Goal: Task Accomplishment & Management: Use online tool/utility

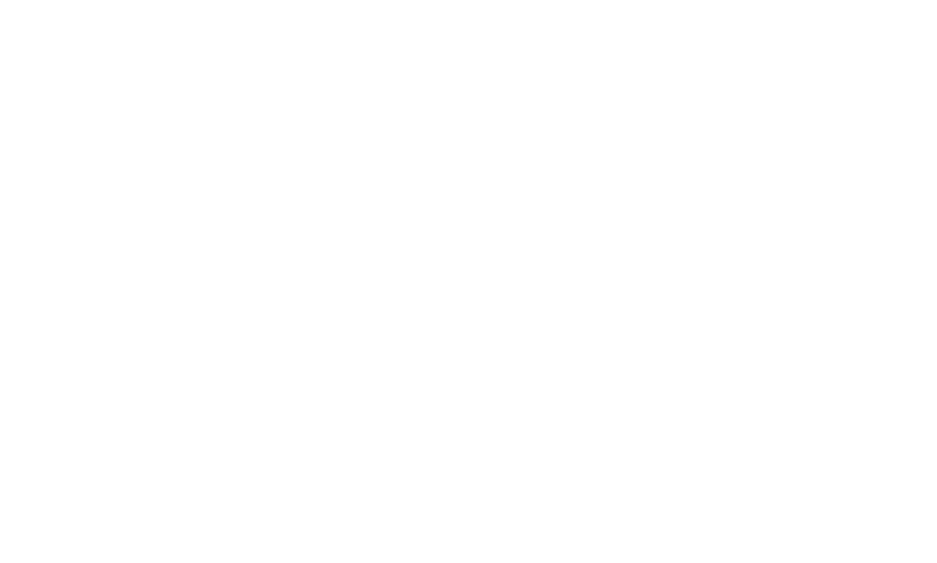
click at [411, 135] on div at bounding box center [468, 281] width 937 height 563
click at [409, 183] on div at bounding box center [468, 281] width 937 height 563
click at [637, 390] on div at bounding box center [468, 281] width 937 height 563
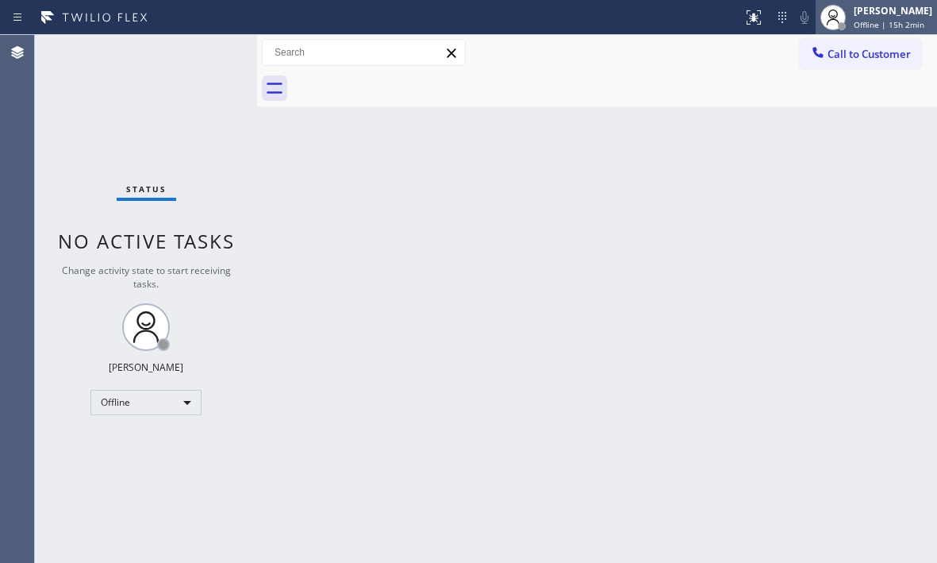
click at [851, 18] on div "Judy Mae Saturinas Offline | 15h 2min" at bounding box center [894, 17] width 86 height 28
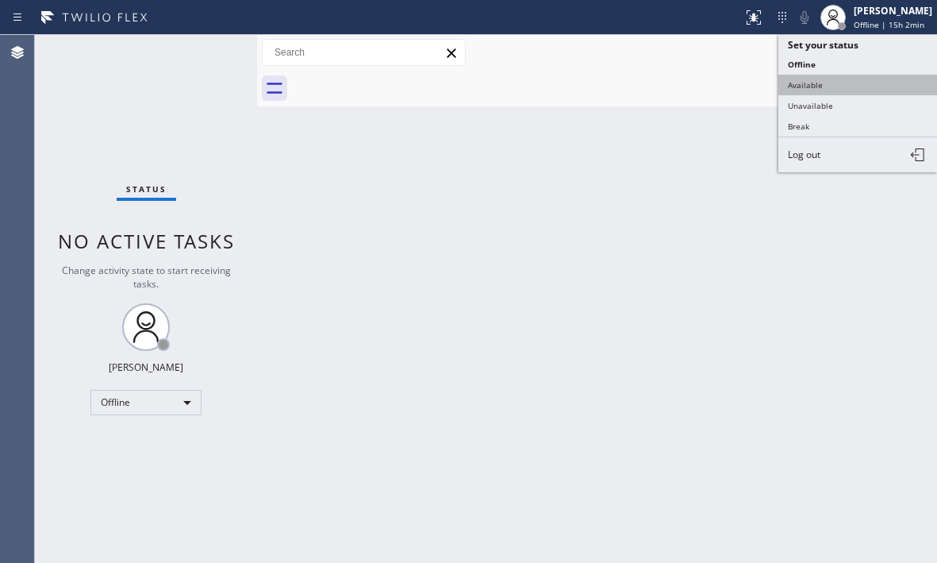
drag, startPoint x: 847, startPoint y: 71, endPoint x: 843, endPoint y: 79, distance: 8.5
click at [843, 79] on ul "Set your status Offline Available Unavailable Break Log out" at bounding box center [857, 103] width 159 height 137
click at [843, 79] on button "Available" at bounding box center [857, 85] width 159 height 21
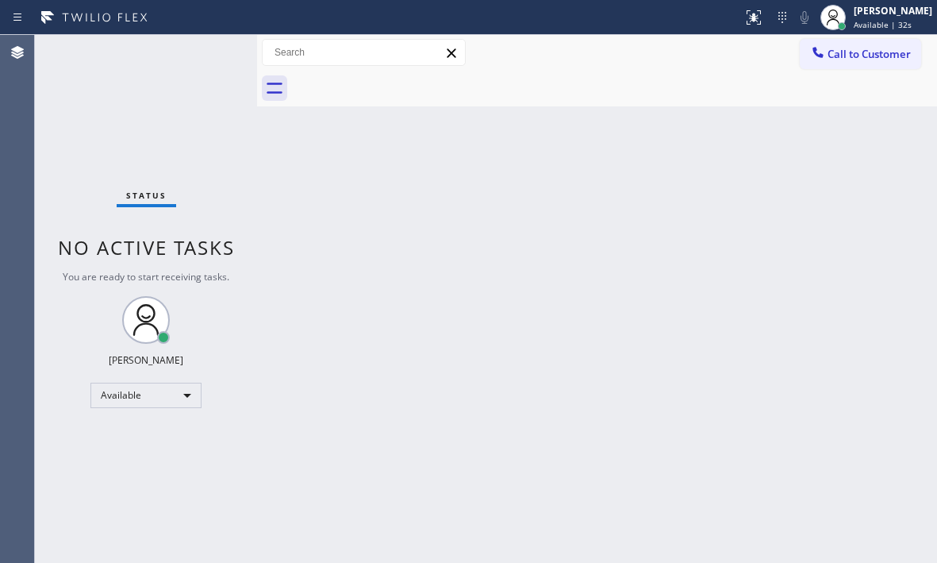
click at [213, 52] on div "Status No active tasks You are ready to start receiving tasks. [PERSON_NAME] Av…" at bounding box center [146, 299] width 222 height 528
click at [206, 55] on div "Status No active tasks You are ready to start receiving tasks. [PERSON_NAME] Av…" at bounding box center [146, 299] width 222 height 528
click at [199, 54] on div "Status No active tasks You are ready to start receiving tasks. [PERSON_NAME] Av…" at bounding box center [146, 299] width 222 height 528
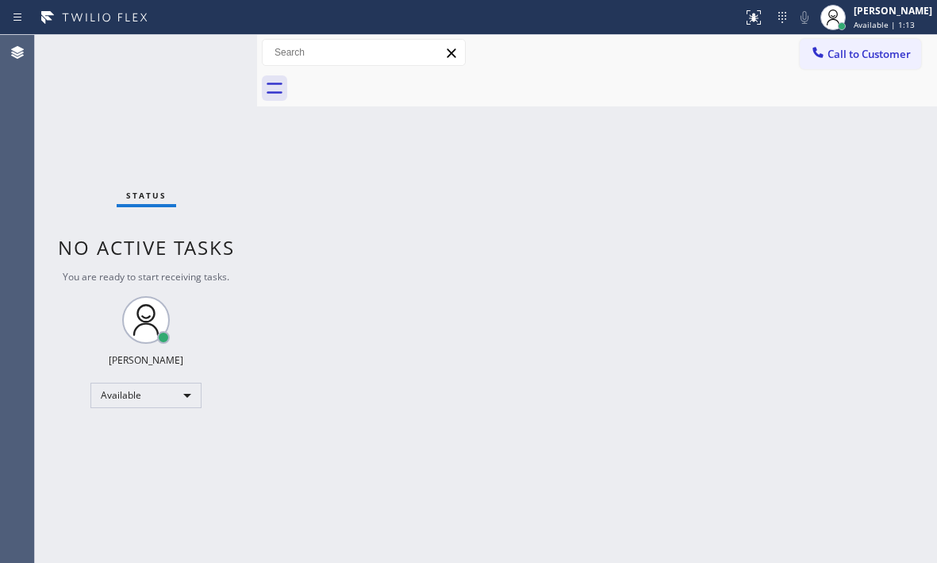
click at [418, 262] on div "Back to Dashboard Change Sender ID Customers Technicians Select a contact Outbo…" at bounding box center [597, 299] width 680 height 528
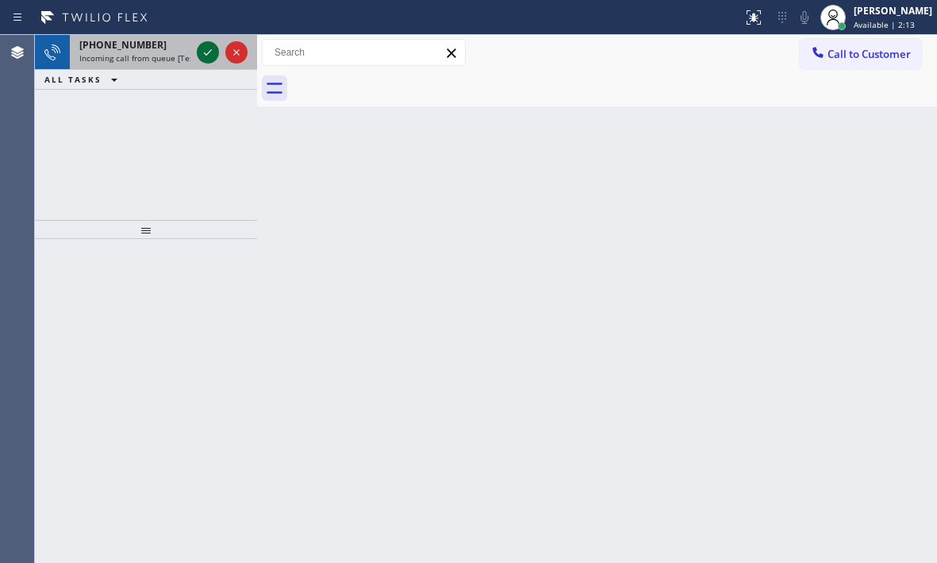
click at [210, 54] on icon at bounding box center [207, 52] width 19 height 19
click at [208, 50] on icon at bounding box center [207, 52] width 19 height 19
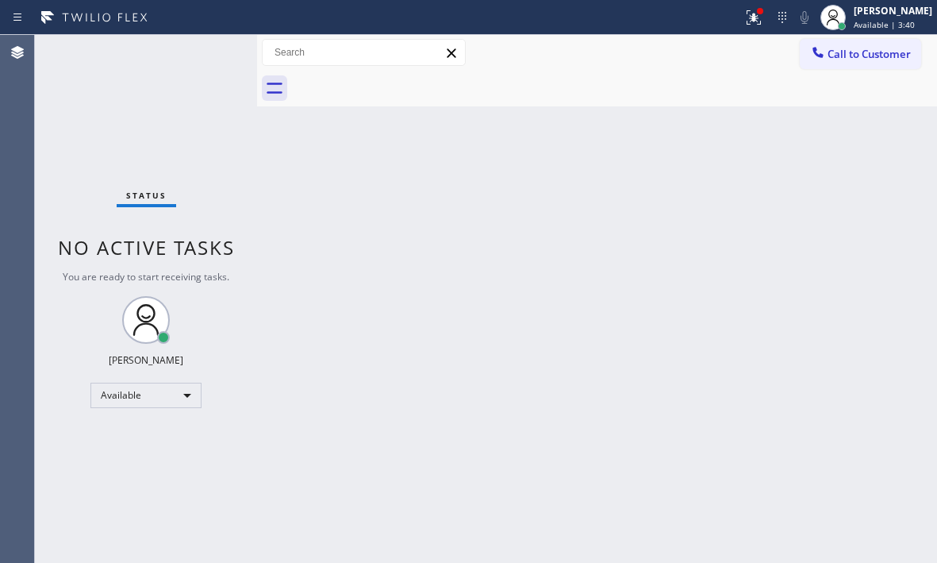
click at [206, 308] on div "Status No active tasks You are ready to start receiving tasks. [PERSON_NAME] Av…" at bounding box center [146, 299] width 222 height 528
click at [749, 13] on icon at bounding box center [754, 16] width 10 height 6
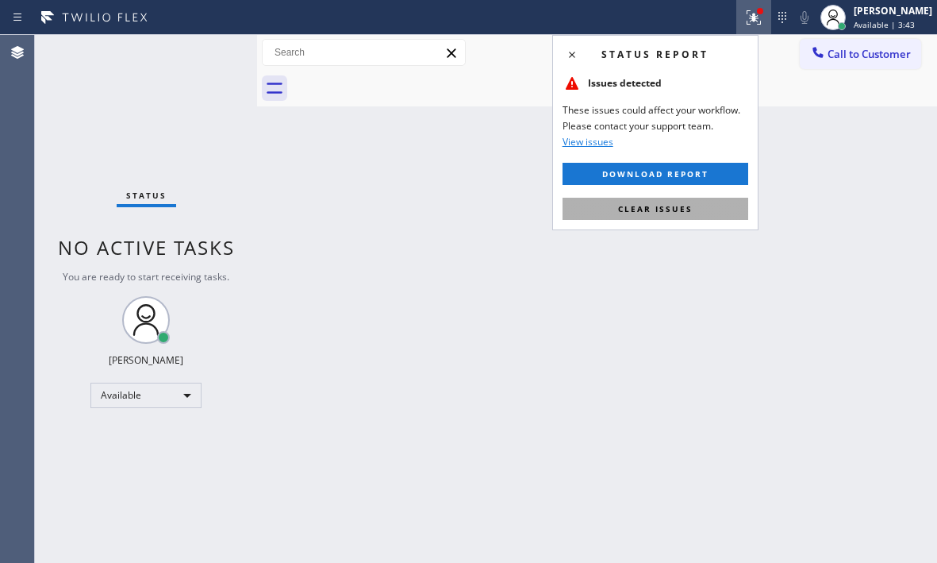
click at [674, 213] on span "Clear issues" at bounding box center [655, 208] width 75 height 11
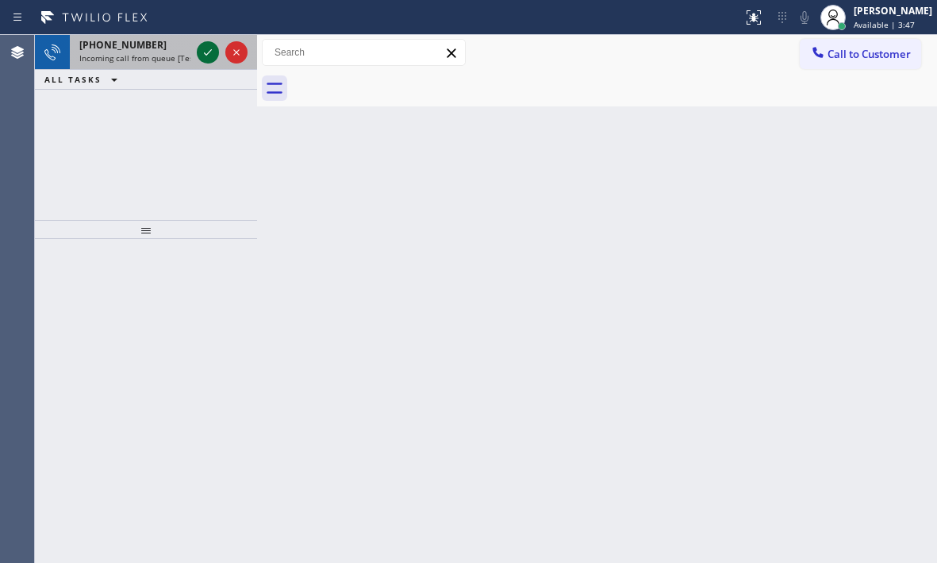
click at [210, 57] on icon at bounding box center [207, 52] width 19 height 19
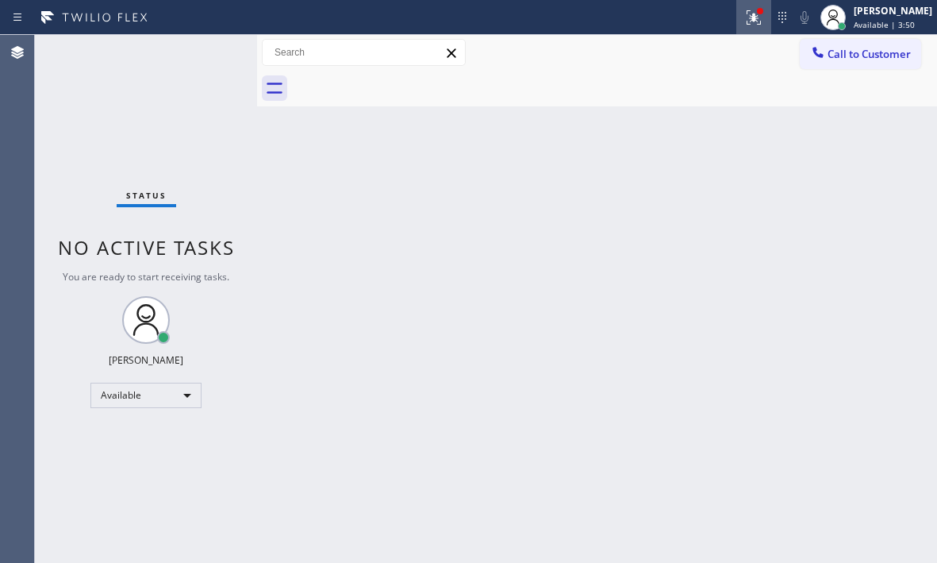
click at [747, 22] on icon at bounding box center [753, 17] width 19 height 19
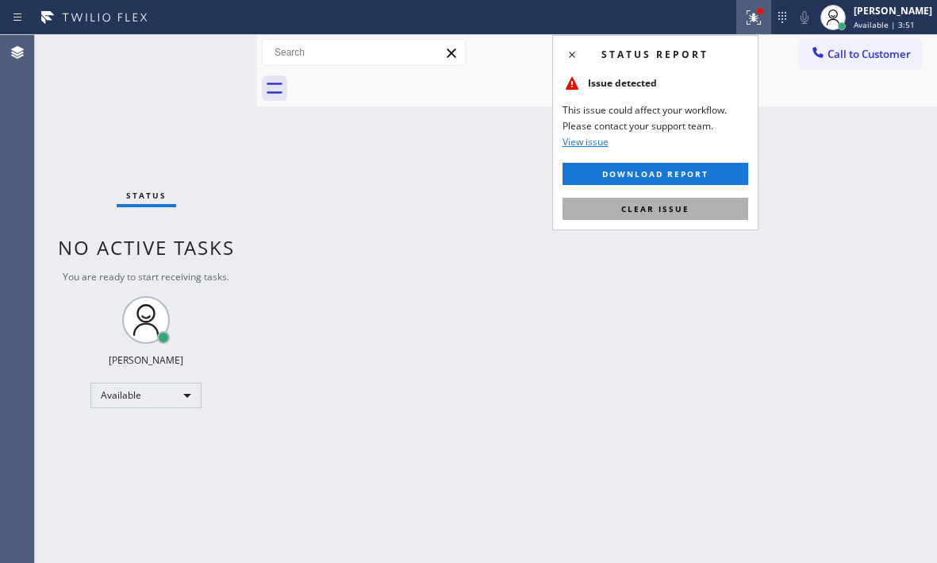
click at [651, 207] on span "Clear issue" at bounding box center [655, 208] width 68 height 11
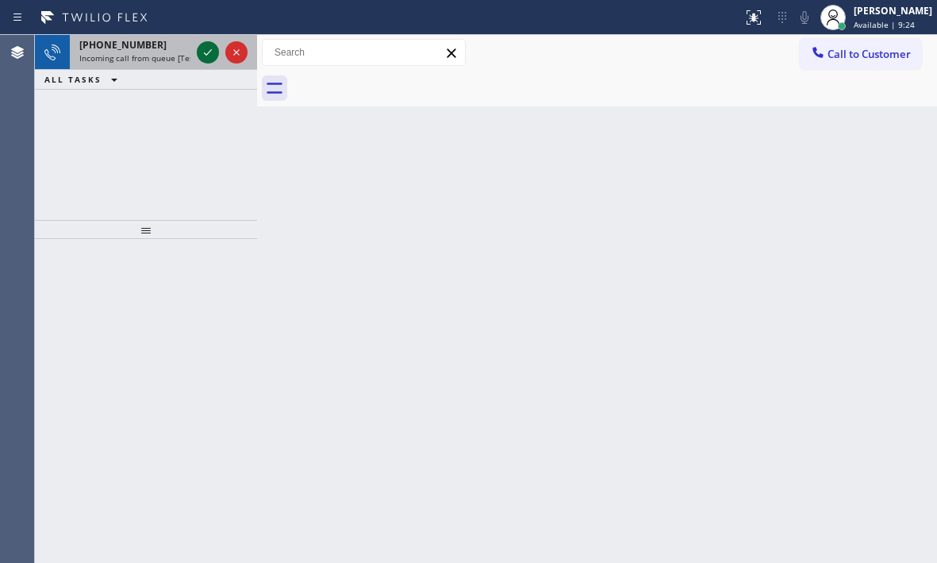
click at [209, 56] on icon at bounding box center [207, 52] width 19 height 19
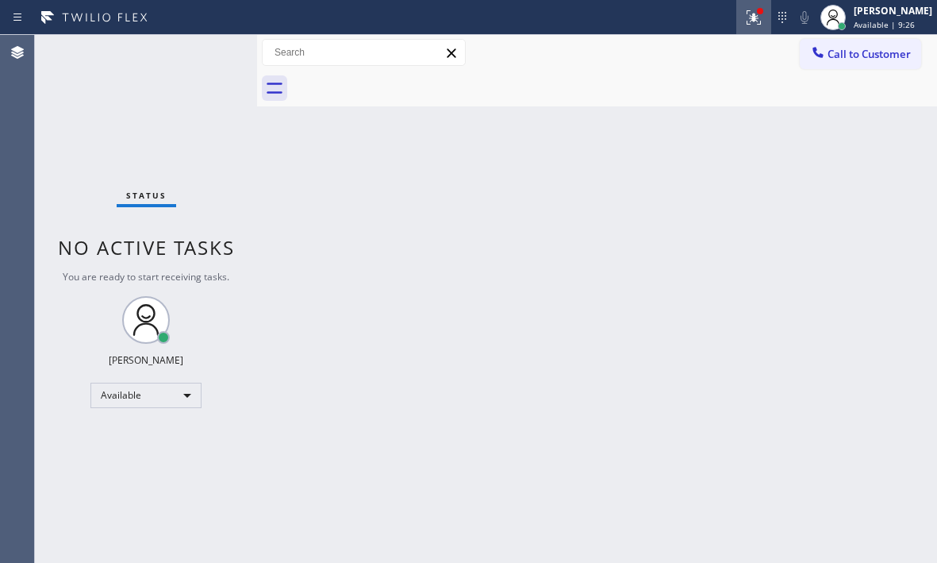
click at [747, 27] on button at bounding box center [753, 17] width 35 height 35
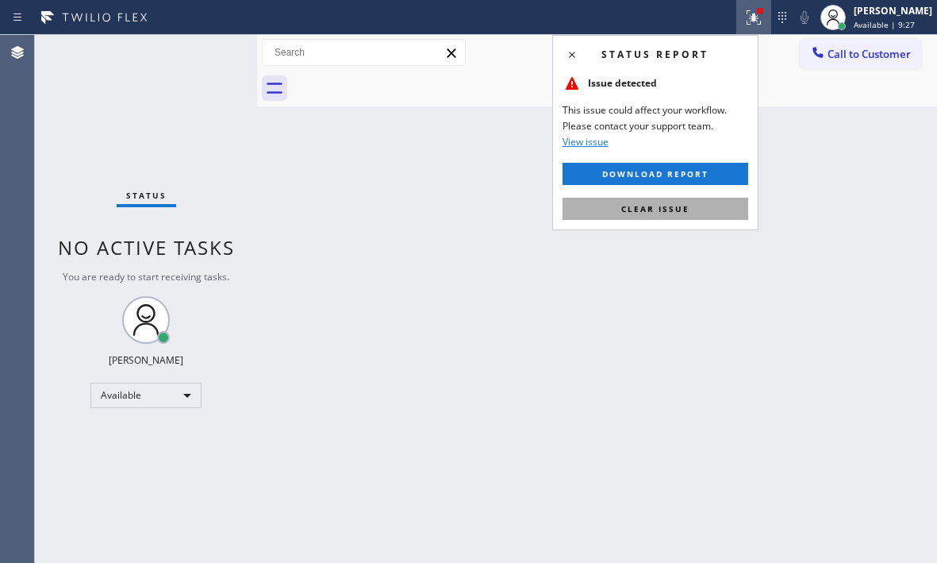
click at [684, 208] on span "Clear issue" at bounding box center [655, 208] width 68 height 11
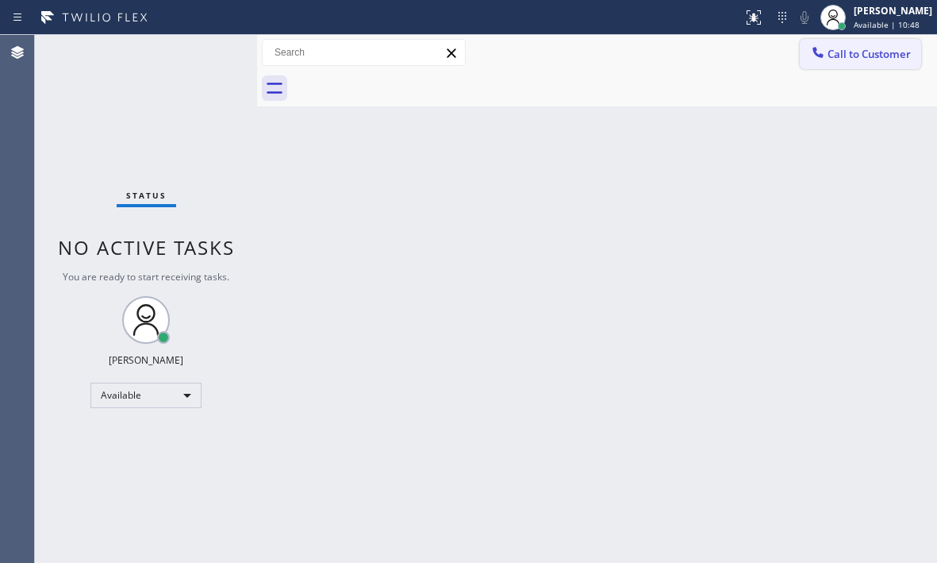
click at [866, 67] on button "Call to Customer" at bounding box center [860, 54] width 121 height 30
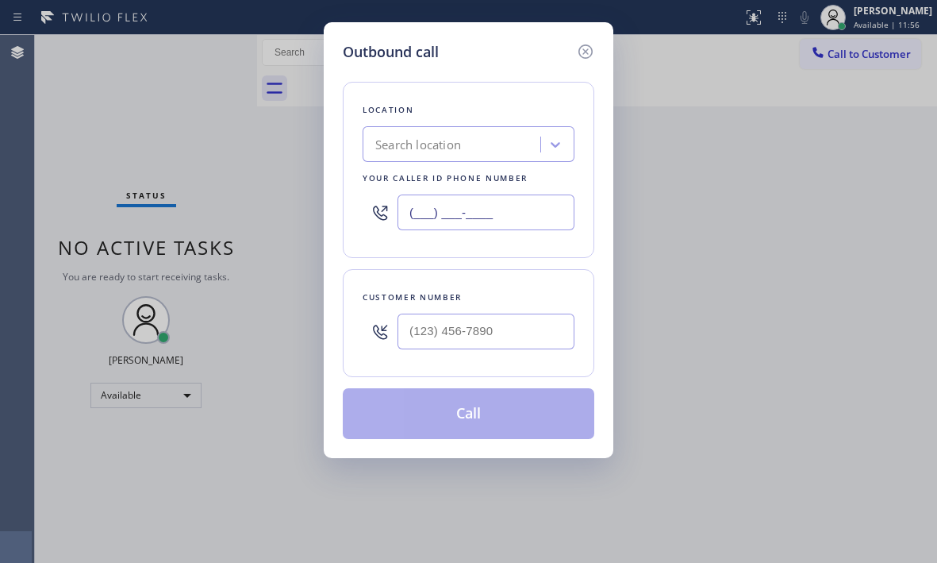
click at [505, 209] on input "(___) ___-____" at bounding box center [486, 212] width 177 height 36
paste input "833) 692-2271"
type input "[PHONE_NUMBER]"
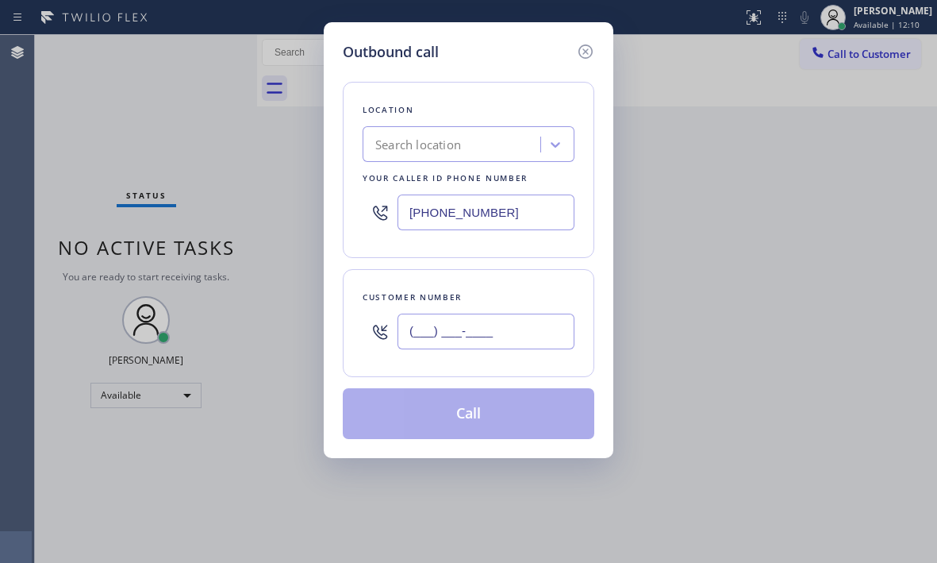
click at [480, 324] on input "(___) ___-____" at bounding box center [486, 331] width 177 height 36
paste input "415) 271-5433"
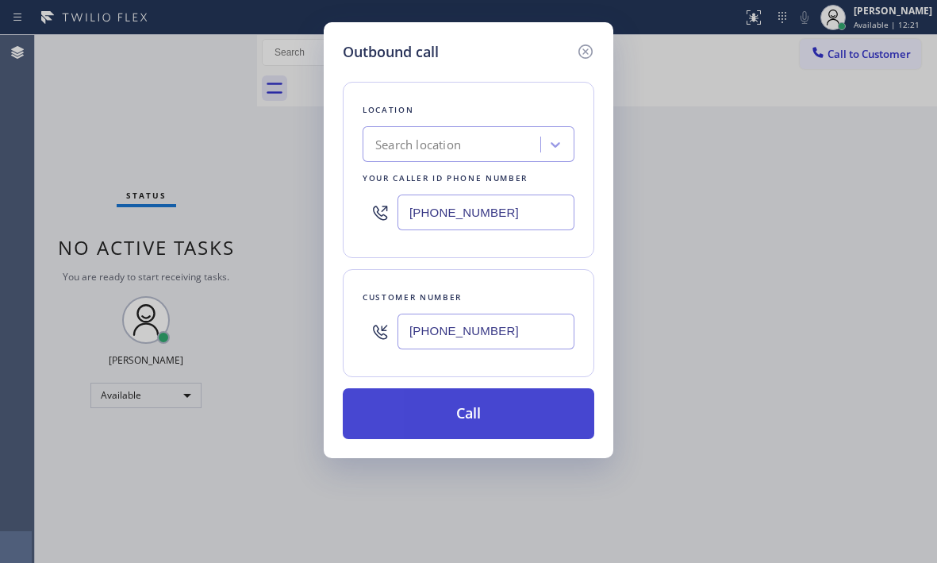
type input "[PHONE_NUMBER]"
click at [486, 429] on button "Call" at bounding box center [469, 413] width 252 height 51
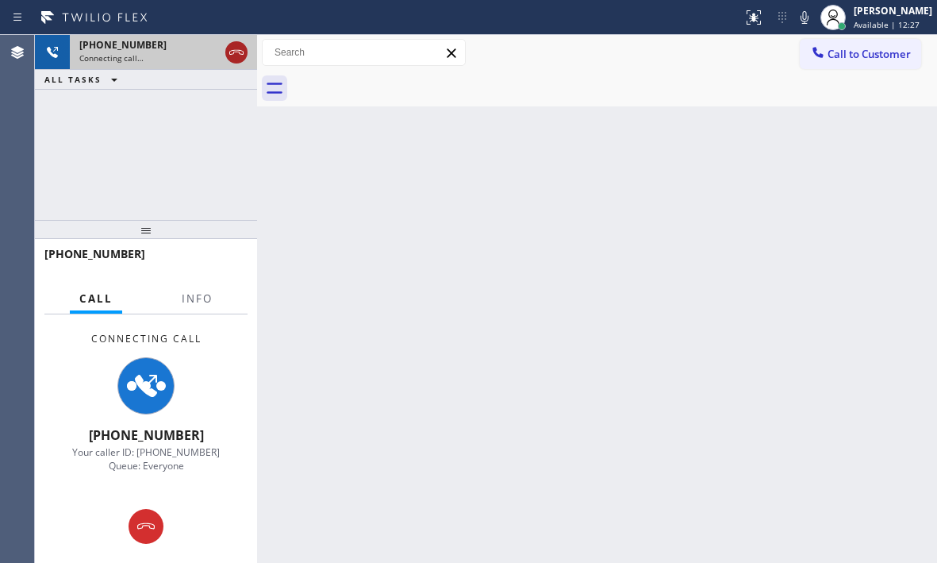
click at [225, 56] on div at bounding box center [236, 52] width 22 height 19
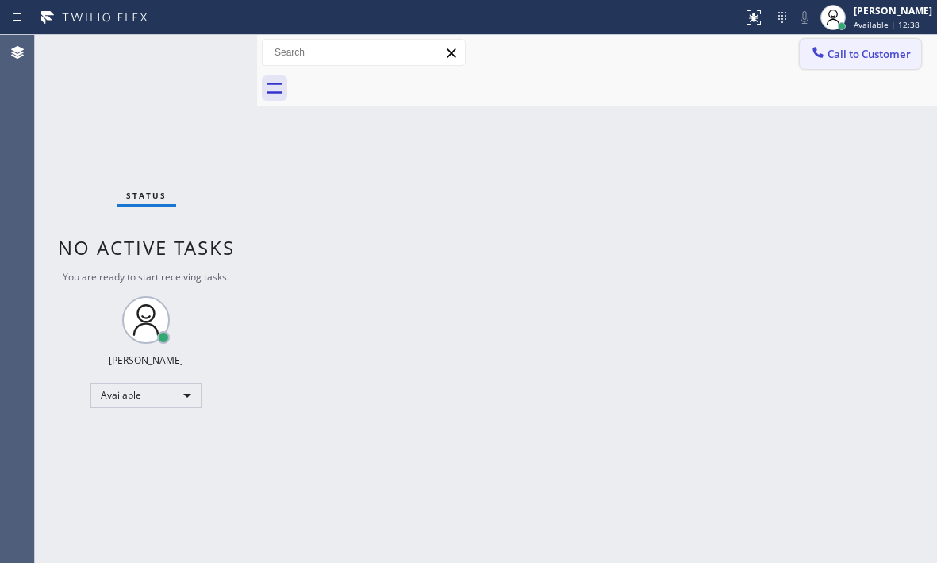
click at [832, 62] on button "Call to Customer" at bounding box center [860, 54] width 121 height 30
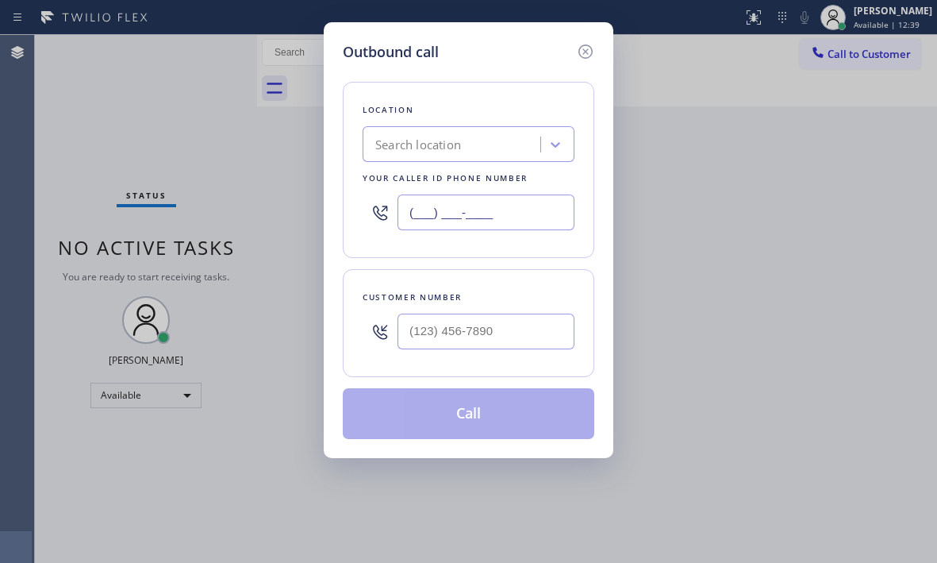
click at [513, 219] on input "(___) ___-____" at bounding box center [486, 212] width 177 height 36
paste input "833) 692-2271"
type input "[PHONE_NUMBER]"
click at [484, 330] on input "(___) ___-____" at bounding box center [486, 331] width 177 height 36
paste input "415) 271-5433"
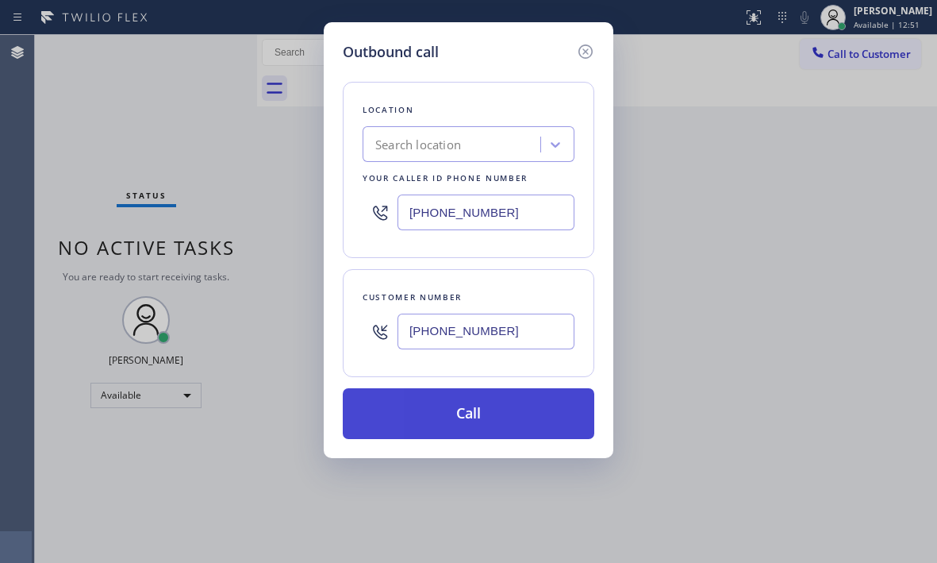
type input "[PHONE_NUMBER]"
click at [501, 405] on button "Call" at bounding box center [469, 413] width 252 height 51
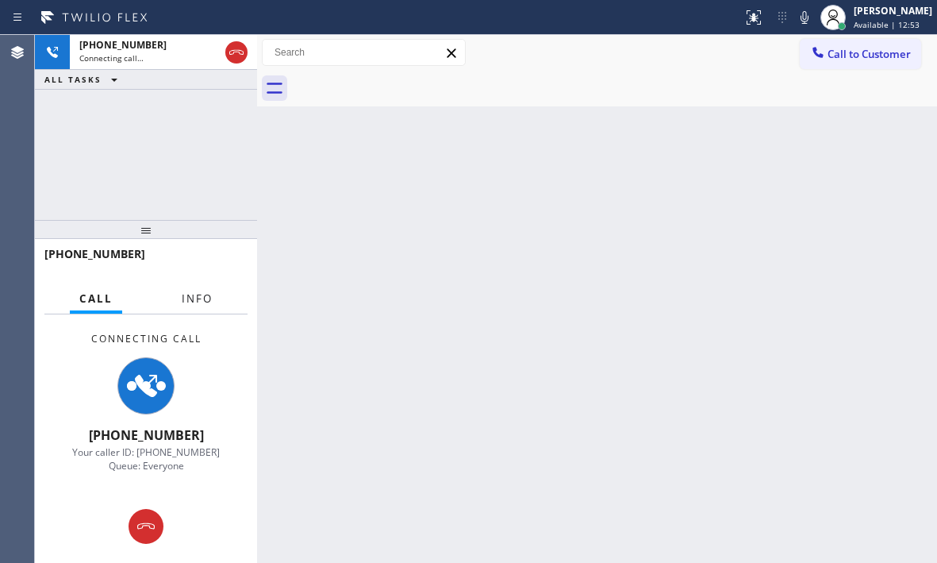
click at [199, 304] on span "Info" at bounding box center [197, 298] width 31 height 14
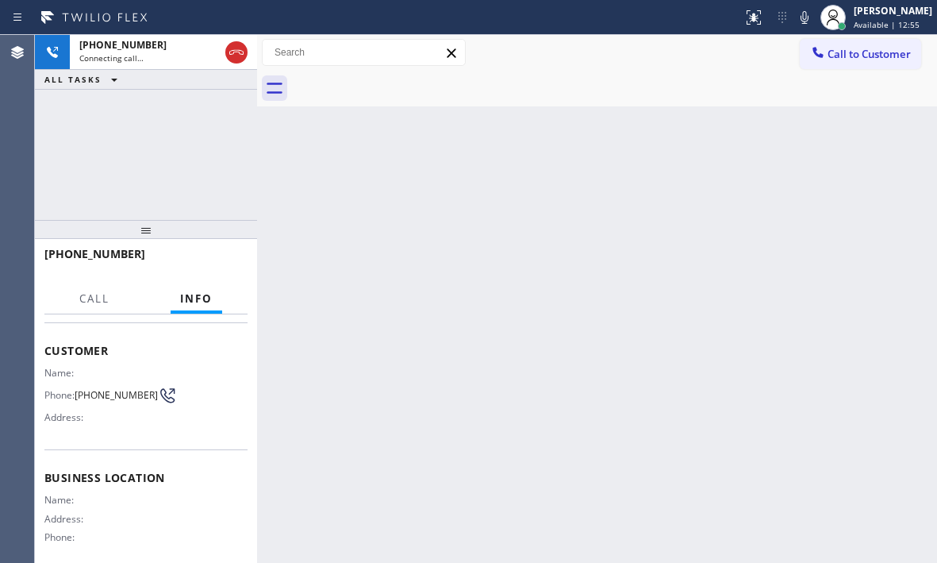
scroll to position [159, 0]
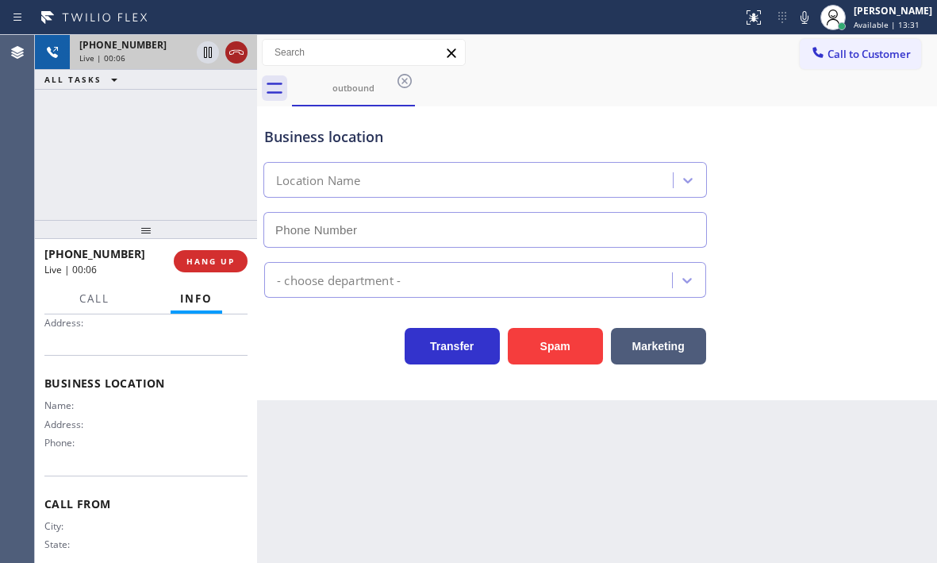
click at [236, 59] on icon at bounding box center [236, 52] width 19 height 19
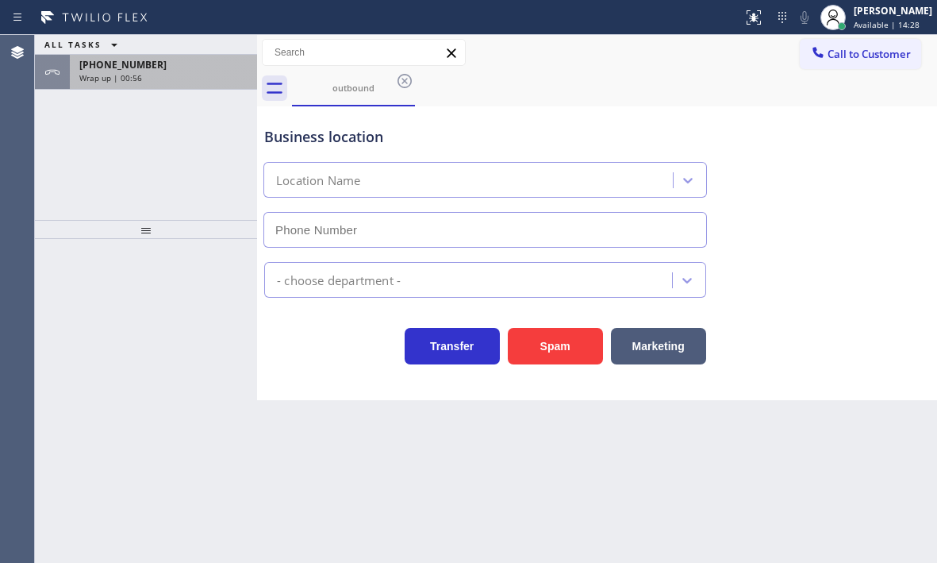
click at [203, 80] on div "Wrap up | 00:56" at bounding box center [163, 77] width 168 height 11
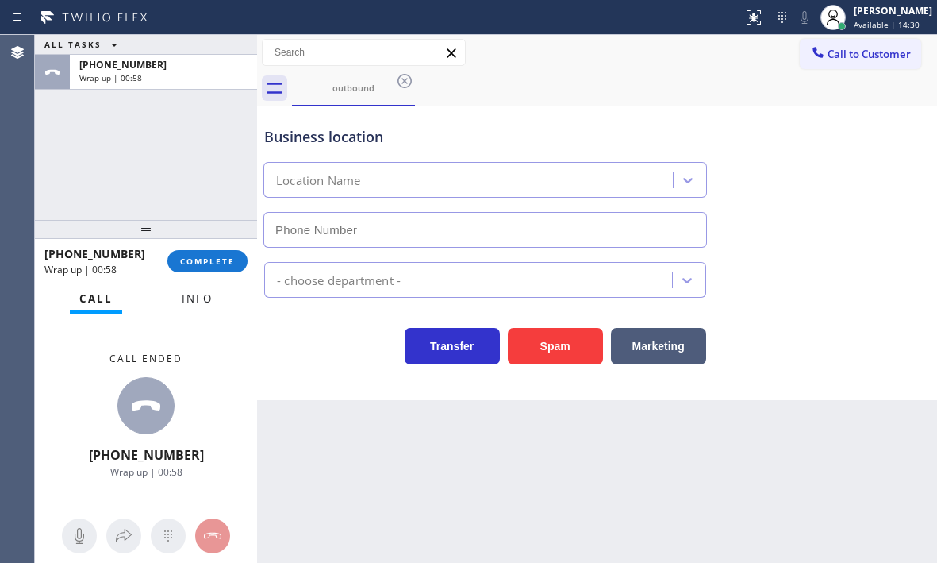
click at [196, 302] on span "Info" at bounding box center [197, 298] width 31 height 14
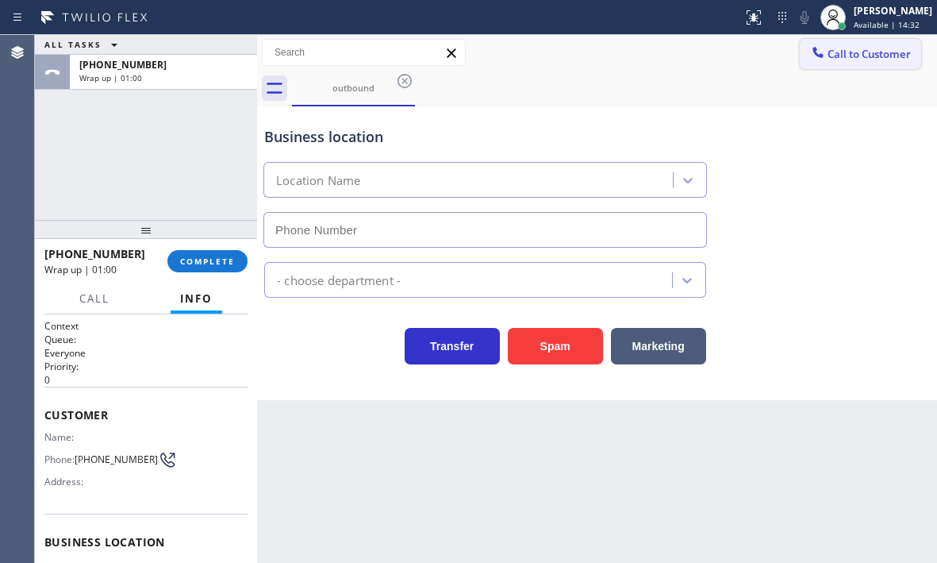
click at [841, 56] on span "Call to Customer" at bounding box center [869, 54] width 83 height 14
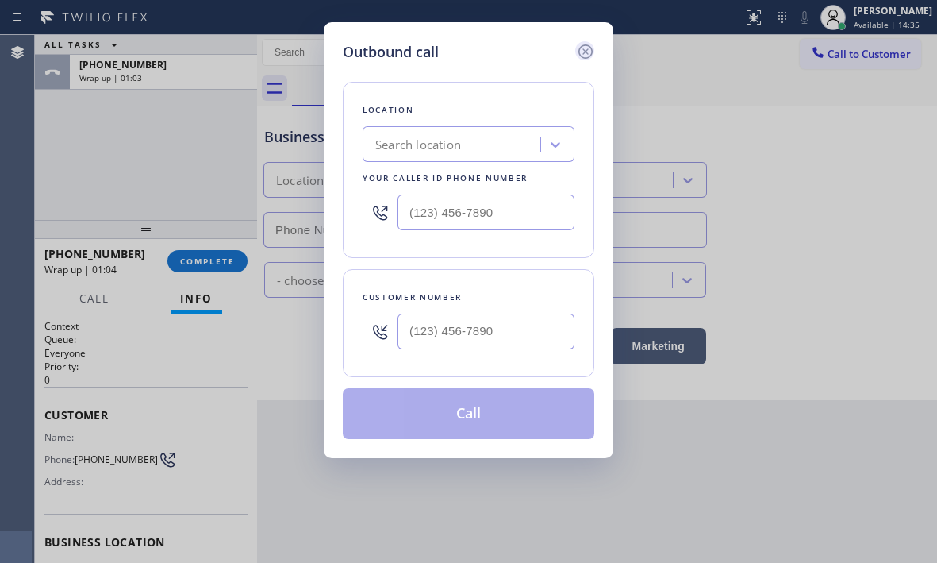
click at [584, 51] on icon at bounding box center [585, 51] width 14 height 14
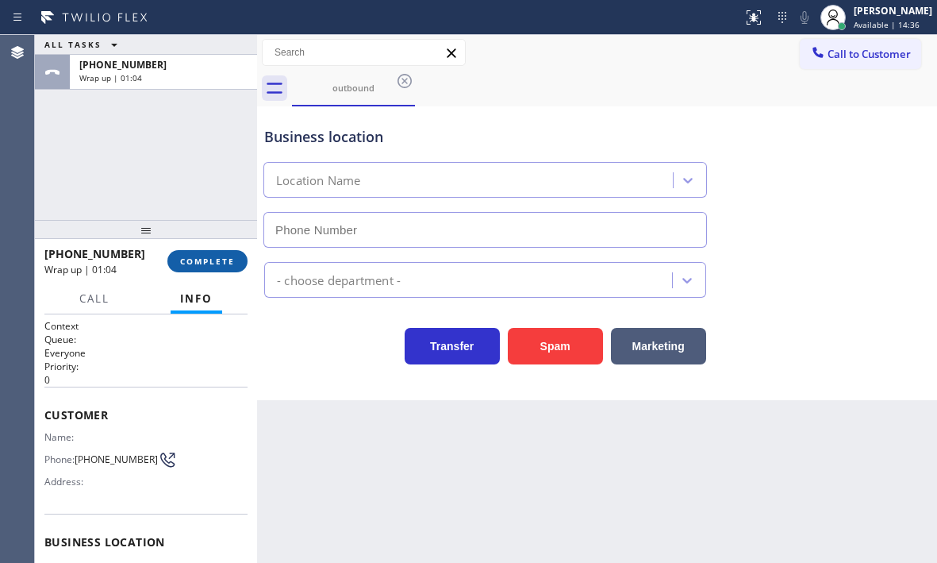
click at [202, 265] on span "COMPLETE" at bounding box center [207, 261] width 55 height 11
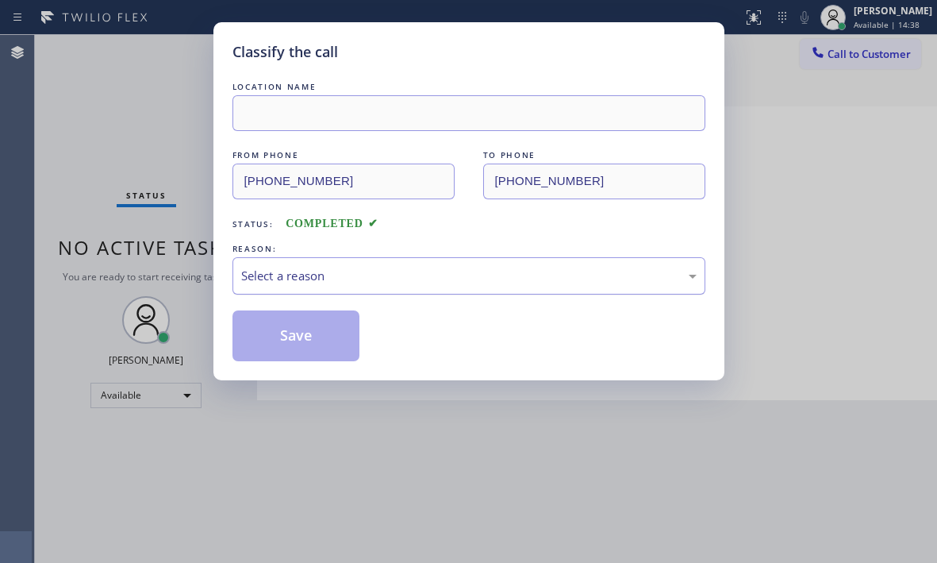
click at [382, 275] on div "Select a reason" at bounding box center [468, 276] width 455 height 18
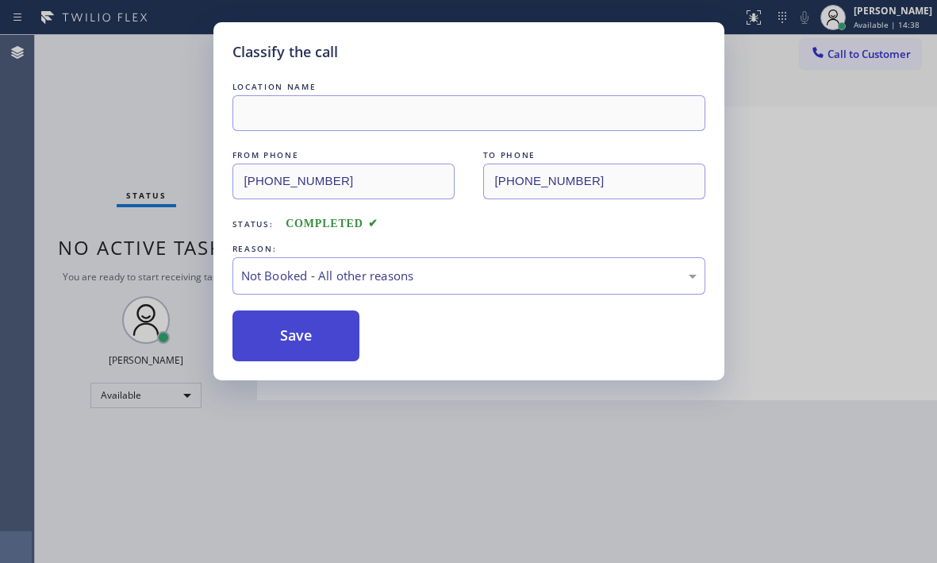
click at [285, 341] on button "Save" at bounding box center [296, 335] width 128 height 51
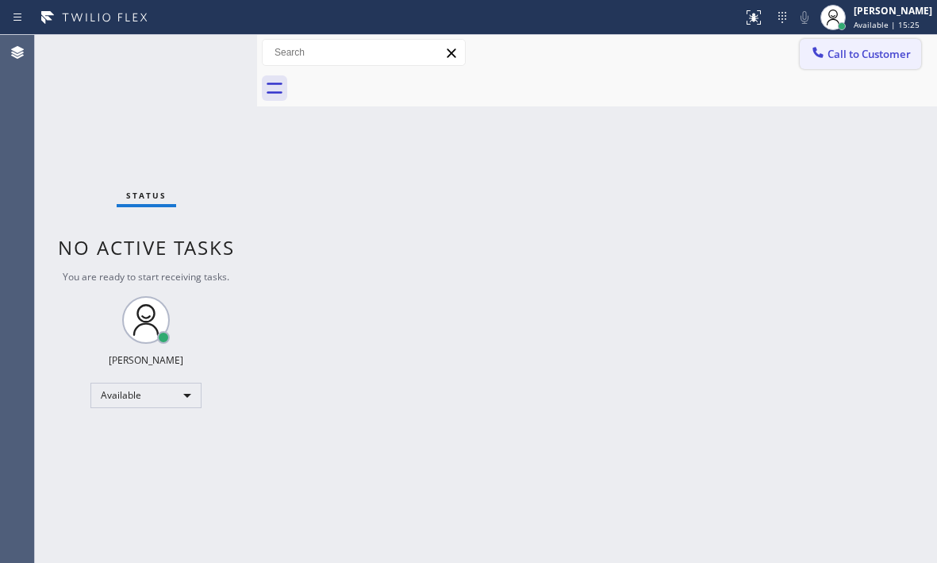
click at [861, 61] on button "Call to Customer" at bounding box center [860, 54] width 121 height 30
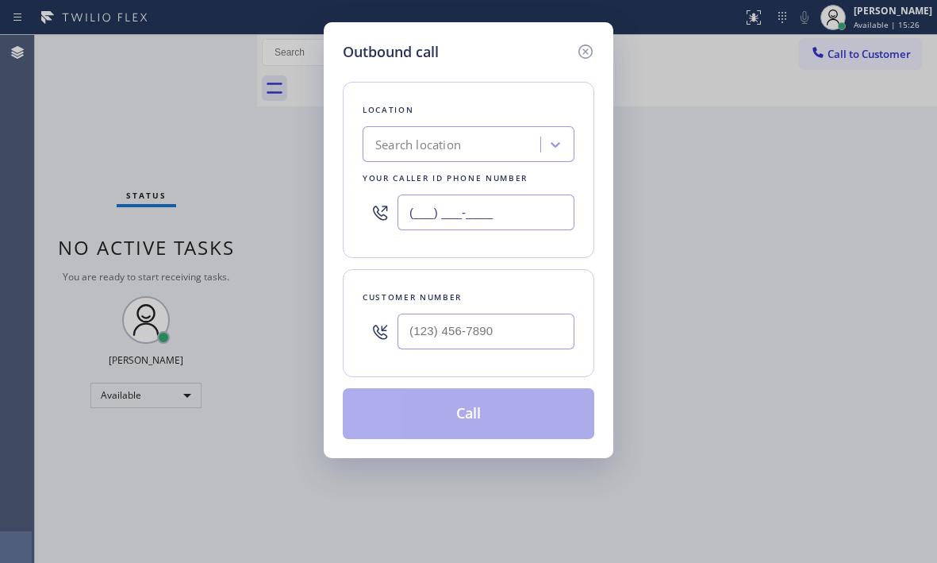
click at [481, 223] on input "(___) ___-____" at bounding box center [486, 212] width 177 height 36
click at [482, 222] on input "(___) ___-____" at bounding box center [486, 212] width 177 height 36
paste input "833) 692-2271"
type input "[PHONE_NUMBER]"
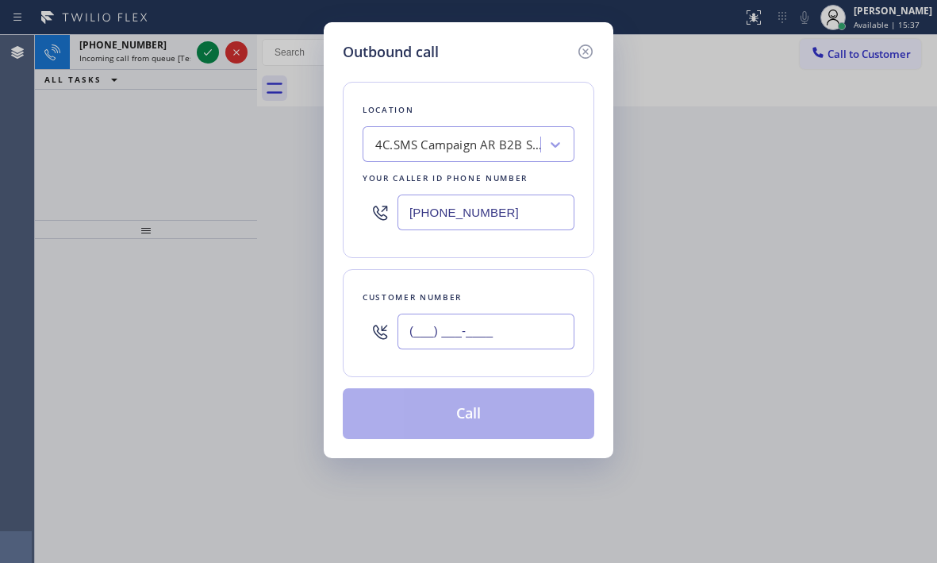
click at [475, 329] on input "(___) ___-____" at bounding box center [486, 331] width 177 height 36
paste input "415) 271-5433"
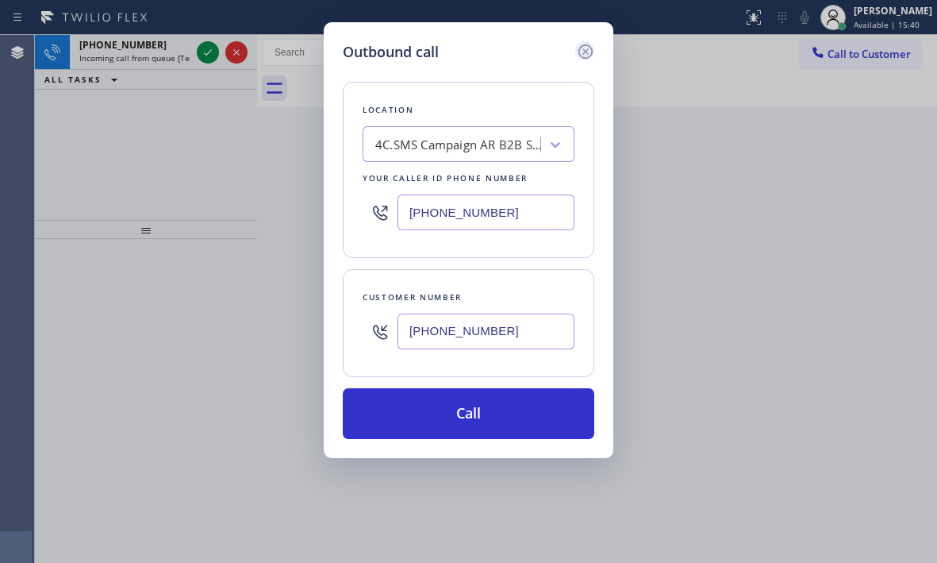
click at [586, 48] on icon at bounding box center [585, 51] width 19 height 19
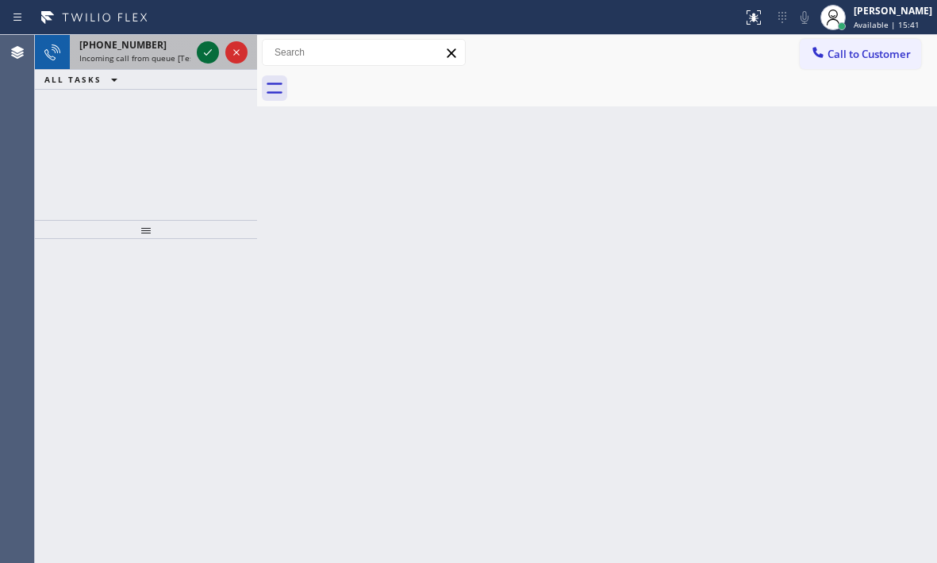
click at [206, 51] on icon at bounding box center [207, 52] width 19 height 19
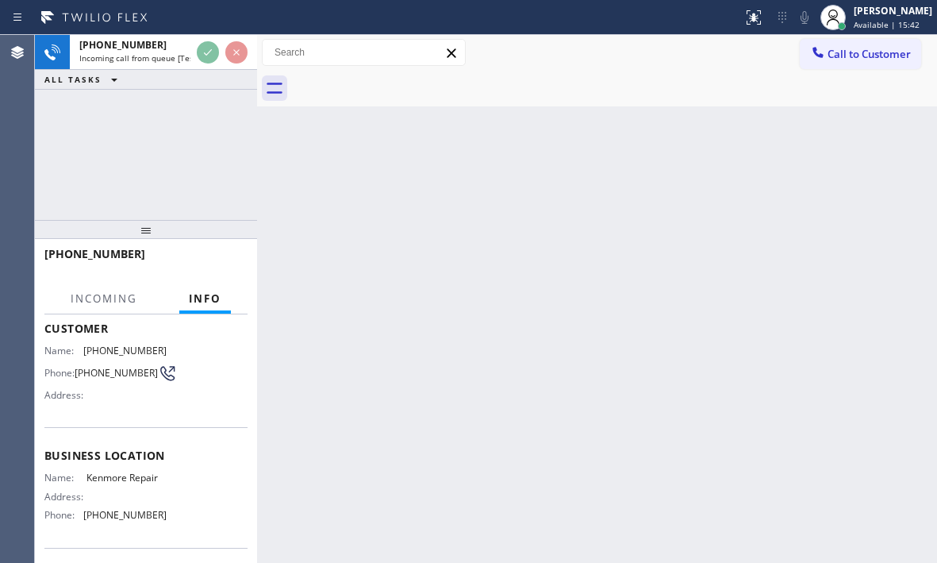
scroll to position [202, 0]
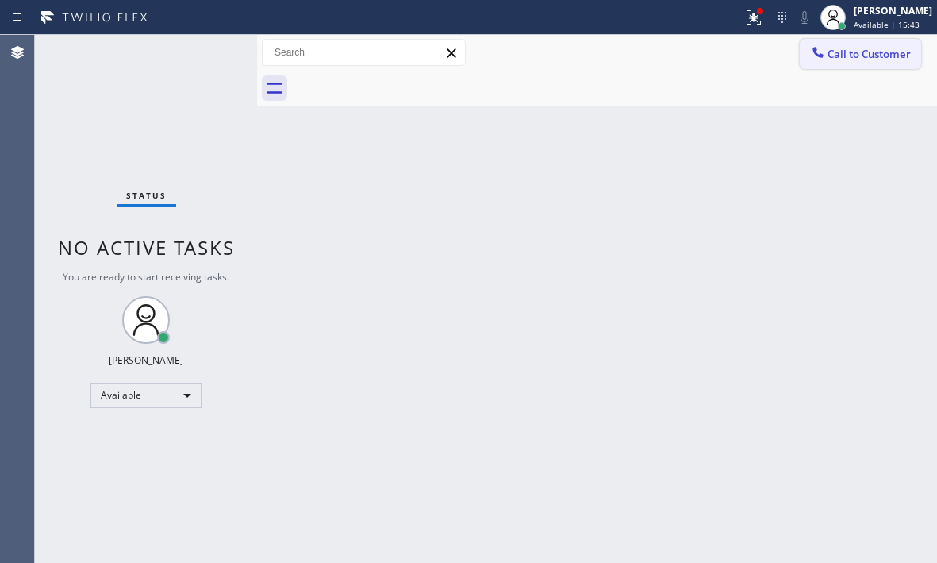
click at [834, 56] on span "Call to Customer" at bounding box center [869, 54] width 83 height 14
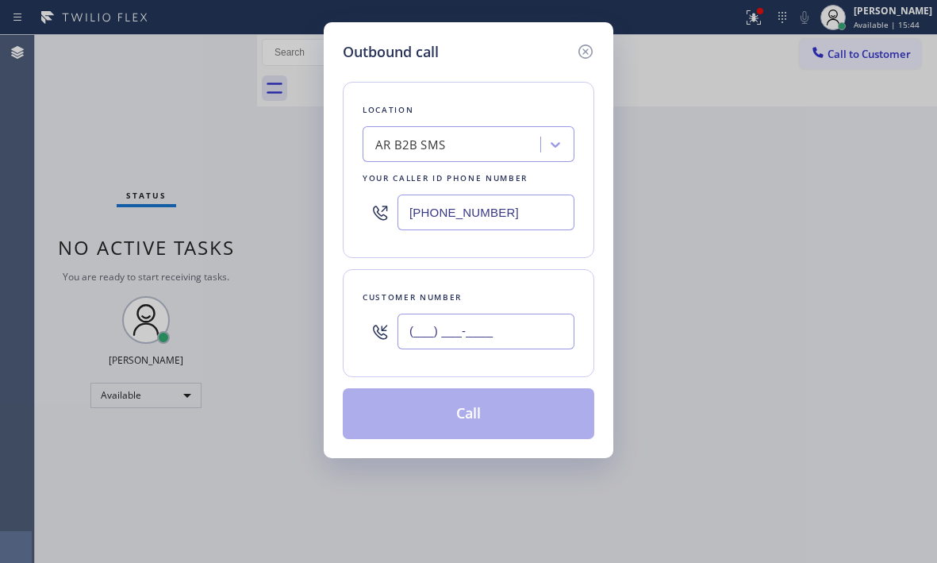
click at [510, 338] on input "(___) ___-____" at bounding box center [486, 331] width 177 height 36
paste input "415) 271-5433"
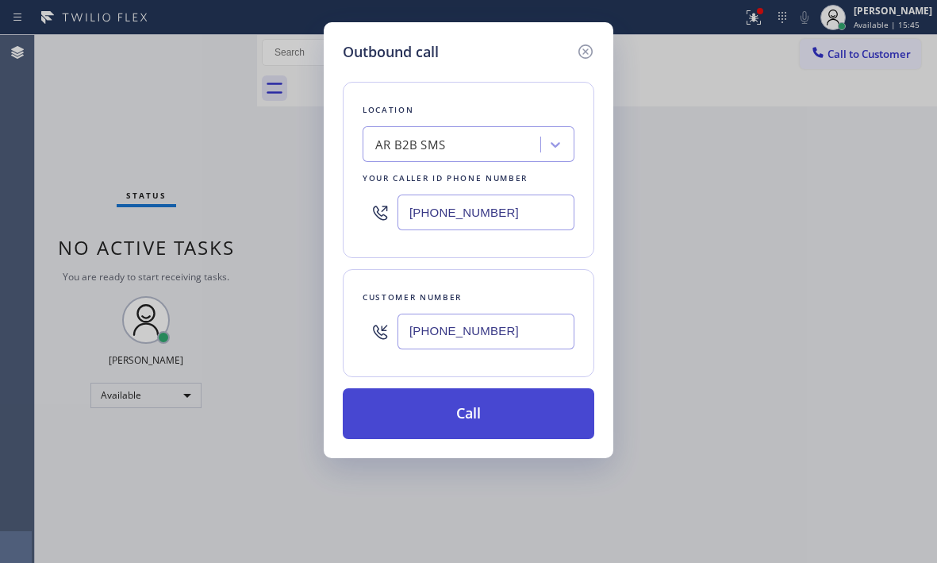
type input "[PHONE_NUMBER]"
click at [471, 413] on button "Call" at bounding box center [469, 413] width 252 height 51
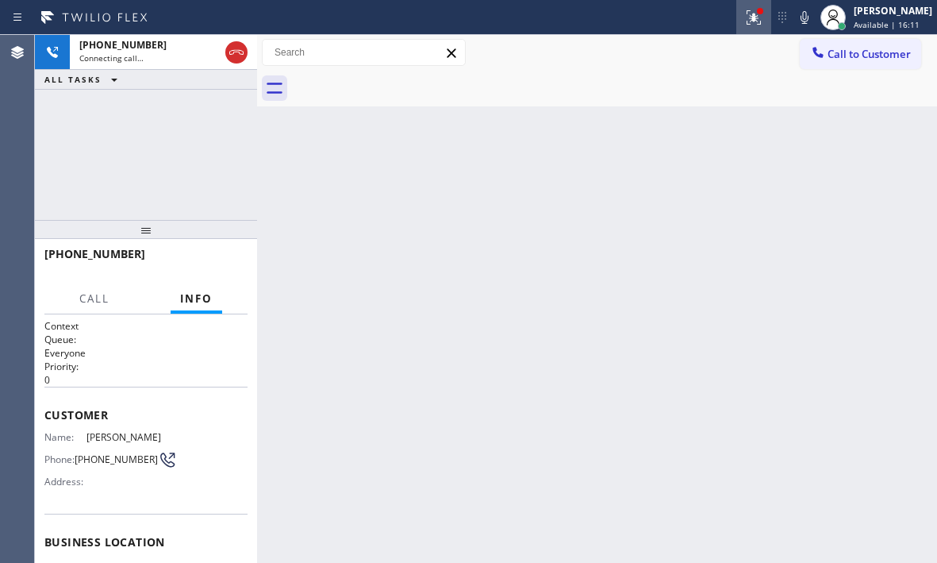
click at [748, 26] on icon at bounding box center [753, 17] width 19 height 19
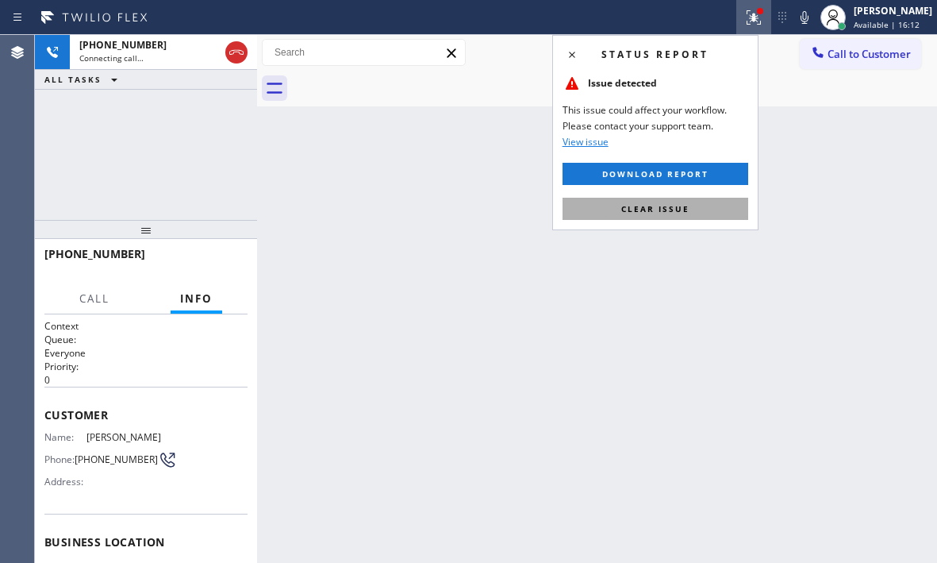
click at [719, 203] on button "Clear issue" at bounding box center [656, 209] width 186 height 22
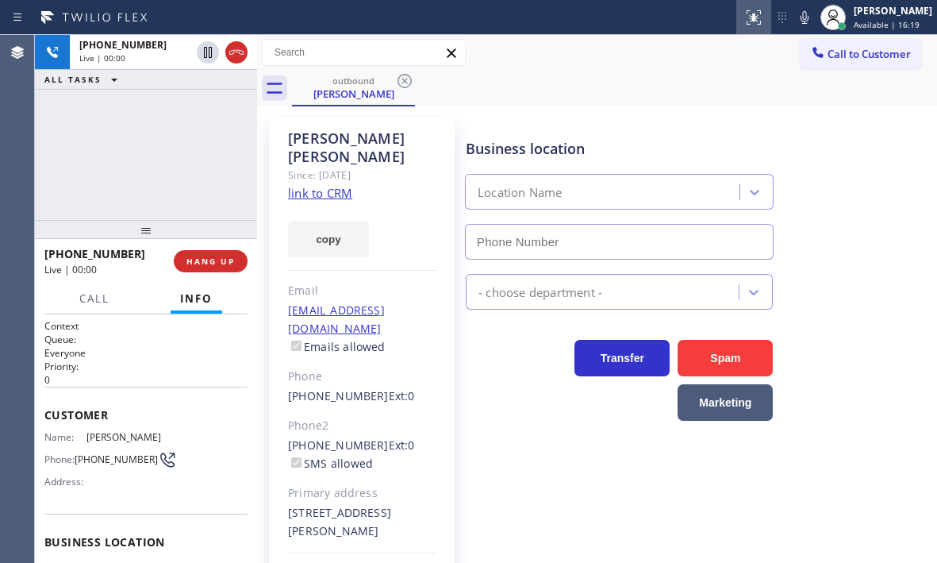
type input "[PHONE_NUMBER]"
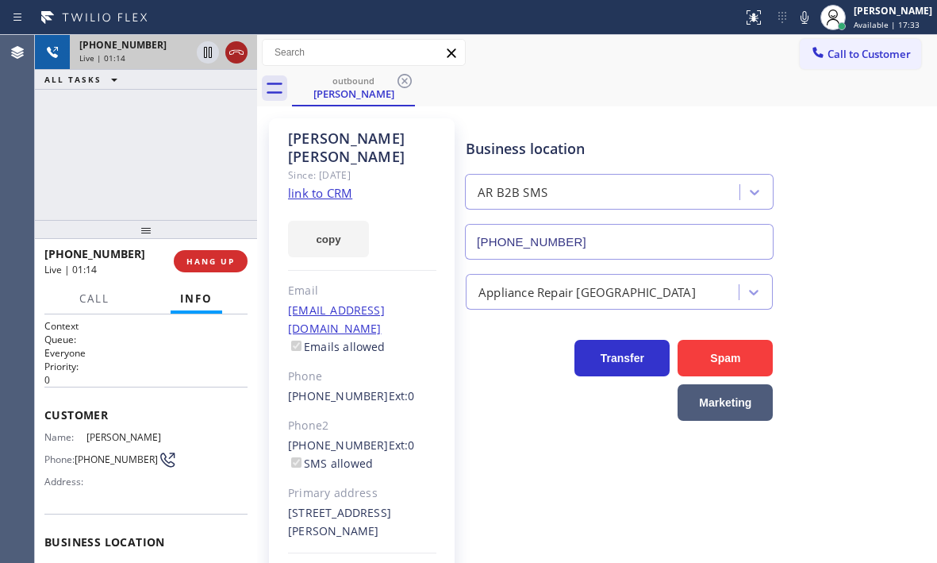
click at [242, 56] on icon at bounding box center [236, 52] width 19 height 19
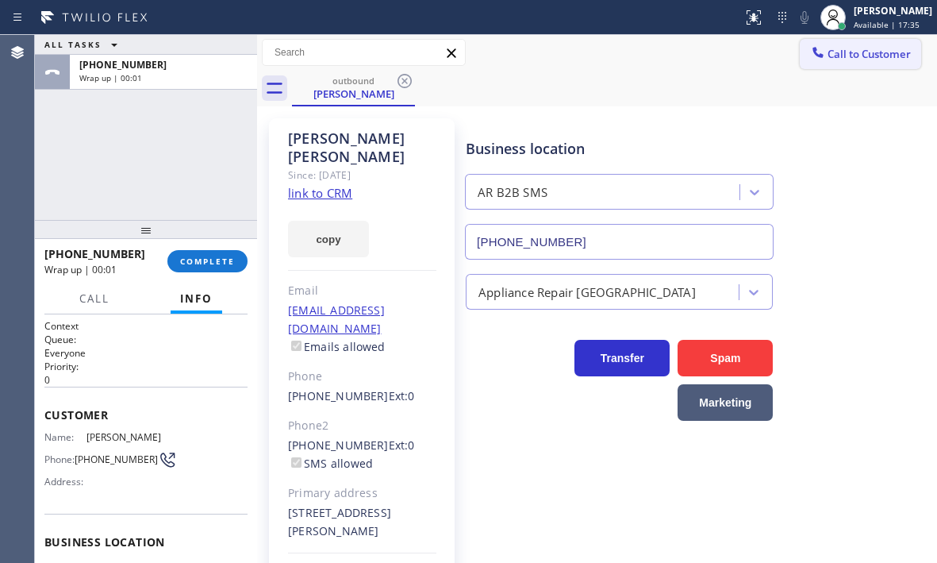
click at [835, 58] on span "Call to Customer" at bounding box center [869, 54] width 83 height 14
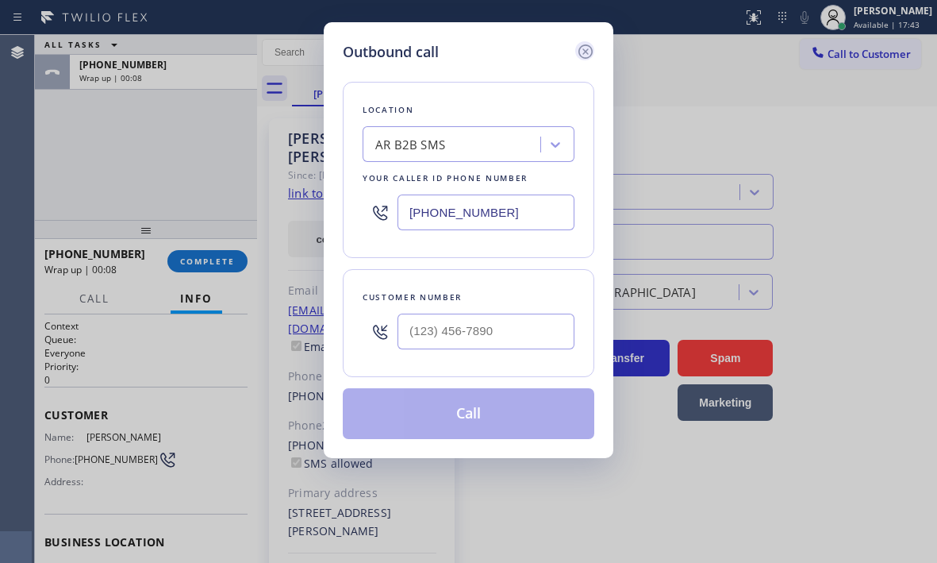
click at [586, 52] on icon at bounding box center [585, 51] width 14 height 14
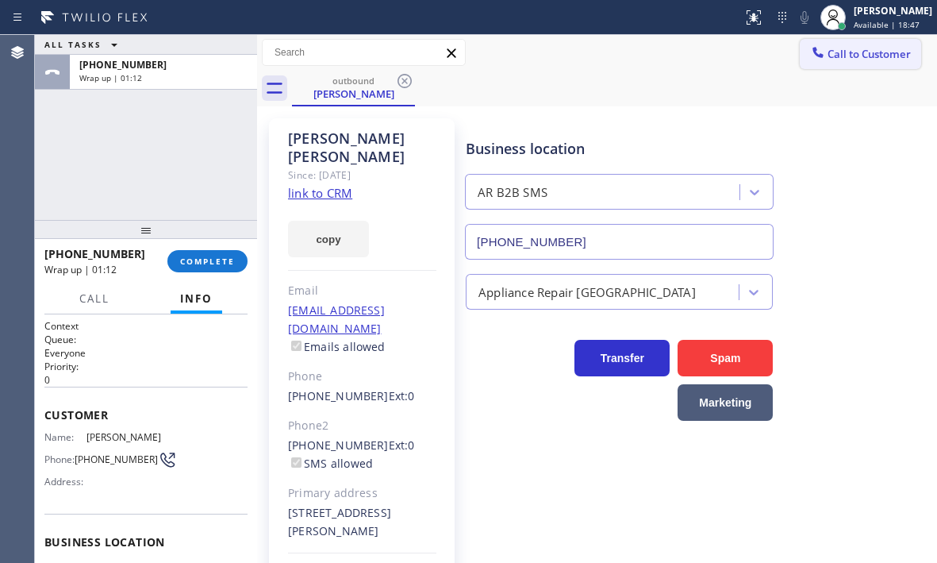
click at [835, 56] on span "Call to Customer" at bounding box center [869, 54] width 83 height 14
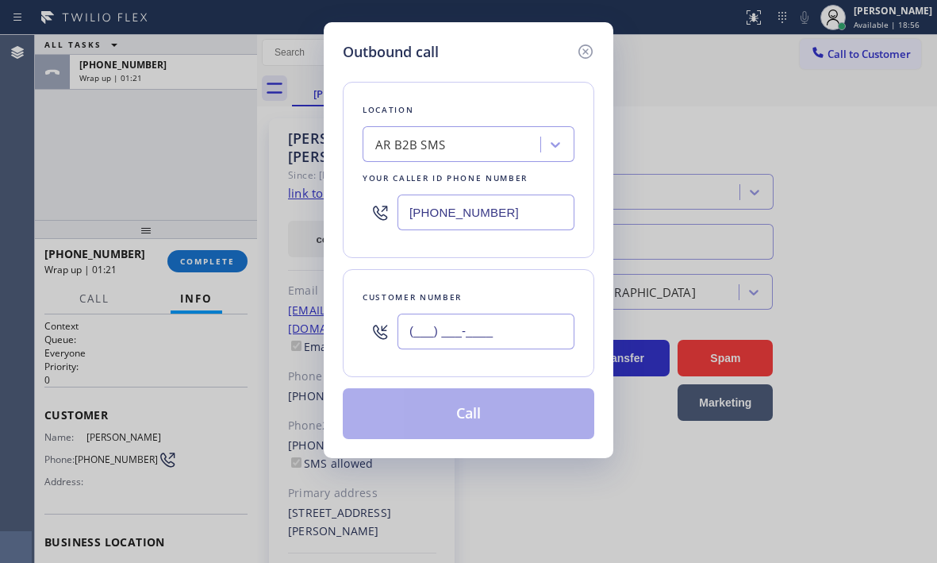
click at [482, 322] on input "(___) ___-____" at bounding box center [486, 331] width 177 height 36
paste input "415) 271-5433"
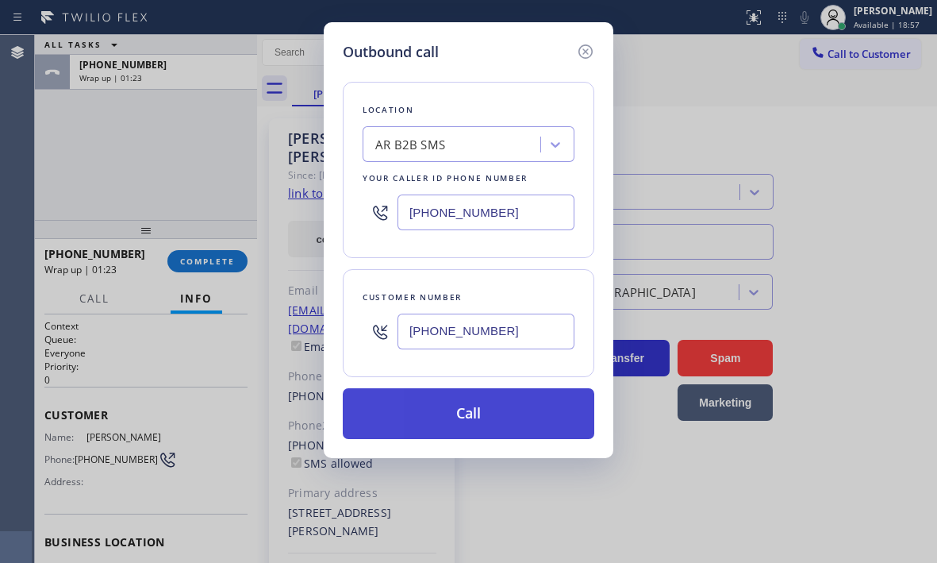
type input "[PHONE_NUMBER]"
click at [474, 408] on button "Call" at bounding box center [469, 413] width 252 height 51
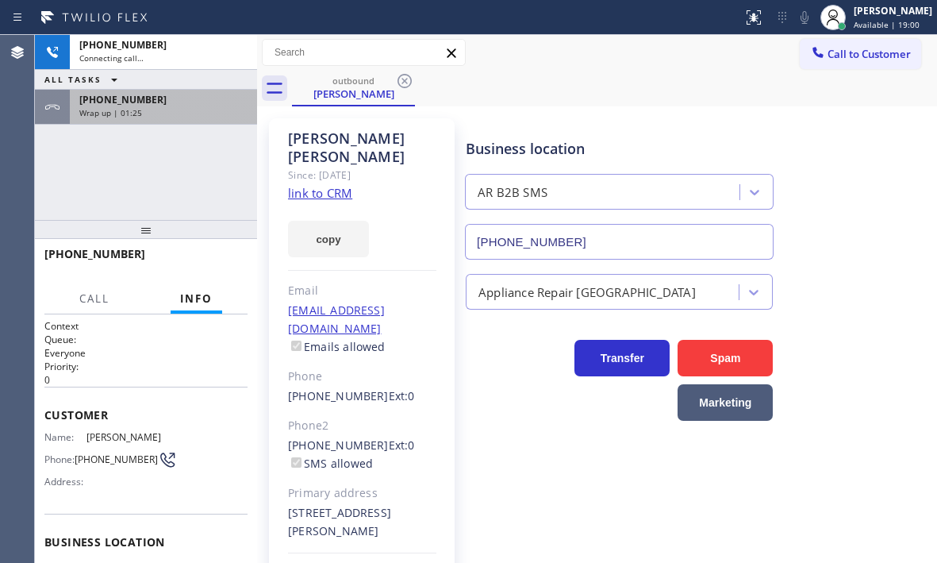
click at [193, 98] on div "[PHONE_NUMBER]" at bounding box center [163, 99] width 168 height 13
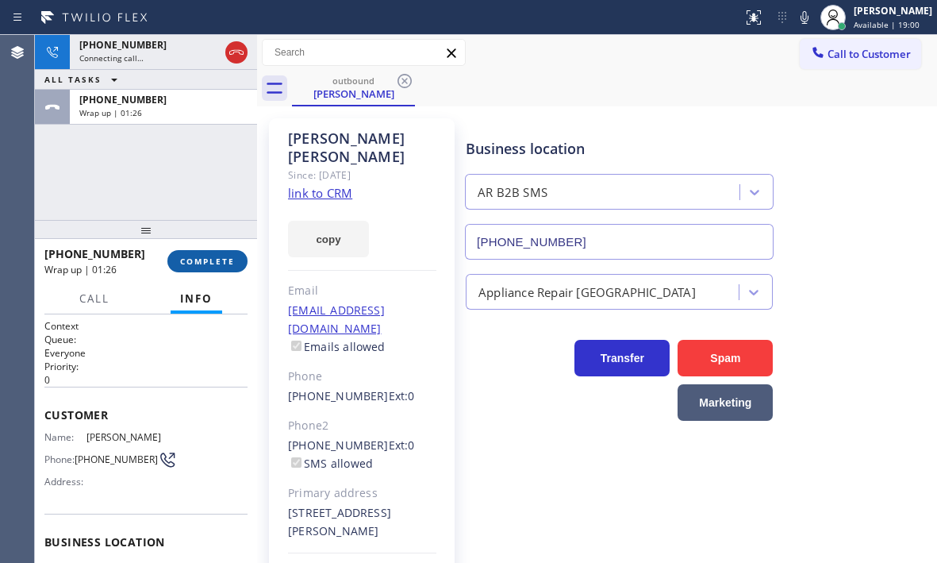
click at [207, 263] on span "COMPLETE" at bounding box center [207, 261] width 55 height 11
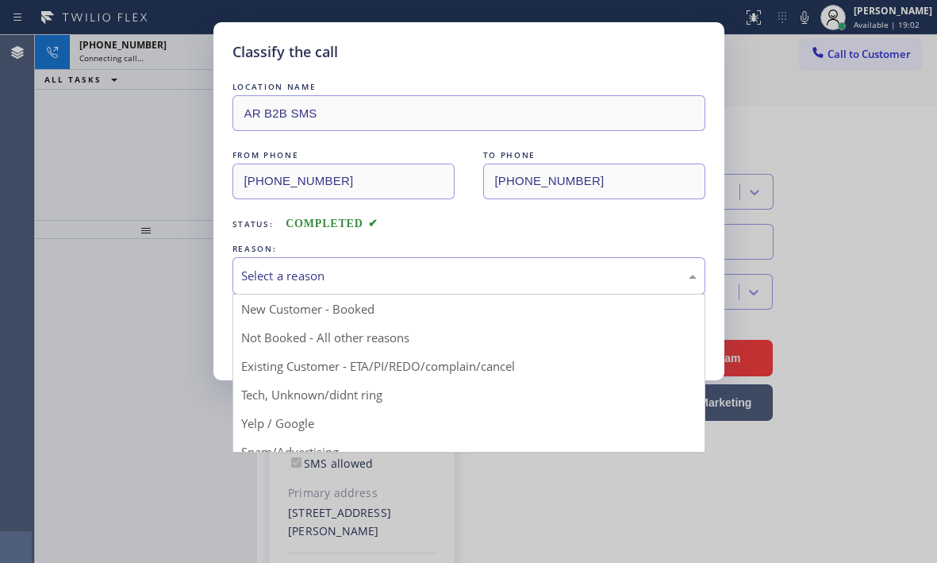
click at [487, 271] on div "Select a reason" at bounding box center [468, 276] width 455 height 18
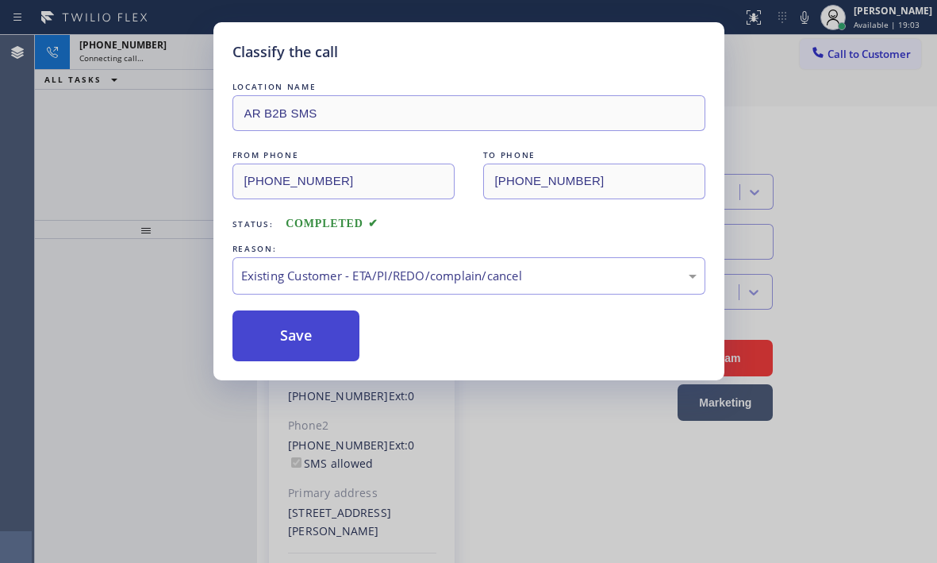
click at [302, 340] on button "Save" at bounding box center [296, 335] width 128 height 51
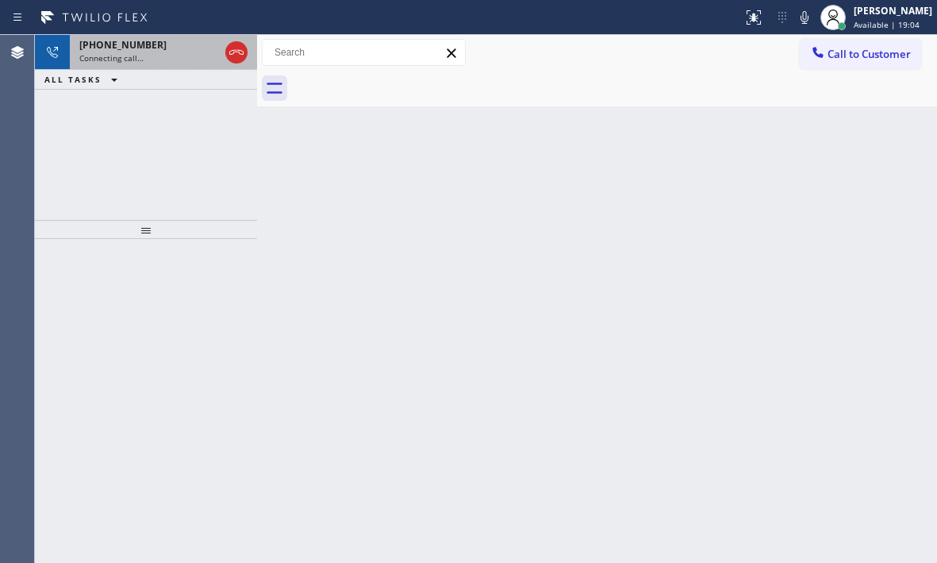
click at [162, 52] on div "[PHONE_NUMBER] Connecting call…" at bounding box center [146, 52] width 152 height 35
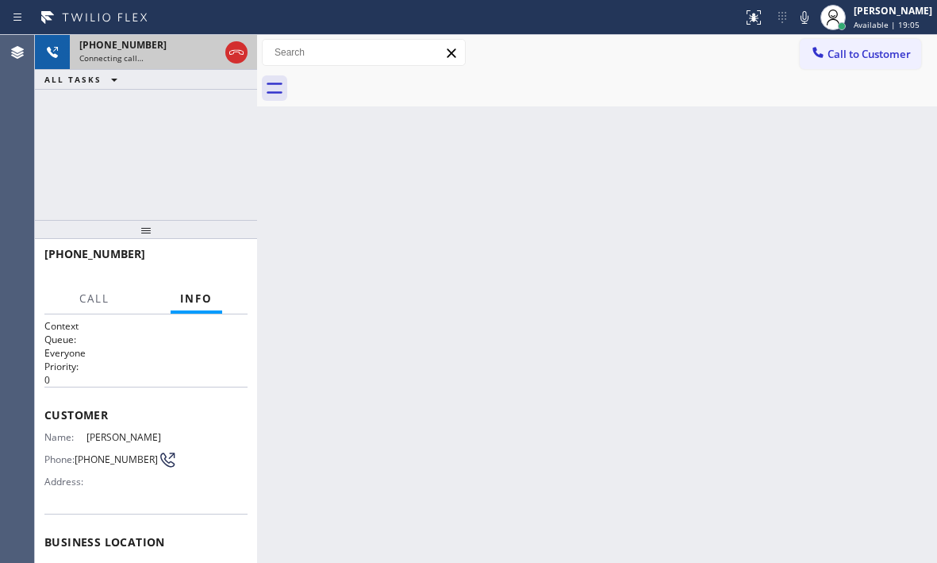
click at [162, 48] on div "[PHONE_NUMBER]" at bounding box center [149, 44] width 140 height 13
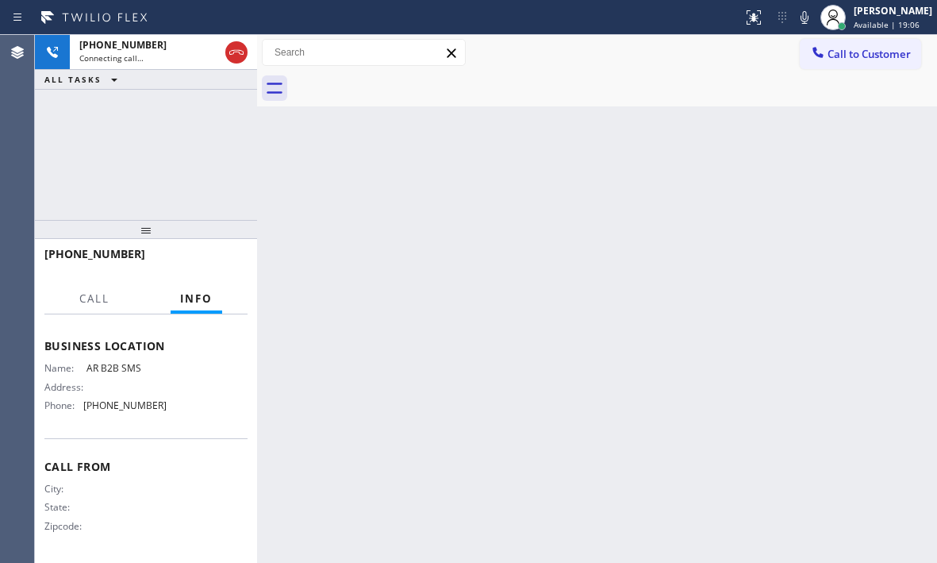
scroll to position [202, 0]
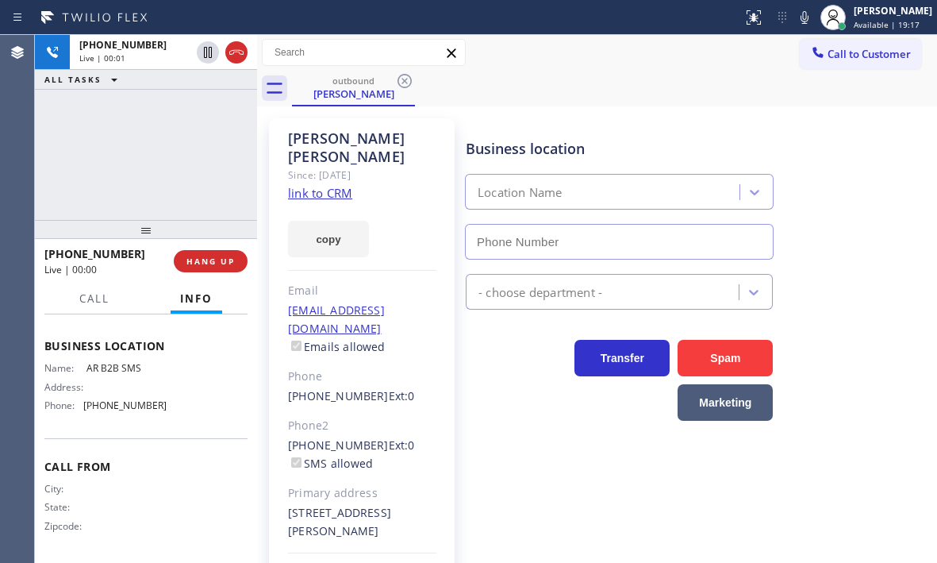
type input "[PHONE_NUMBER]"
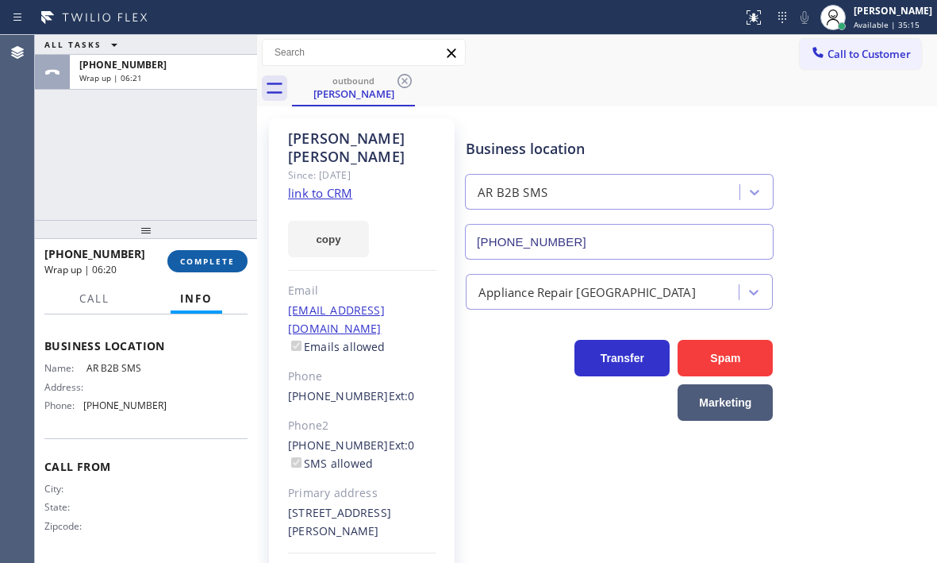
click at [229, 252] on button "COMPLETE" at bounding box center [207, 261] width 80 height 22
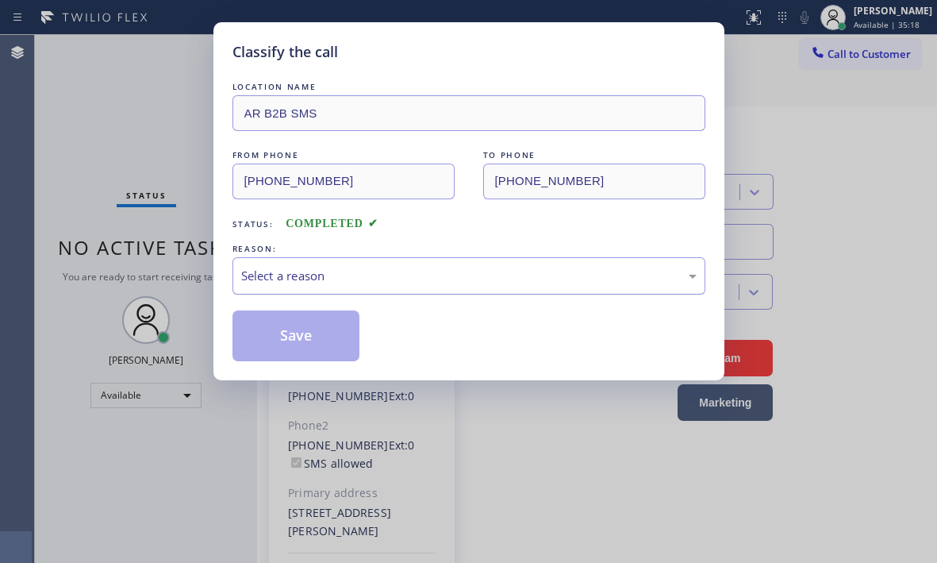
click at [383, 268] on div "Select a reason" at bounding box center [468, 276] width 455 height 18
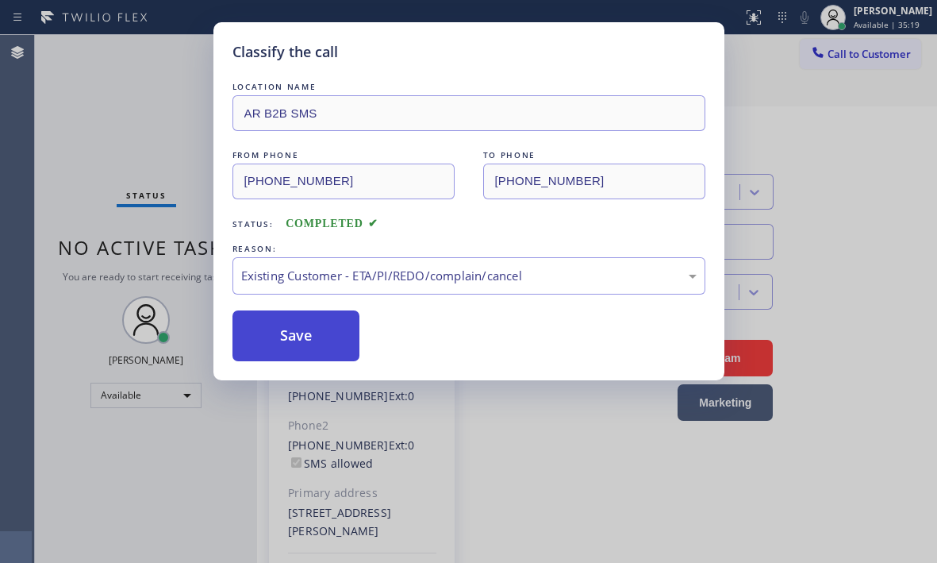
click at [305, 331] on button "Save" at bounding box center [296, 335] width 128 height 51
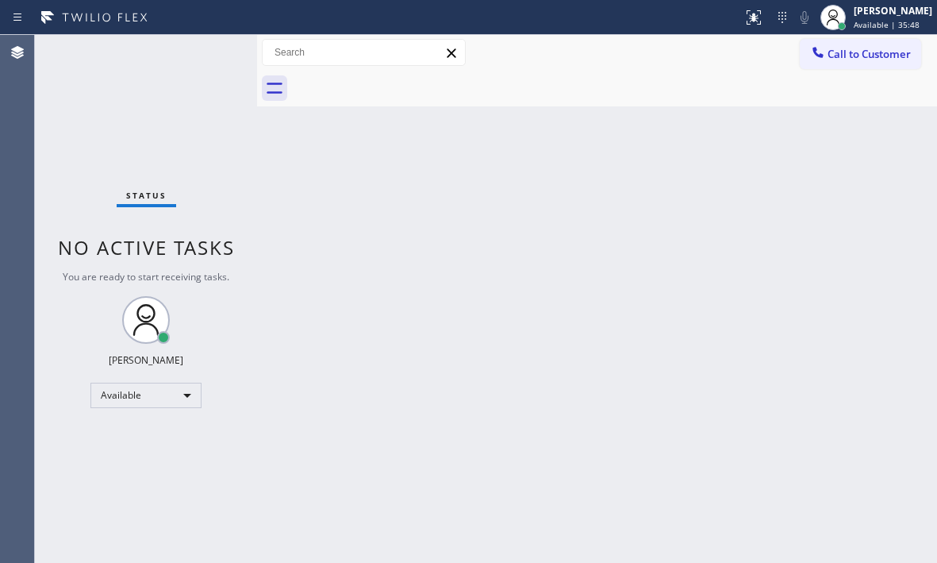
click at [200, 50] on div "Status No active tasks You are ready to start receiving tasks. [PERSON_NAME] Av…" at bounding box center [146, 299] width 222 height 528
click at [212, 57] on div "Status No active tasks You are ready to start receiving tasks. [PERSON_NAME] Av…" at bounding box center [146, 299] width 222 height 528
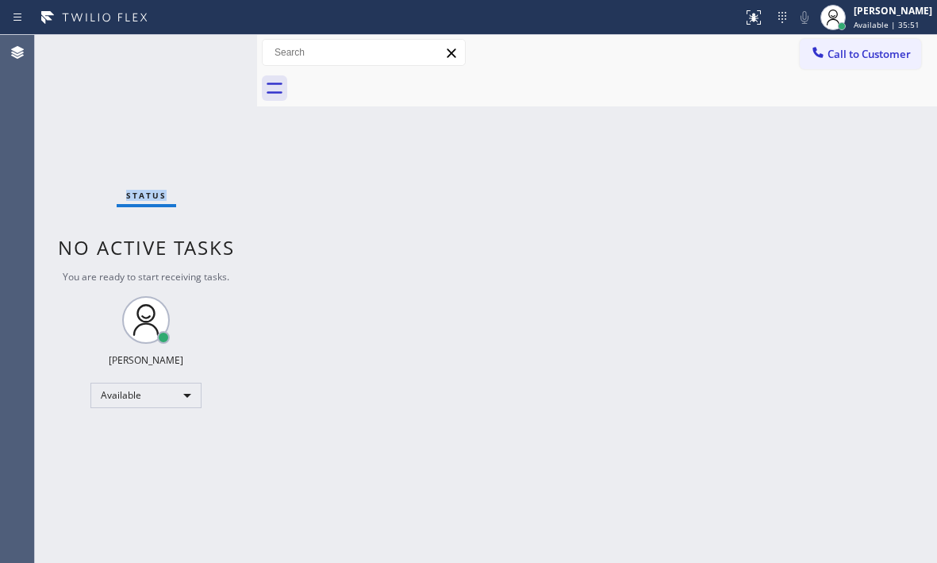
click at [212, 57] on div "Status No active tasks You are ready to start receiving tasks. [PERSON_NAME] Av…" at bounding box center [146, 299] width 222 height 528
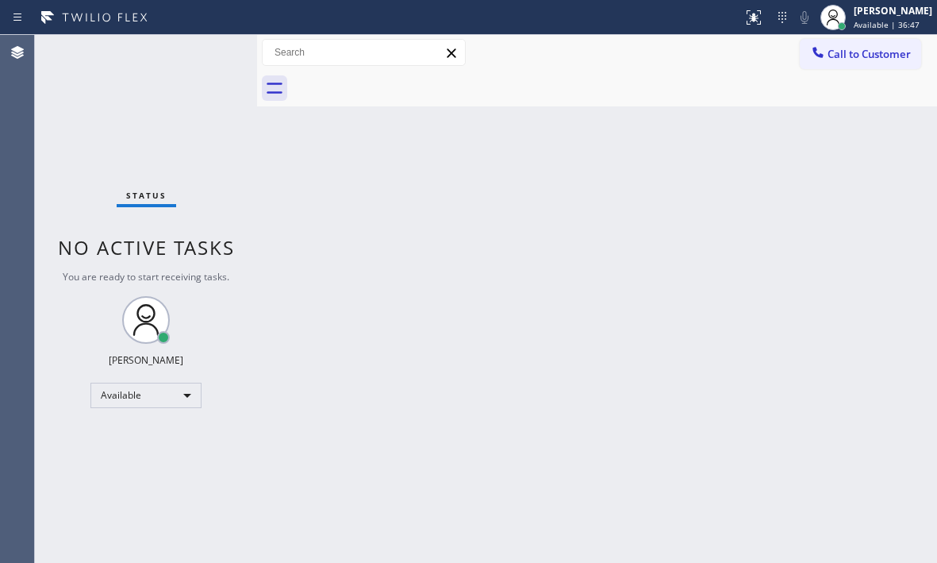
click at [210, 50] on div "Status No active tasks You are ready to start receiving tasks. [PERSON_NAME] Av…" at bounding box center [146, 299] width 222 height 528
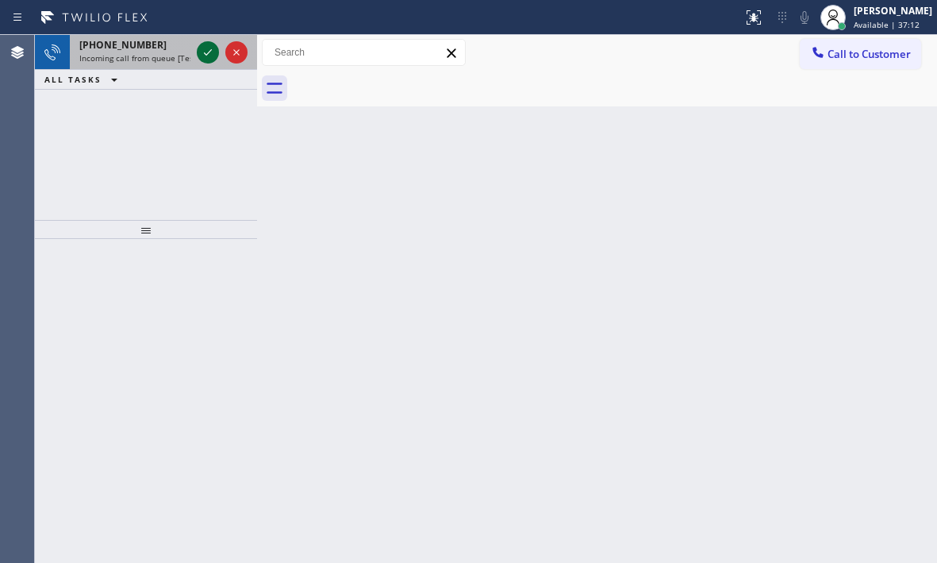
click at [208, 47] on icon at bounding box center [207, 52] width 19 height 19
click at [219, 55] on div at bounding box center [222, 52] width 57 height 35
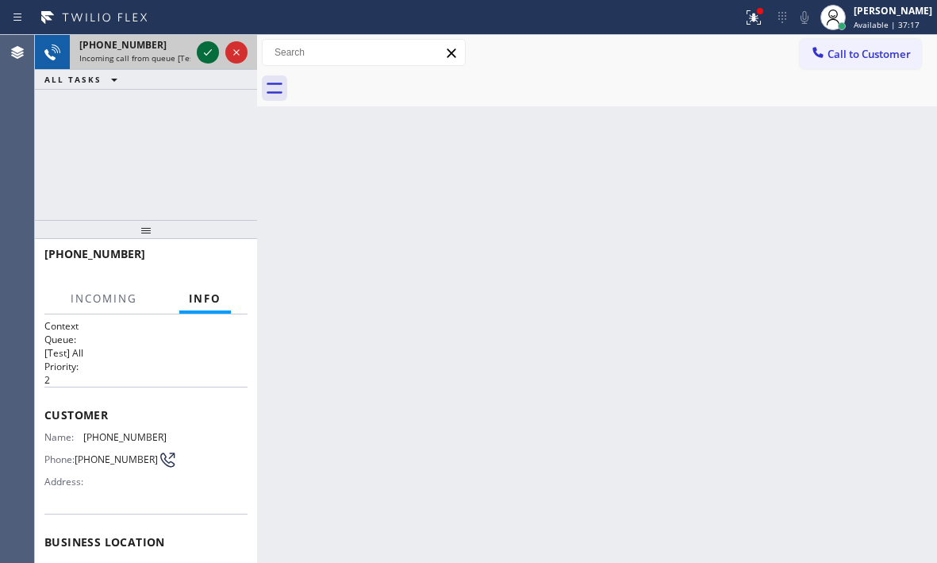
click at [217, 55] on icon at bounding box center [207, 52] width 19 height 19
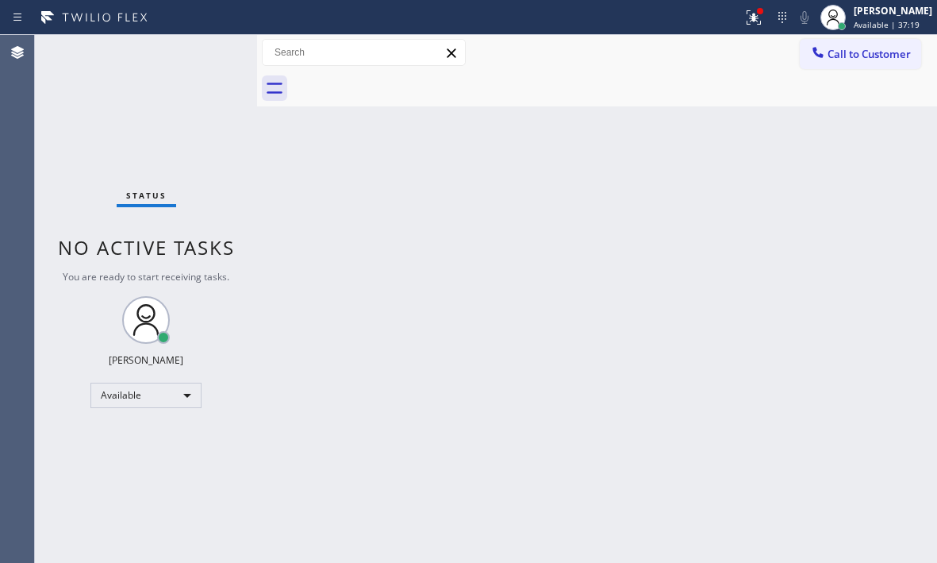
click at [208, 56] on div "Status No active tasks You are ready to start receiving tasks. [PERSON_NAME] Av…" at bounding box center [146, 299] width 222 height 528
click at [744, 22] on icon at bounding box center [753, 17] width 19 height 19
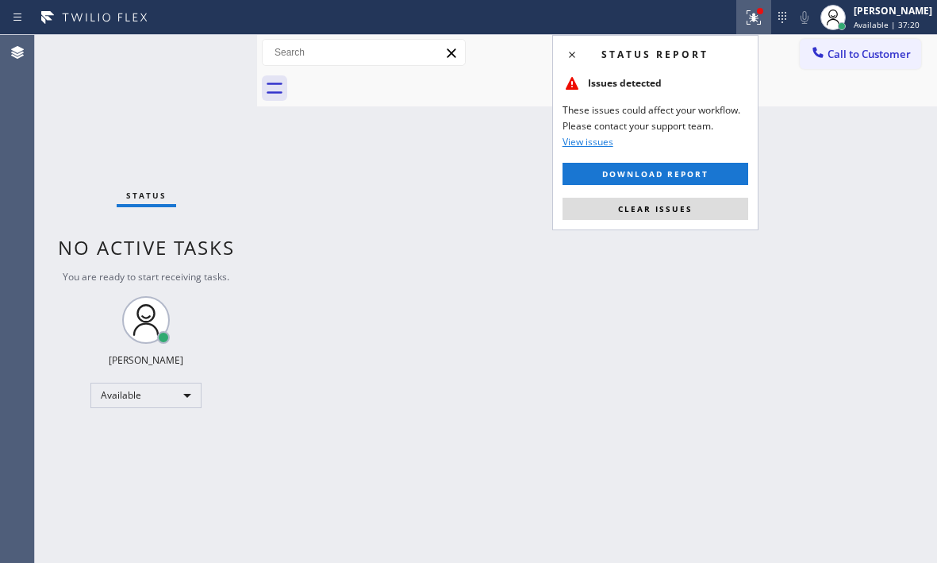
click at [705, 210] on button "Clear issues" at bounding box center [656, 209] width 186 height 22
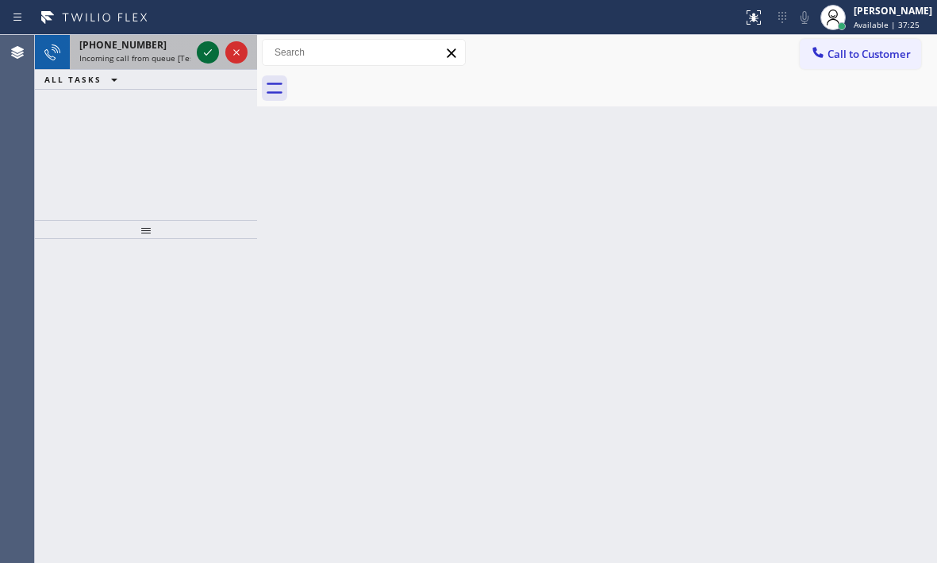
click at [206, 49] on icon at bounding box center [207, 52] width 19 height 19
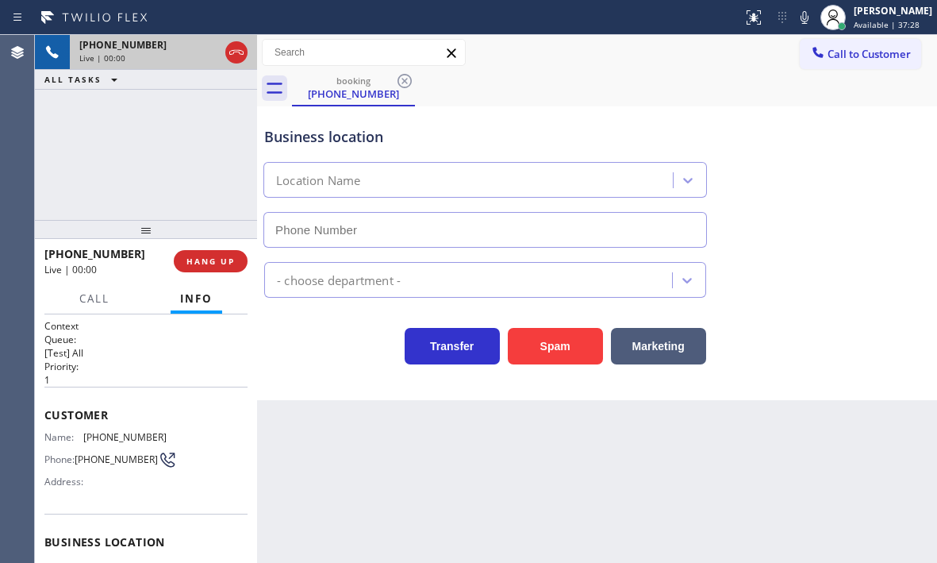
type input "[PHONE_NUMBER]"
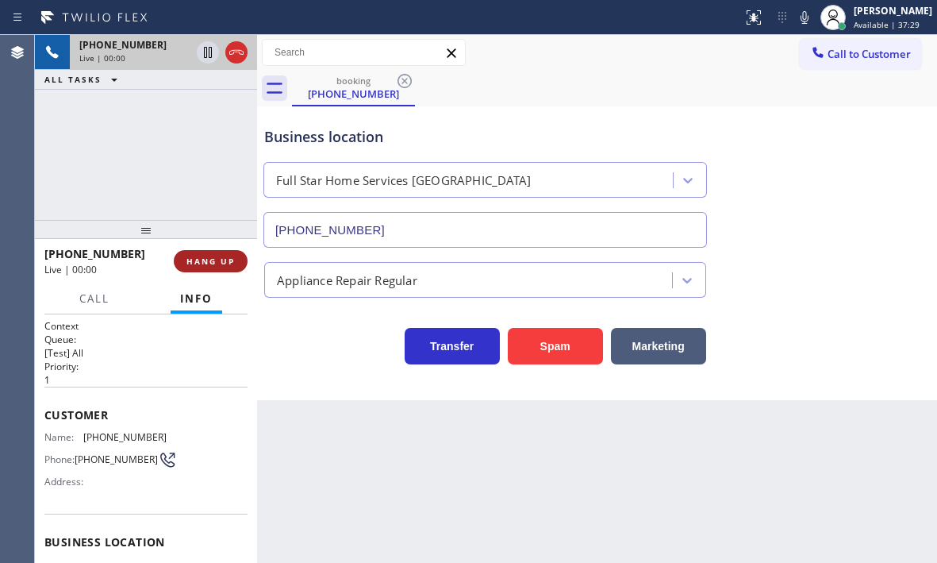
click at [223, 267] on button "HANG UP" at bounding box center [211, 261] width 74 height 22
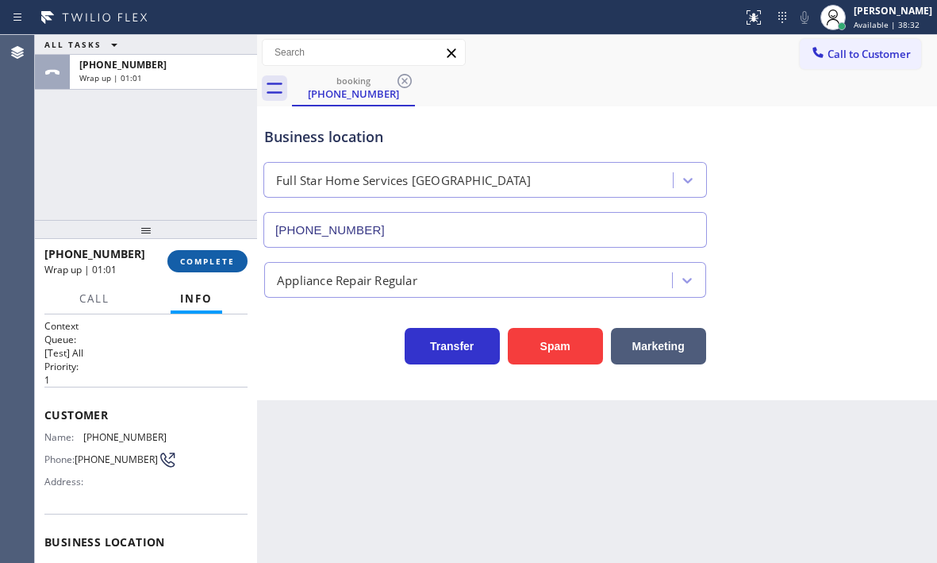
click at [209, 261] on span "COMPLETE" at bounding box center [207, 261] width 55 height 11
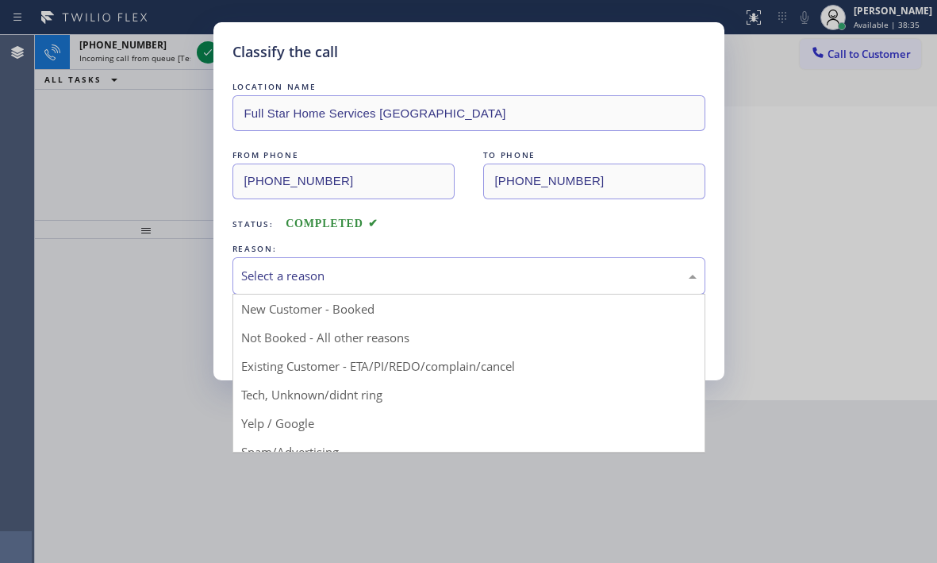
click at [349, 280] on div "Select a reason" at bounding box center [468, 276] width 455 height 18
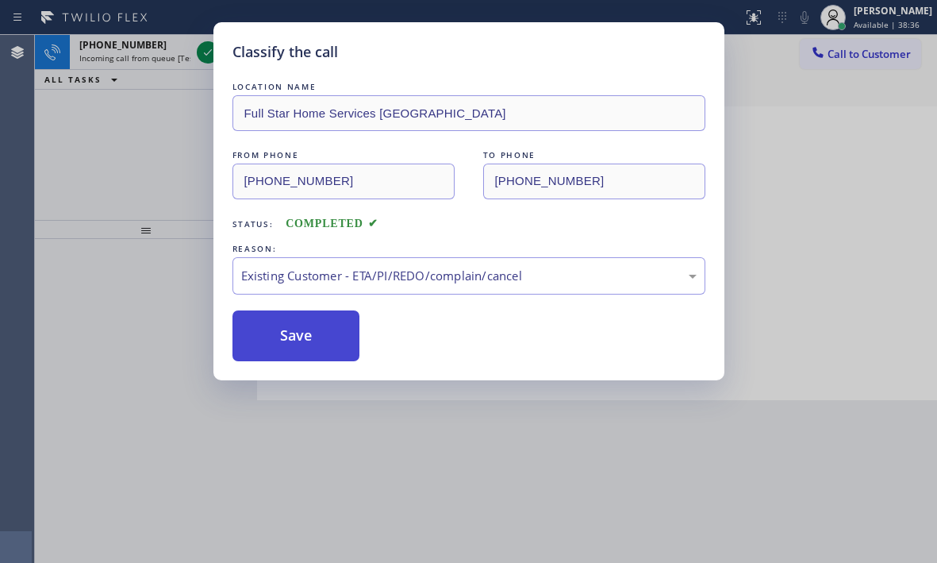
click at [318, 332] on button "Save" at bounding box center [296, 335] width 128 height 51
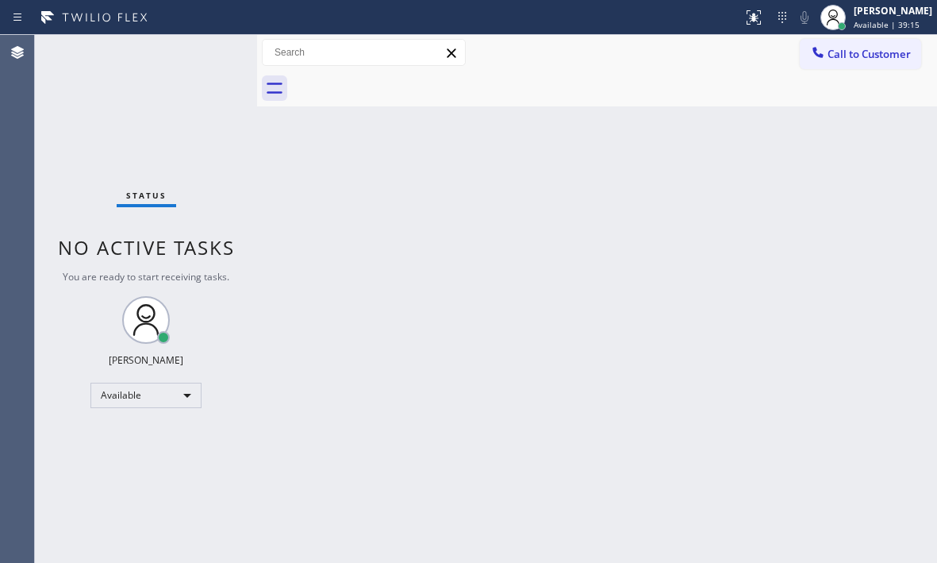
click at [388, 195] on div "Back to Dashboard Change Sender ID Customers Technicians Select a contact Outbo…" at bounding box center [597, 299] width 680 height 528
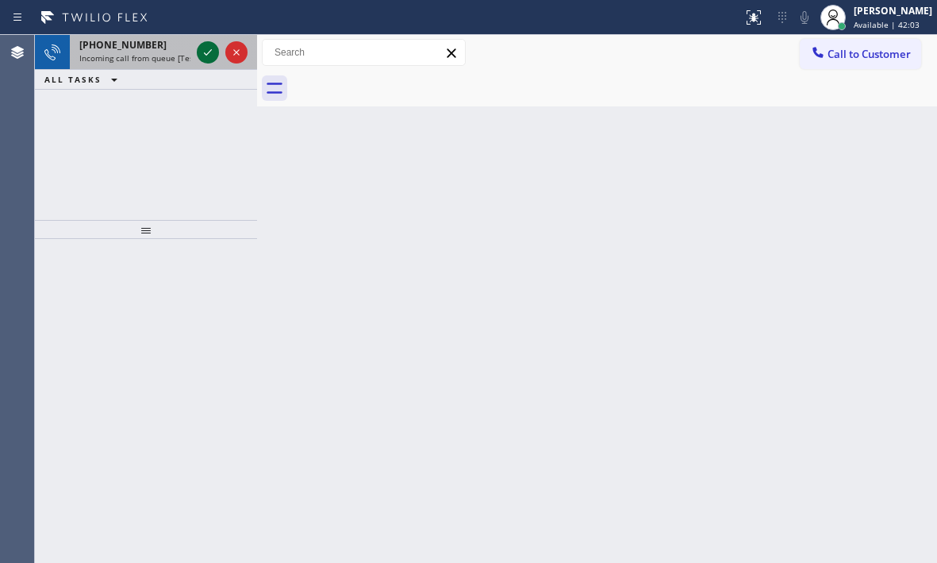
click at [202, 53] on icon at bounding box center [207, 52] width 19 height 19
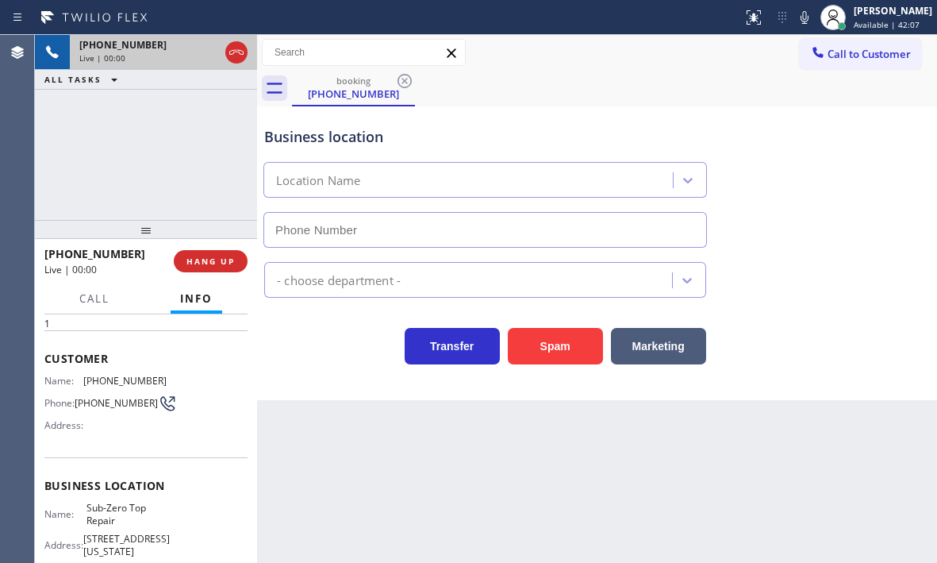
type input "[PHONE_NUMBER]"
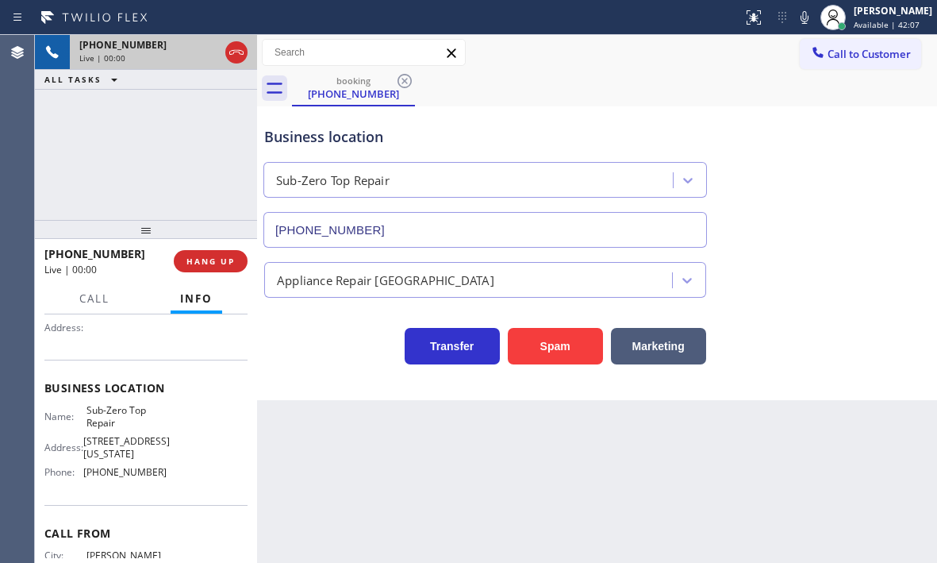
scroll to position [159, 0]
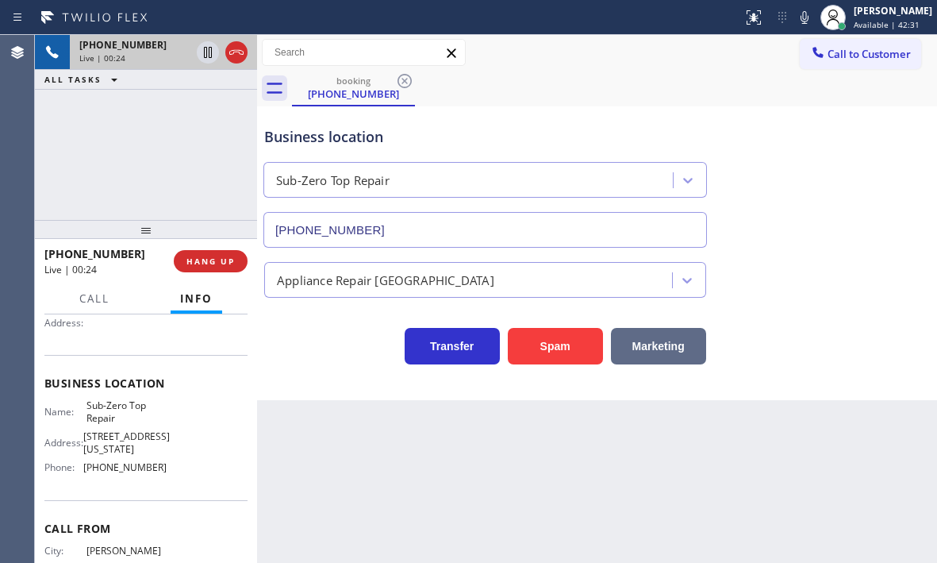
click at [657, 348] on button "Marketing" at bounding box center [658, 346] width 95 height 37
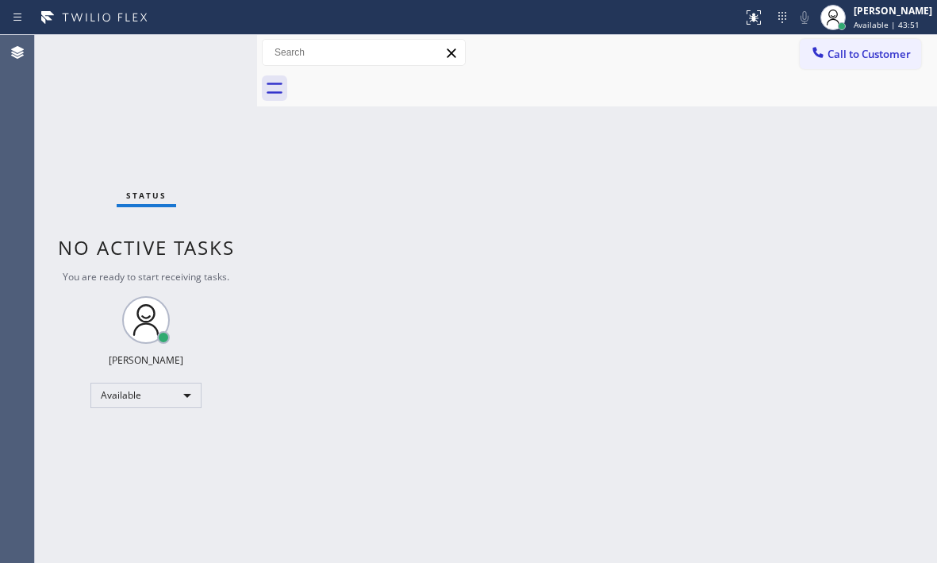
click at [725, 185] on div "Back to Dashboard Change Sender ID Customers Technicians Select a contact Outbo…" at bounding box center [597, 299] width 680 height 528
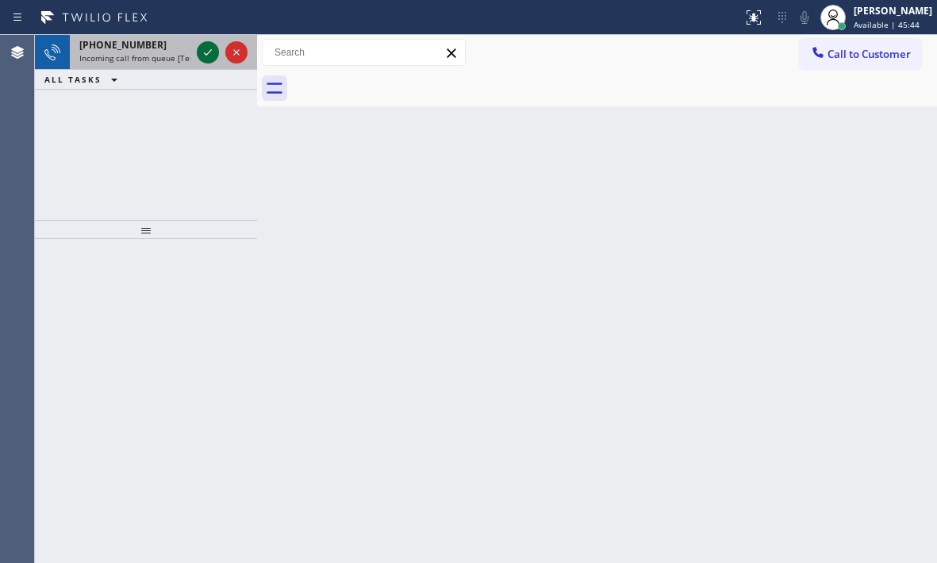
click at [213, 49] on icon at bounding box center [207, 52] width 19 height 19
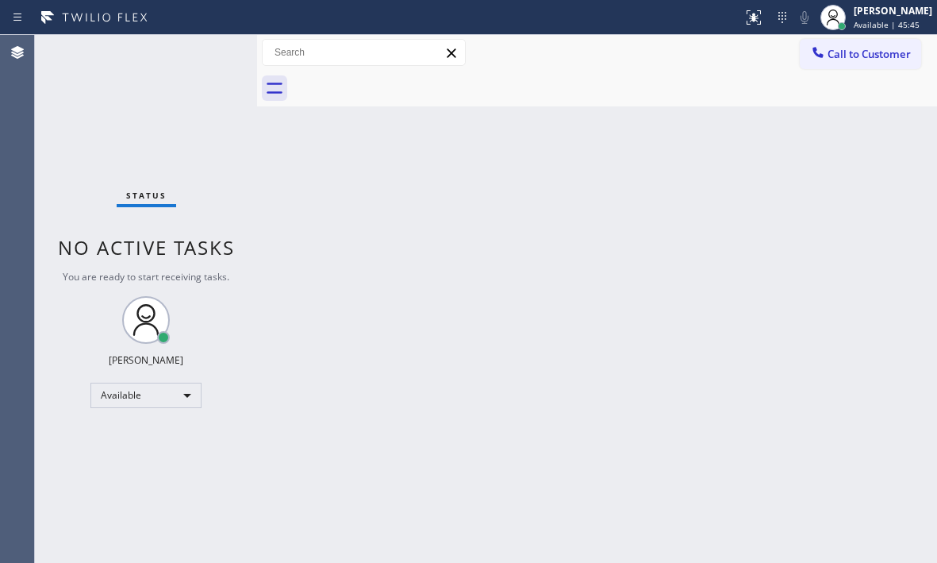
click at [213, 49] on div "Status No active tasks You are ready to start receiving tasks. [PERSON_NAME] Av…" at bounding box center [146, 299] width 222 height 528
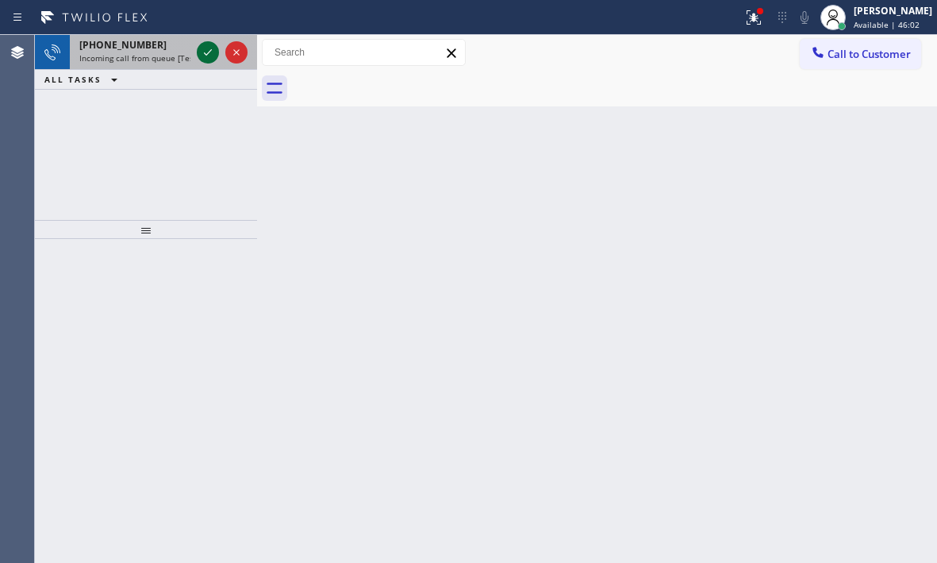
click at [210, 56] on icon at bounding box center [207, 52] width 19 height 19
click at [202, 55] on icon at bounding box center [207, 52] width 19 height 19
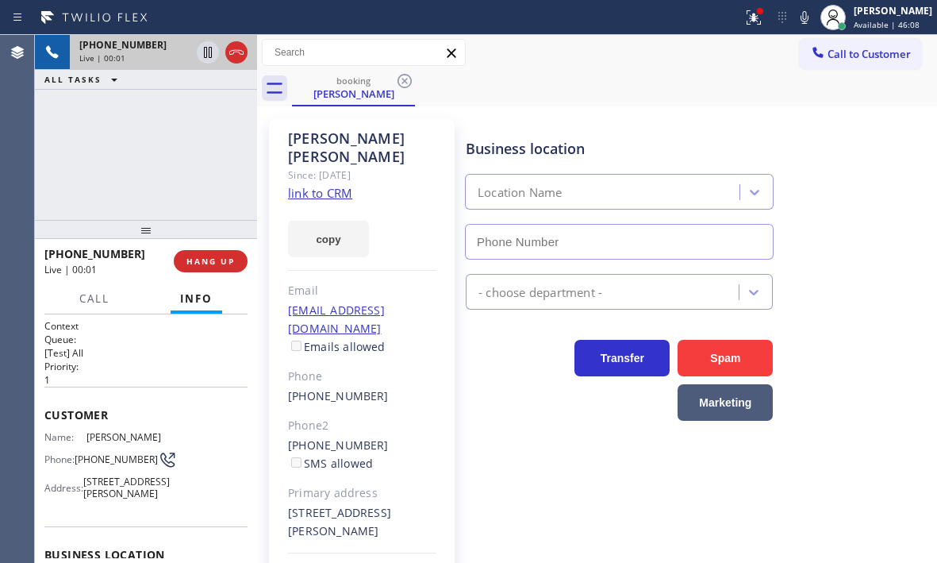
type input "[PHONE_NUMBER]"
click at [206, 263] on span "HANG UP" at bounding box center [210, 261] width 48 height 11
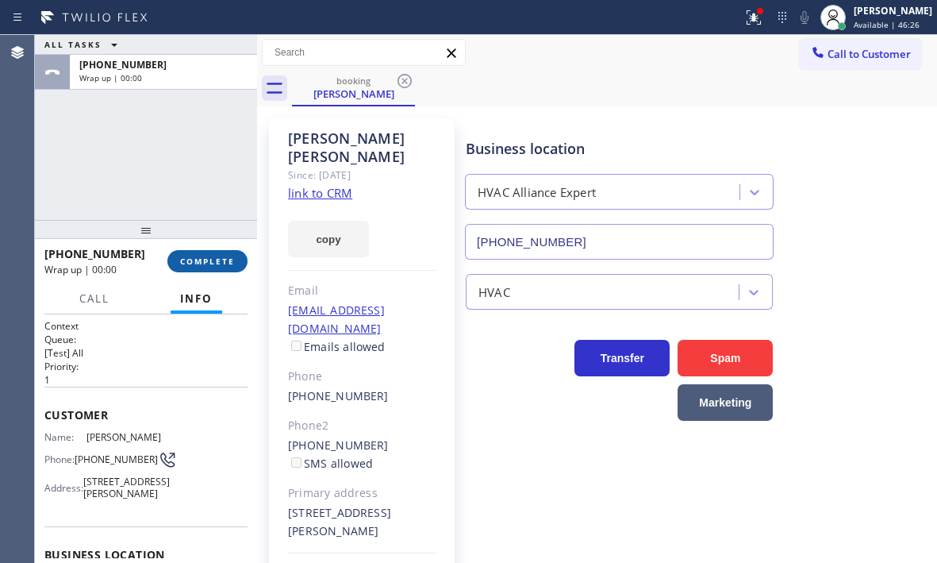
click at [206, 263] on span "COMPLETE" at bounding box center [207, 261] width 55 height 11
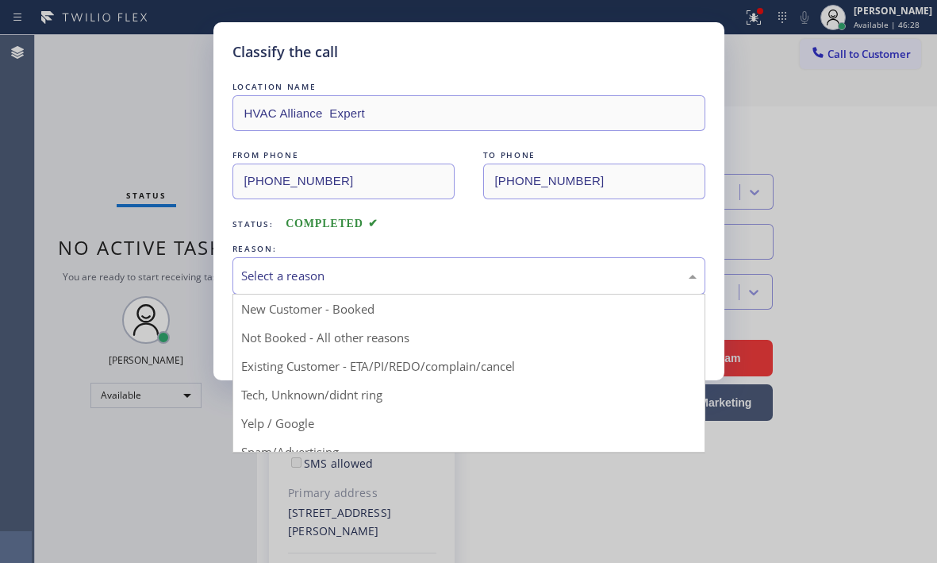
click at [304, 282] on div "Select a reason" at bounding box center [468, 276] width 455 height 18
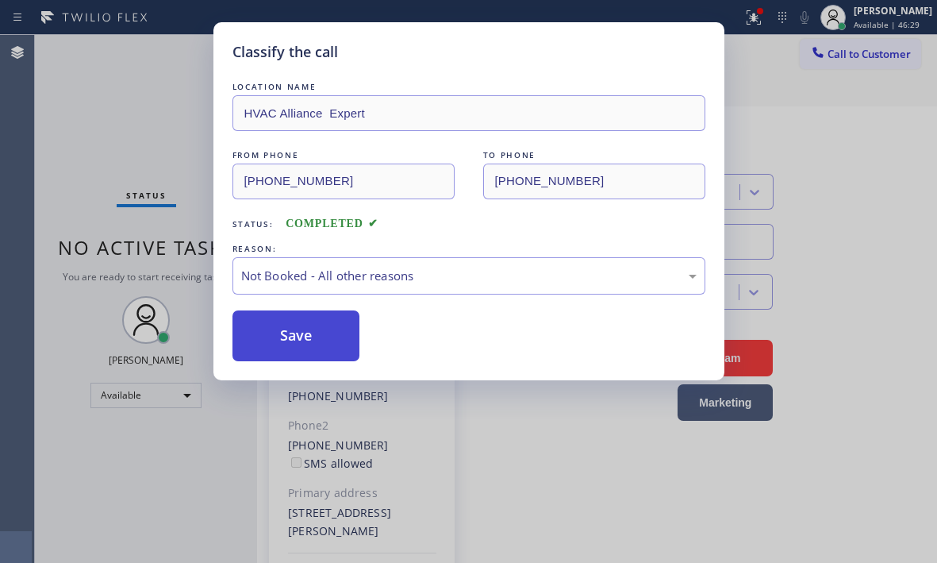
click at [278, 337] on button "Save" at bounding box center [296, 335] width 128 height 51
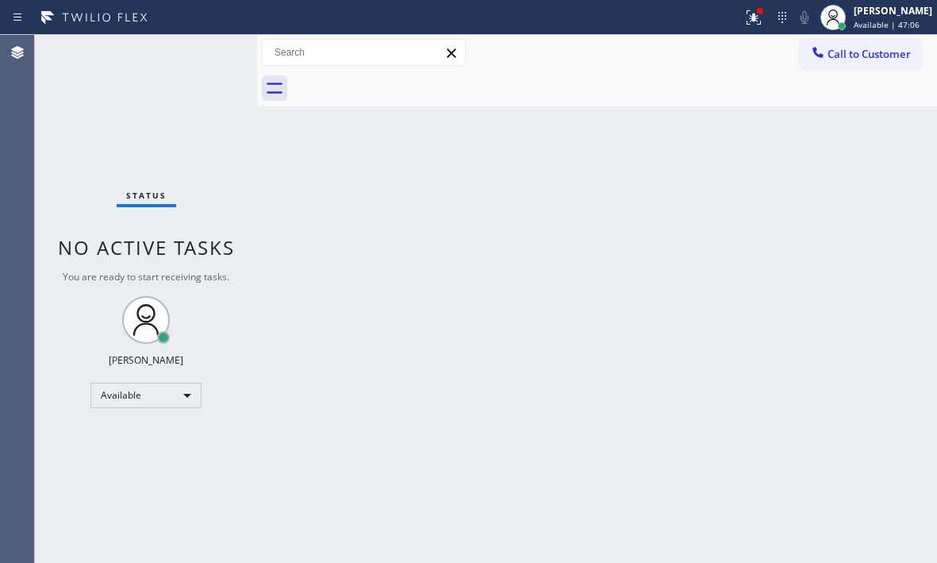
click at [214, 52] on div "Status No active tasks You are ready to start receiving tasks. [PERSON_NAME] Av…" at bounding box center [146, 299] width 222 height 528
click at [210, 55] on div "Status No active tasks You are ready to start receiving tasks. [PERSON_NAME] Av…" at bounding box center [146, 299] width 222 height 528
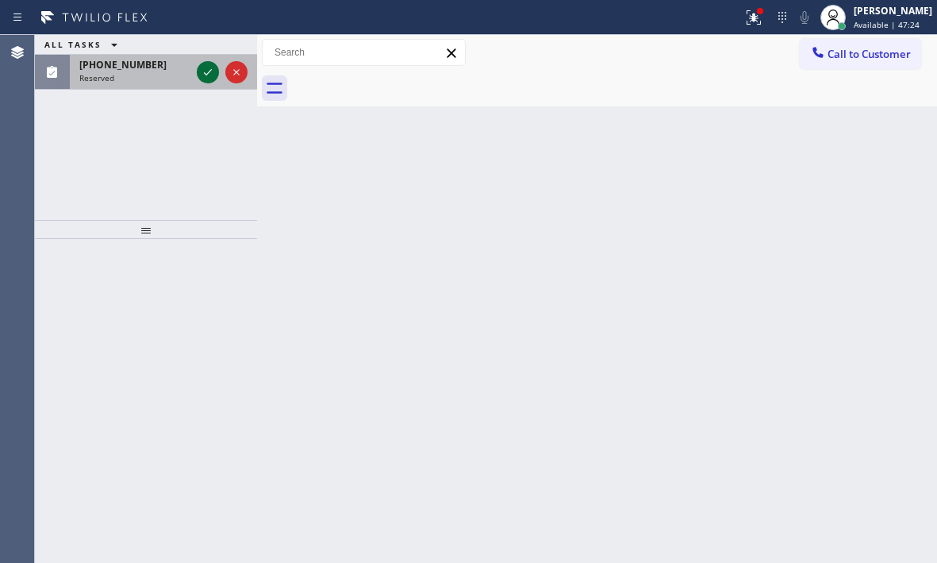
click at [209, 74] on icon at bounding box center [207, 72] width 19 height 19
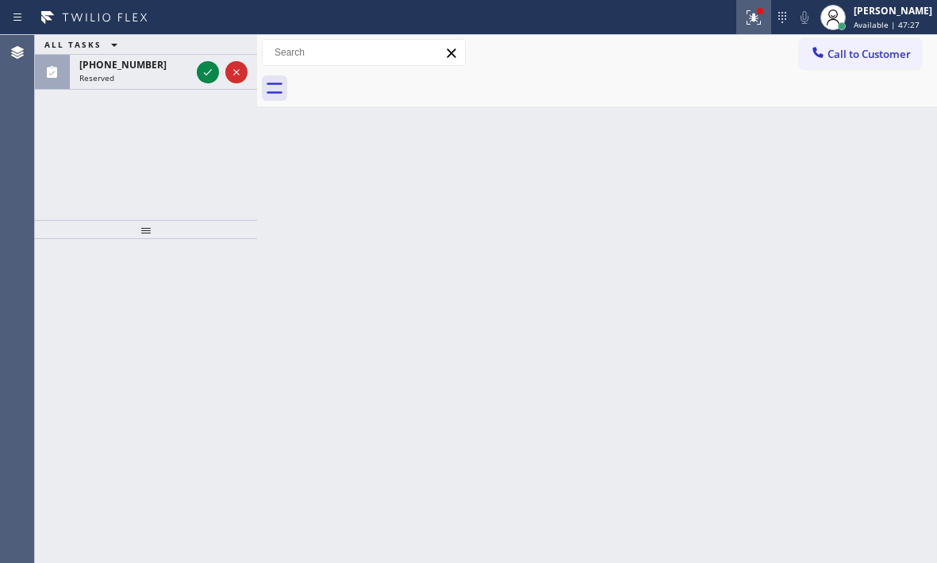
click at [747, 21] on icon at bounding box center [752, 15] width 10 height 11
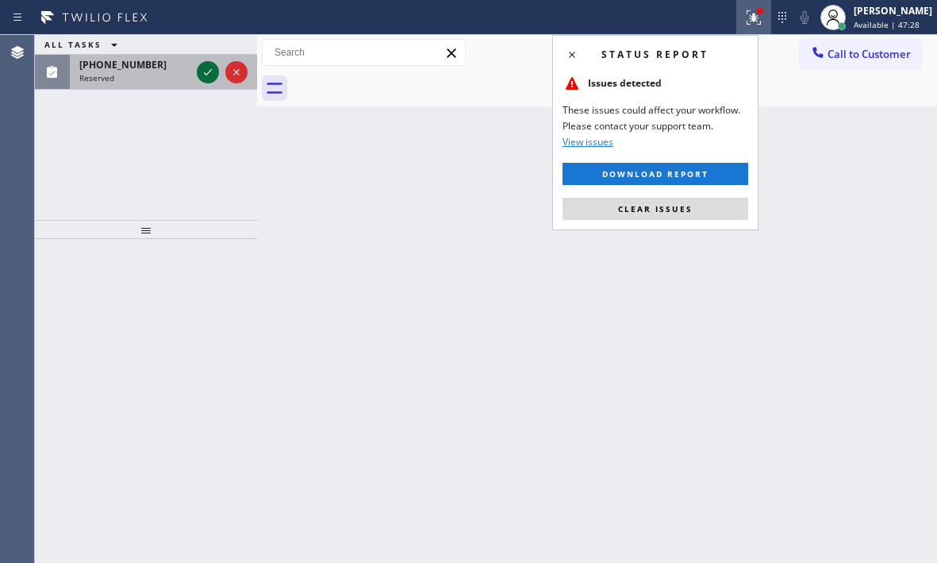
click at [203, 77] on icon at bounding box center [207, 72] width 19 height 19
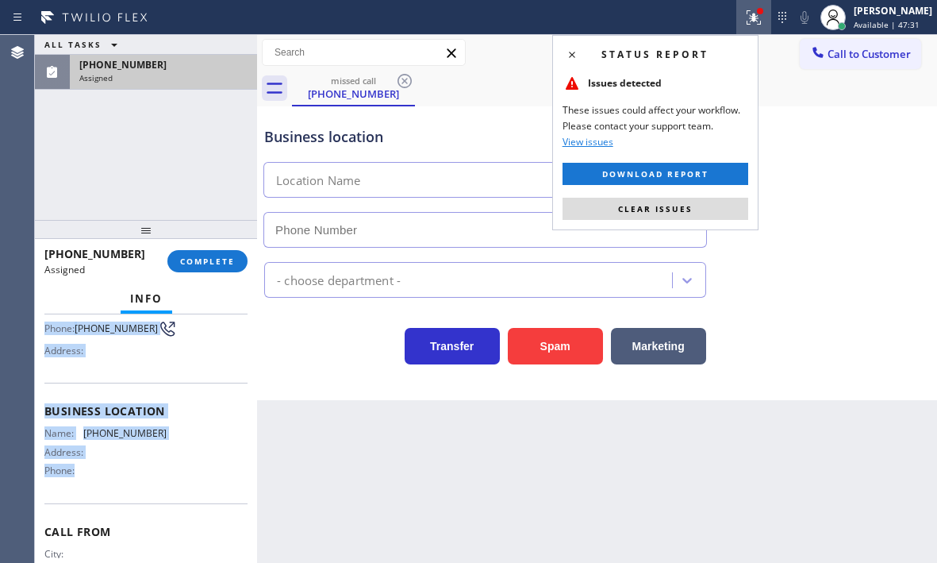
scroll to position [159, 0]
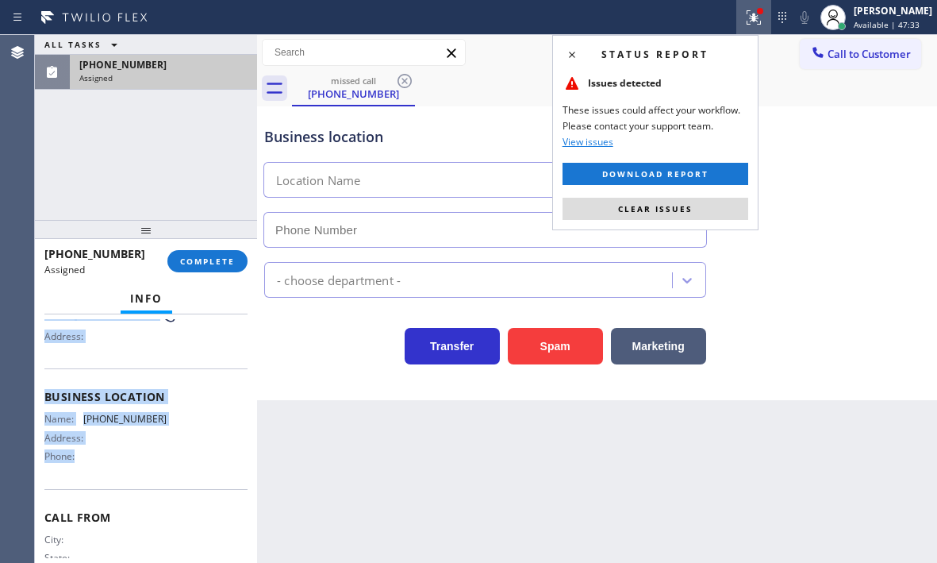
drag, startPoint x: 47, startPoint y: 426, endPoint x: 191, endPoint y: 474, distance: 152.1
click at [191, 474] on div "Context Queue: Everybody Priority: 0 Task Age: Customer Name: [PHONE_NUMBER] Ph…" at bounding box center [145, 384] width 203 height 448
copy div "Customer Name: [PHONE_NUMBER] Phone: [PHONE_NUMBER] Address: Business location …"
click at [211, 256] on span "COMPLETE" at bounding box center [207, 261] width 55 height 11
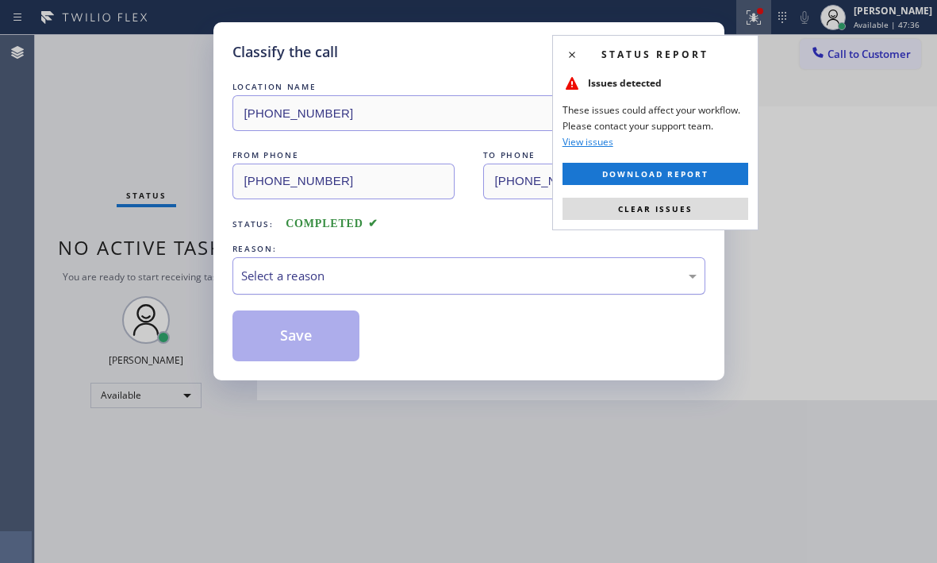
click at [450, 271] on div "Select a reason" at bounding box center [468, 276] width 455 height 18
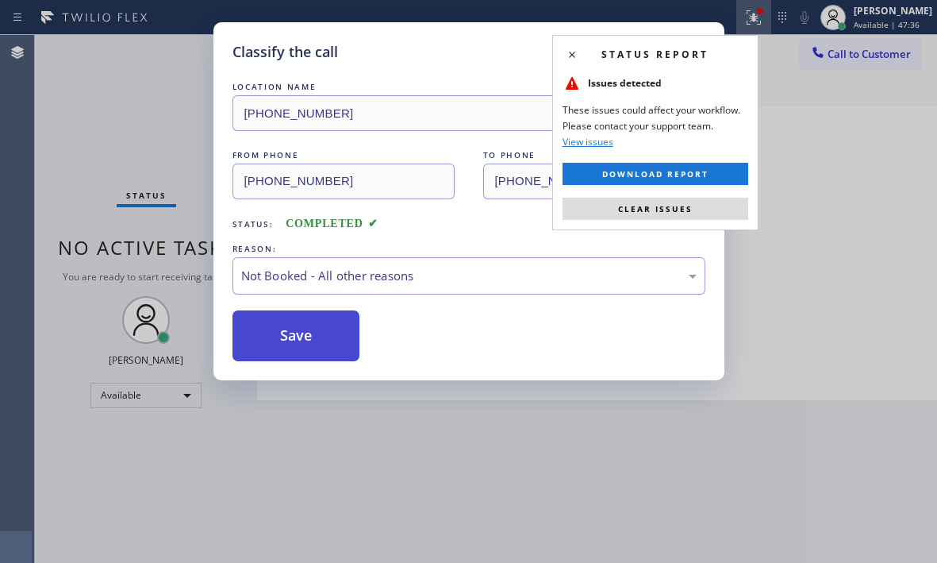
drag, startPoint x: 282, startPoint y: 333, endPoint x: 897, endPoint y: 333, distance: 615.7
click at [286, 333] on button "Save" at bounding box center [296, 335] width 128 height 51
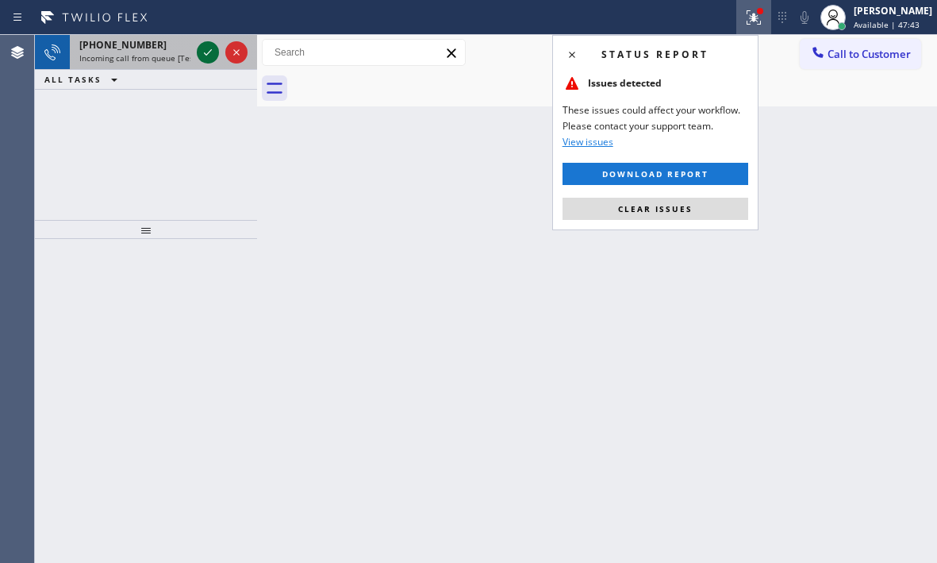
click at [207, 51] on icon at bounding box center [207, 52] width 19 height 19
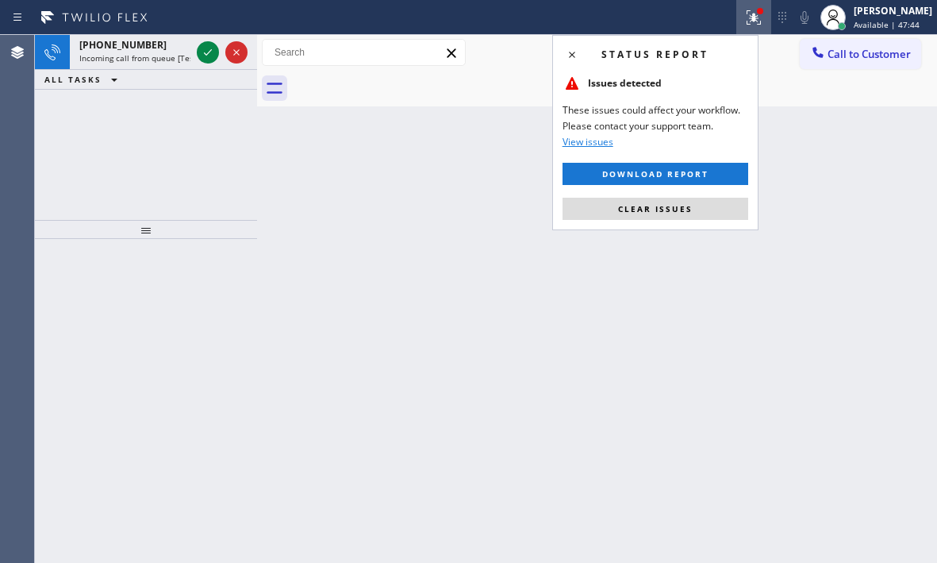
click at [207, 51] on icon at bounding box center [207, 52] width 19 height 19
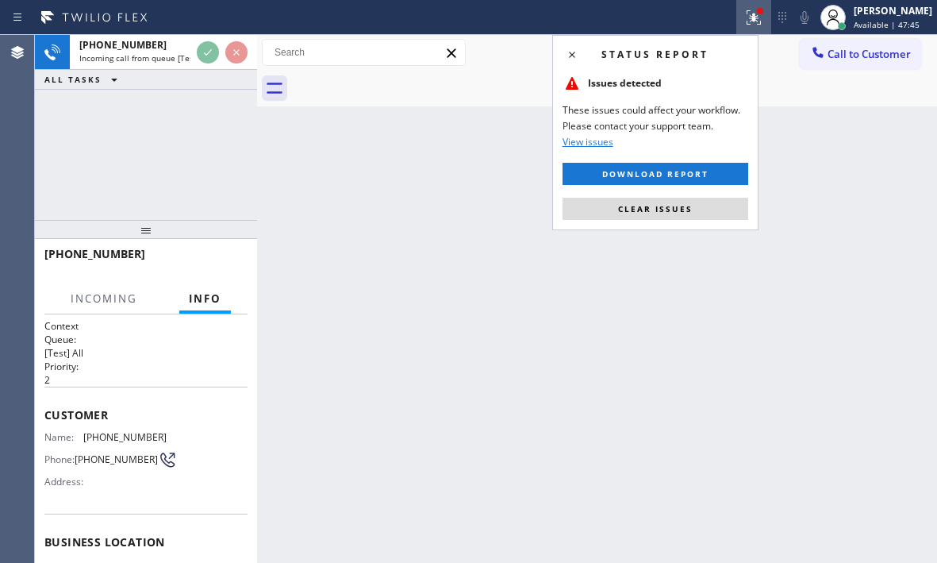
click at [411, 217] on div "Back to Dashboard Change Sender ID Customers Technicians Select a contact Outbo…" at bounding box center [597, 299] width 680 height 528
click at [641, 213] on span "Clear issues" at bounding box center [655, 208] width 75 height 11
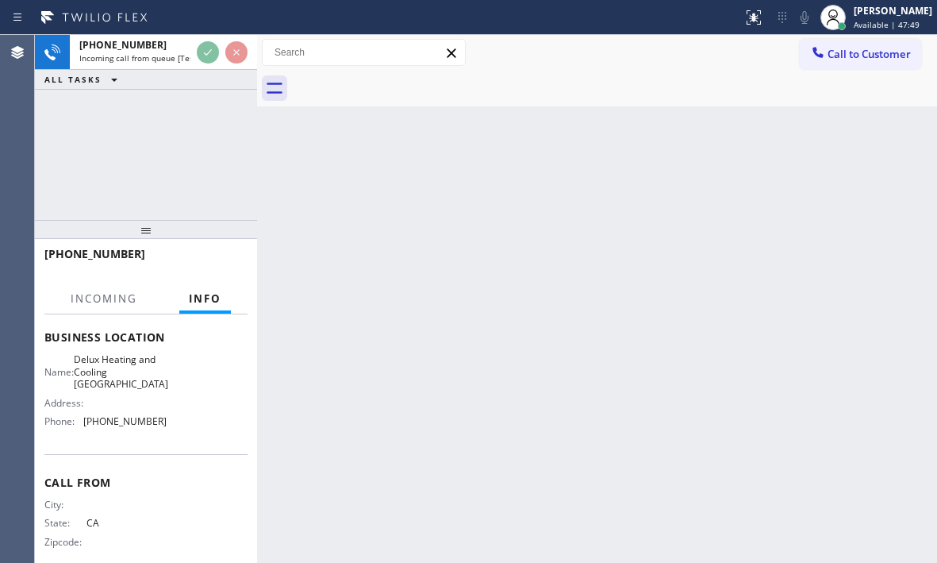
scroll to position [226, 0]
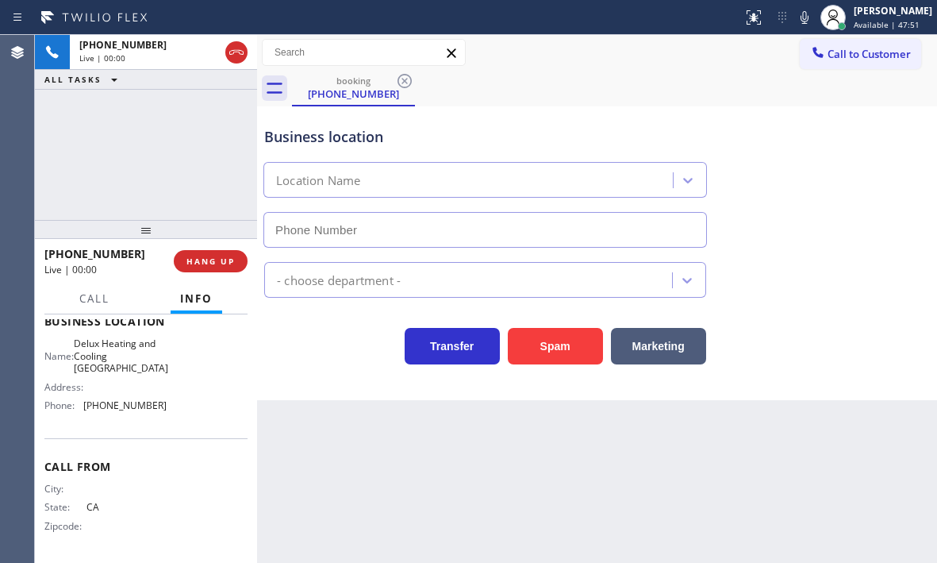
type input "[PHONE_NUMBER]"
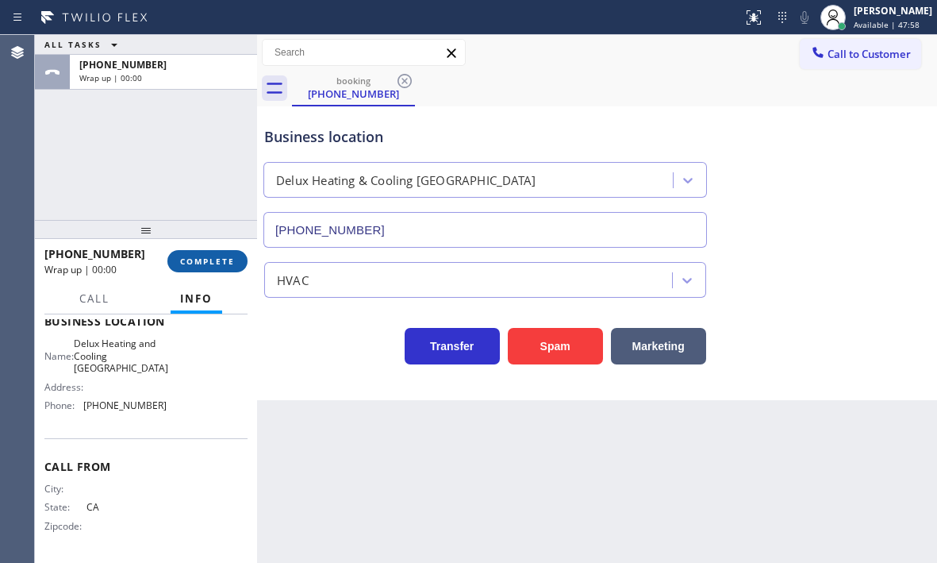
click at [183, 259] on span "COMPLETE" at bounding box center [207, 261] width 55 height 11
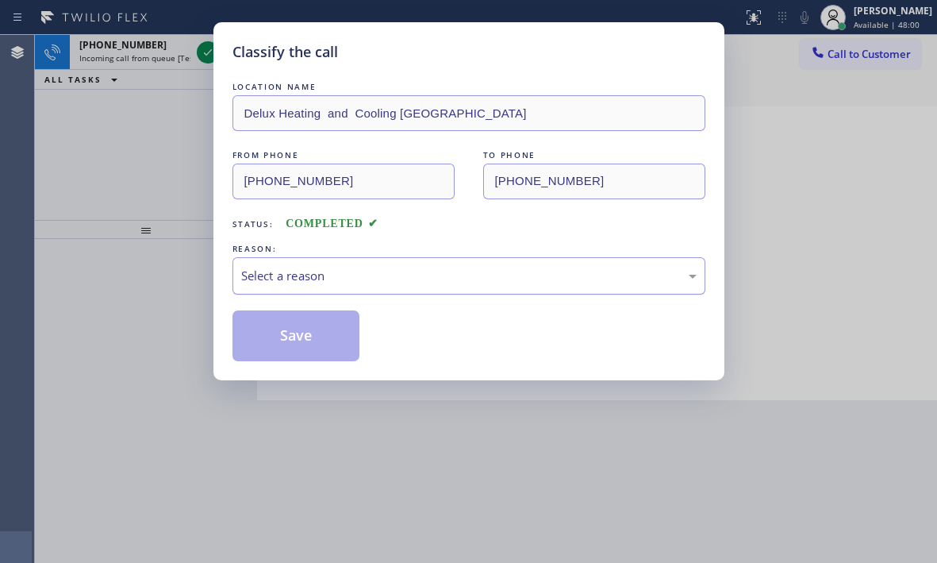
click at [466, 285] on div "Select a reason" at bounding box center [468, 275] width 473 height 37
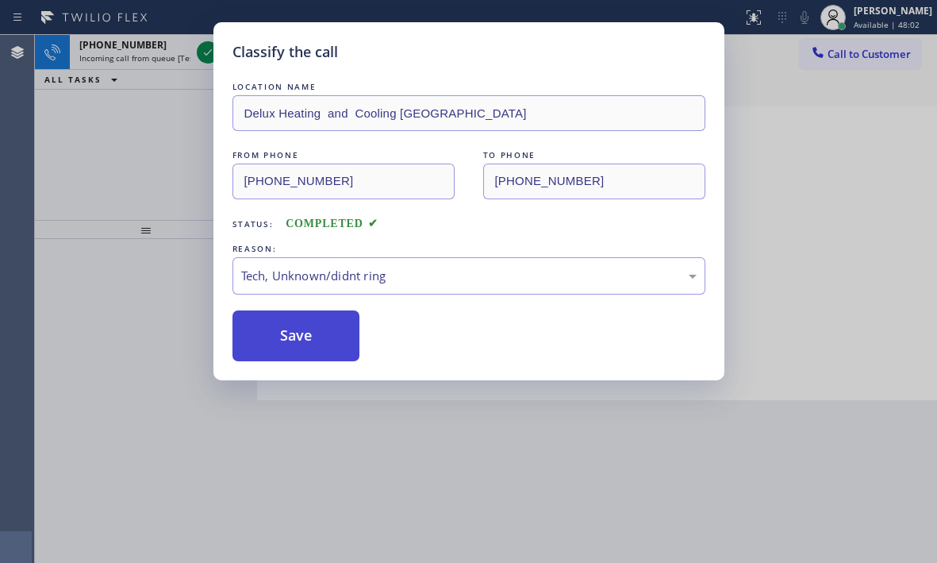
click at [282, 337] on button "Save" at bounding box center [296, 335] width 128 height 51
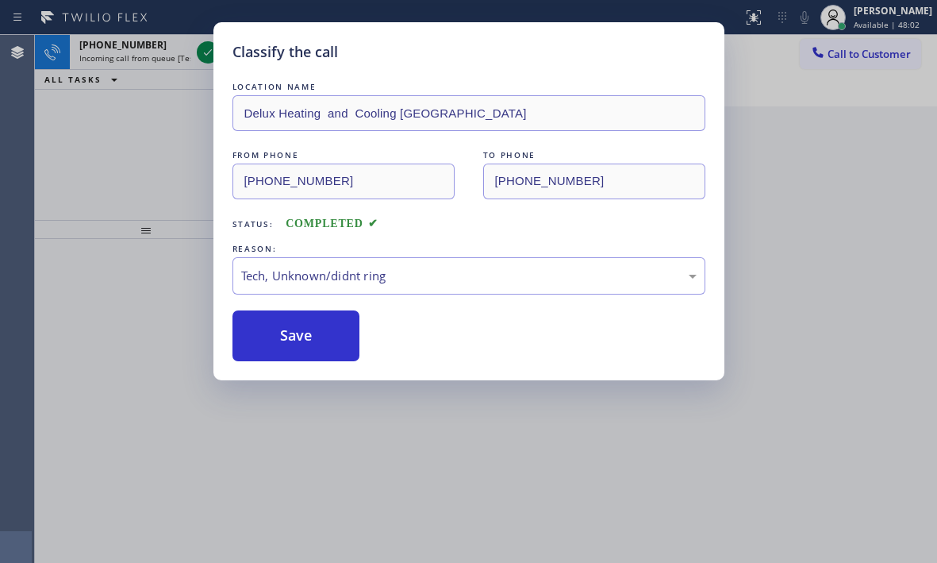
click at [198, 52] on div "Classify the call LOCATION NAME Delux Heating and Cooling [GEOGRAPHIC_DATA] FRO…" at bounding box center [468, 281] width 937 height 563
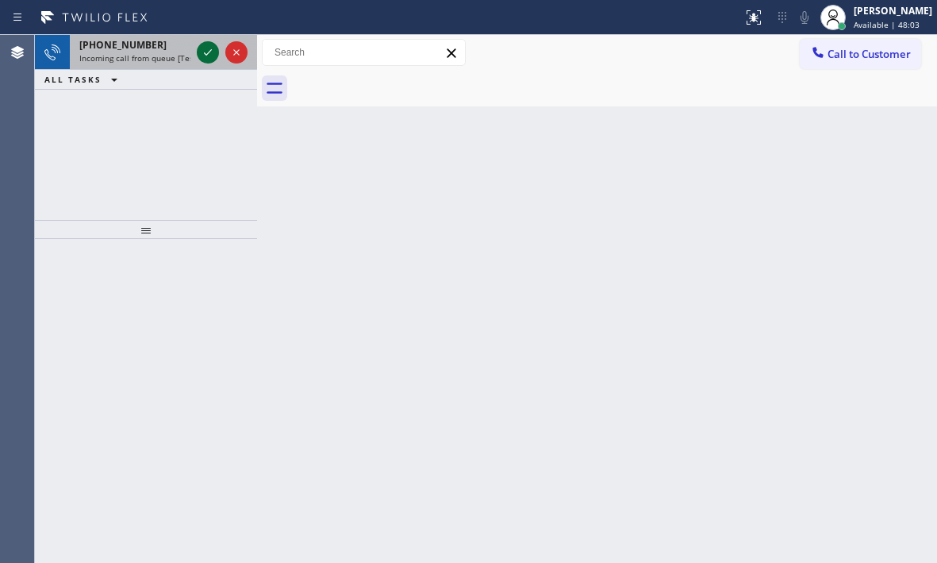
click at [203, 53] on icon at bounding box center [207, 52] width 19 height 19
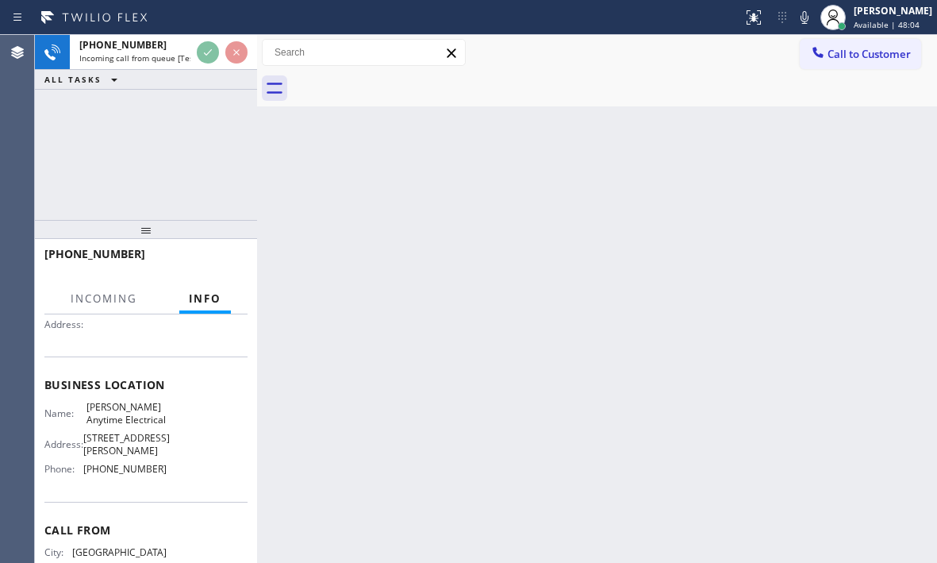
scroll to position [159, 0]
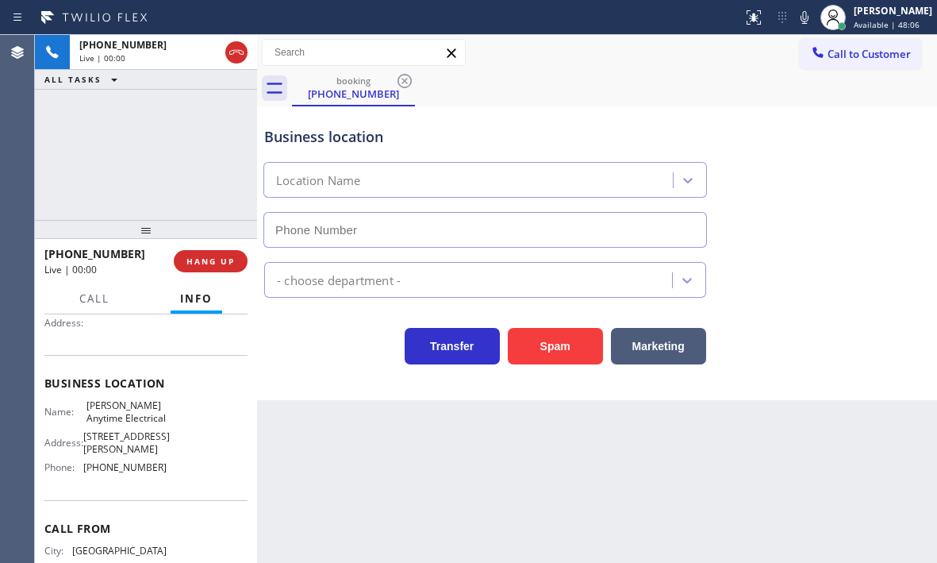
type input "[PHONE_NUMBER]"
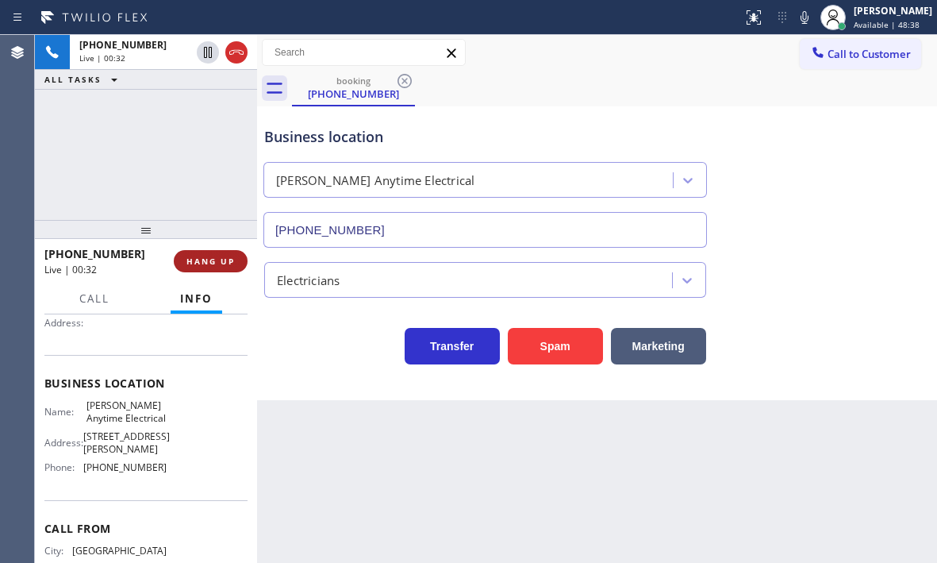
click at [220, 265] on span "HANG UP" at bounding box center [210, 261] width 48 height 11
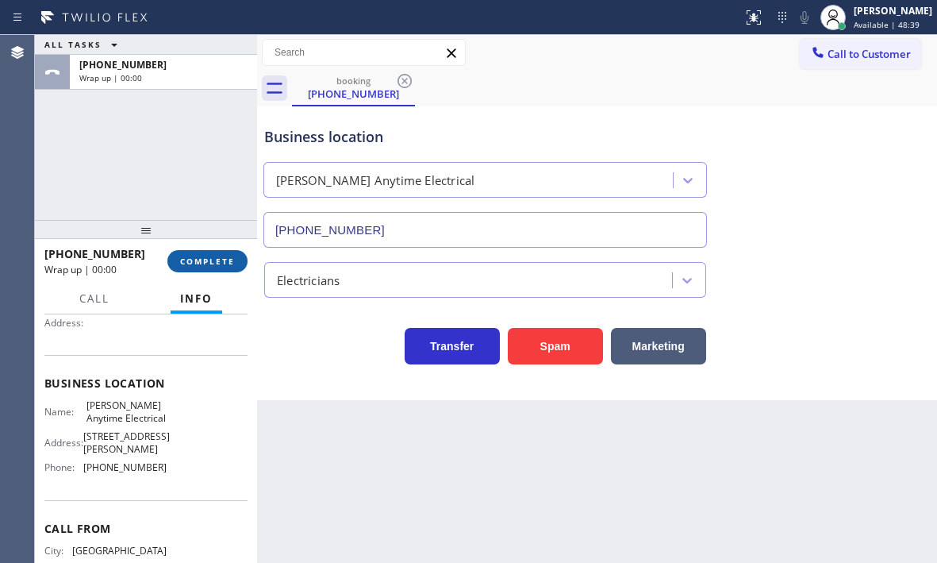
click at [231, 265] on span "COMPLETE" at bounding box center [207, 261] width 55 height 11
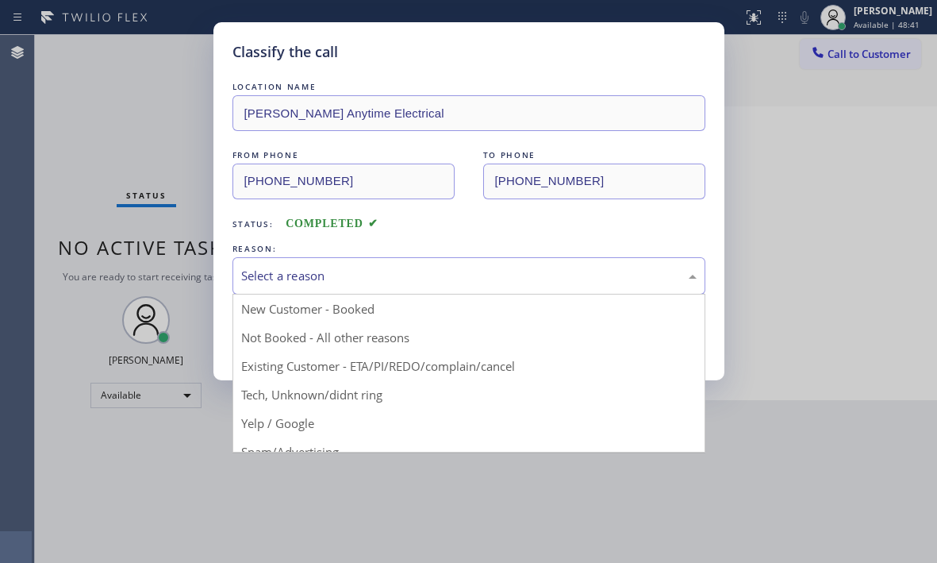
click at [381, 275] on div "Select a reason" at bounding box center [468, 276] width 455 height 18
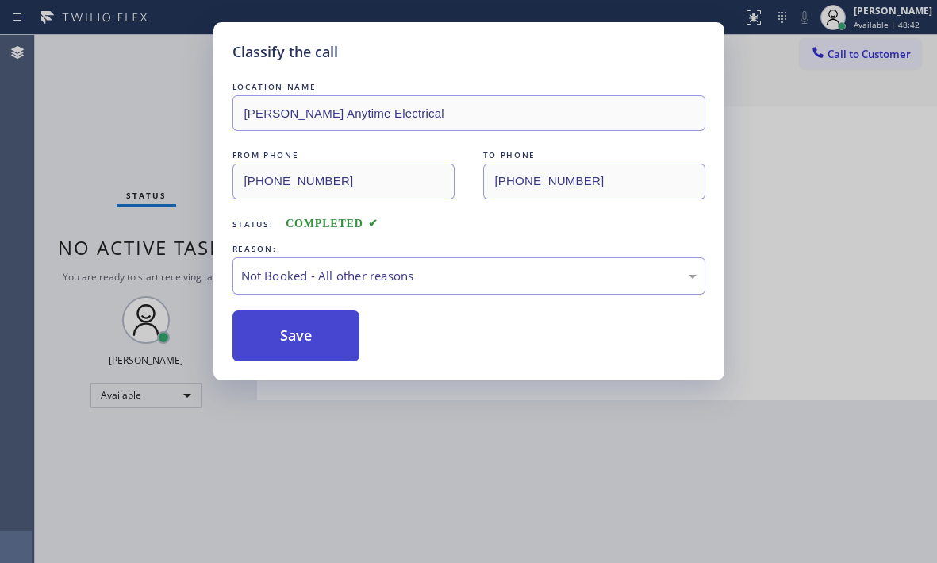
click at [275, 337] on button "Save" at bounding box center [296, 335] width 128 height 51
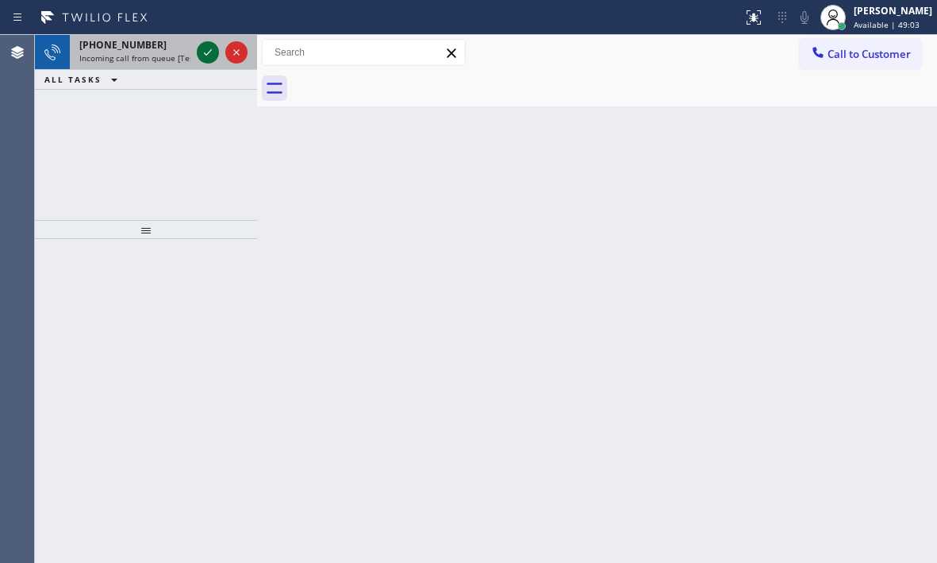
click at [197, 56] on div at bounding box center [208, 52] width 22 height 19
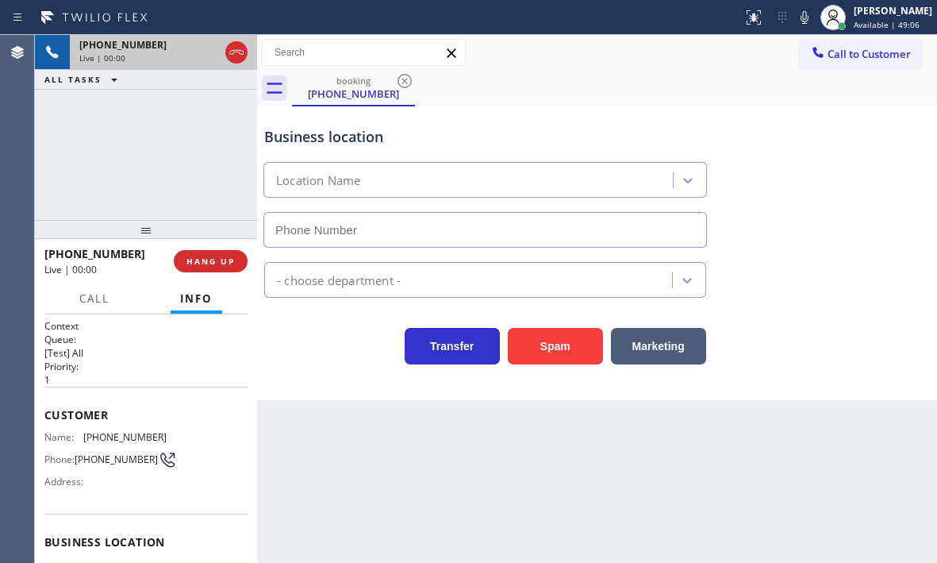
scroll to position [159, 0]
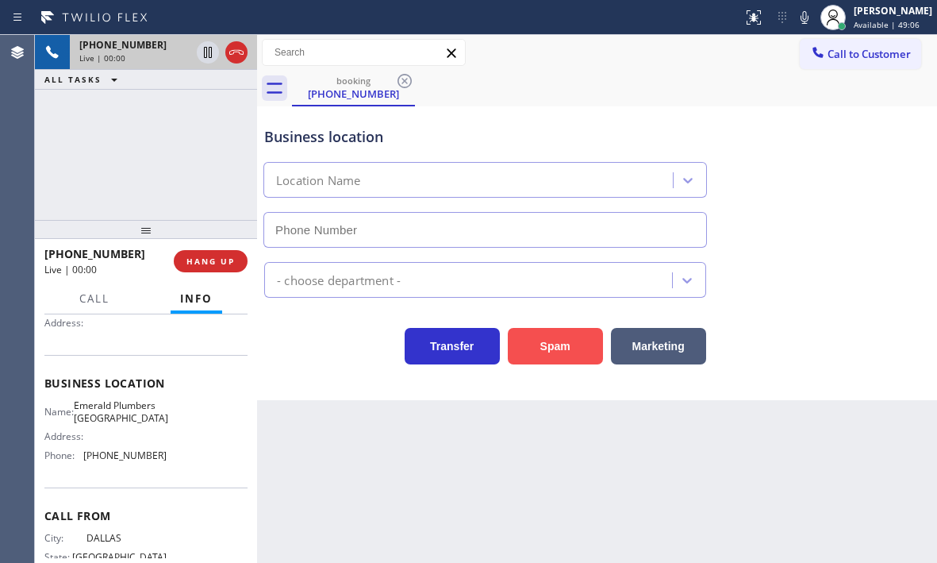
type input "[PHONE_NUMBER]"
click at [563, 345] on button "Spam" at bounding box center [555, 346] width 95 height 37
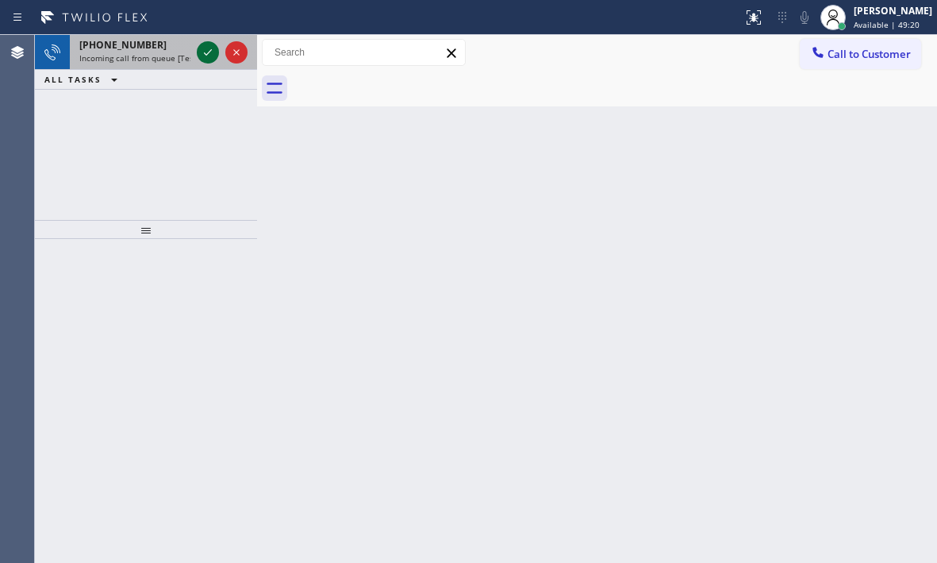
click at [204, 52] on icon at bounding box center [207, 52] width 19 height 19
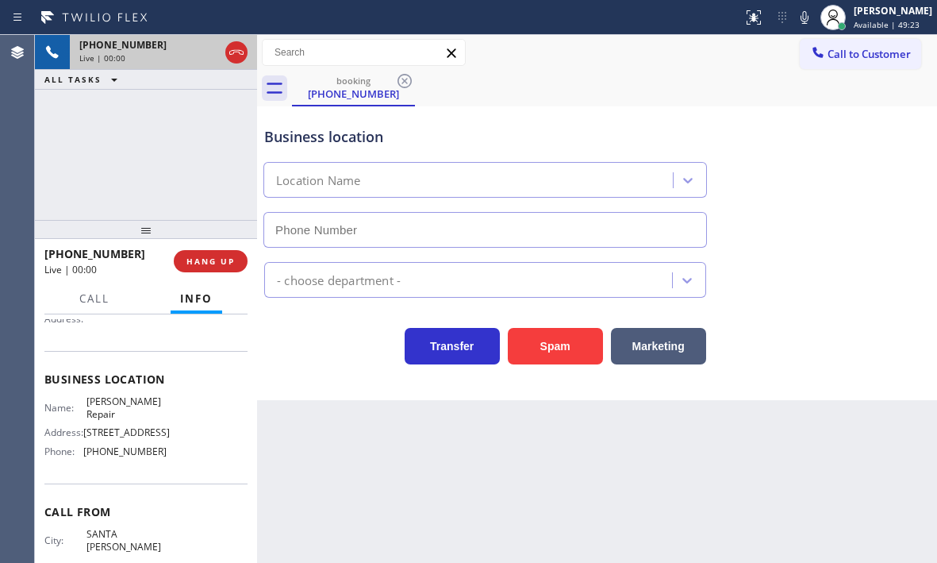
type input "[PHONE_NUMBER]"
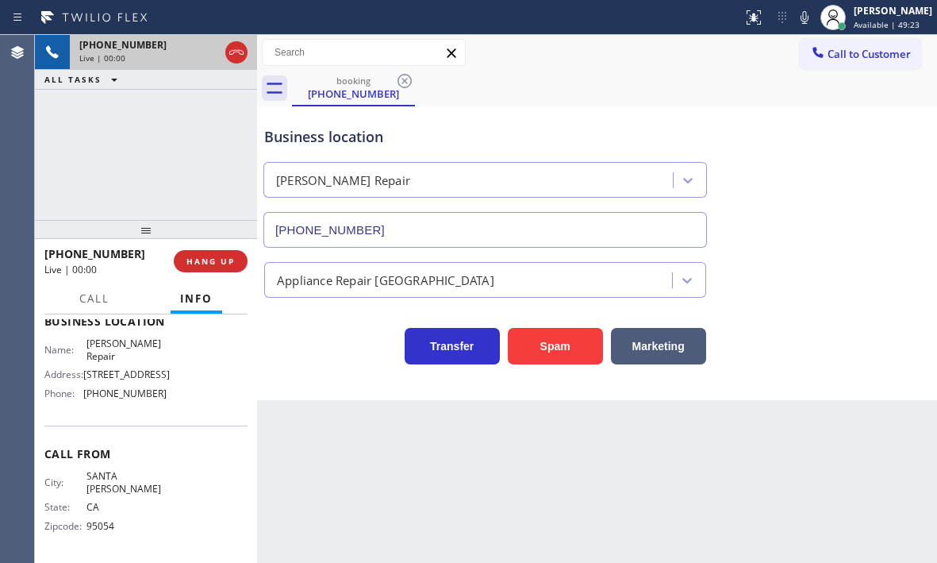
scroll to position [226, 0]
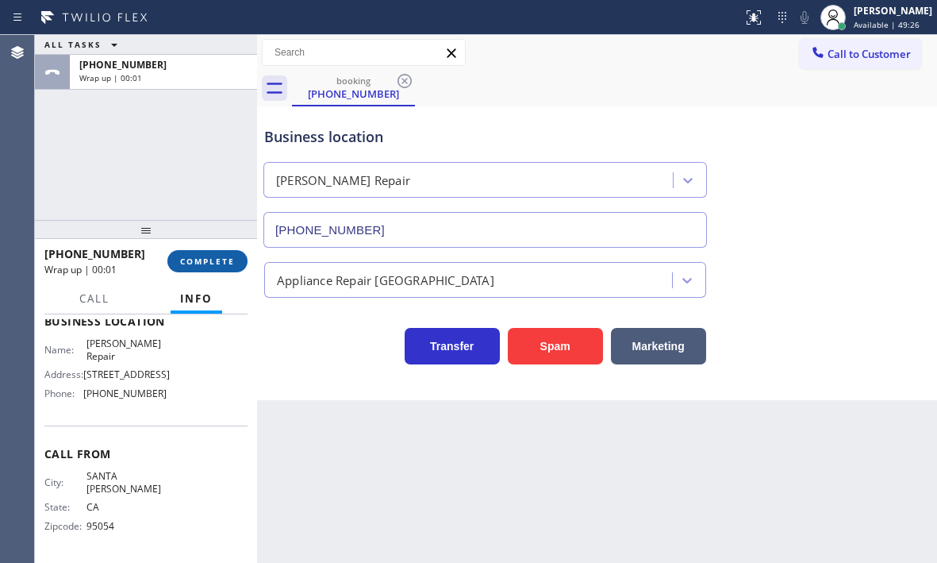
click at [217, 265] on span "COMPLETE" at bounding box center [207, 261] width 55 height 11
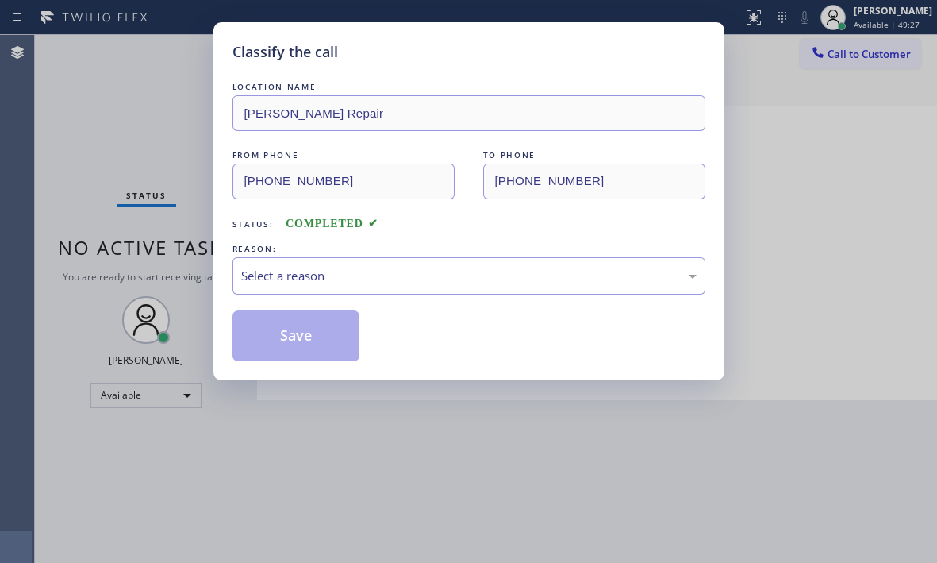
click at [393, 307] on div "LOCATION NAME [PERSON_NAME] Repair FROM PHONE [PHONE_NUMBER] TO PHONE [PHONE_NU…" at bounding box center [468, 220] width 473 height 282
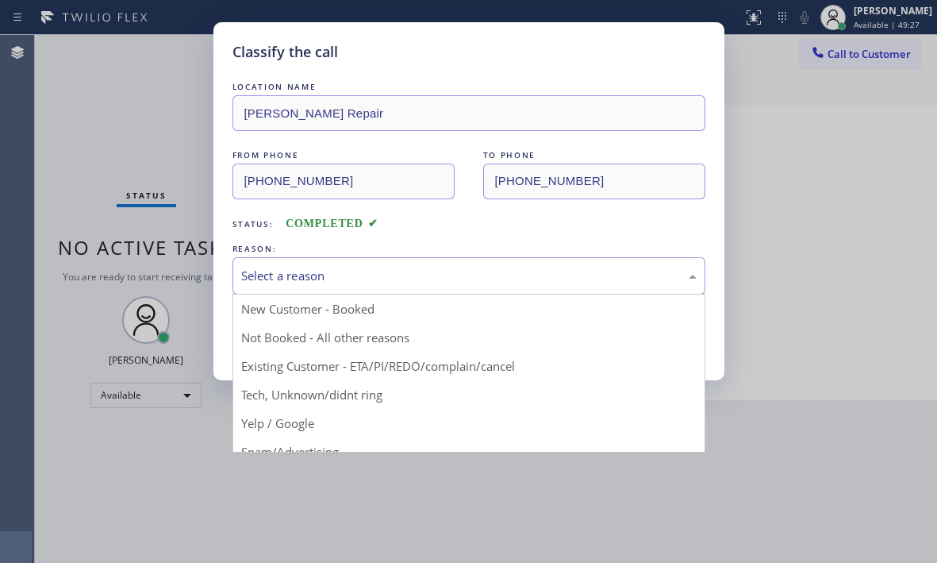
click at [394, 280] on div "Select a reason" at bounding box center [468, 276] width 455 height 18
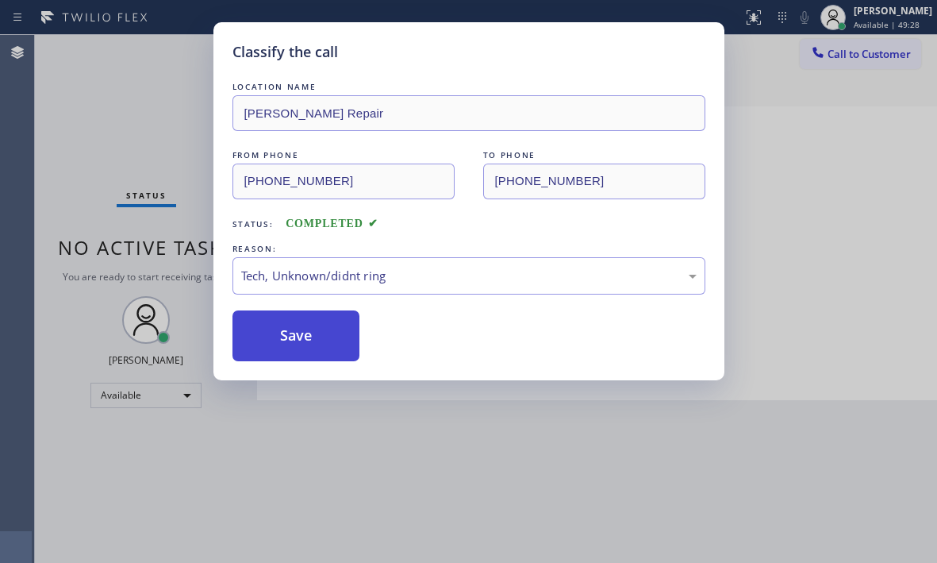
click at [306, 344] on button "Save" at bounding box center [296, 335] width 128 height 51
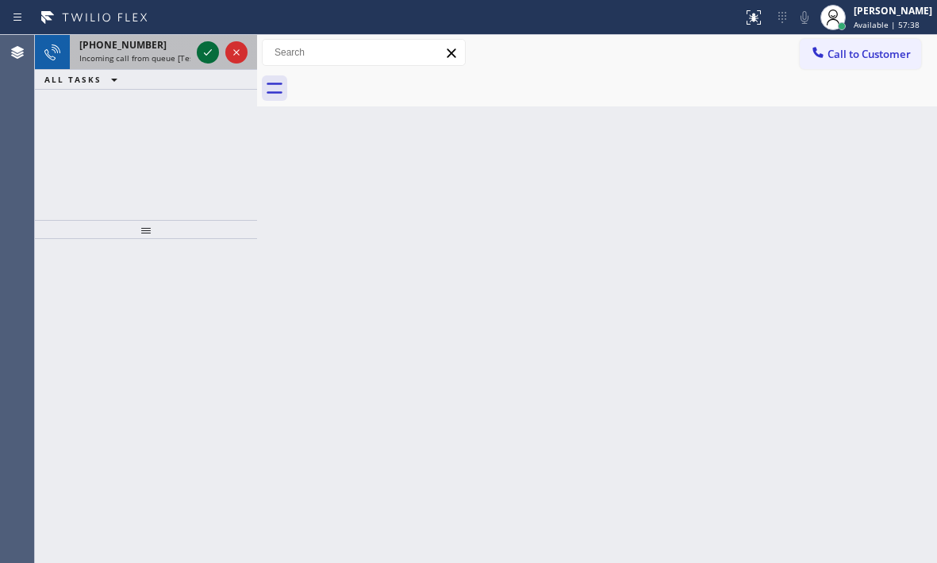
click at [201, 51] on icon at bounding box center [207, 52] width 19 height 19
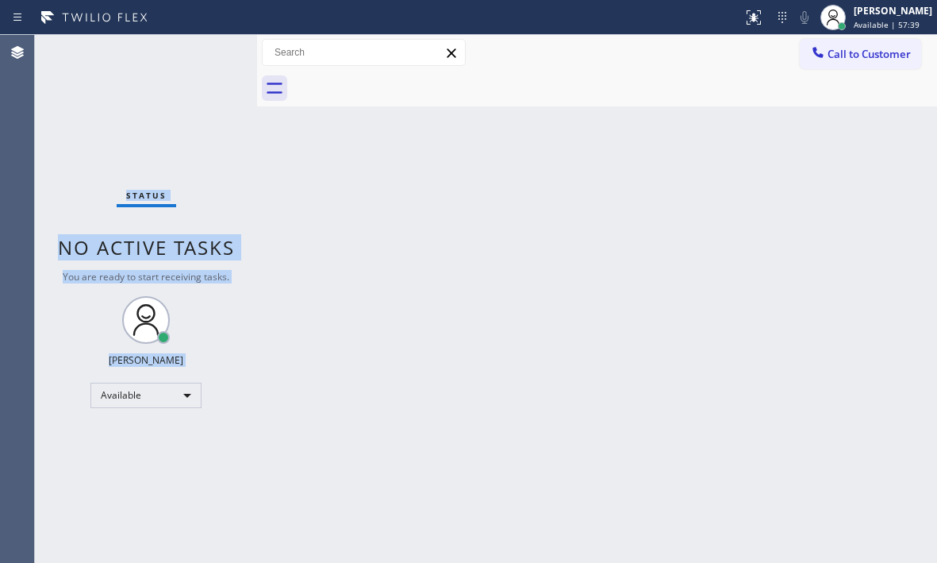
click at [203, 52] on div "Status No active tasks You are ready to start receiving tasks. [PERSON_NAME] Av…" at bounding box center [146, 299] width 222 height 528
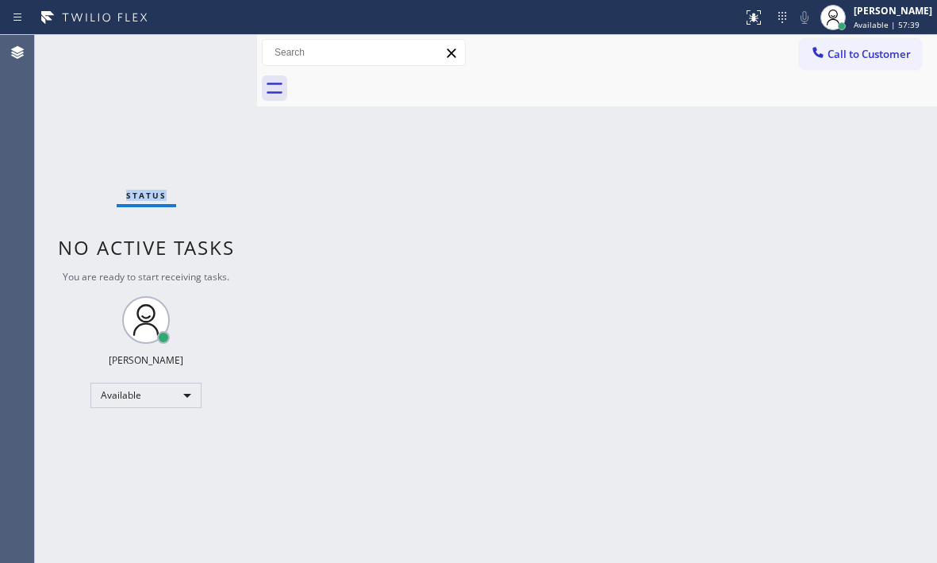
click at [203, 52] on div "Status No active tasks You are ready to start receiving tasks. [PERSON_NAME] Av…" at bounding box center [146, 299] width 222 height 528
click at [744, 22] on icon at bounding box center [753, 17] width 19 height 19
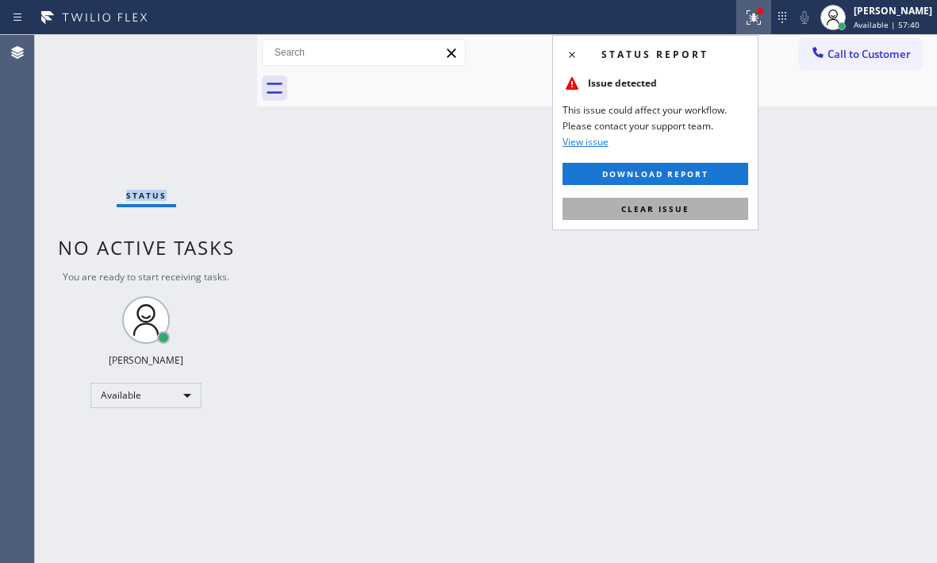
click at [673, 207] on span "Clear issue" at bounding box center [655, 208] width 68 height 11
click at [673, 207] on div "Back to Dashboard Change Sender ID Customers Technicians Select a contact Outbo…" at bounding box center [597, 299] width 680 height 528
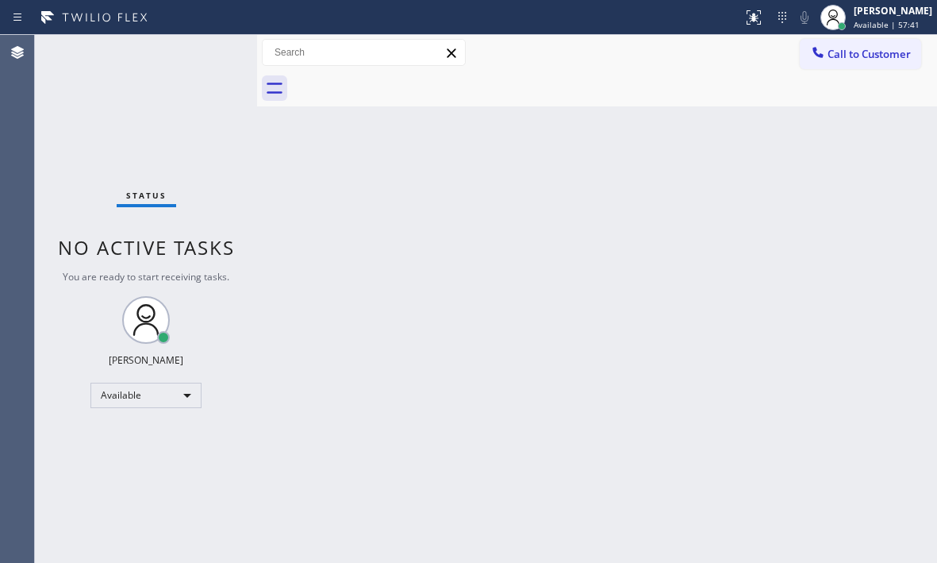
click at [673, 208] on div "Back to Dashboard Change Sender ID Customers Technicians Select a contact Outbo…" at bounding box center [597, 299] width 680 height 528
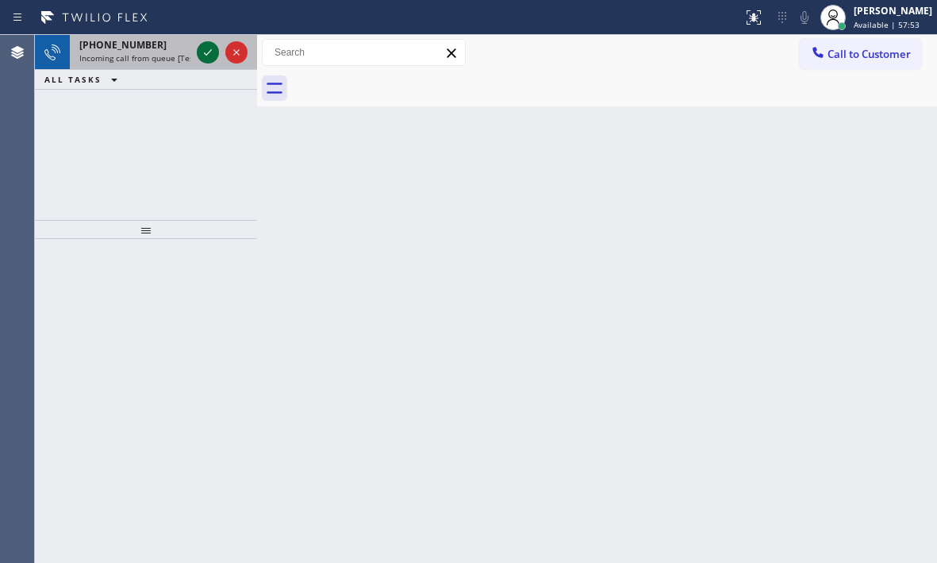
click at [205, 52] on icon at bounding box center [207, 52] width 19 height 19
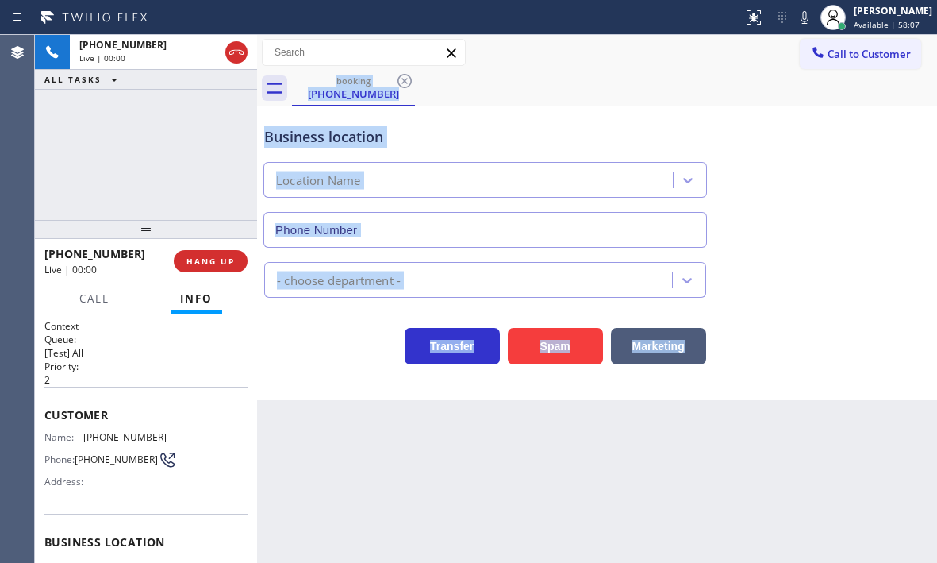
type input "[PHONE_NUMBER]"
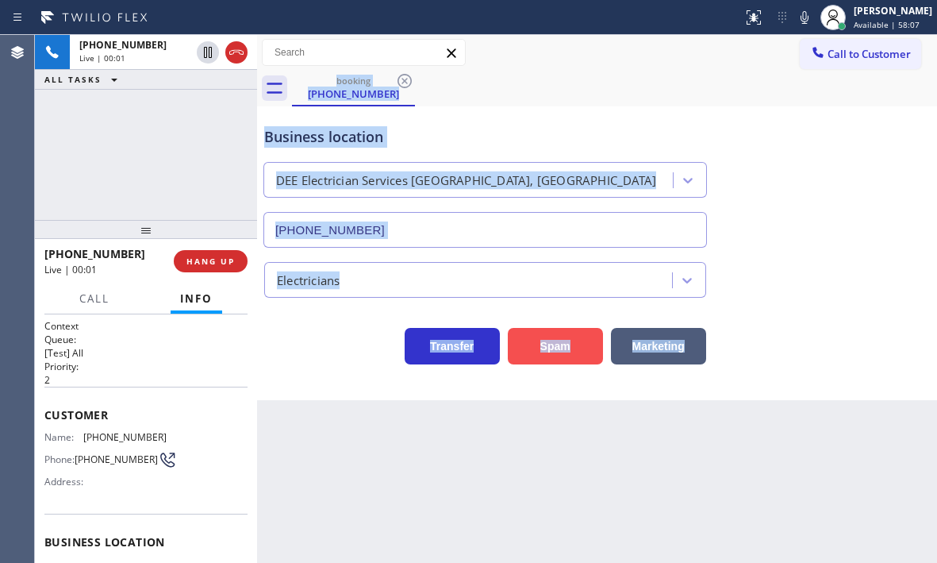
click at [554, 352] on button "Spam" at bounding box center [555, 346] width 95 height 37
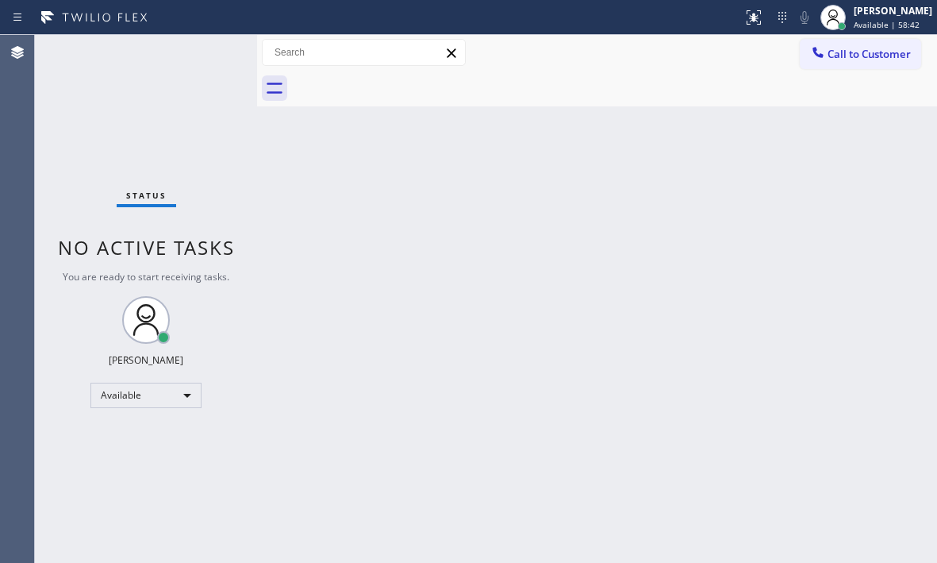
click at [213, 63] on div "Status No active tasks You are ready to start receiving tasks. [PERSON_NAME] Av…" at bounding box center [146, 299] width 222 height 528
click at [213, 56] on div "Status No active tasks You are ready to start receiving tasks. [PERSON_NAME] Av…" at bounding box center [146, 299] width 222 height 528
click at [212, 56] on div "Status No active tasks You are ready to start receiving tasks. [PERSON_NAME] Av…" at bounding box center [146, 299] width 222 height 528
click at [213, 56] on div "Status No active tasks You are ready to start receiving tasks. [PERSON_NAME] Av…" at bounding box center [146, 299] width 222 height 528
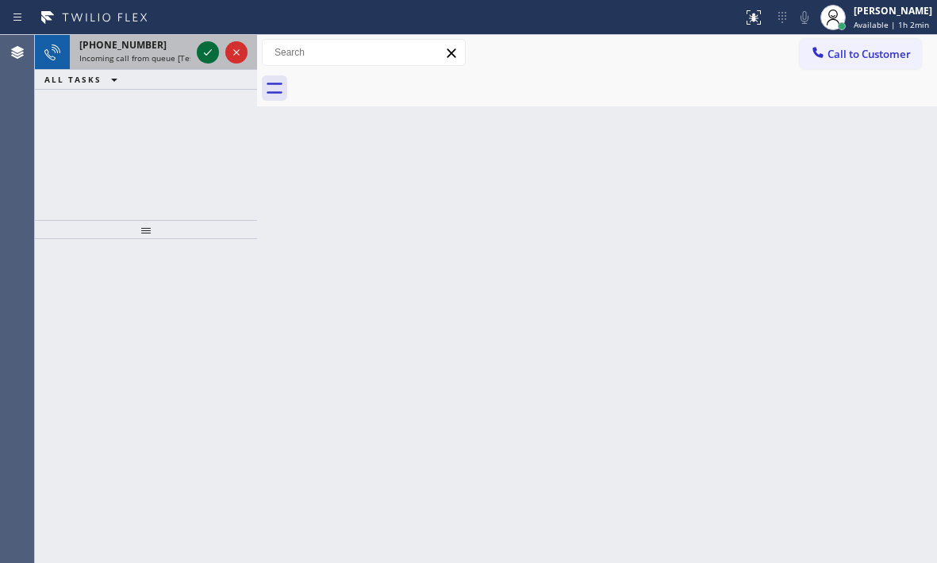
click at [213, 52] on icon at bounding box center [207, 52] width 19 height 19
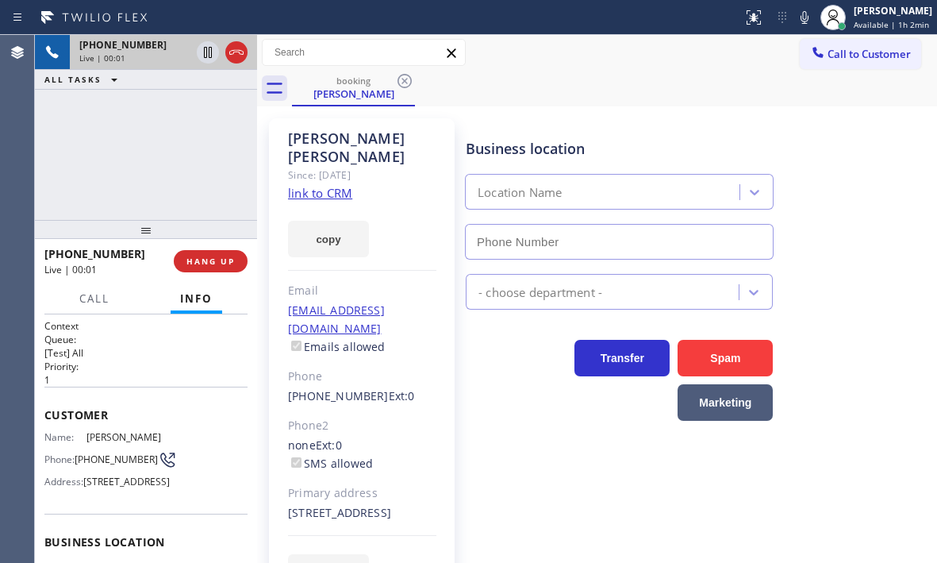
type input "[PHONE_NUMBER]"
click at [342, 185] on link "link to CRM" at bounding box center [320, 193] width 64 height 16
click at [205, 54] on icon at bounding box center [208, 52] width 8 height 11
click at [206, 53] on icon at bounding box center [207, 52] width 19 height 19
click at [235, 270] on button "HANG UP" at bounding box center [211, 261] width 74 height 22
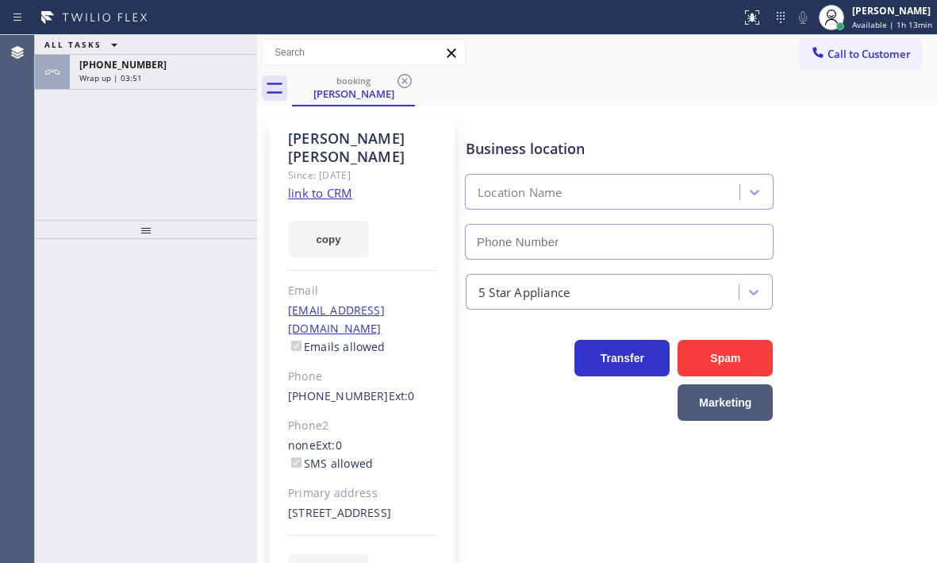
type input "[PHONE_NUMBER]"
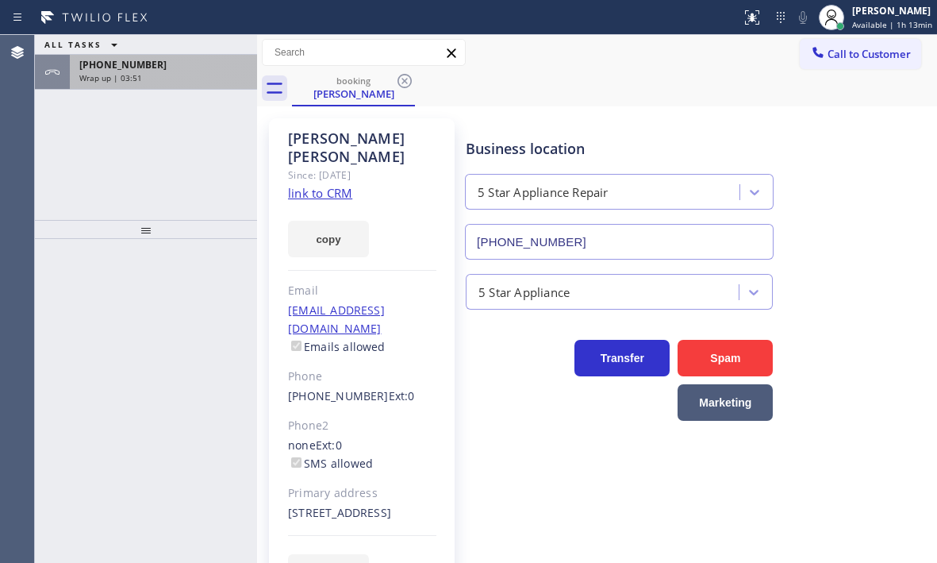
click at [198, 71] on div "[PHONE_NUMBER]" at bounding box center [163, 64] width 168 height 13
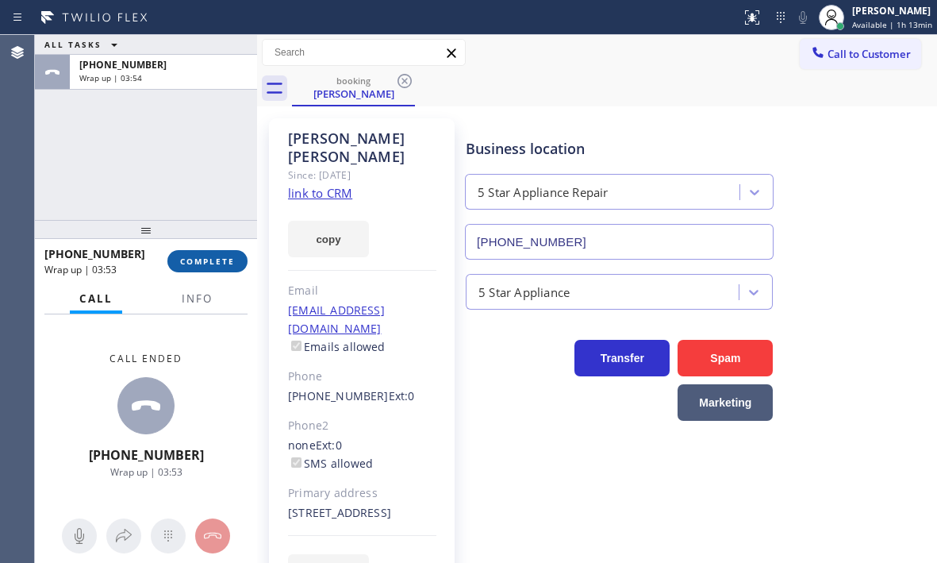
click at [200, 258] on span "COMPLETE" at bounding box center [207, 261] width 55 height 11
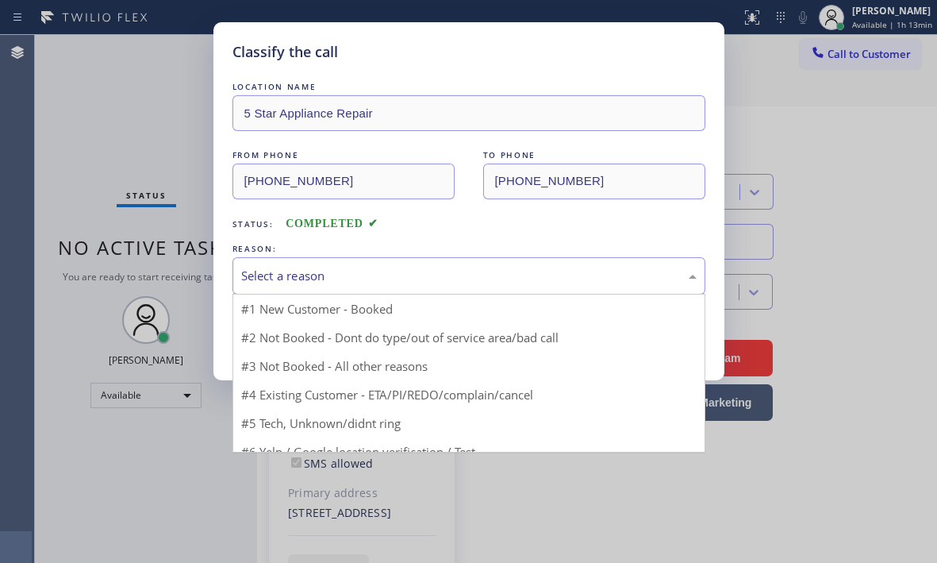
click at [331, 263] on div "Select a reason" at bounding box center [468, 275] width 473 height 37
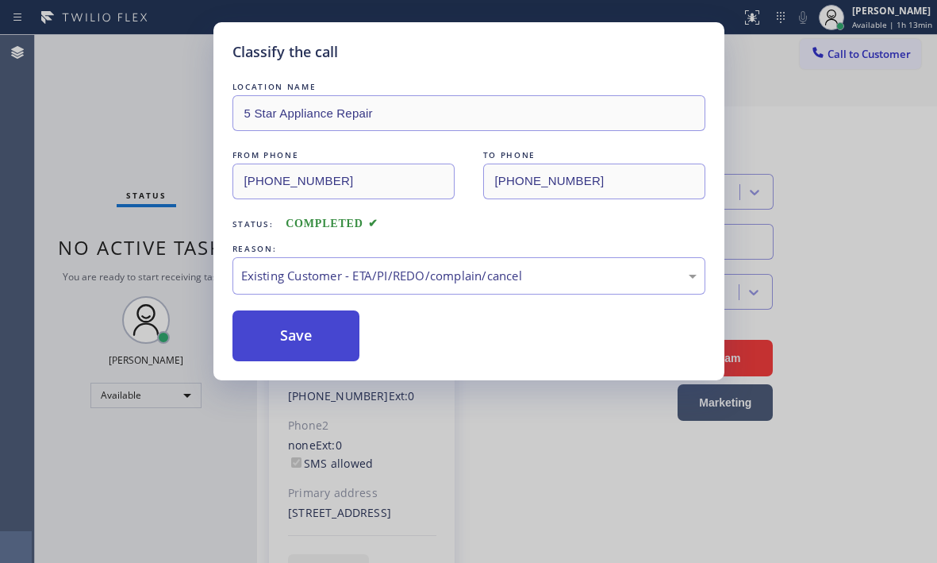
click at [268, 332] on button "Save" at bounding box center [296, 335] width 128 height 51
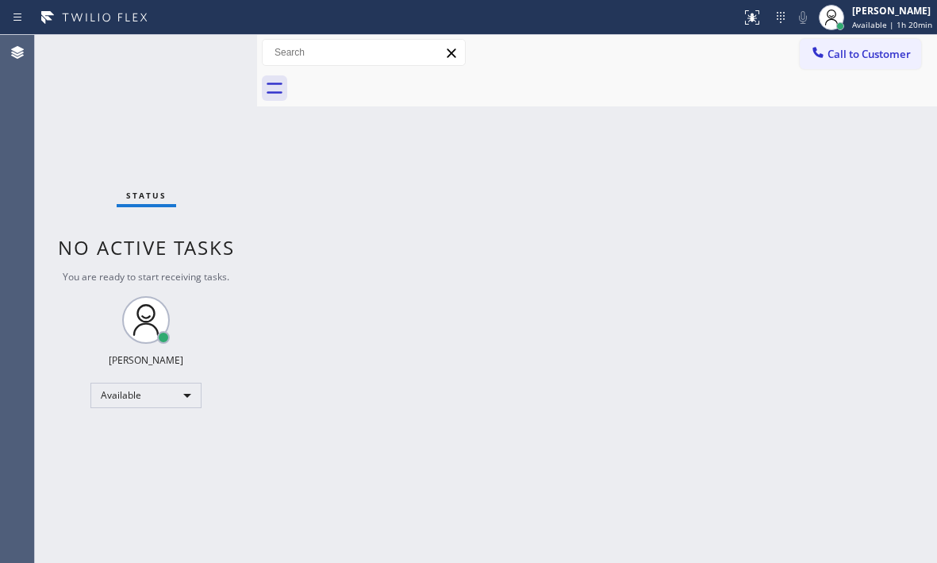
click at [165, 65] on div "Status No active tasks You are ready to start receiving tasks. [PERSON_NAME] Av…" at bounding box center [146, 299] width 222 height 528
click at [207, 53] on div "Status No active tasks You are ready to start receiving tasks. [PERSON_NAME] Av…" at bounding box center [146, 299] width 222 height 528
click at [210, 49] on div "Status No active tasks You are ready to start receiving tasks. [PERSON_NAME] Av…" at bounding box center [146, 299] width 222 height 528
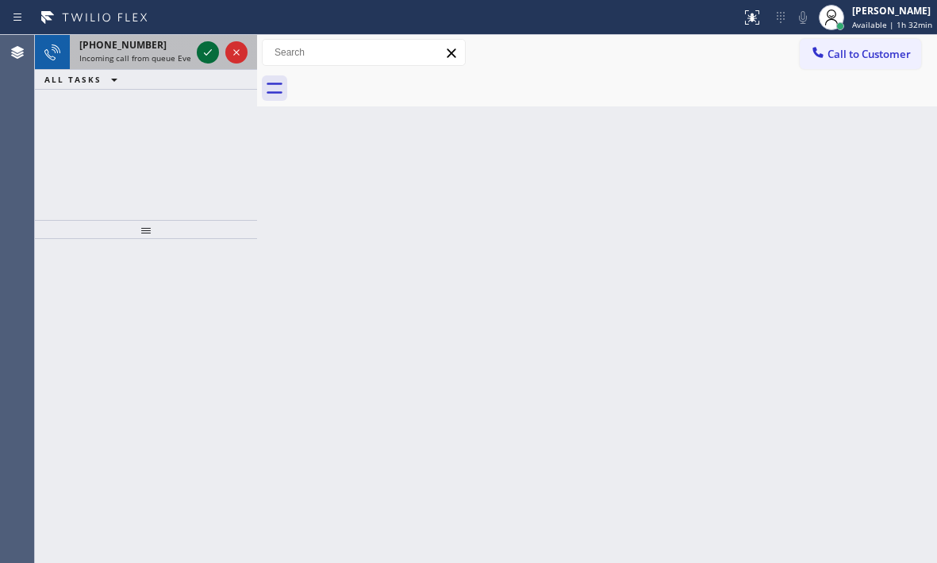
click at [214, 49] on icon at bounding box center [207, 52] width 19 height 19
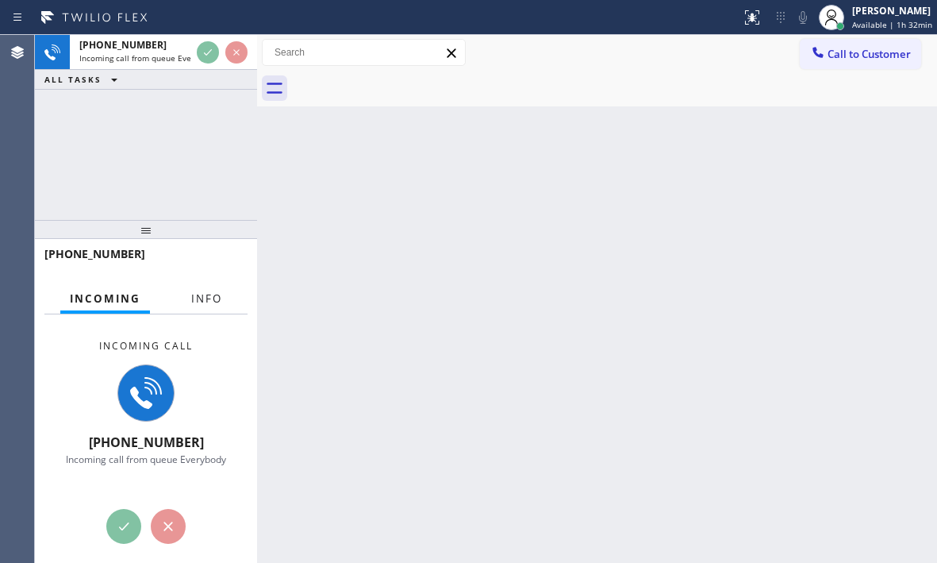
click at [206, 309] on button "Info" at bounding box center [207, 298] width 50 height 31
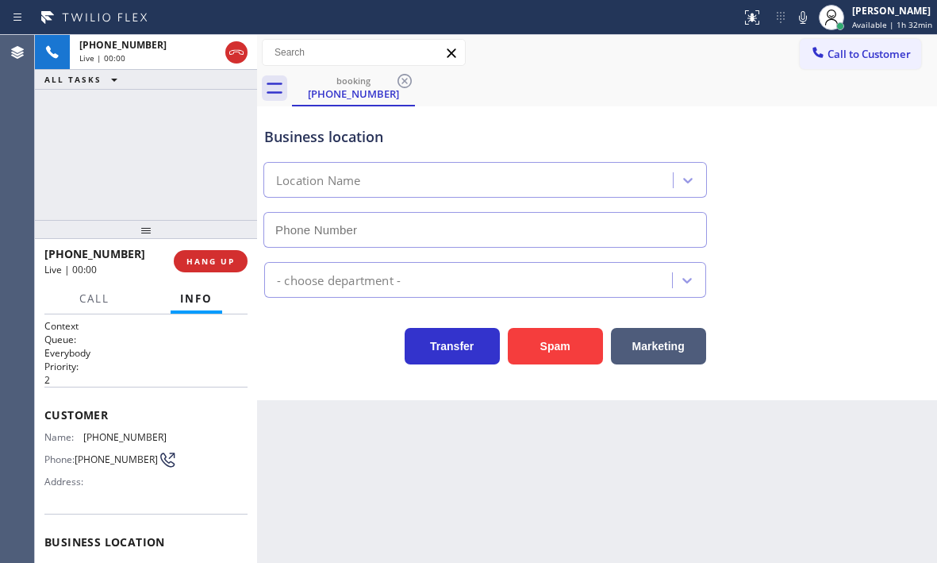
scroll to position [79, 0]
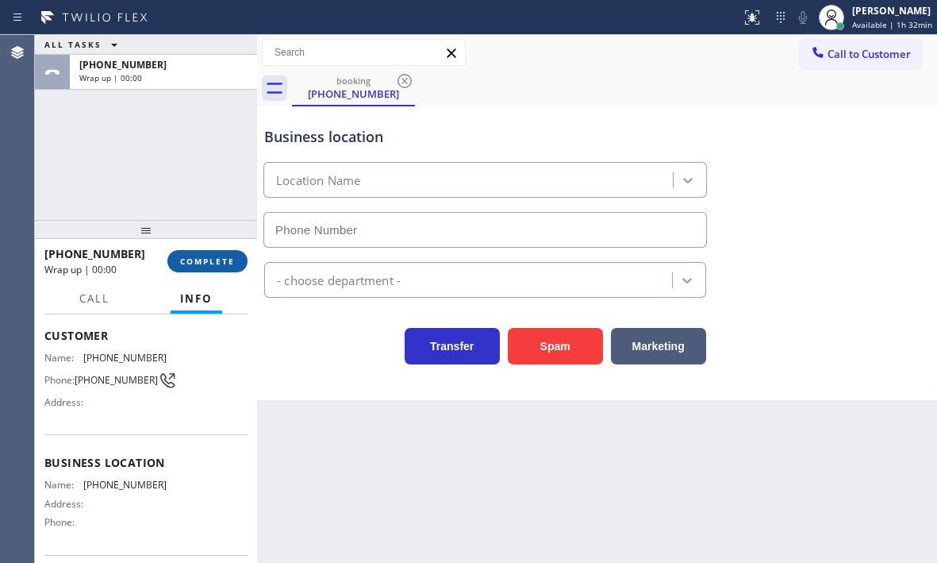
click at [231, 258] on span "COMPLETE" at bounding box center [207, 261] width 55 height 11
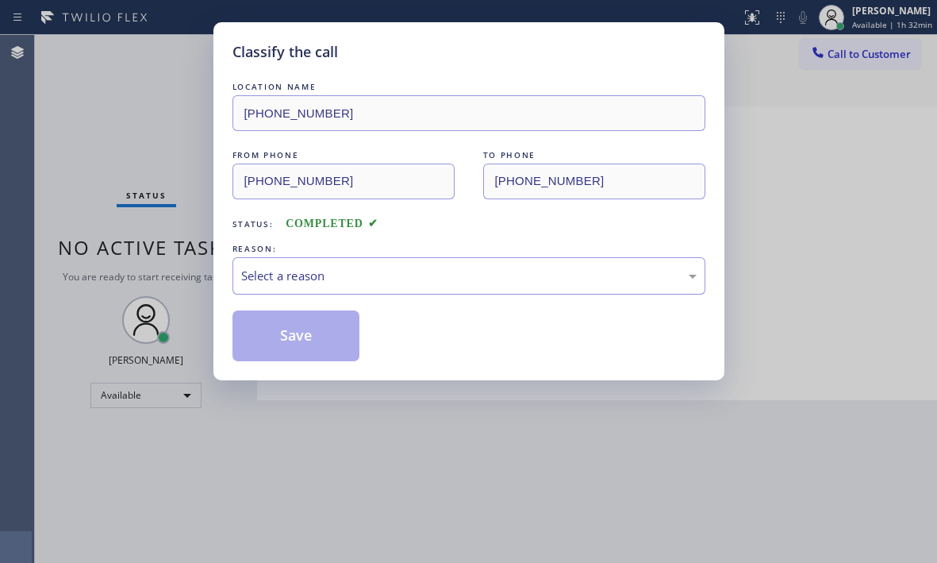
click at [544, 281] on div "Select a reason" at bounding box center [468, 276] width 455 height 18
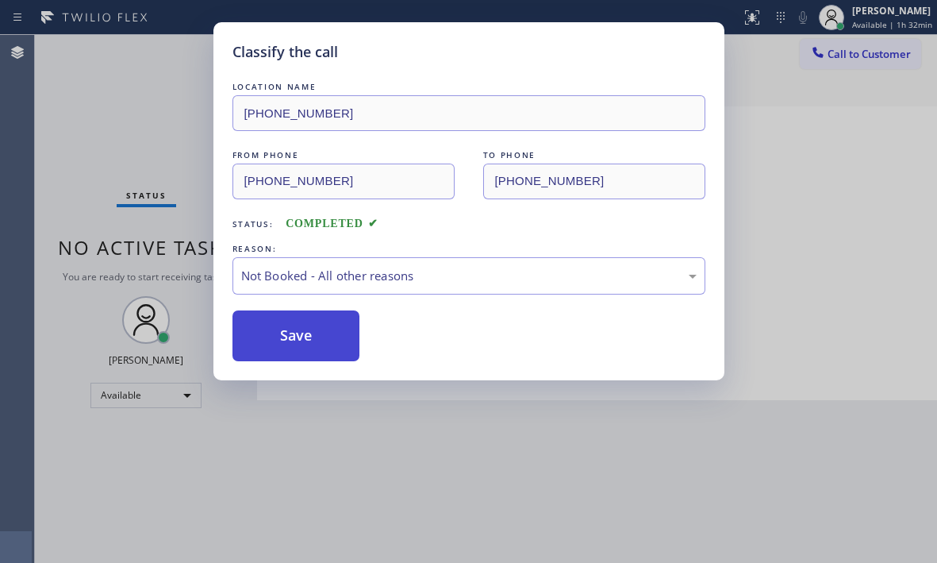
click at [298, 331] on button "Save" at bounding box center [296, 335] width 128 height 51
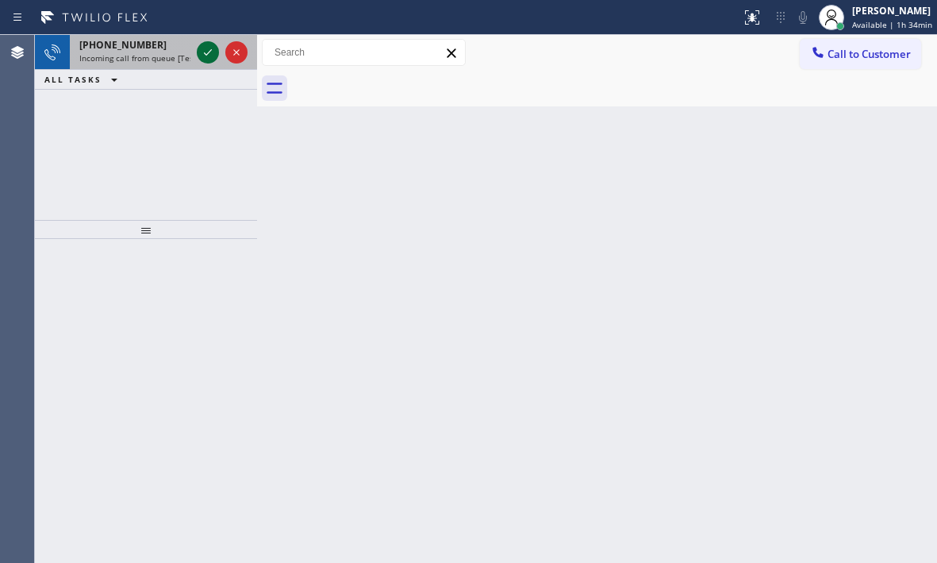
click at [202, 52] on icon at bounding box center [207, 52] width 19 height 19
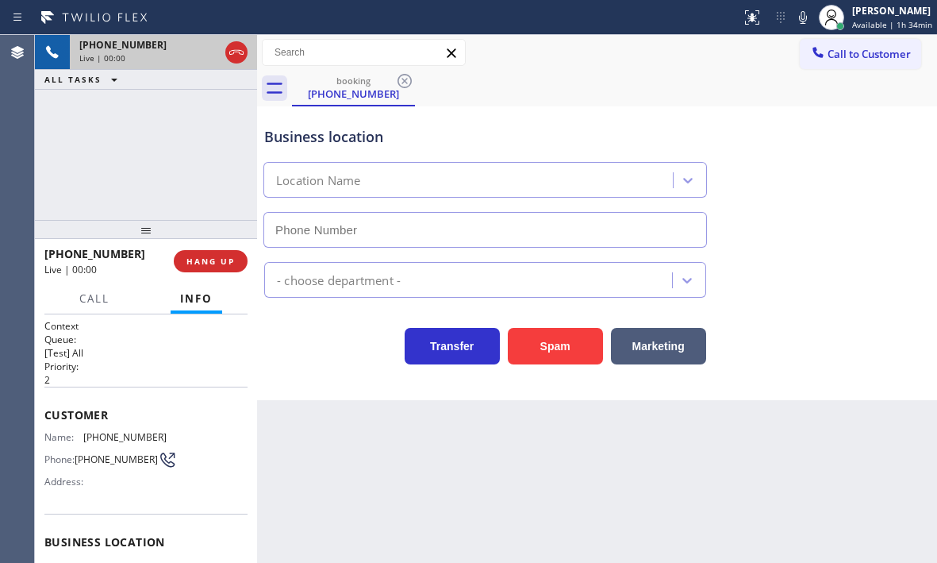
type input "(805) 261-2411"
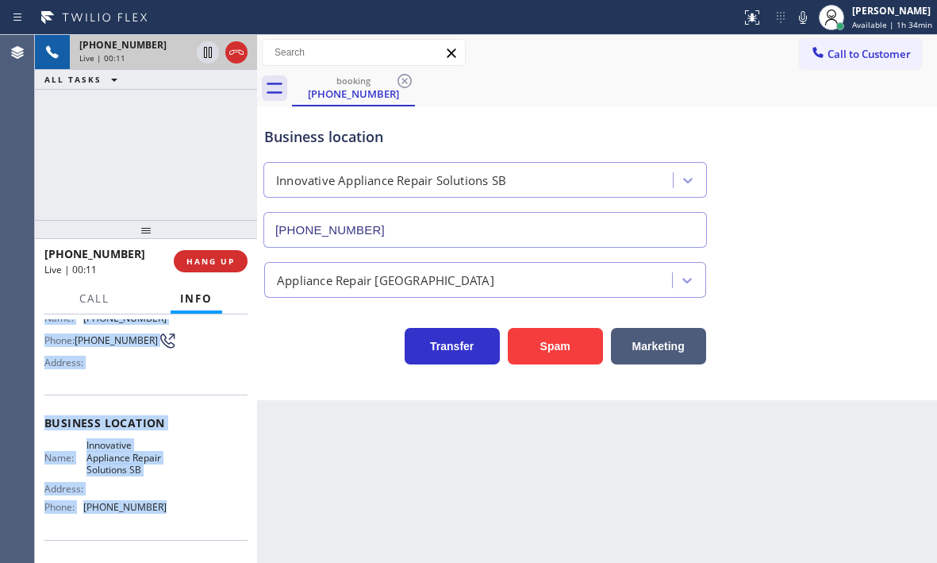
scroll to position [159, 0]
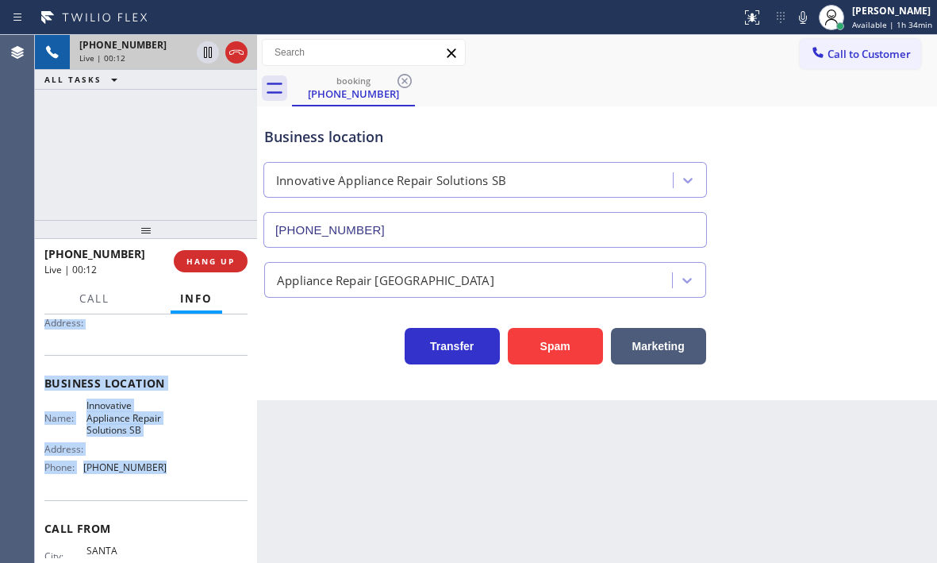
drag, startPoint x: 47, startPoint y: 410, endPoint x: 181, endPoint y: 497, distance: 159.6
click at [181, 497] on div "Context Queue: [Test] All Priority: 2 Customer Name: (805) 698-5963 Phone: (805…" at bounding box center [145, 395] width 203 height 471
copy div "Customer Name: (805) 698-5963 Phone: (805) 698-5963 Address: Business location …"
click at [209, 55] on icon at bounding box center [208, 52] width 8 height 11
click at [206, 52] on icon at bounding box center [207, 52] width 19 height 19
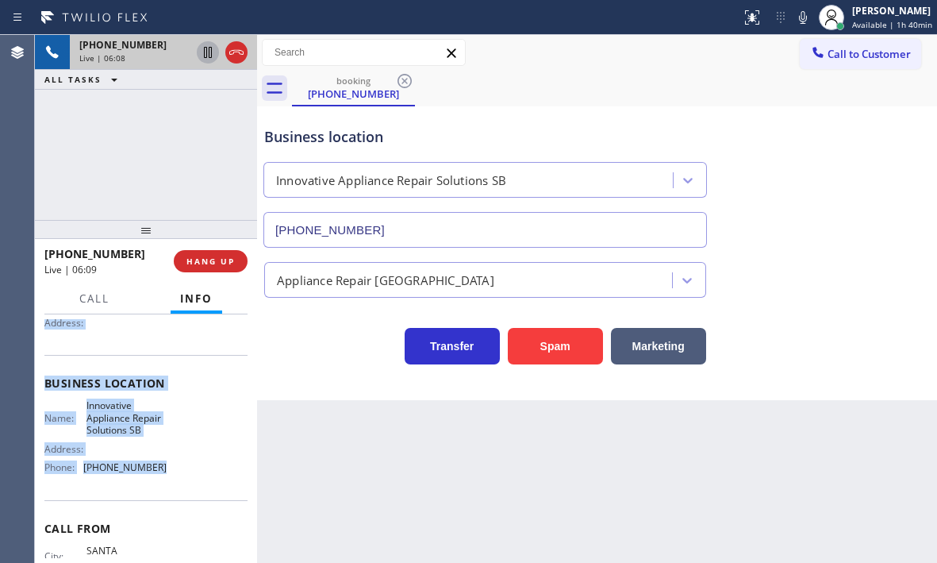
click at [208, 54] on icon at bounding box center [207, 52] width 19 height 19
click at [209, 56] on icon at bounding box center [207, 52] width 11 height 11
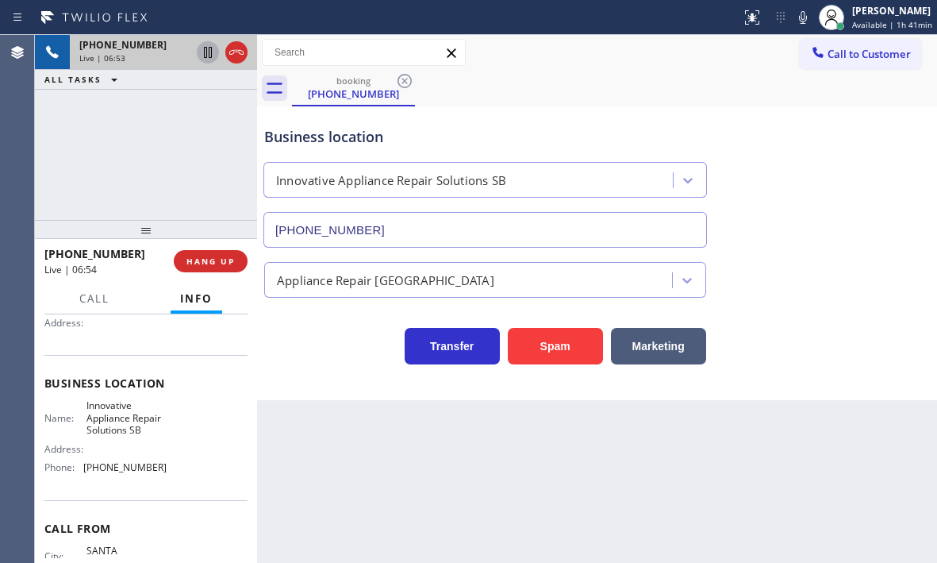
click at [392, 15] on div at bounding box center [370, 17] width 728 height 25
click at [226, 48] on div at bounding box center [236, 52] width 22 height 19
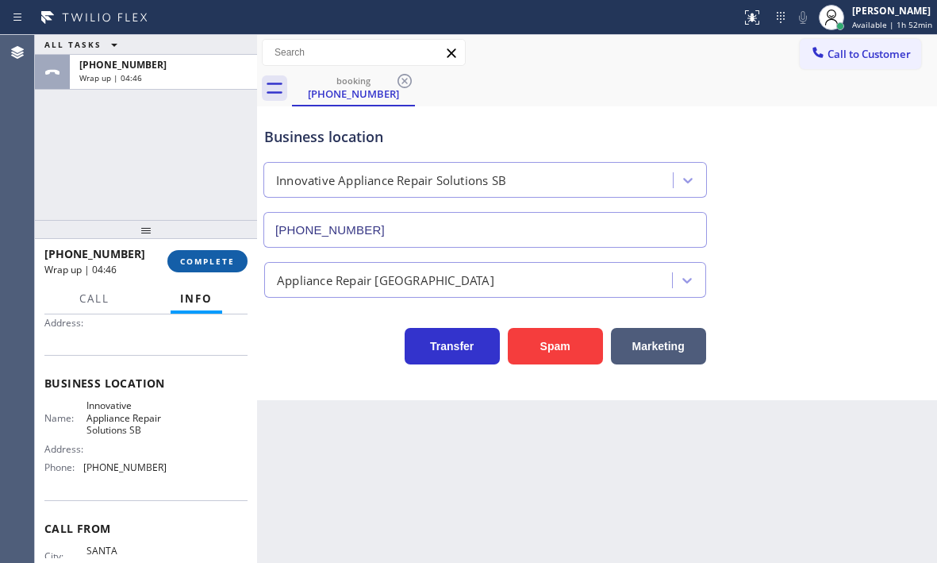
click at [213, 259] on span "COMPLETE" at bounding box center [207, 261] width 55 height 11
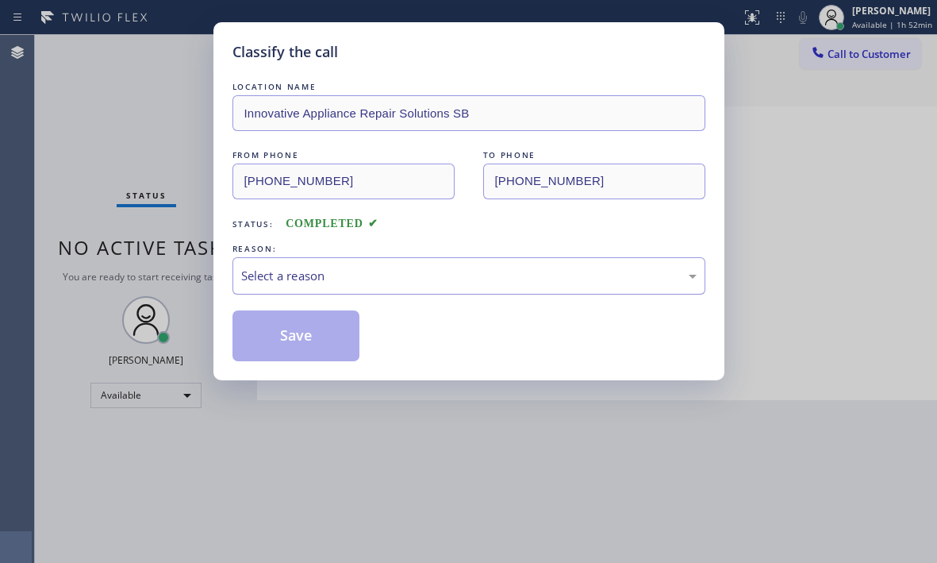
click at [402, 276] on div "Select a reason" at bounding box center [468, 276] width 455 height 18
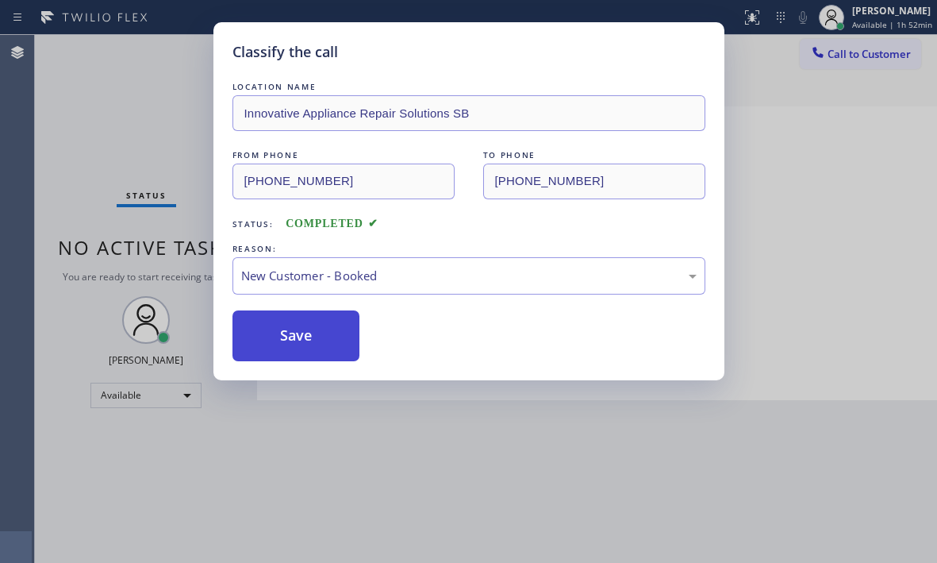
drag, startPoint x: 307, startPoint y: 329, endPoint x: 319, endPoint y: 329, distance: 11.9
click at [309, 329] on button "Save" at bounding box center [296, 335] width 128 height 51
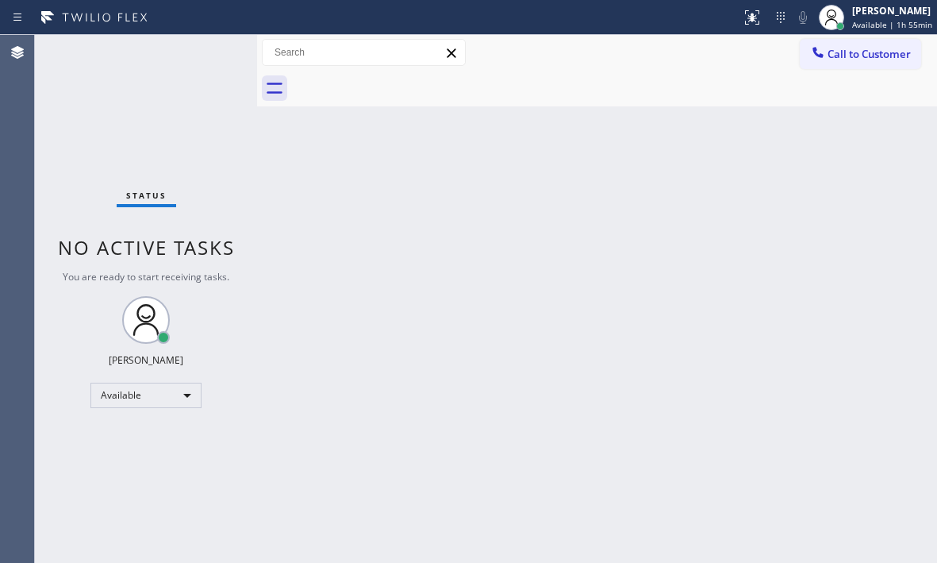
click at [202, 58] on div "Status No active tasks You are ready to start receiving tasks. [PERSON_NAME] Av…" at bounding box center [146, 299] width 222 height 528
click at [209, 56] on div "Status No active tasks You are ready to start receiving tasks. [PERSON_NAME] Av…" at bounding box center [146, 299] width 222 height 528
click at [857, 11] on div "[PERSON_NAME]" at bounding box center [892, 10] width 80 height 13
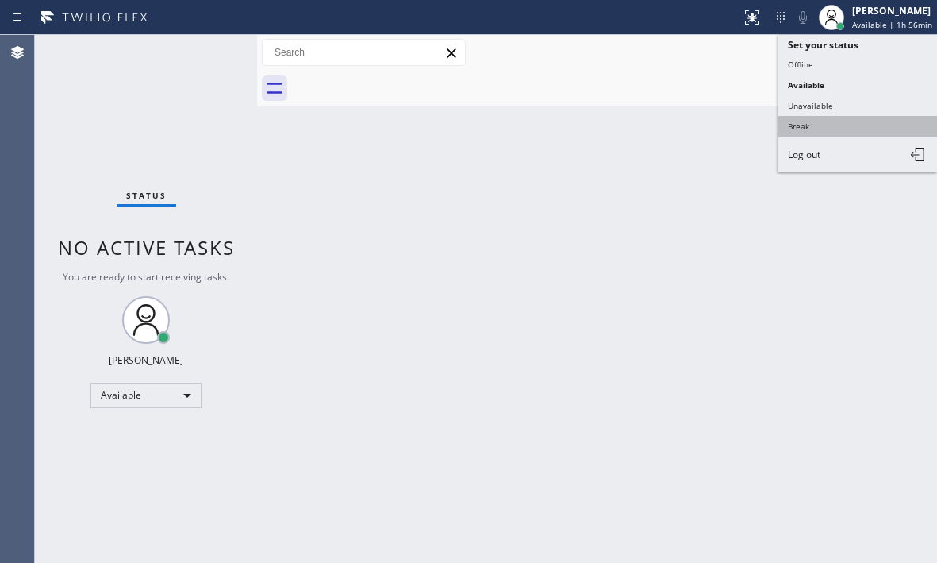
click at [833, 122] on button "Break" at bounding box center [857, 126] width 159 height 21
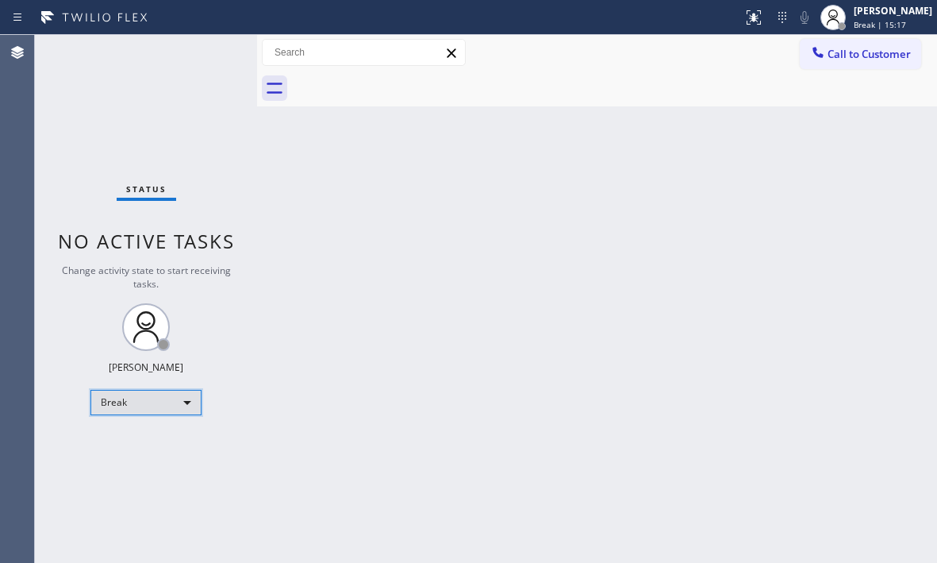
click at [162, 405] on div "Break" at bounding box center [145, 402] width 111 height 25
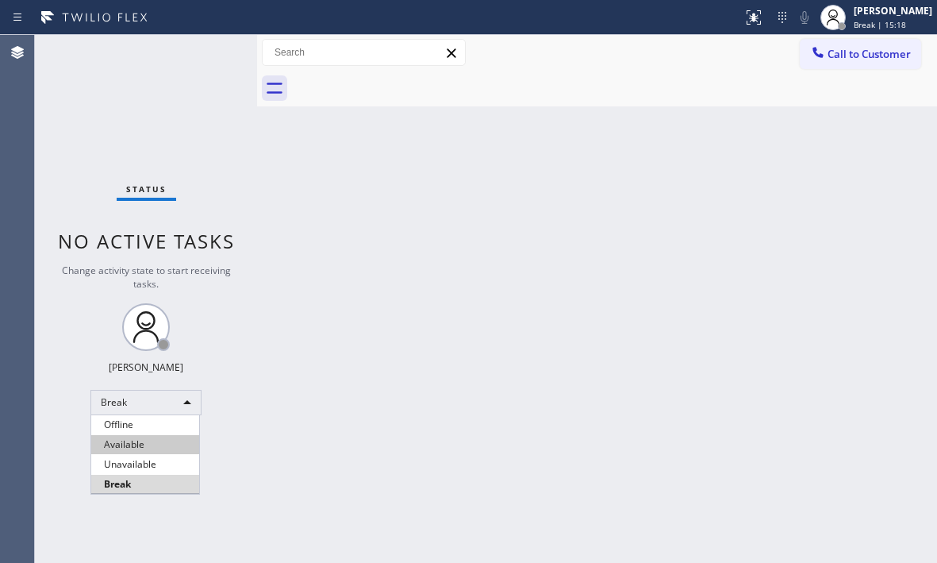
click at [160, 437] on li "Available" at bounding box center [145, 444] width 108 height 19
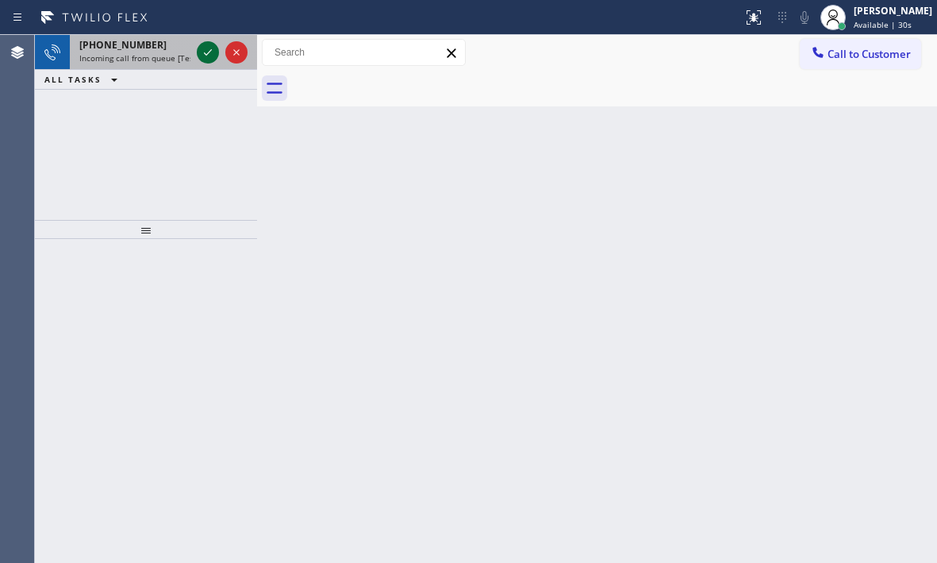
click at [209, 49] on icon at bounding box center [207, 52] width 19 height 19
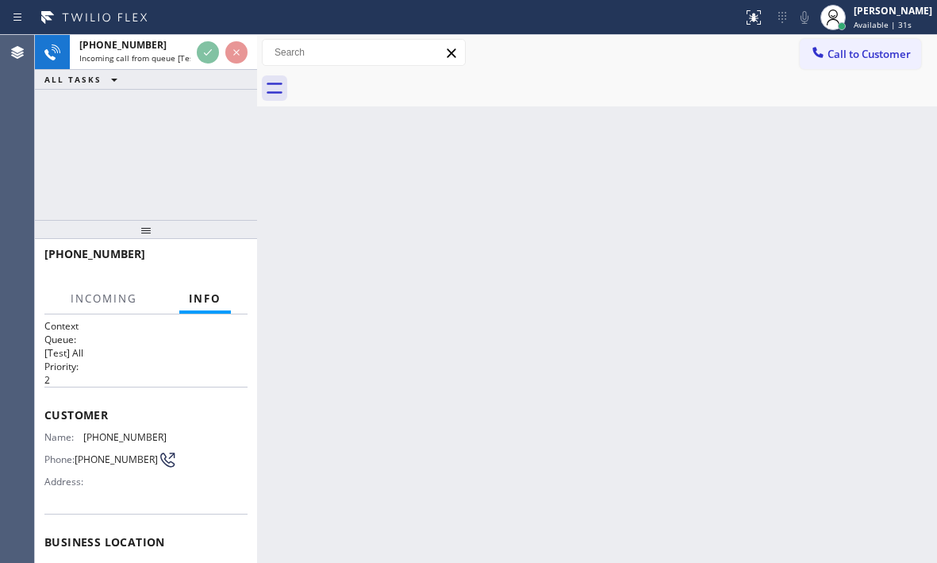
scroll to position [159, 0]
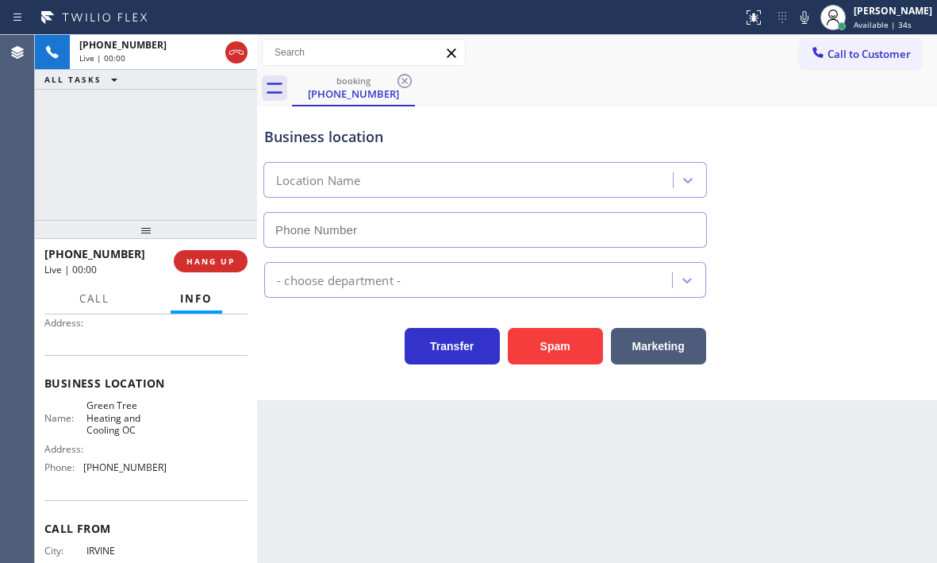
type input "(562) 501-4835"
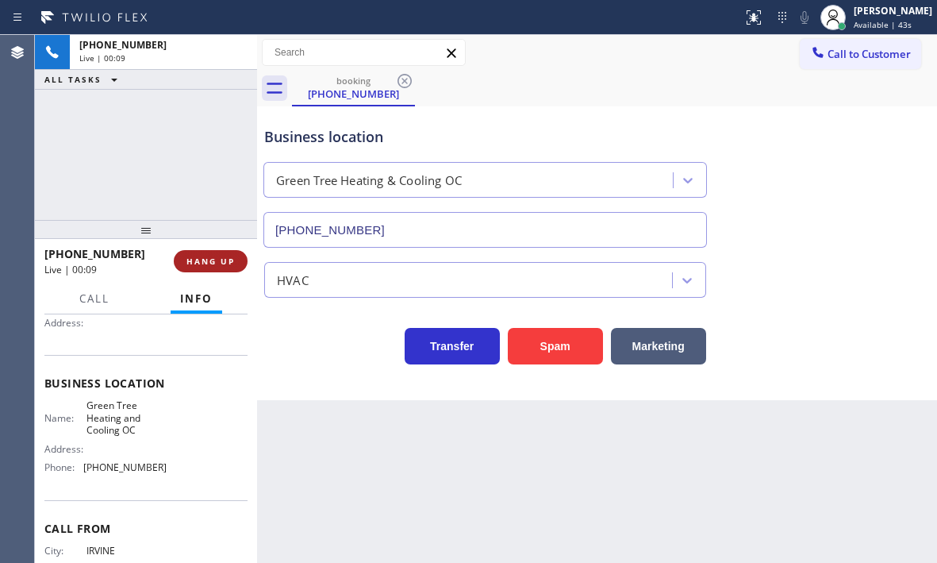
click at [198, 259] on span "HANG UP" at bounding box center [210, 261] width 48 height 11
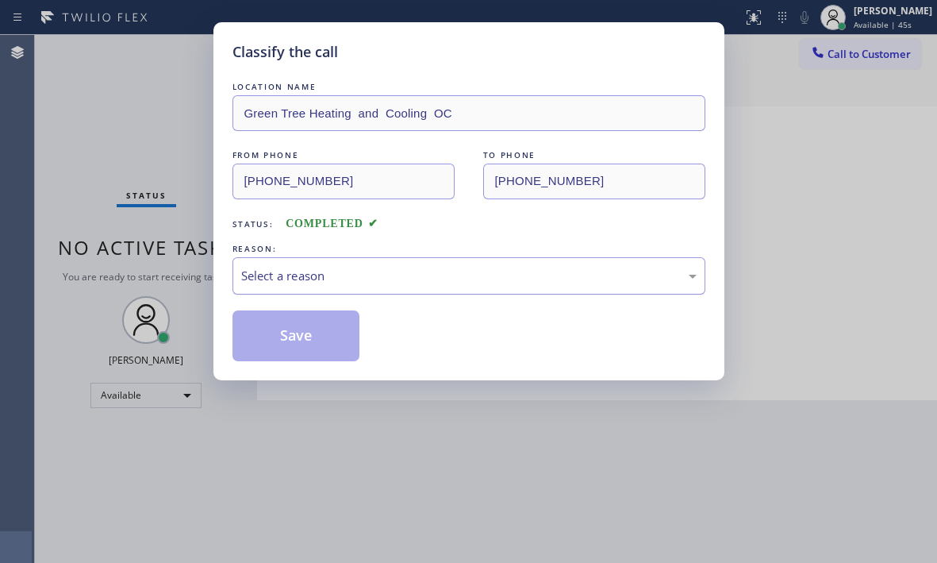
click at [558, 267] on div "Select a reason" at bounding box center [468, 276] width 455 height 18
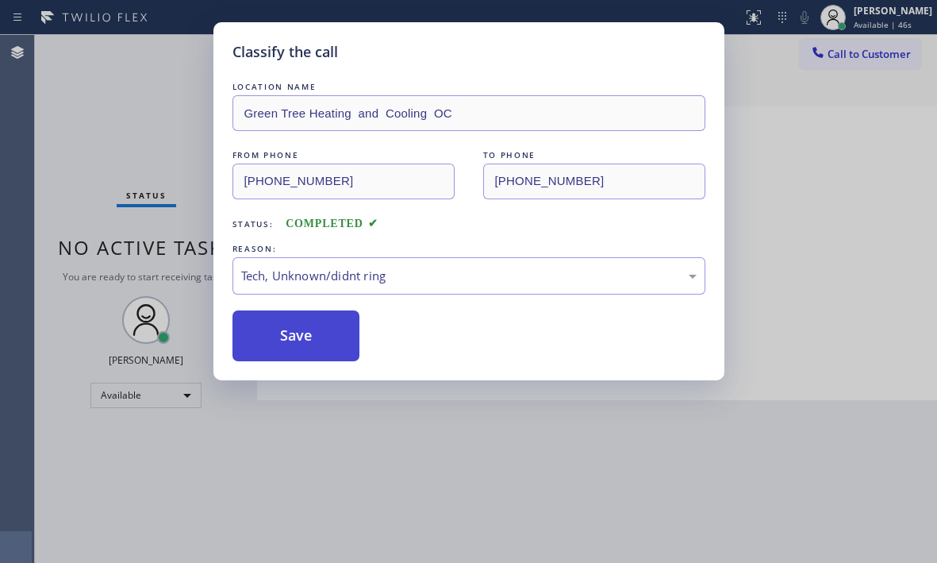
click at [309, 342] on button "Save" at bounding box center [296, 335] width 128 height 51
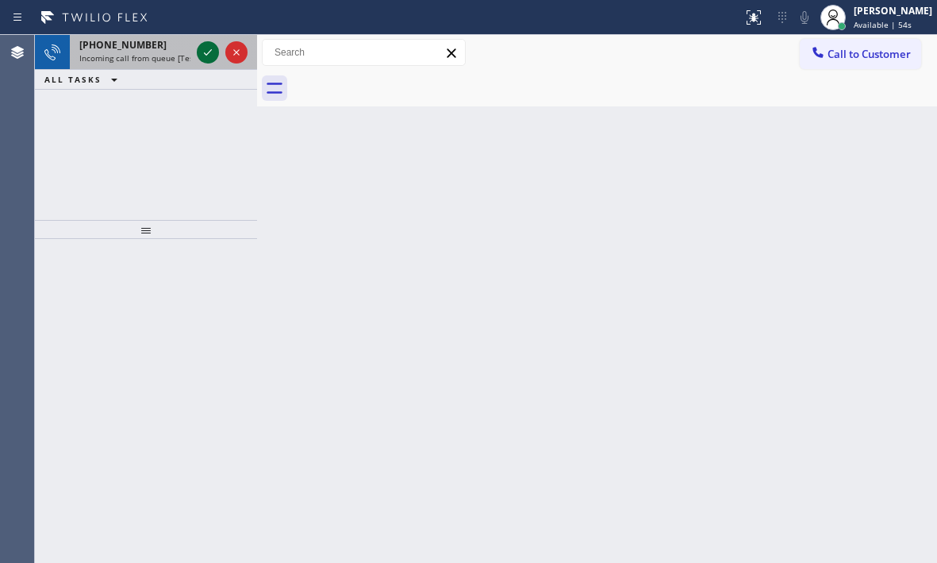
click at [209, 54] on icon at bounding box center [207, 52] width 19 height 19
click at [207, 52] on icon at bounding box center [207, 52] width 19 height 19
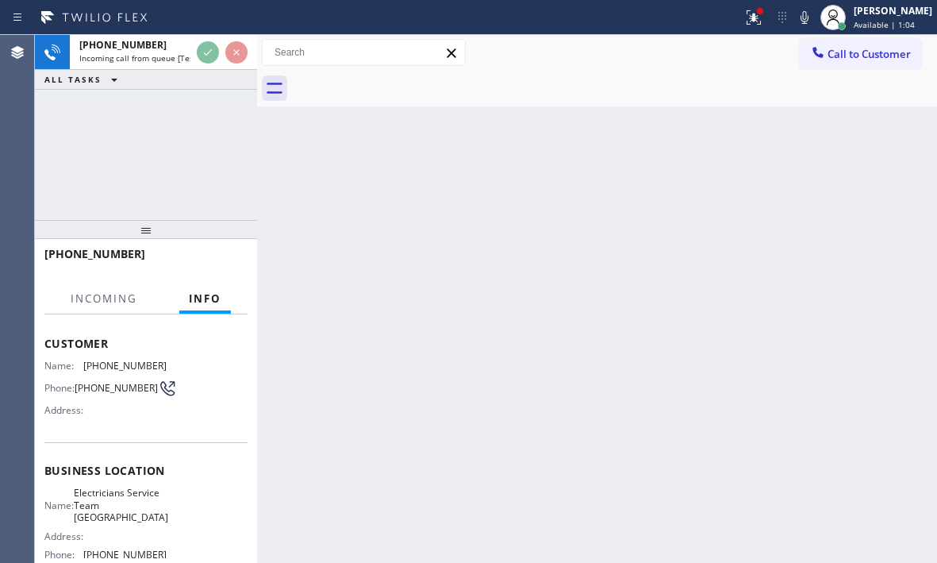
scroll to position [159, 0]
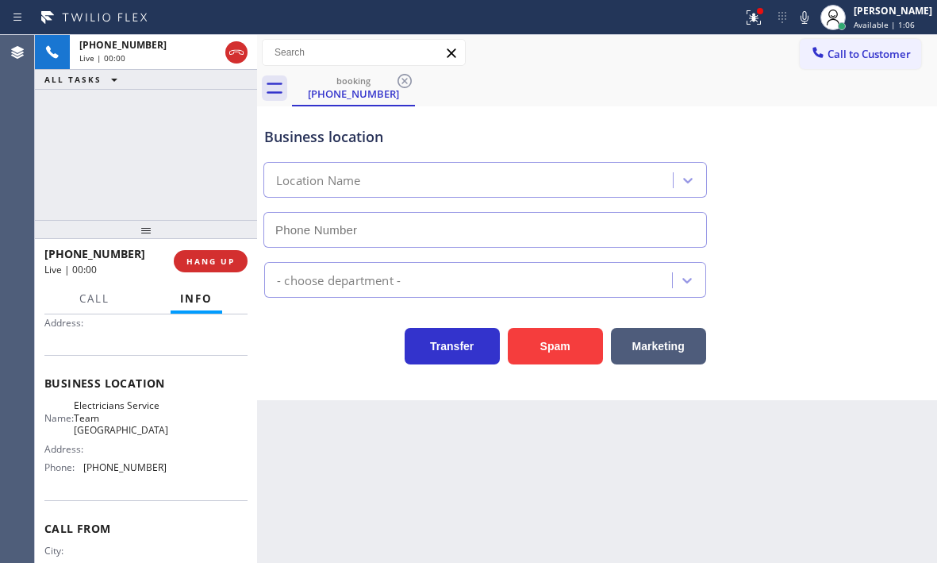
type input "(949) 998-4467"
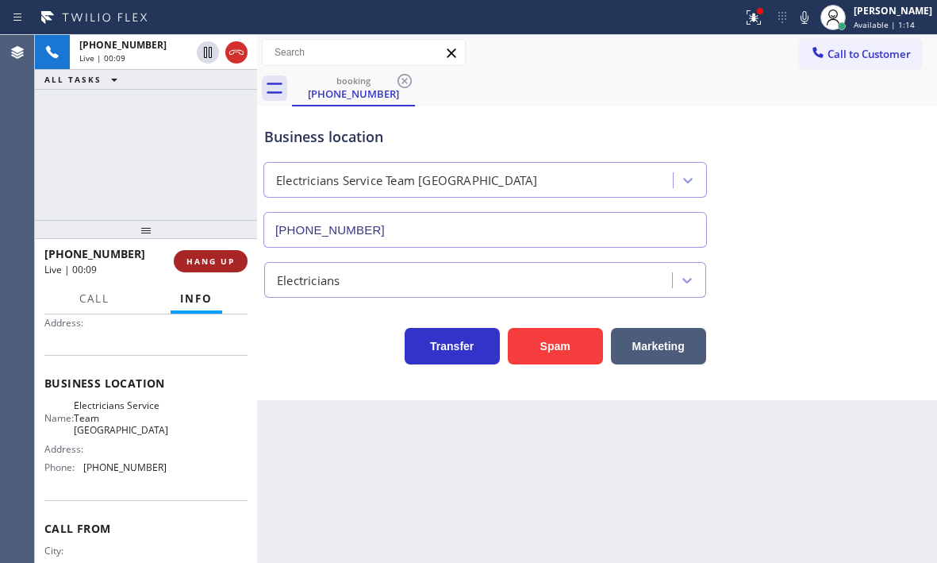
click at [208, 259] on span "HANG UP" at bounding box center [210, 261] width 48 height 11
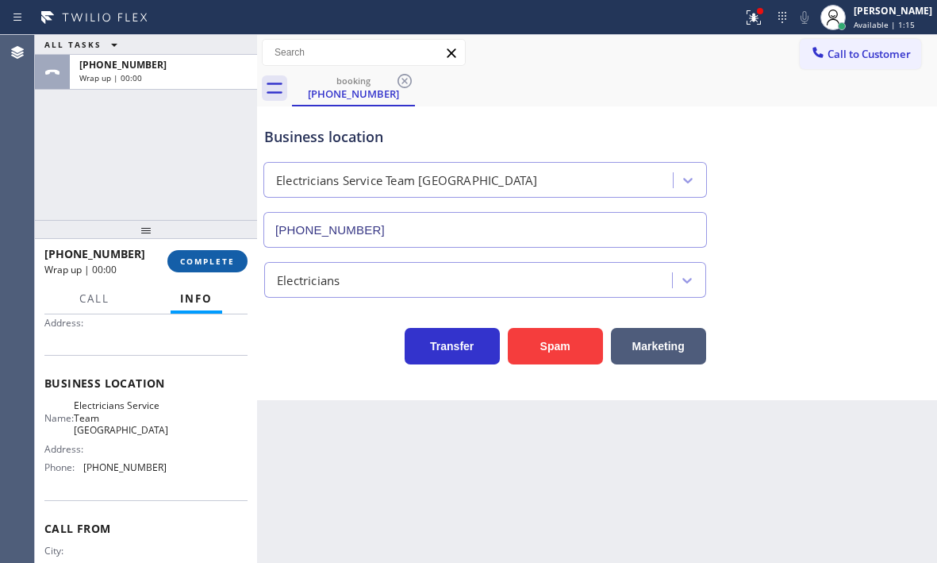
click at [218, 257] on span "COMPLETE" at bounding box center [207, 261] width 55 height 11
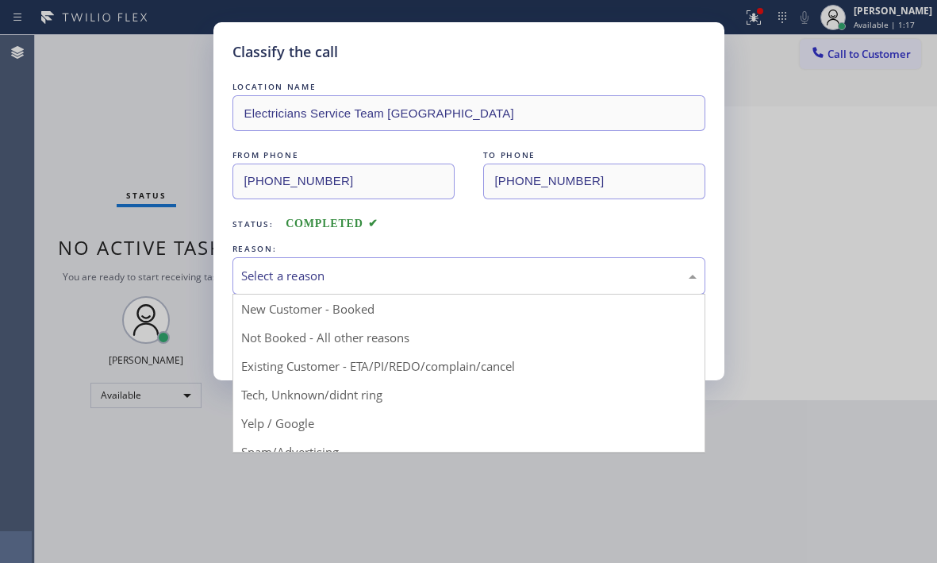
click at [371, 276] on div "Select a reason" at bounding box center [468, 276] width 455 height 18
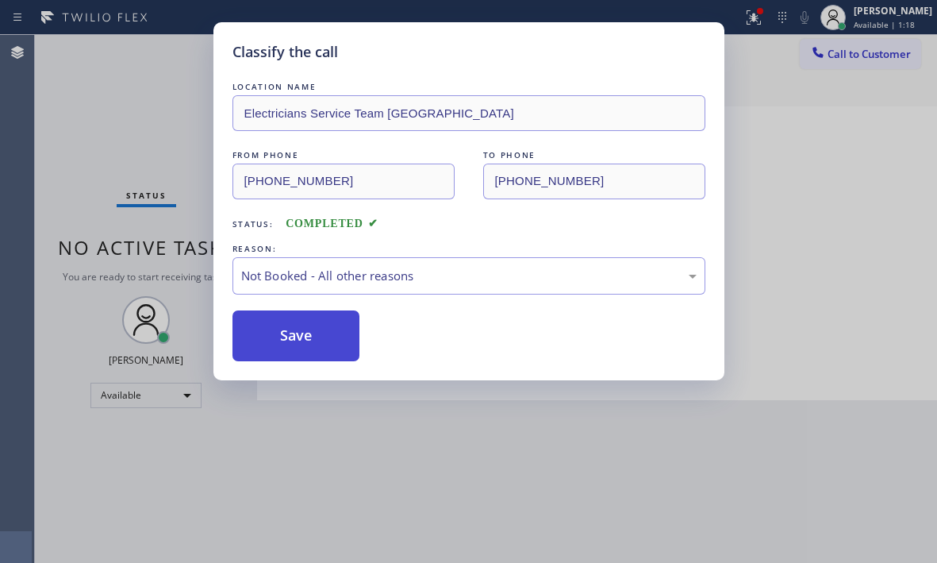
click at [303, 336] on button "Save" at bounding box center [296, 335] width 128 height 51
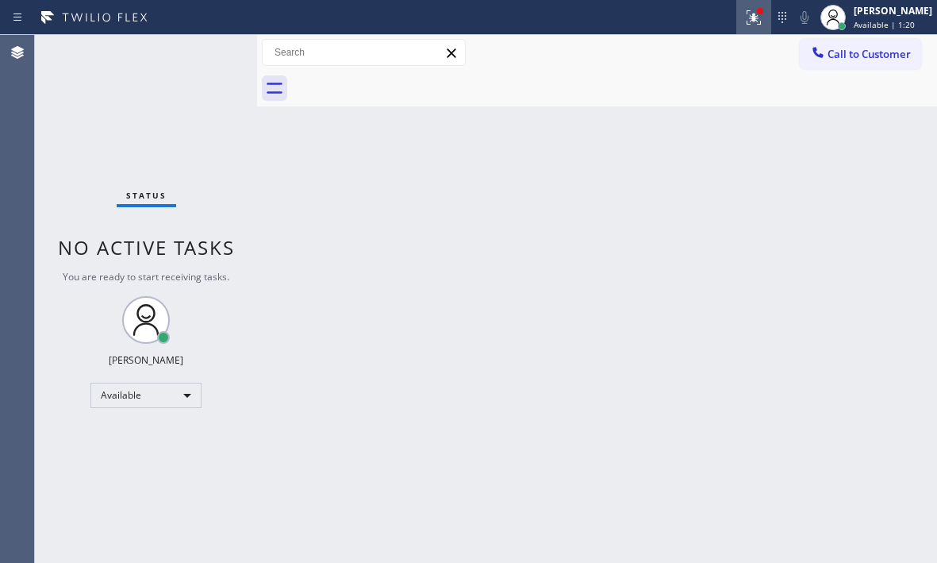
click at [747, 21] on icon at bounding box center [753, 17] width 19 height 19
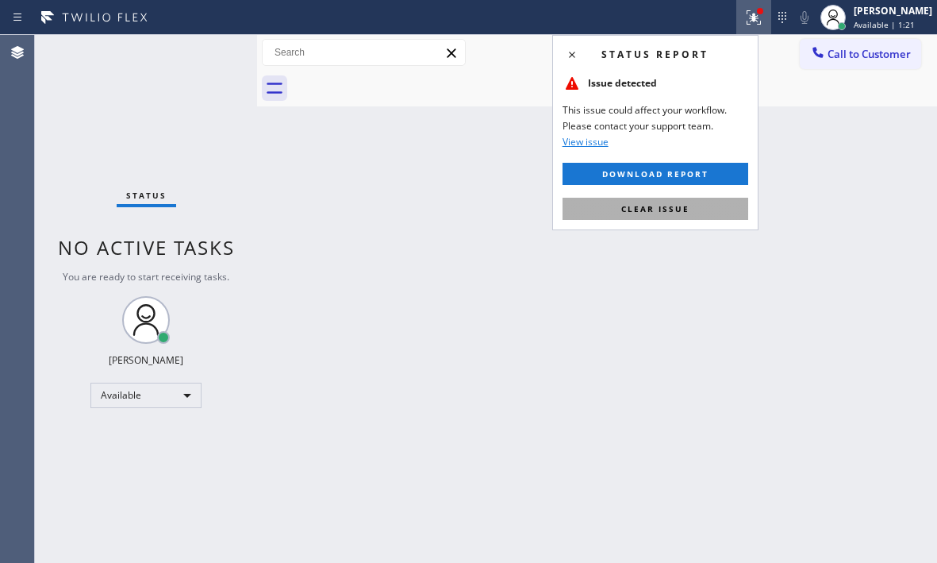
click at [701, 203] on button "Clear issue" at bounding box center [656, 209] width 186 height 22
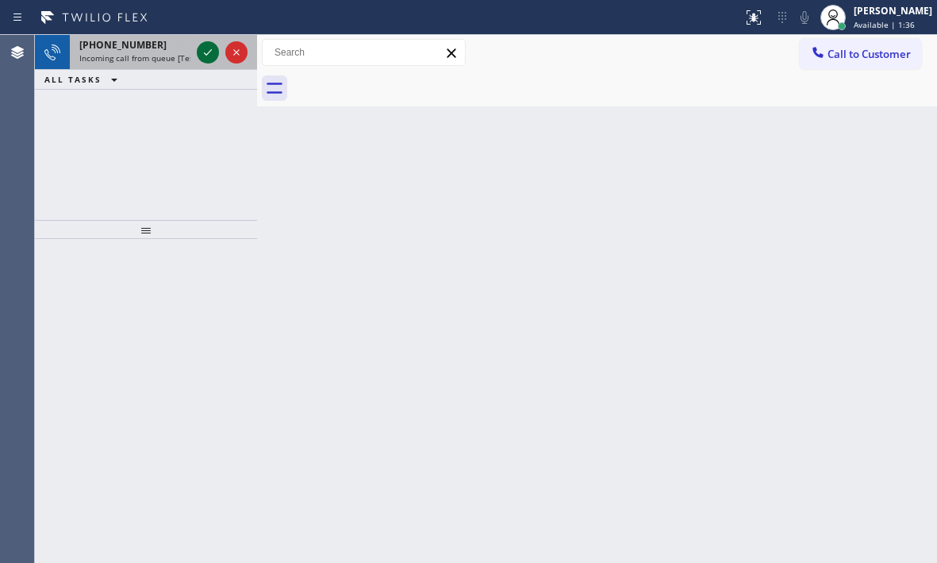
click at [216, 52] on icon at bounding box center [207, 52] width 19 height 19
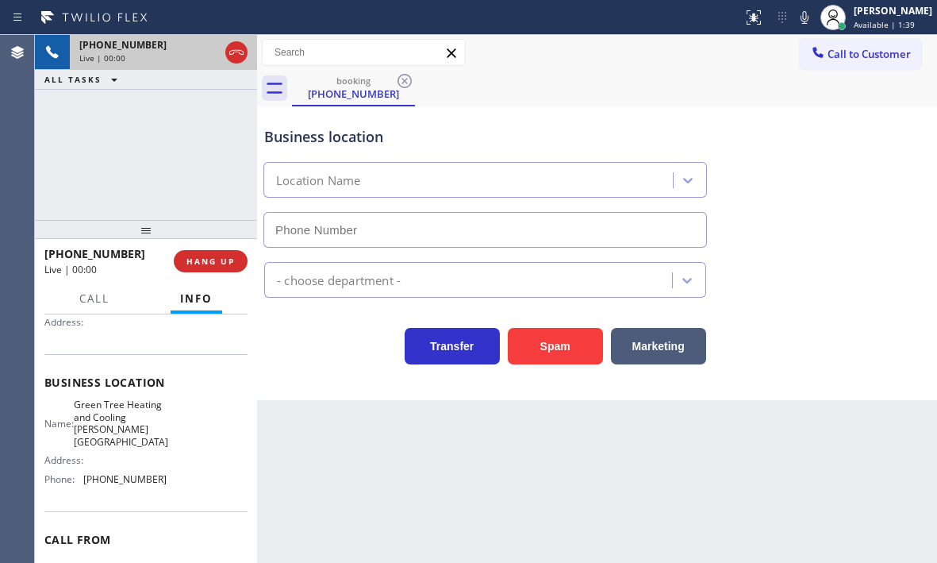
scroll to position [159, 0]
type input "(310) 361-1102"
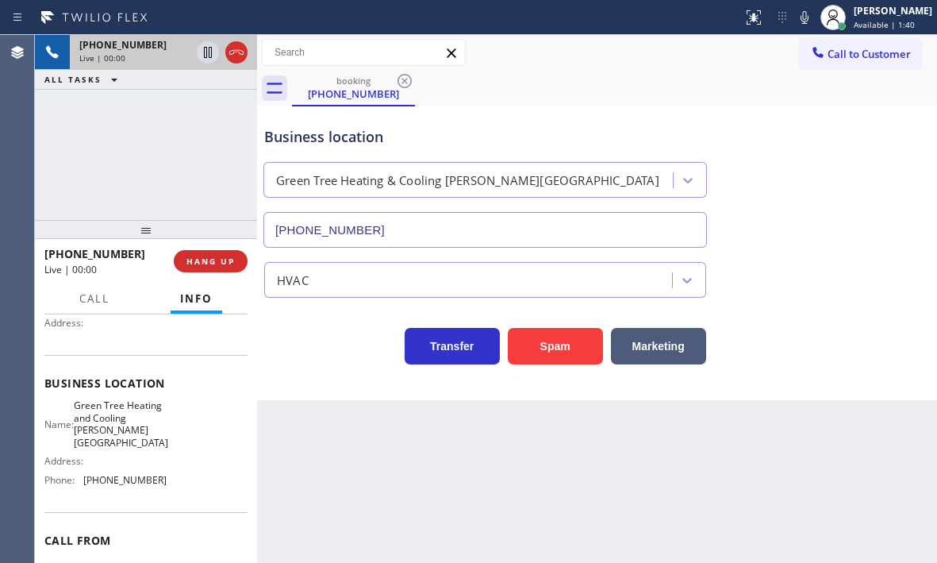
drag, startPoint x: 565, startPoint y: 343, endPoint x: 689, endPoint y: 368, distance: 126.4
click at [565, 343] on button "Spam" at bounding box center [555, 346] width 95 height 37
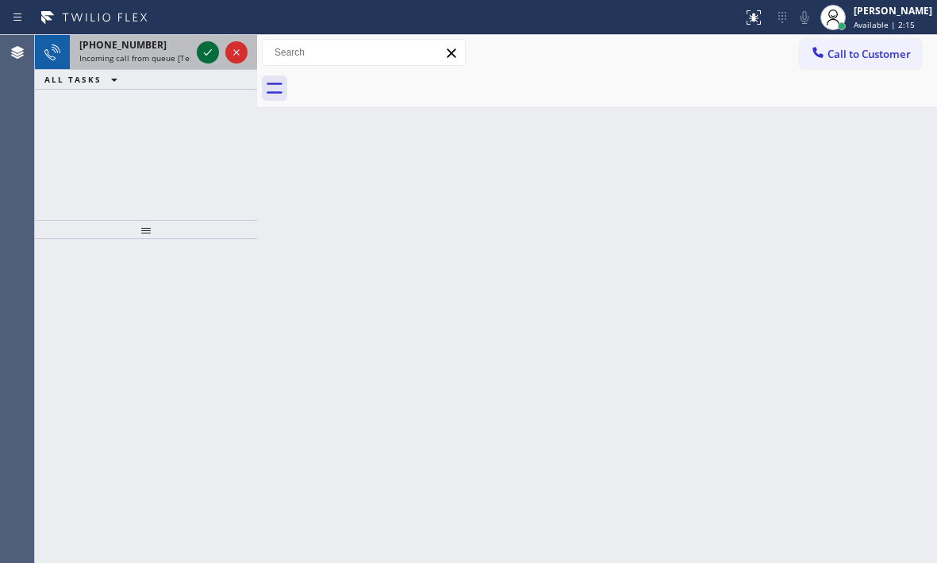
click at [206, 52] on icon at bounding box center [207, 52] width 19 height 19
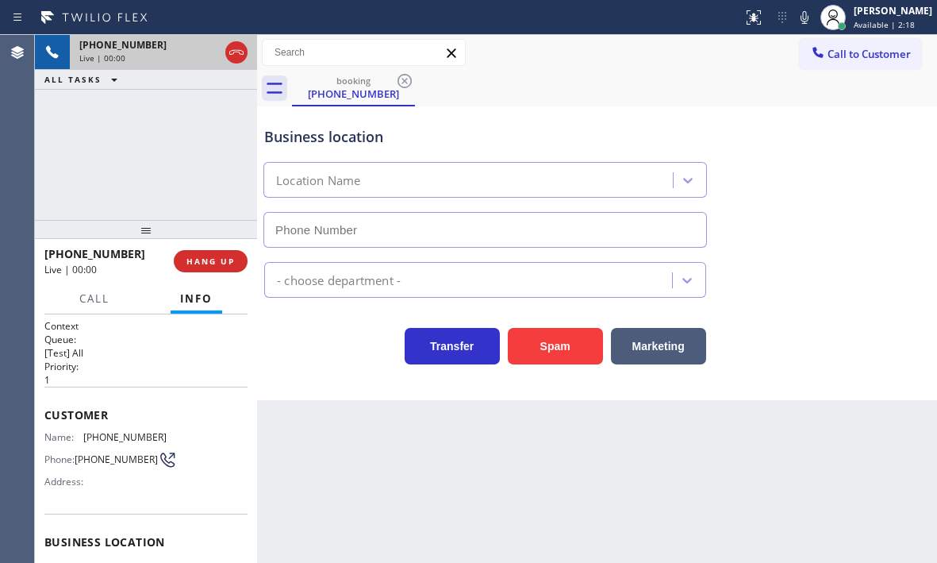
type input "(213) 600-7224"
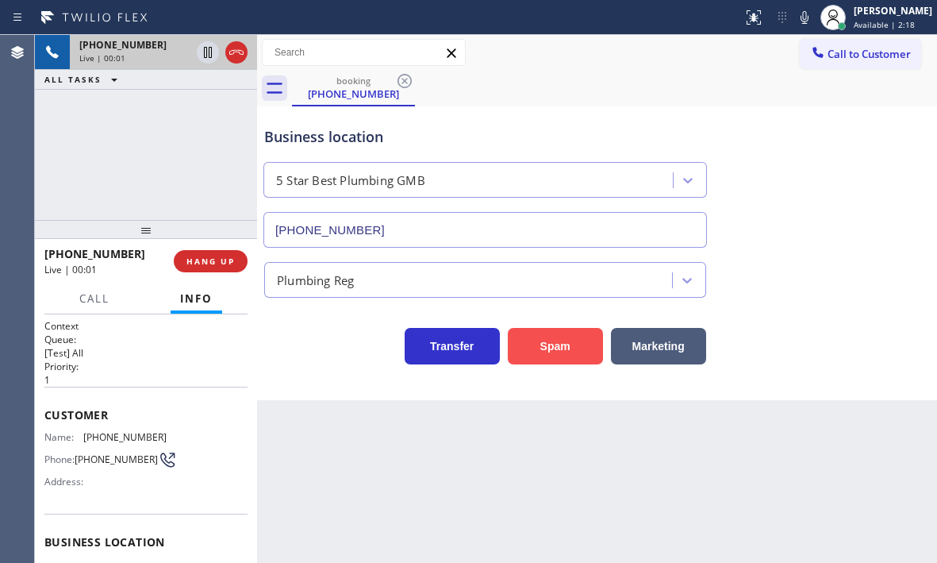
click at [563, 336] on button "Spam" at bounding box center [555, 346] width 95 height 37
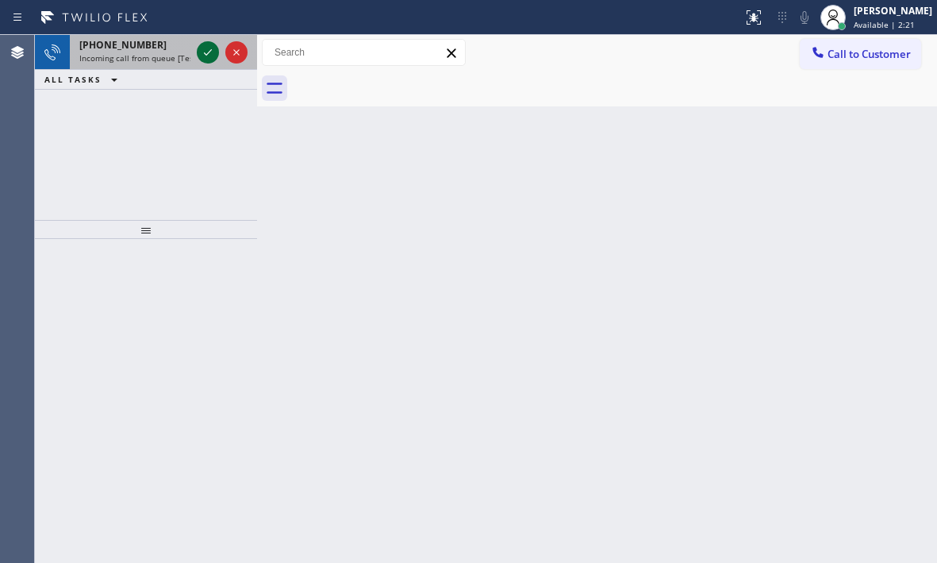
click at [213, 49] on icon at bounding box center [207, 52] width 19 height 19
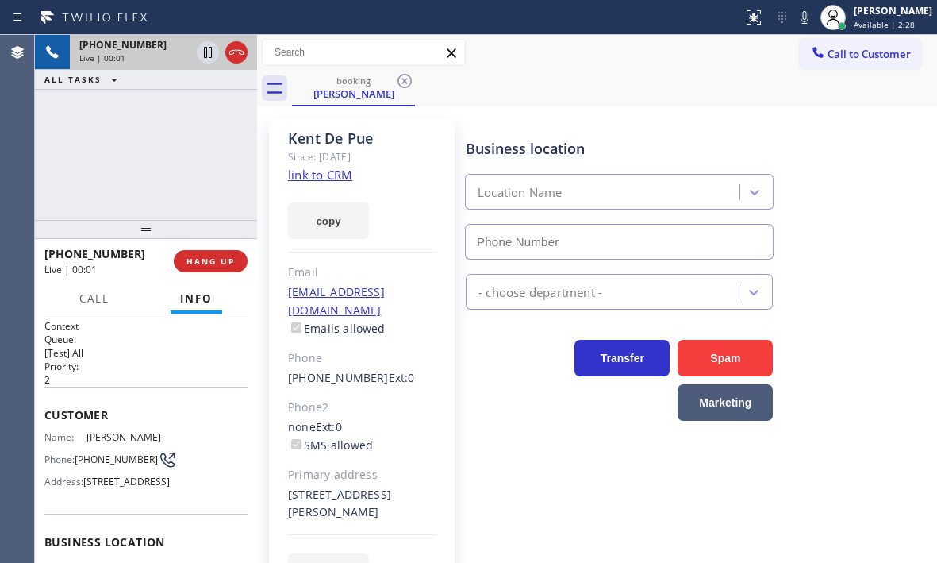
type input "(714) 463-1636"
click at [238, 60] on icon at bounding box center [236, 52] width 19 height 19
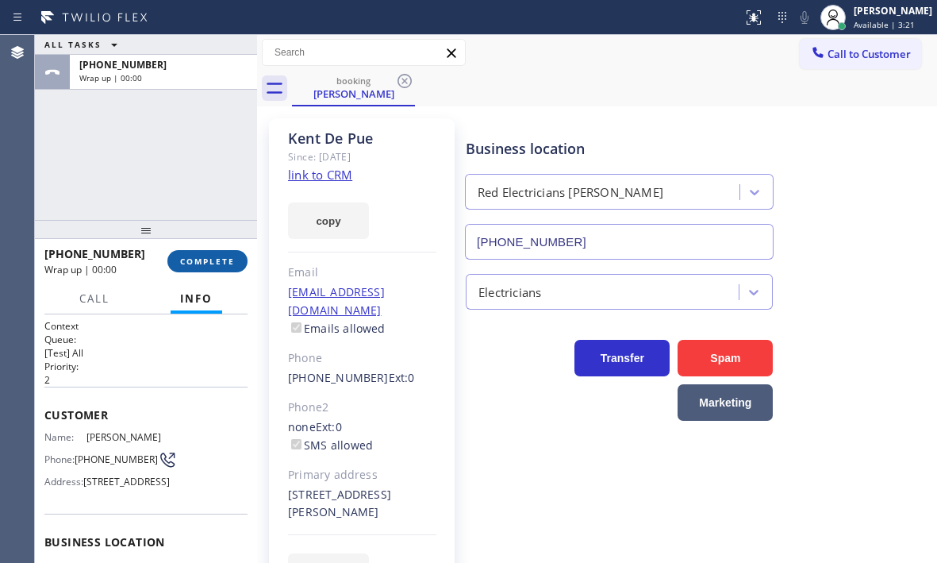
click at [222, 261] on span "COMPLETE" at bounding box center [207, 261] width 55 height 11
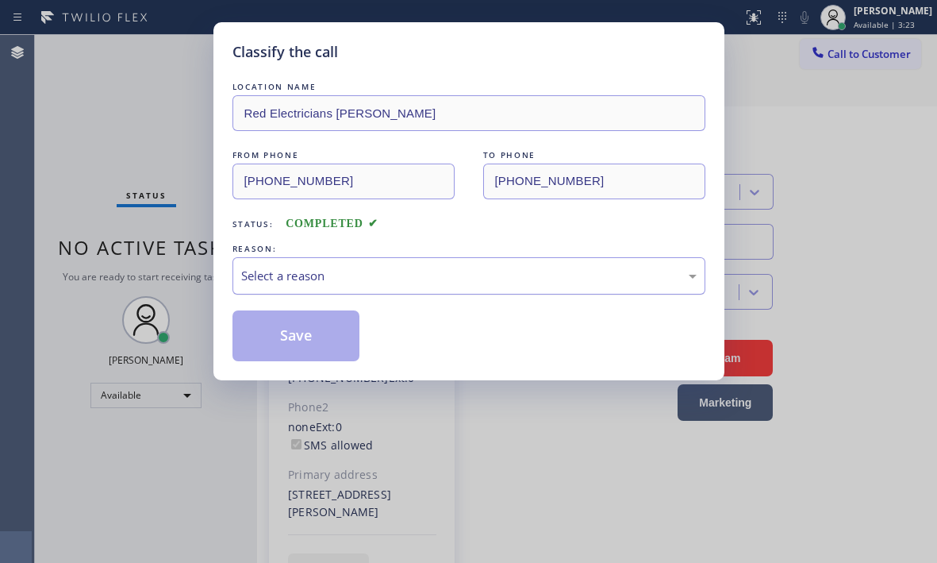
click at [421, 282] on div "Select a reason" at bounding box center [468, 276] width 455 height 18
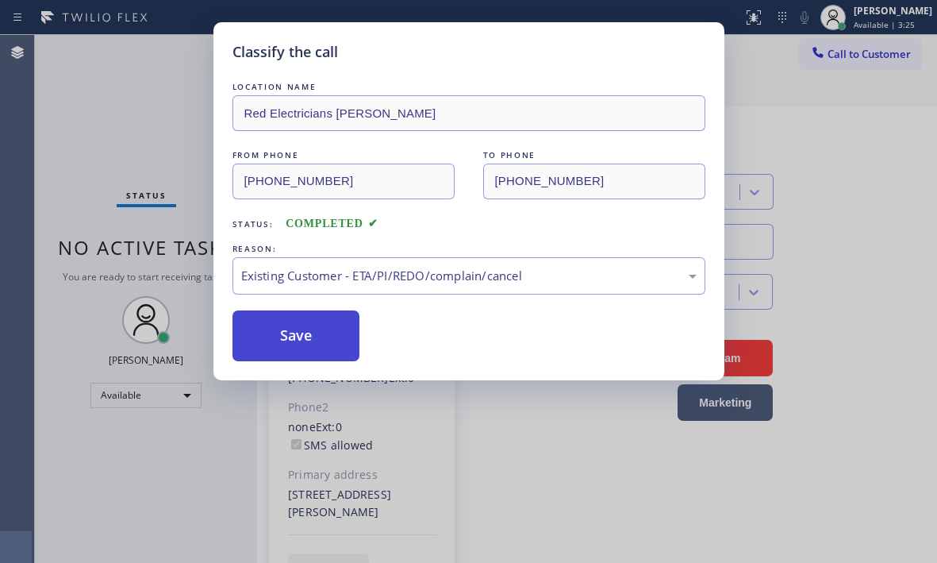
click at [292, 336] on button "Save" at bounding box center [296, 335] width 128 height 51
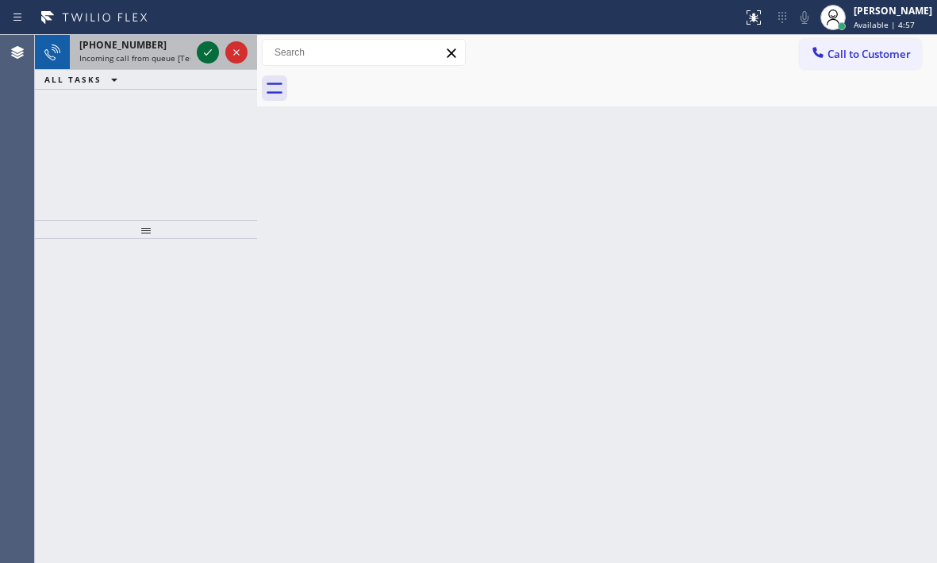
click at [199, 50] on icon at bounding box center [207, 52] width 19 height 19
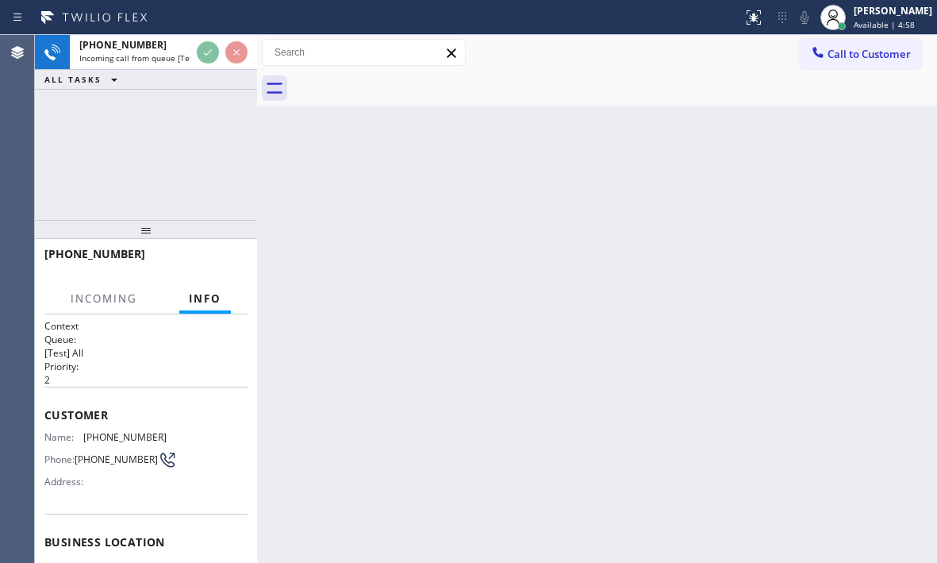
scroll to position [213, 0]
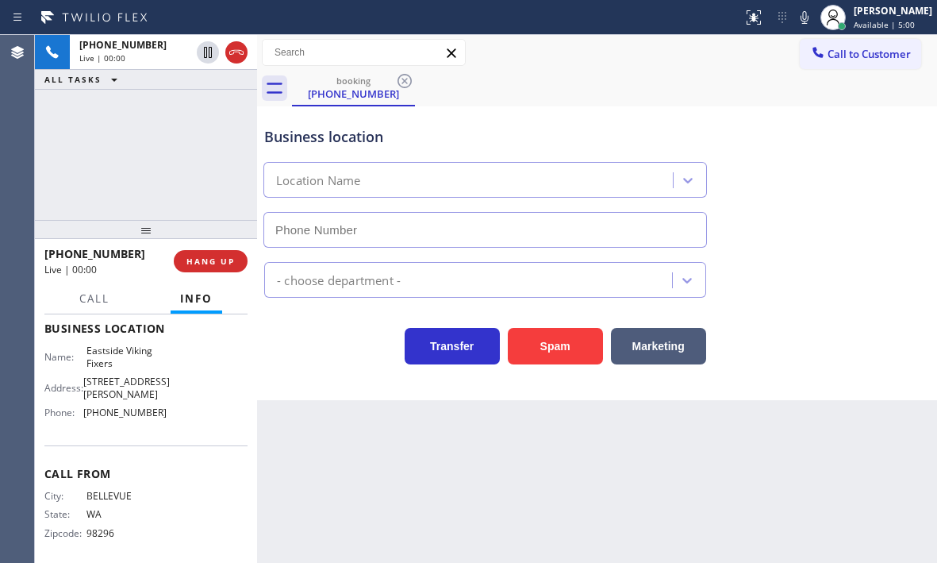
type input "(425) 215-0665"
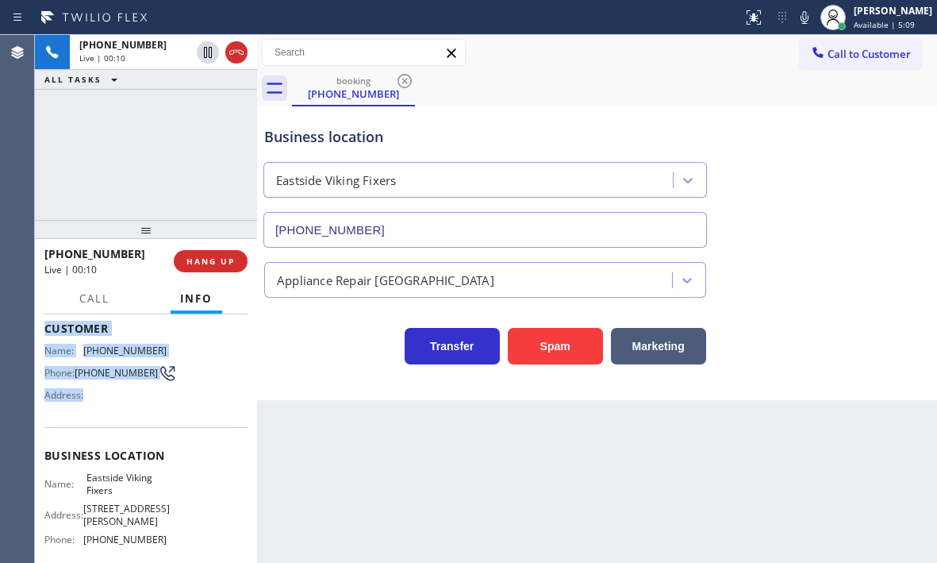
scroll to position [134, 0]
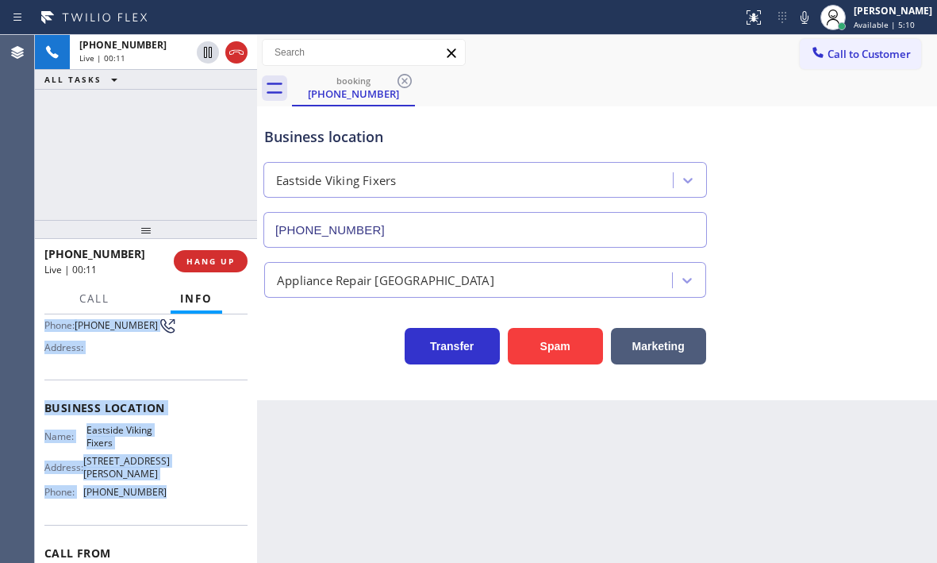
drag, startPoint x: 89, startPoint y: 366, endPoint x: 175, endPoint y: 493, distance: 153.6
click at [175, 493] on div "Context Queue: [Test] All Priority: 2 Customer Name: (425) 785-9471 Phone: (425…" at bounding box center [145, 414] width 203 height 459
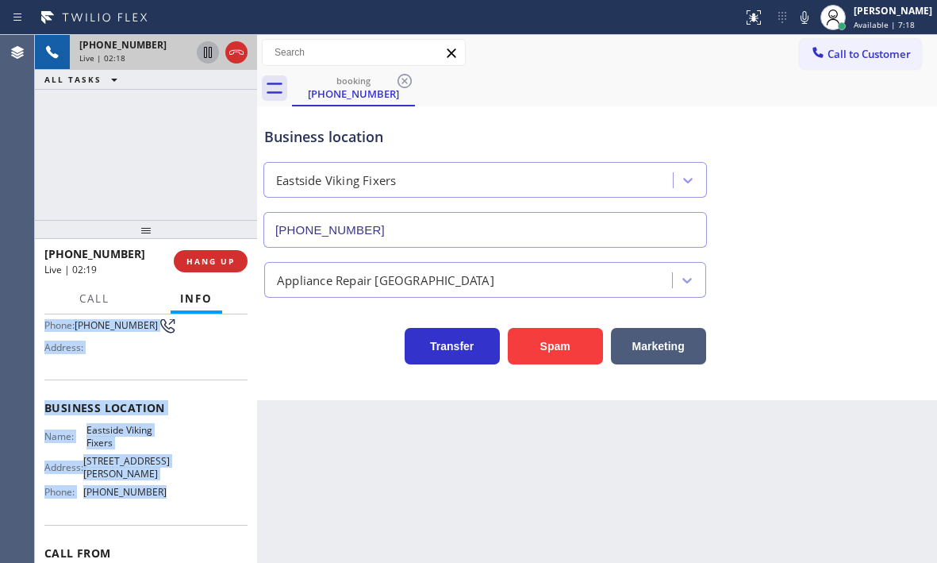
click at [210, 52] on icon at bounding box center [207, 52] width 19 height 19
click at [209, 54] on icon at bounding box center [207, 52] width 19 height 19
click at [241, 60] on icon at bounding box center [236, 52] width 19 height 19
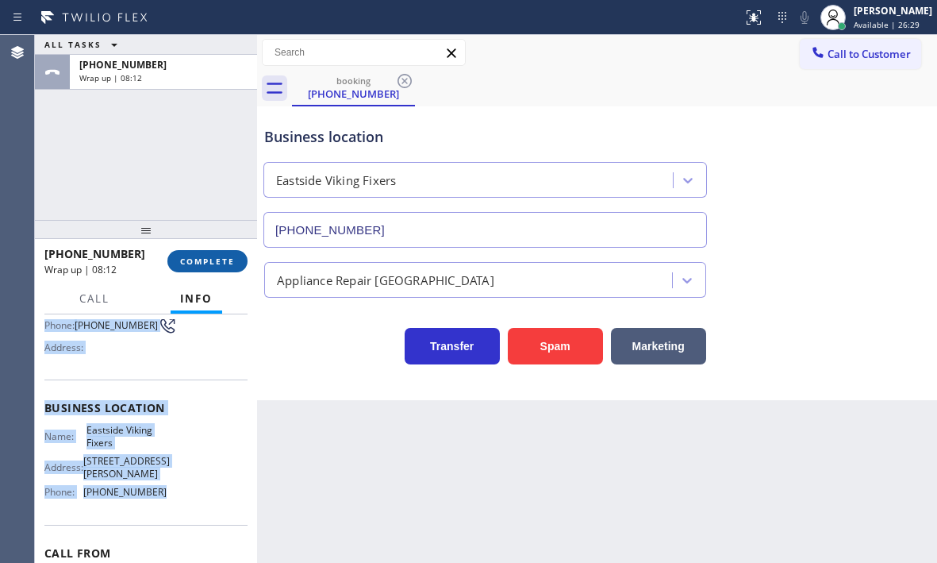
click at [207, 254] on button "COMPLETE" at bounding box center [207, 261] width 80 height 22
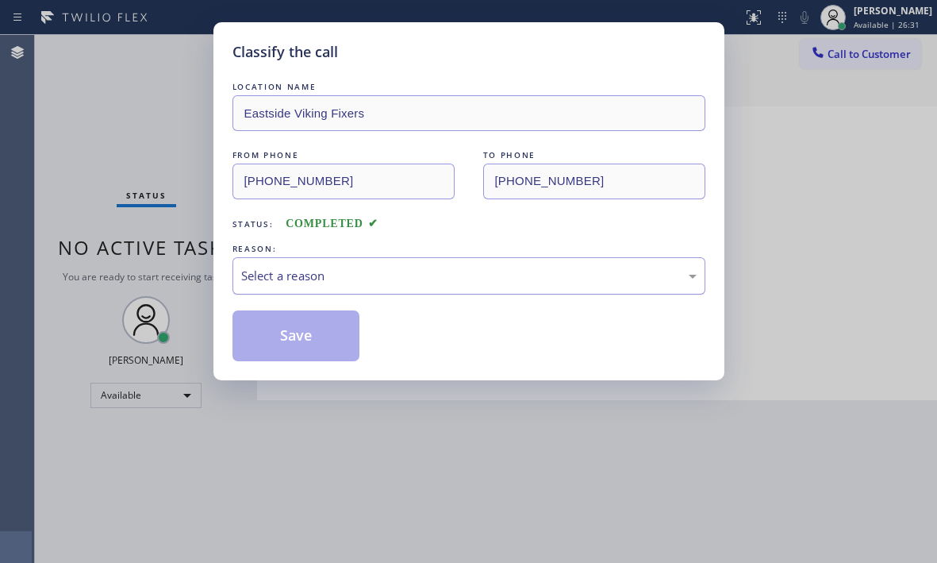
click at [469, 277] on div "Select a reason" at bounding box center [468, 276] width 455 height 18
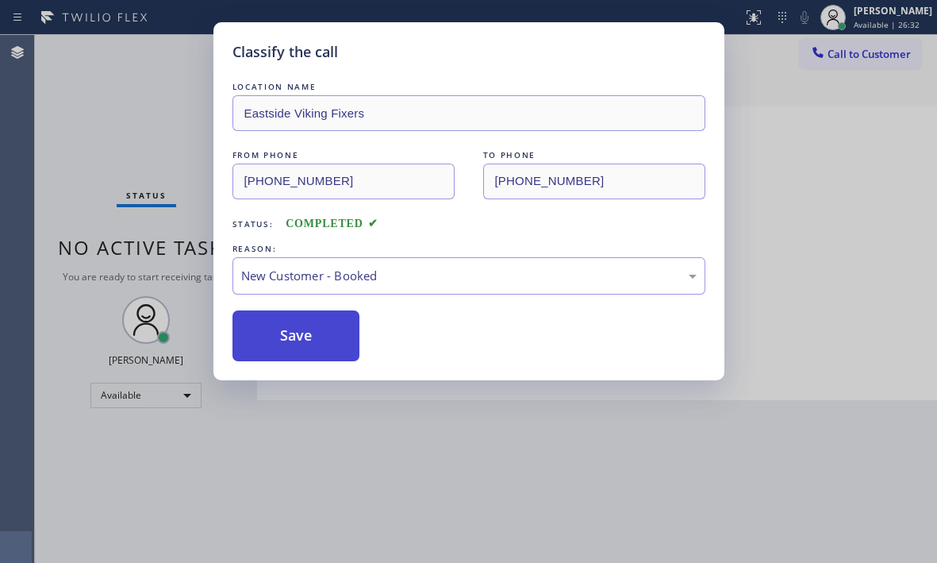
click at [272, 313] on button "Save" at bounding box center [296, 335] width 128 height 51
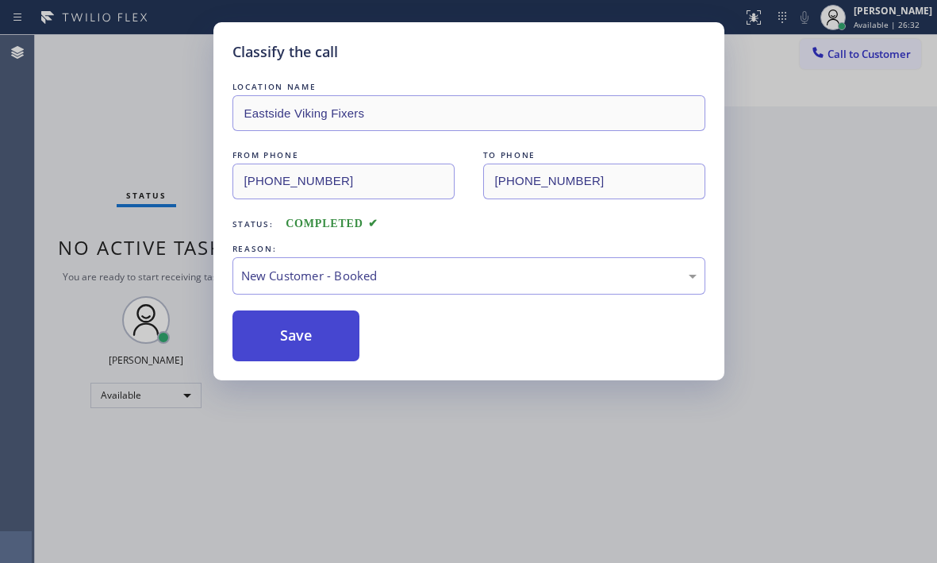
click at [287, 340] on button "Save" at bounding box center [296, 335] width 128 height 51
click at [289, 338] on button "Save" at bounding box center [296, 335] width 128 height 51
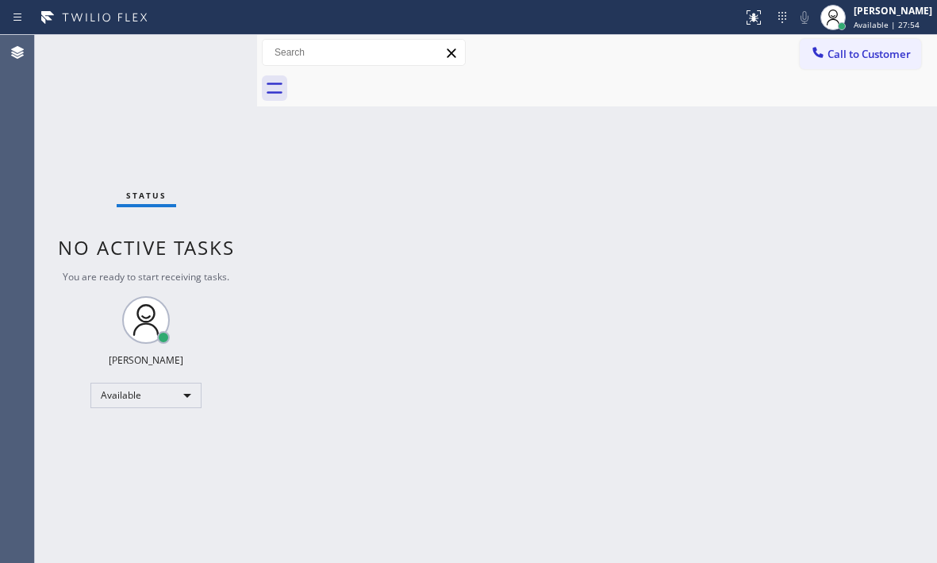
click at [202, 55] on div "Status No active tasks You are ready to start receiving tasks. [PERSON_NAME] Av…" at bounding box center [146, 299] width 222 height 528
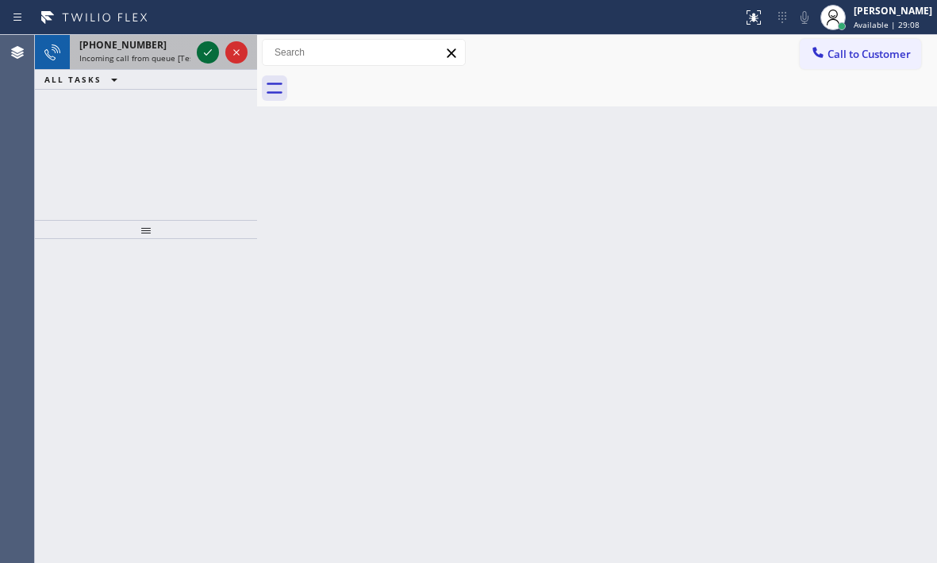
click at [206, 52] on icon at bounding box center [207, 52] width 19 height 19
click at [201, 53] on icon at bounding box center [207, 52] width 19 height 19
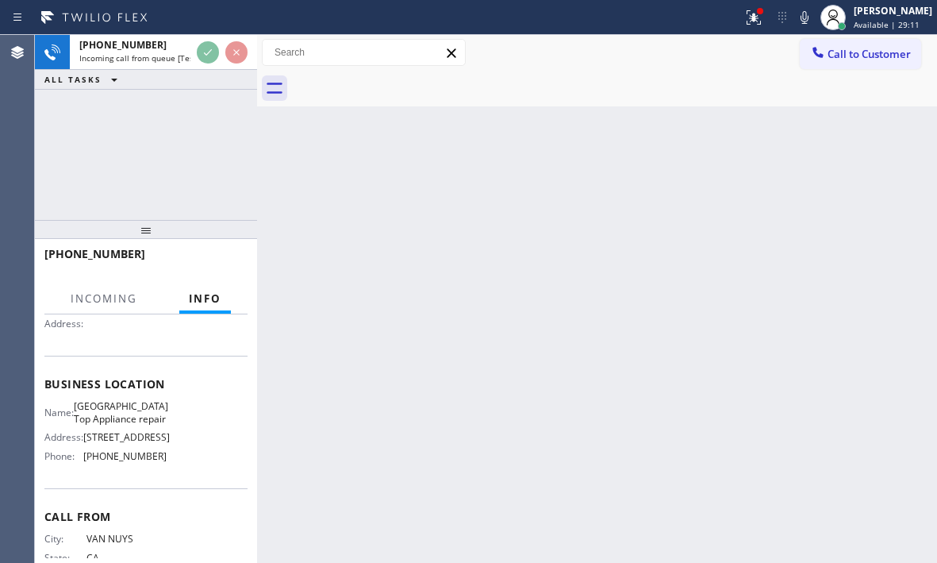
scroll to position [159, 0]
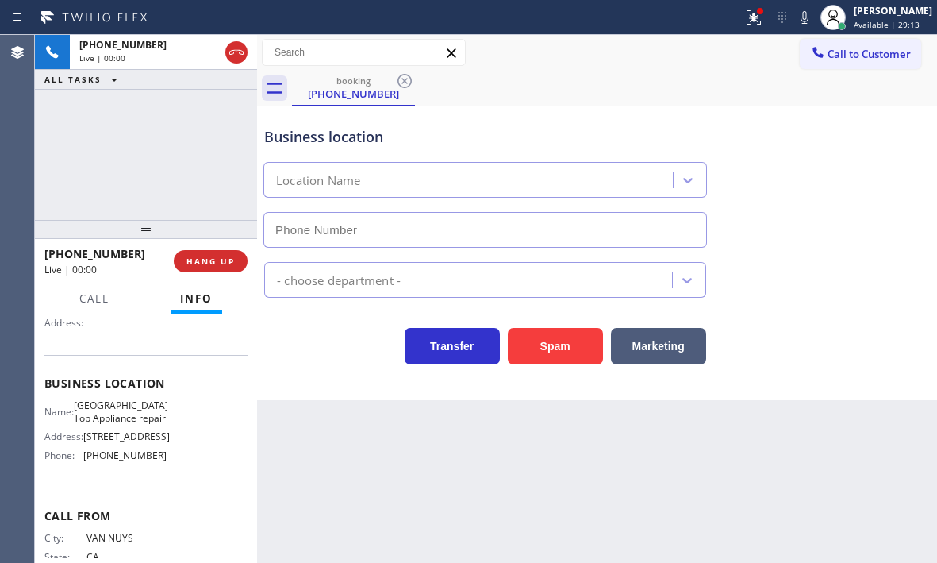
type input "(818) 210-4026"
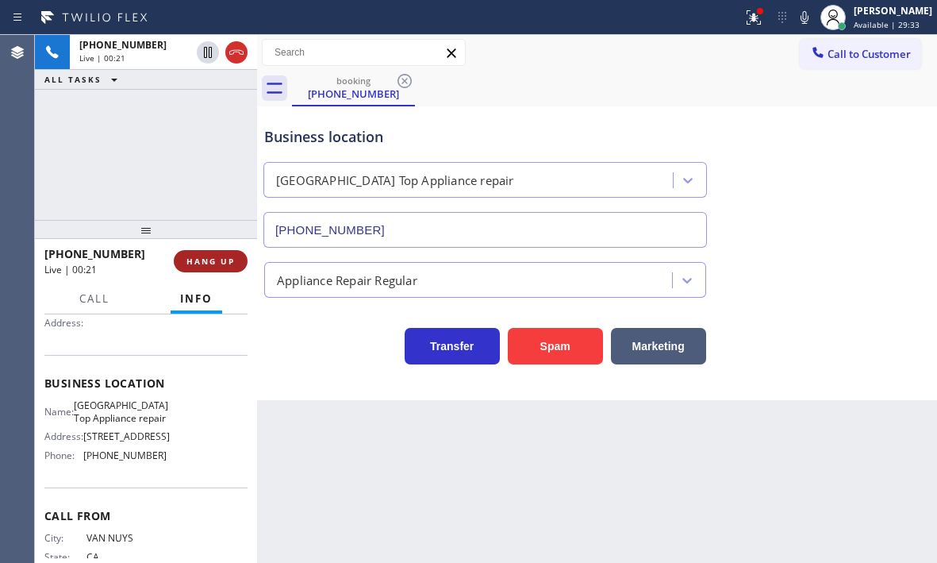
click at [202, 264] on span "HANG UP" at bounding box center [210, 261] width 48 height 11
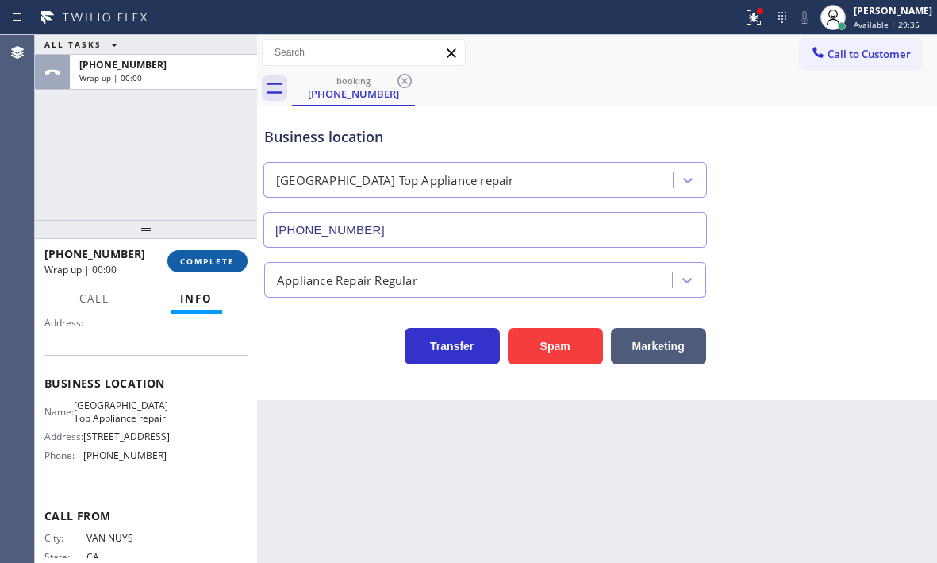
click at [205, 262] on span "COMPLETE" at bounding box center [207, 261] width 55 height 11
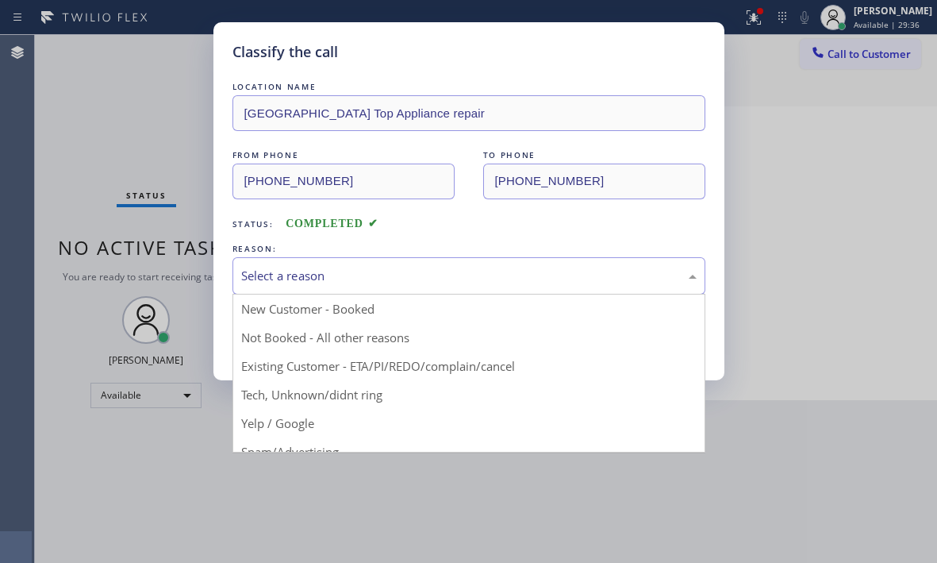
click at [317, 274] on div "Select a reason" at bounding box center [468, 276] width 455 height 18
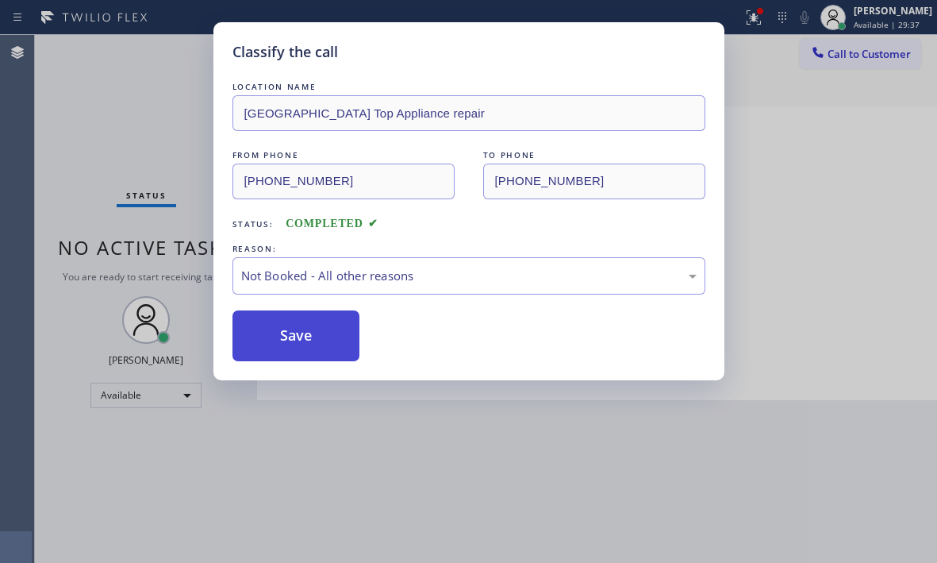
click at [310, 336] on button "Save" at bounding box center [296, 335] width 128 height 51
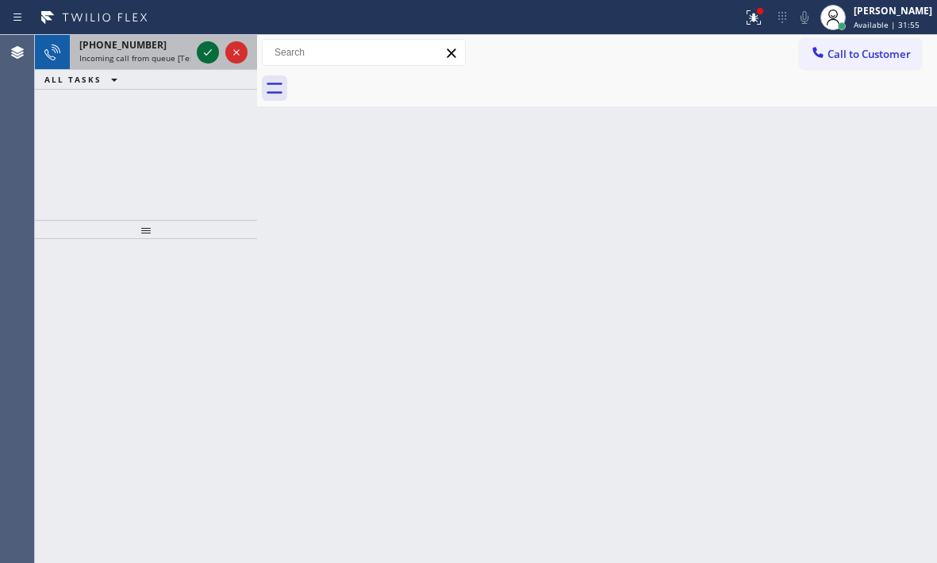
click at [201, 52] on icon at bounding box center [207, 52] width 19 height 19
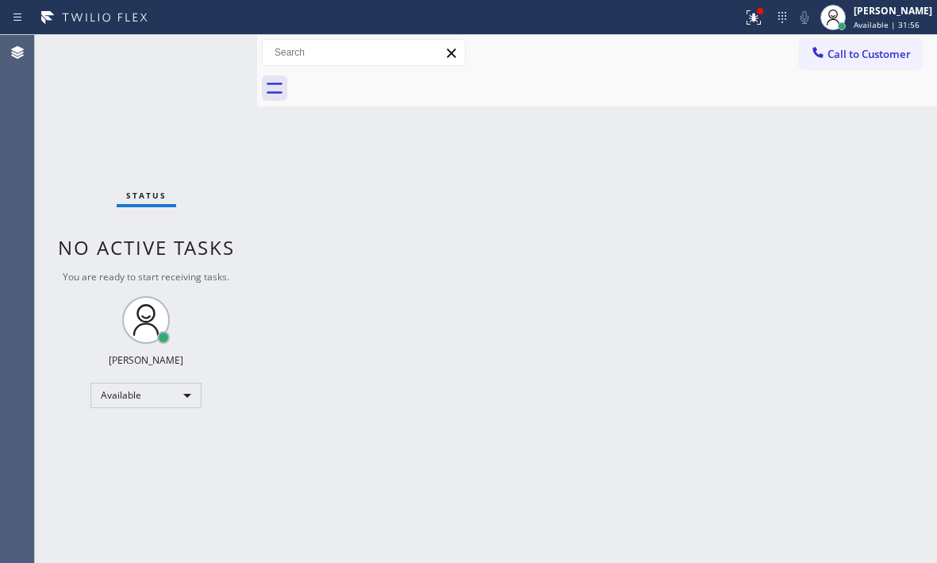
click at [202, 52] on div "Status No active tasks You are ready to start receiving tasks. [PERSON_NAME] Av…" at bounding box center [146, 299] width 222 height 528
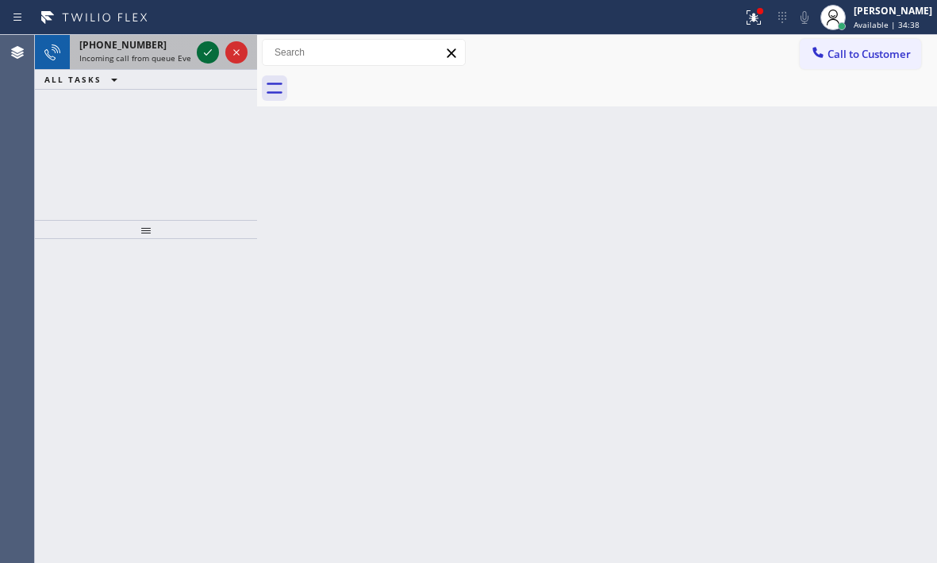
click at [217, 52] on icon at bounding box center [207, 52] width 19 height 19
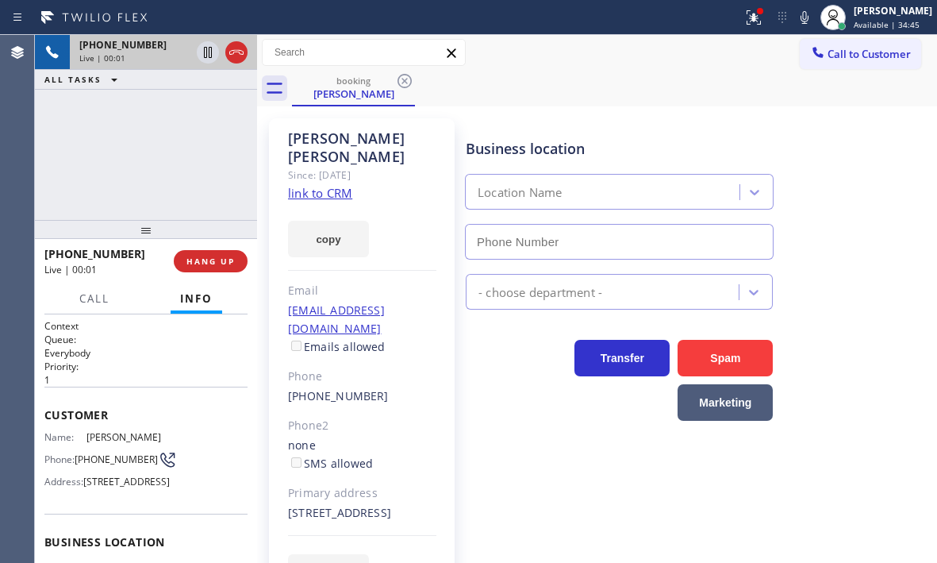
type input "(844) 735-4685"
click at [323, 185] on link "link to CRM" at bounding box center [320, 193] width 64 height 16
click at [232, 52] on icon at bounding box center [236, 52] width 19 height 19
click at [220, 260] on span "HANG UP" at bounding box center [210, 261] width 48 height 11
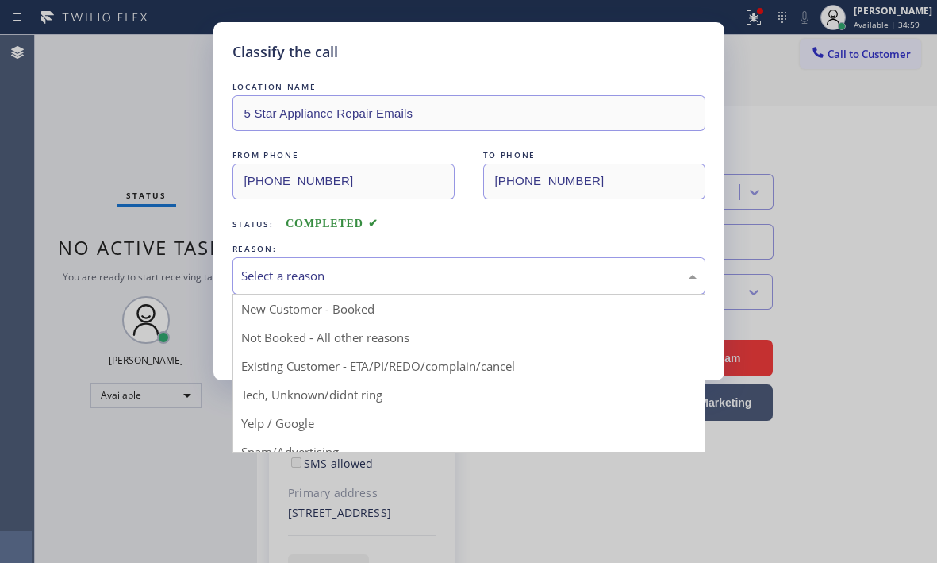
click at [426, 285] on div "Select a reason" at bounding box center [468, 275] width 473 height 37
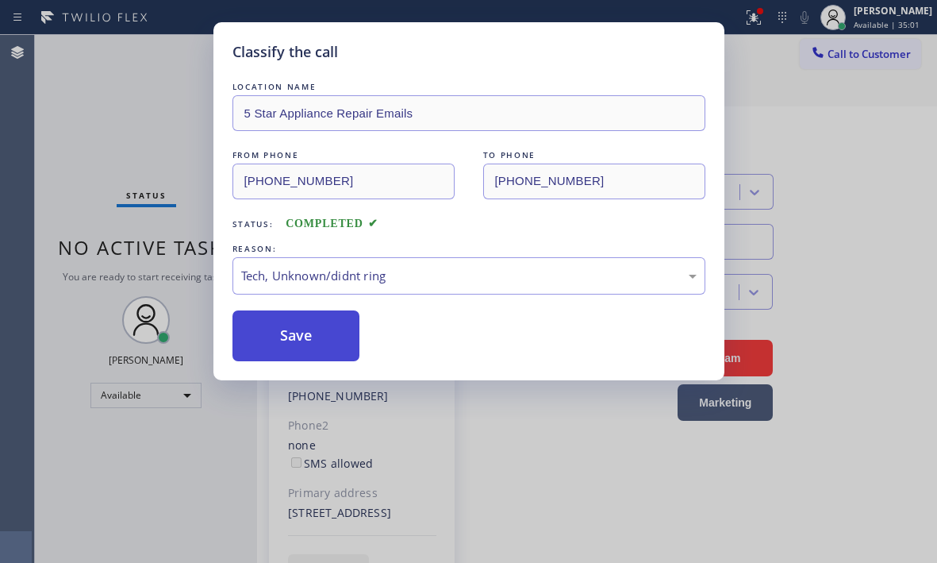
click at [299, 338] on button "Save" at bounding box center [296, 335] width 128 height 51
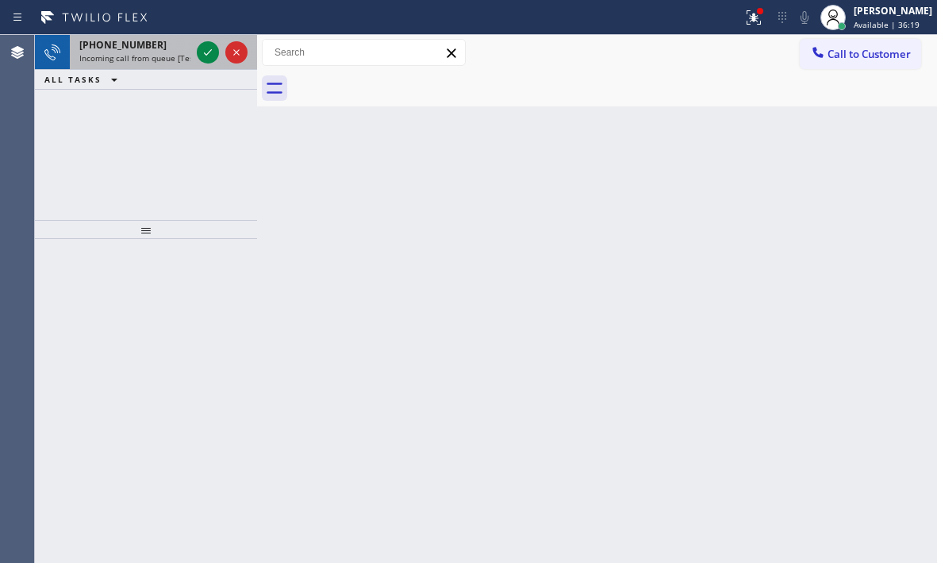
click at [178, 48] on div "+17602229233" at bounding box center [134, 44] width 111 height 13
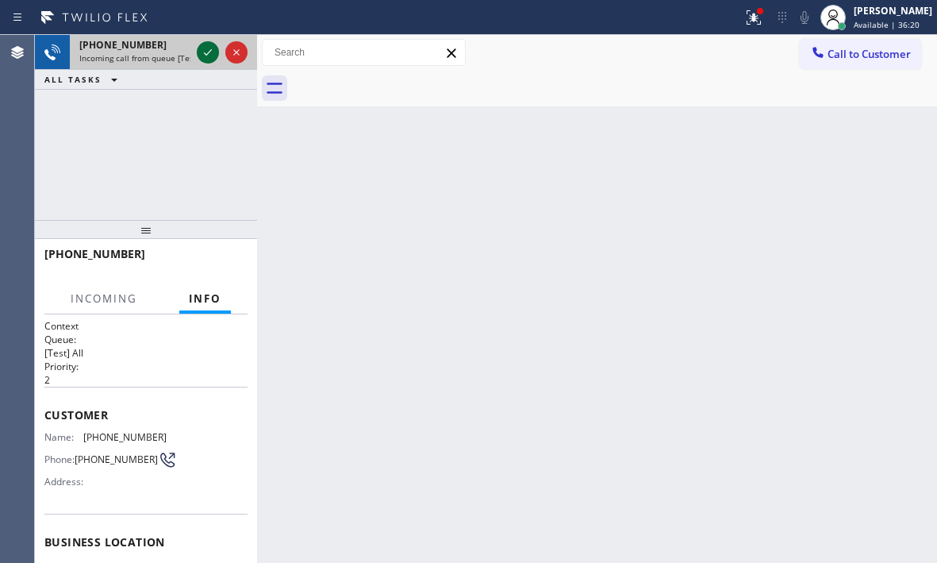
click at [203, 52] on icon at bounding box center [207, 52] width 19 height 19
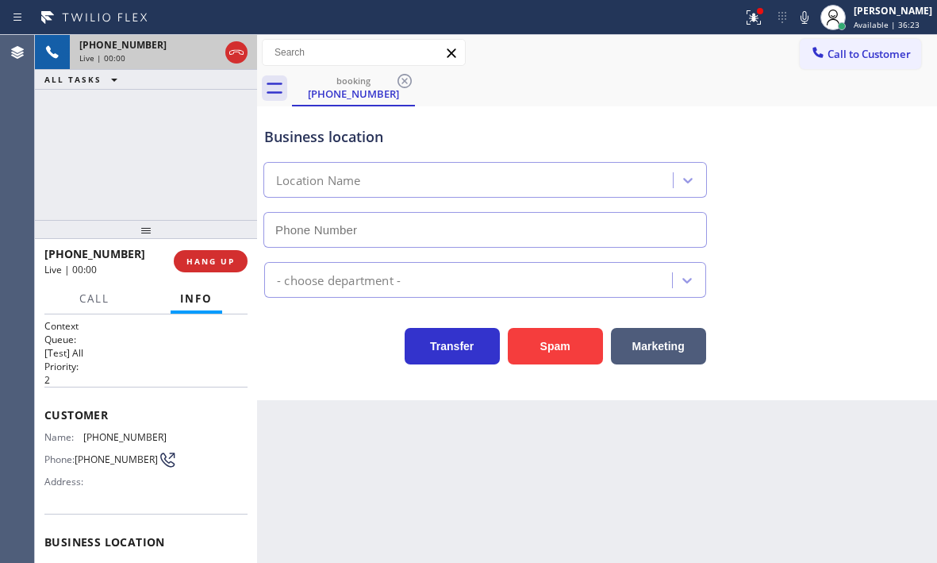
type input "(760) 284-8469"
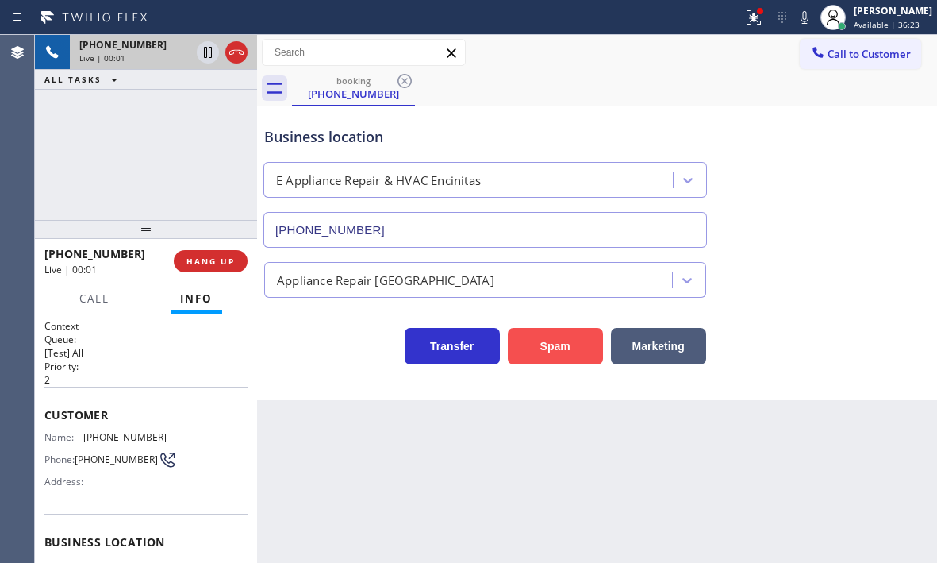
click at [559, 343] on button "Spam" at bounding box center [555, 346] width 95 height 37
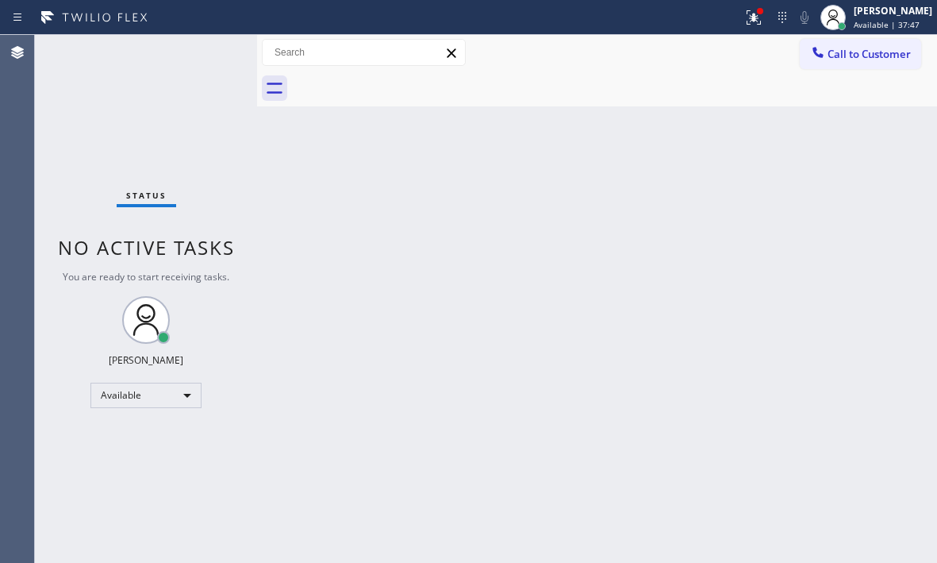
click at [206, 49] on div "Status No active tasks You are ready to start receiving tasks. [PERSON_NAME] Av…" at bounding box center [146, 299] width 222 height 528
click at [207, 48] on div "Status No active tasks You are ready to start receiving tasks. [PERSON_NAME] Av…" at bounding box center [146, 299] width 222 height 528
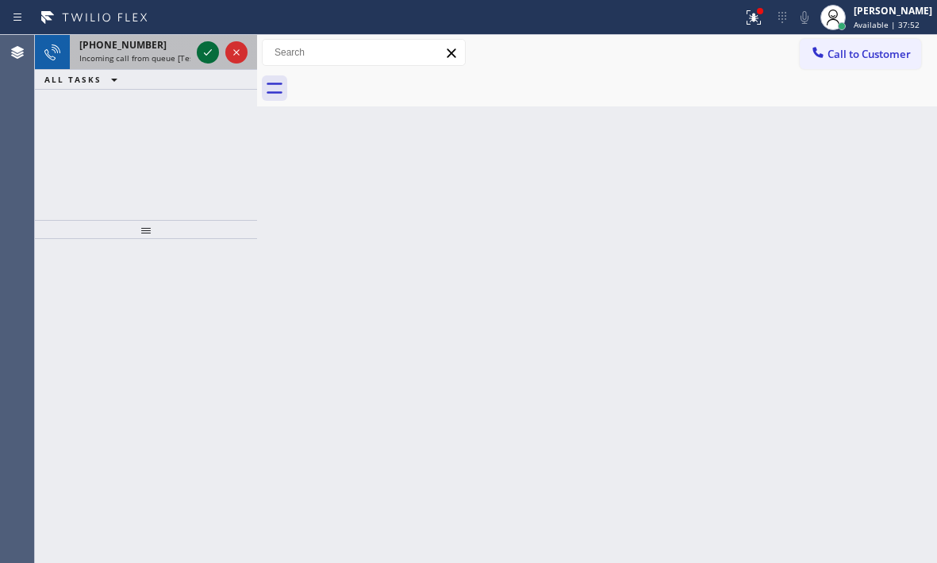
click at [213, 50] on icon at bounding box center [207, 52] width 19 height 19
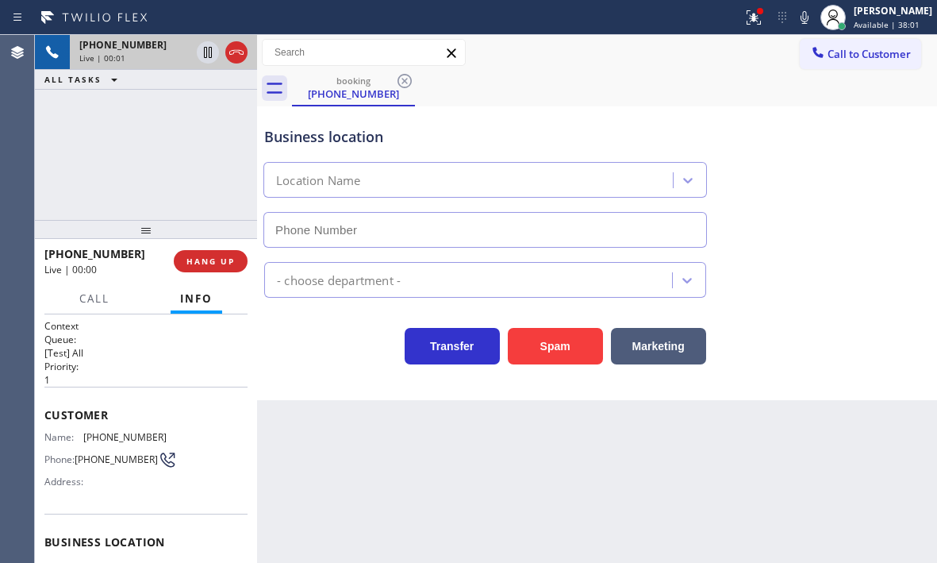
type input "(760) 388-9428"
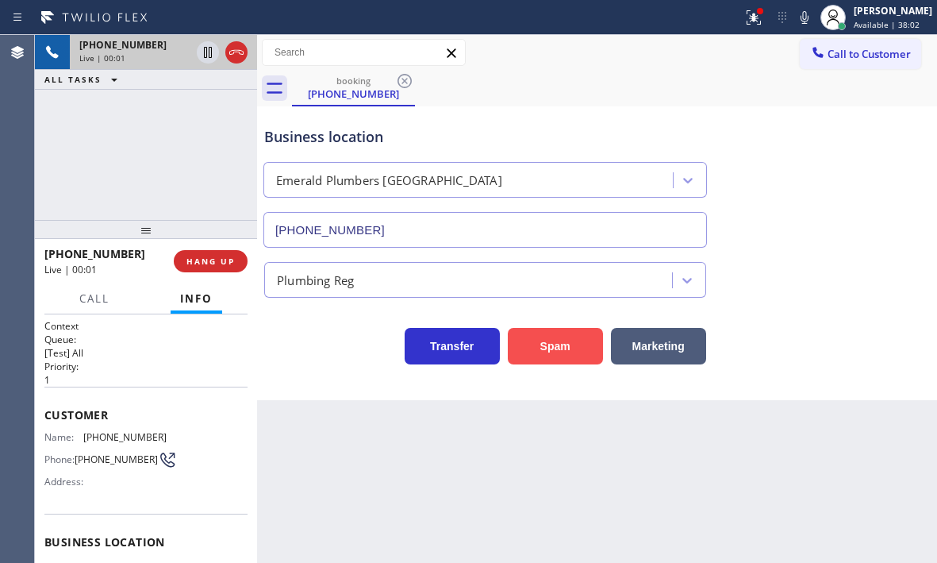
click at [571, 353] on button "Spam" at bounding box center [555, 346] width 95 height 37
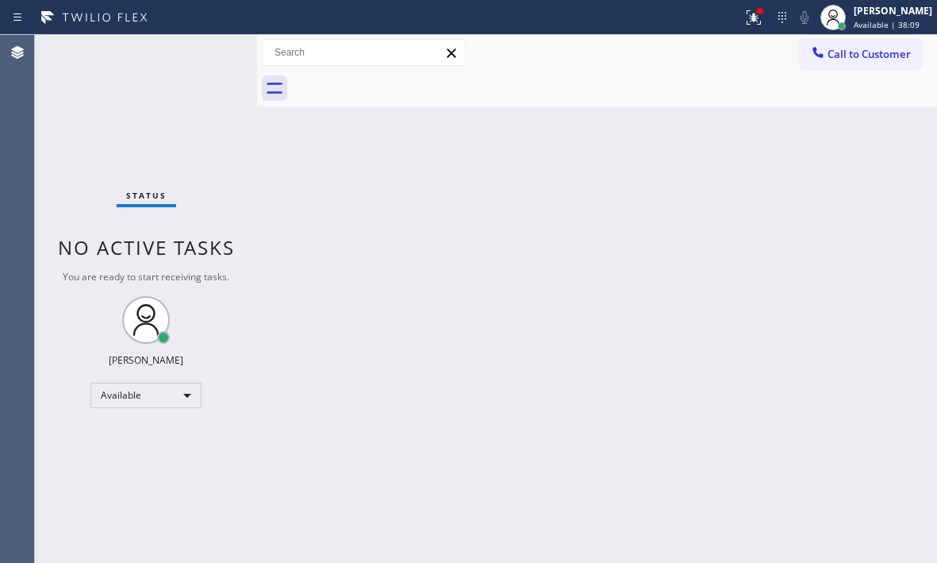
click at [199, 54] on div "Status No active tasks You are ready to start receiving tasks. [PERSON_NAME] Av…" at bounding box center [146, 299] width 222 height 528
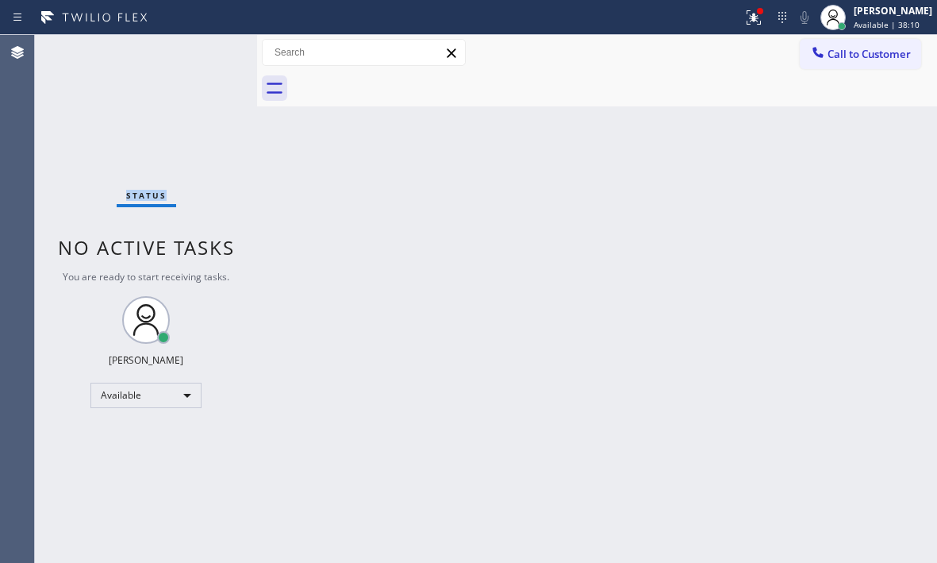
click at [199, 54] on div "Status No active tasks You are ready to start receiving tasks. [PERSON_NAME] Av…" at bounding box center [146, 299] width 222 height 528
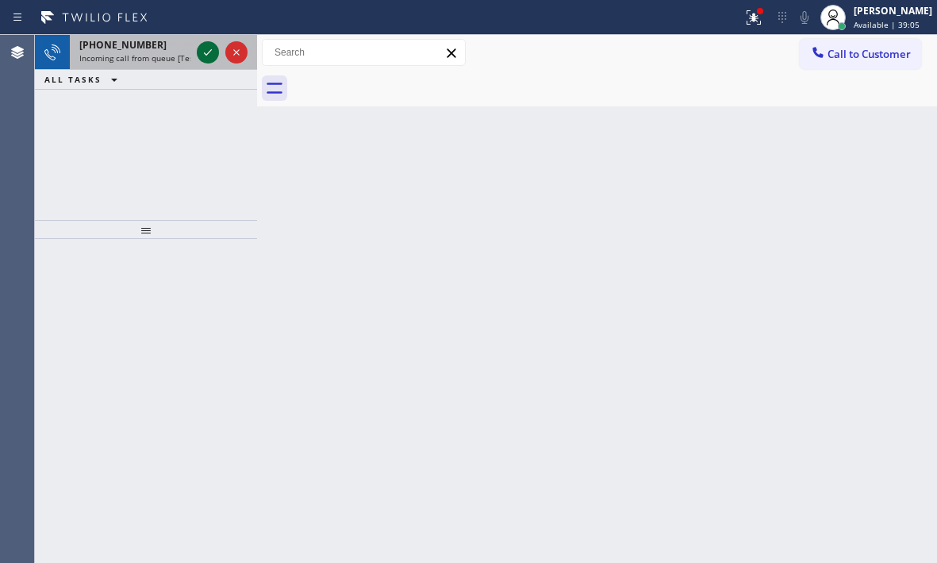
click at [209, 48] on icon at bounding box center [207, 52] width 19 height 19
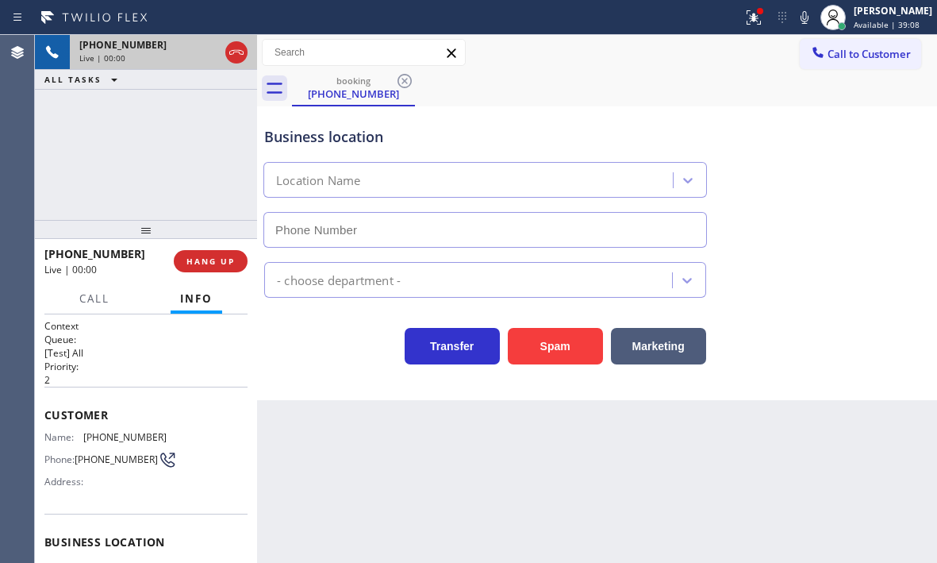
type input "(805) 549-4484"
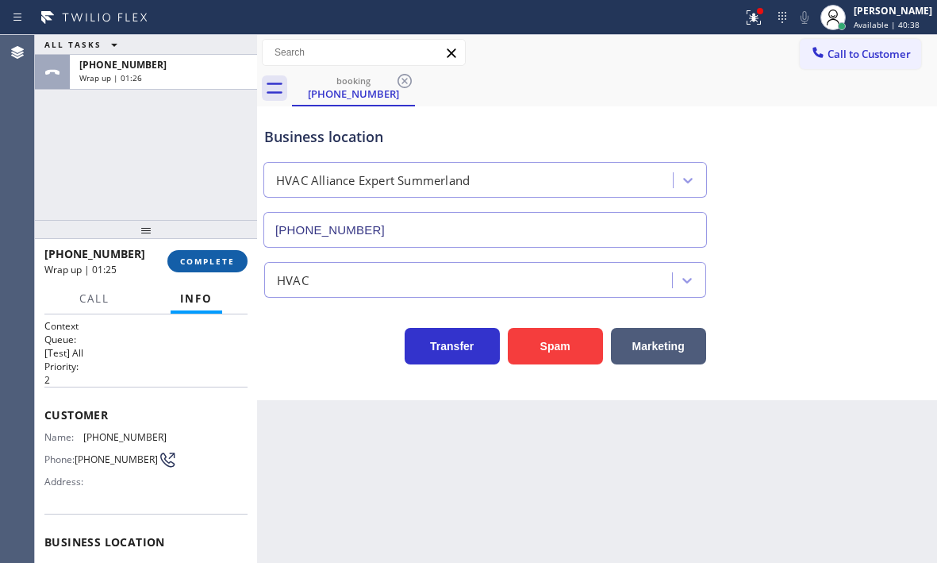
click at [204, 271] on button "COMPLETE" at bounding box center [207, 261] width 80 height 22
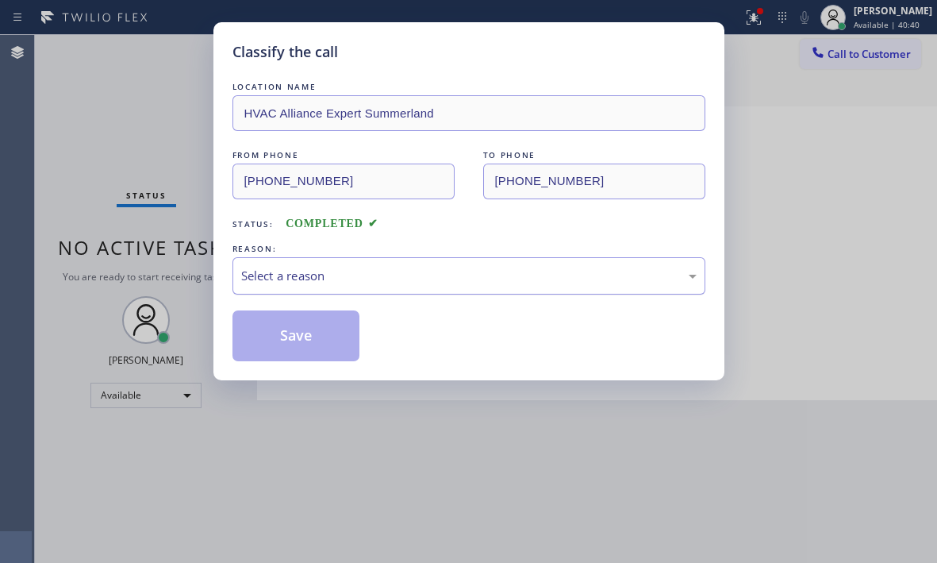
drag, startPoint x: 544, startPoint y: 286, endPoint x: 533, endPoint y: 291, distance: 12.4
click at [544, 285] on div "Select a reason" at bounding box center [468, 275] width 473 height 37
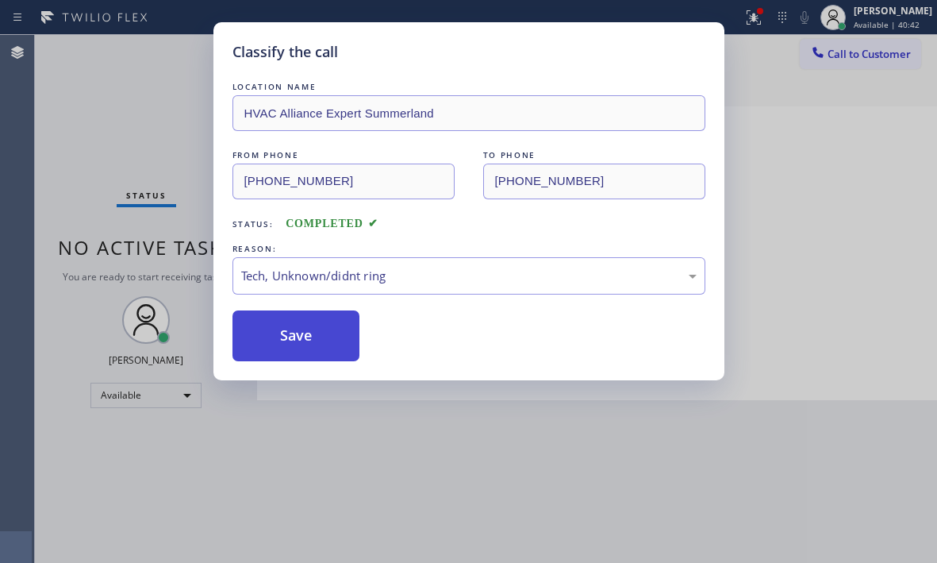
click at [289, 348] on button "Save" at bounding box center [296, 335] width 128 height 51
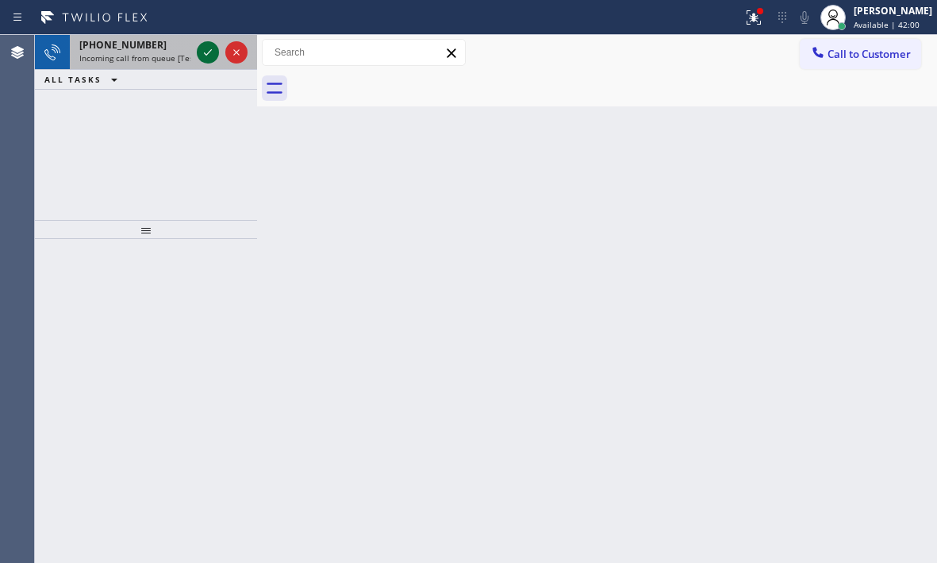
click at [210, 57] on icon at bounding box center [207, 52] width 19 height 19
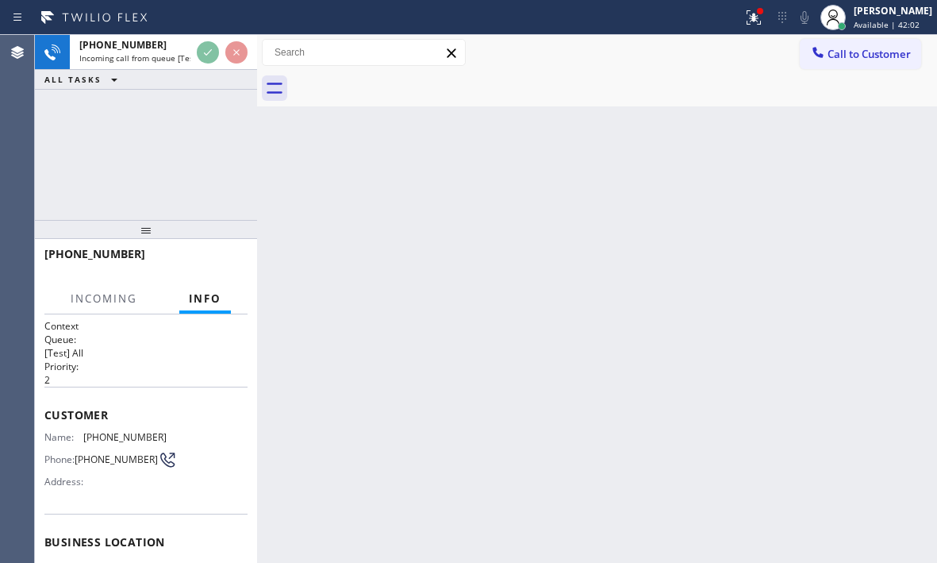
scroll to position [238, 0]
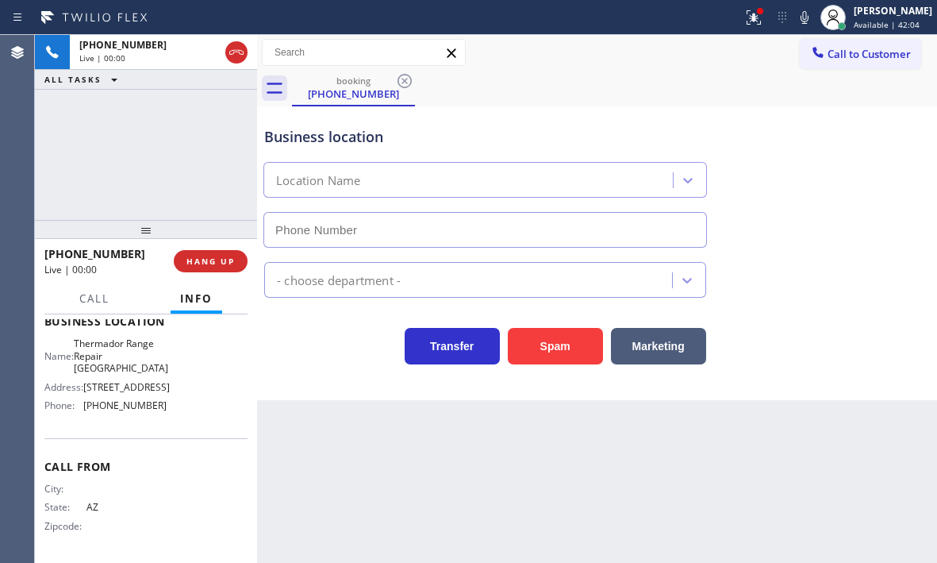
type input "(602) 497-2307"
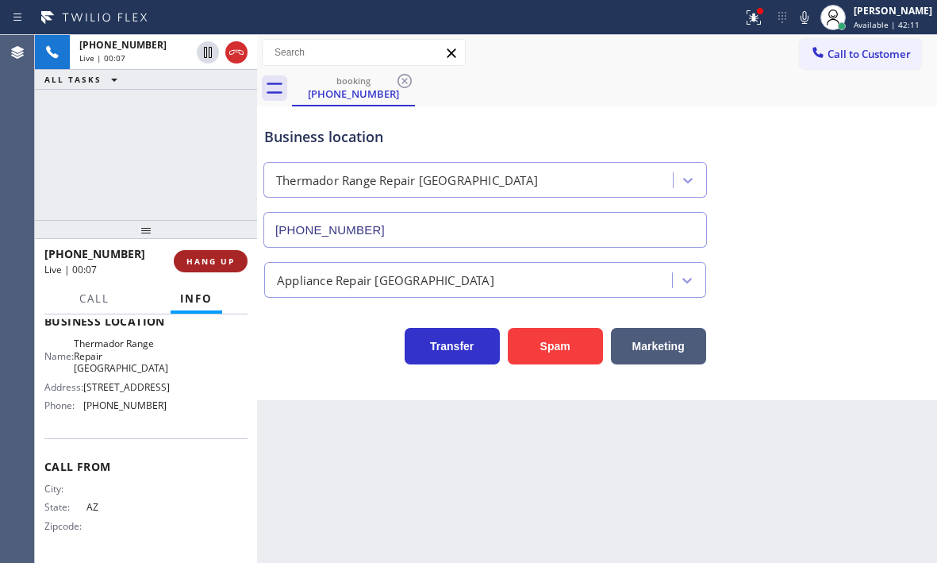
click at [212, 267] on button "HANG UP" at bounding box center [211, 261] width 74 height 22
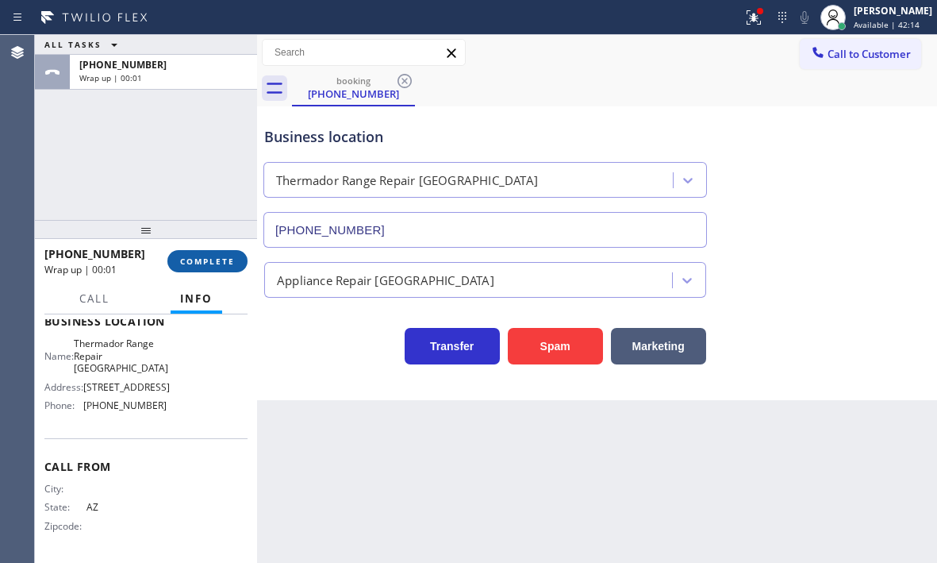
drag, startPoint x: 211, startPoint y: 259, endPoint x: 232, endPoint y: 260, distance: 20.7
click at [212, 259] on span "COMPLETE" at bounding box center [207, 261] width 55 height 11
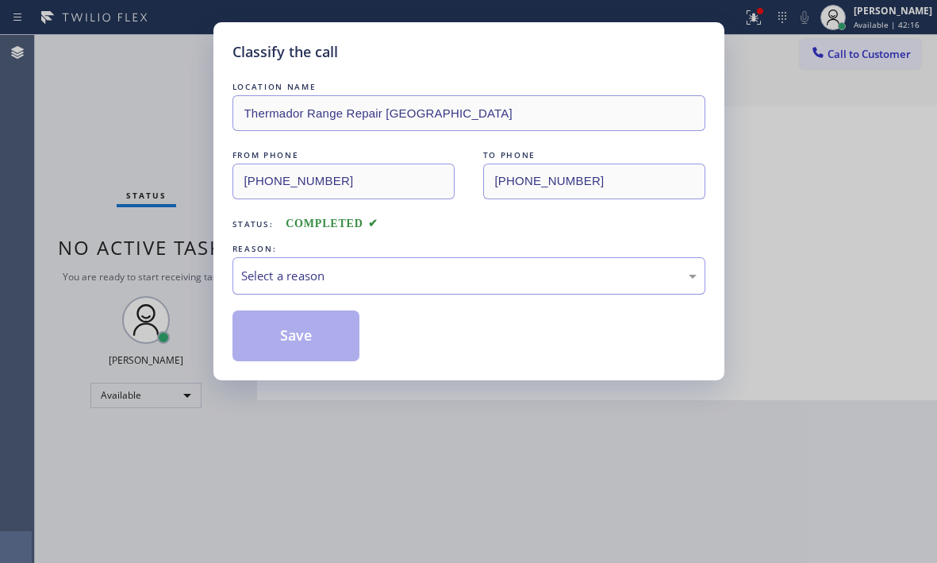
click at [403, 271] on div "Select a reason" at bounding box center [468, 276] width 455 height 18
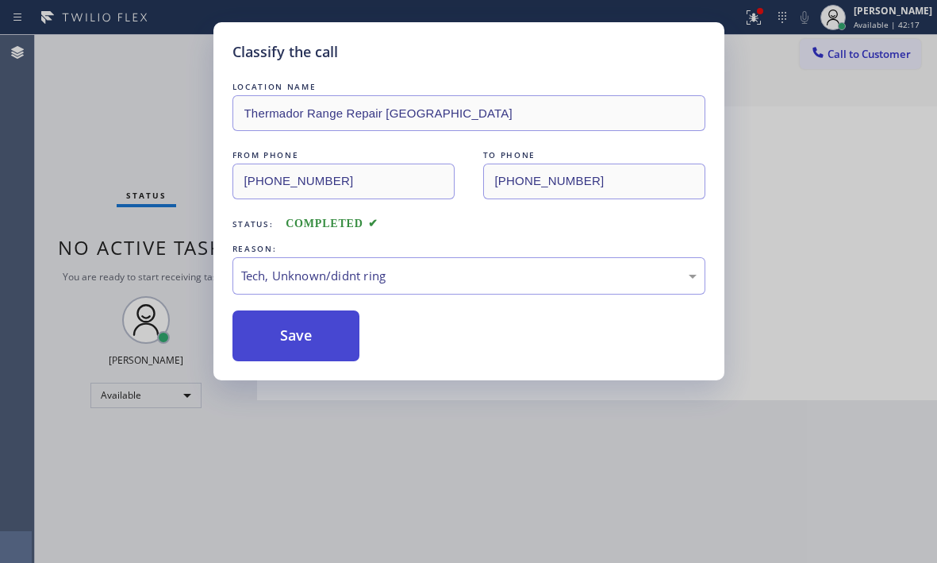
click at [306, 340] on button "Save" at bounding box center [296, 335] width 128 height 51
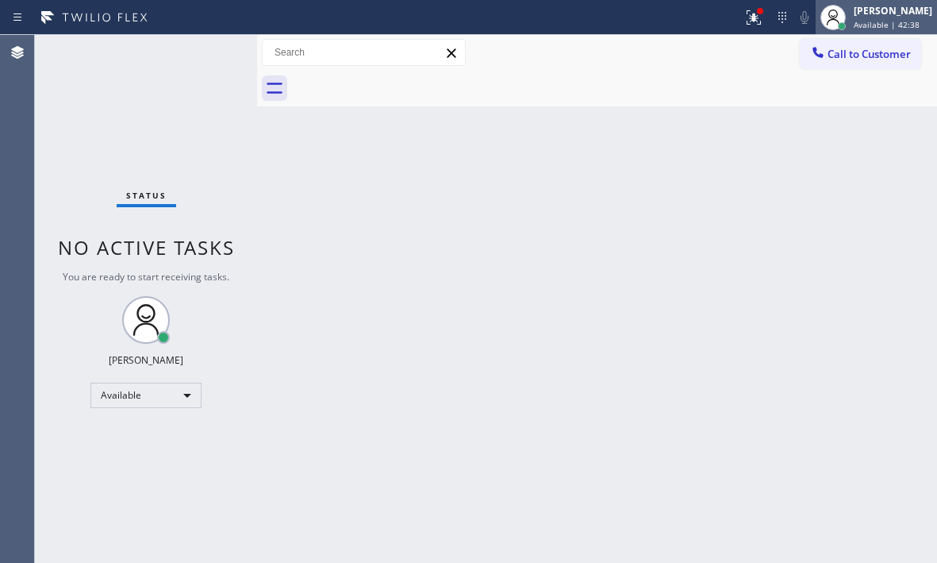
click at [854, 13] on div "[PERSON_NAME]" at bounding box center [893, 10] width 79 height 13
click at [854, 21] on span "Available | 42:53" at bounding box center [887, 24] width 66 height 11
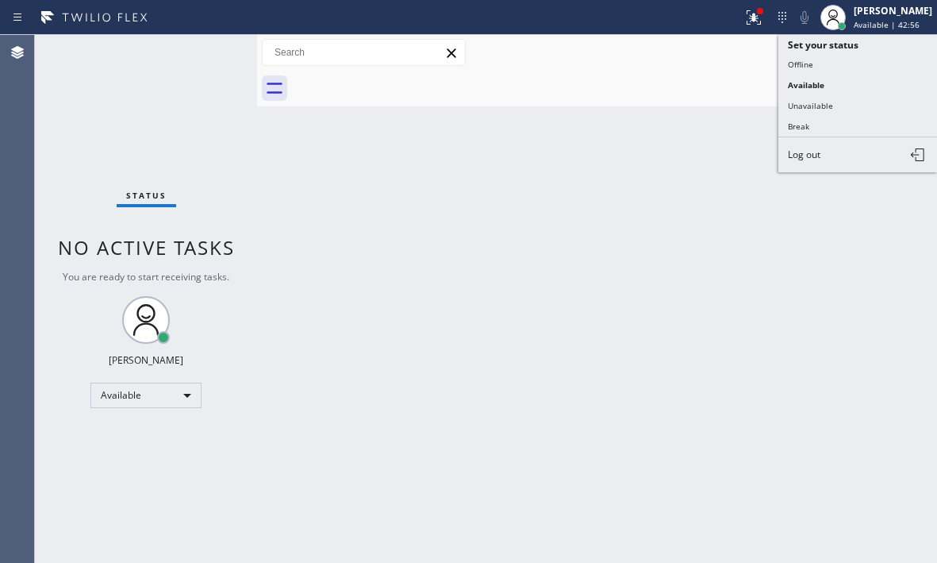
click at [563, 256] on div "Back to Dashboard Change Sender ID Customers Technicians Select a contact Outbo…" at bounding box center [597, 299] width 680 height 528
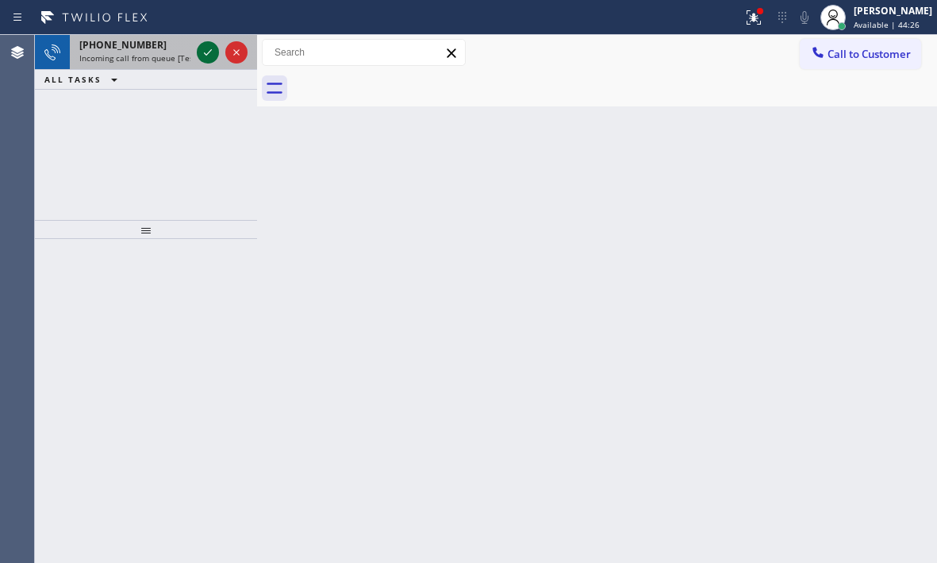
click at [207, 52] on icon at bounding box center [207, 52] width 19 height 19
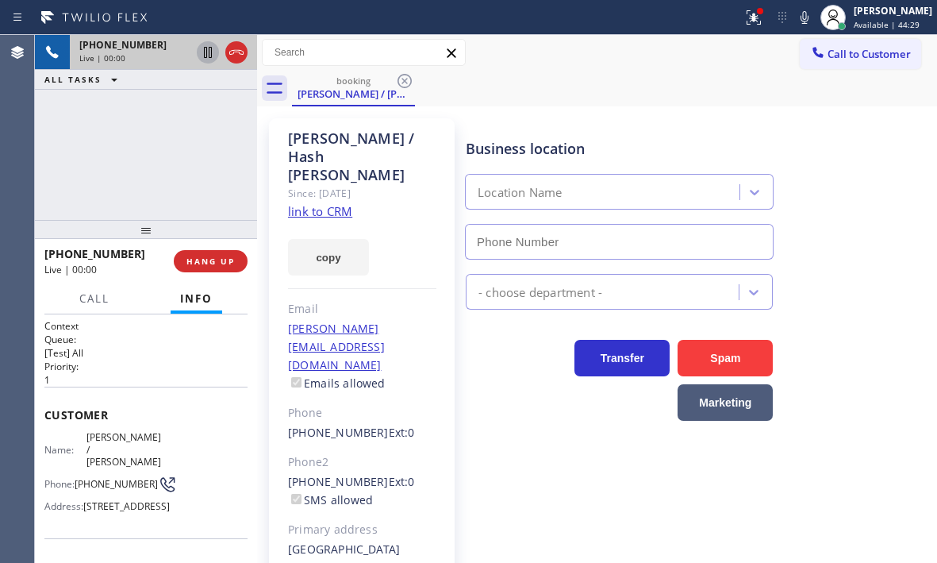
type input "[PHONE_NUMBER]"
click at [206, 56] on icon at bounding box center [208, 52] width 8 height 11
click at [208, 54] on icon at bounding box center [207, 52] width 19 height 19
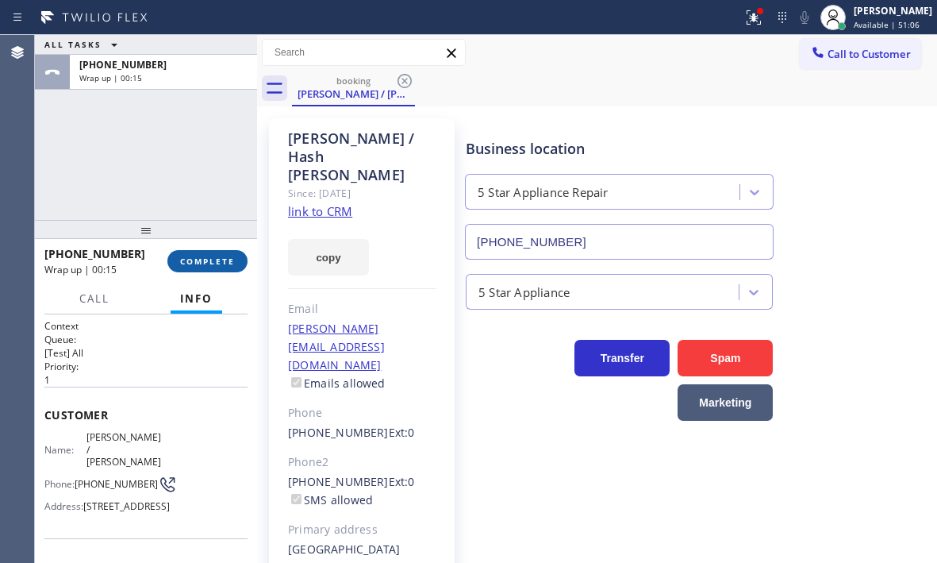
click at [217, 263] on span "COMPLETE" at bounding box center [207, 261] width 55 height 11
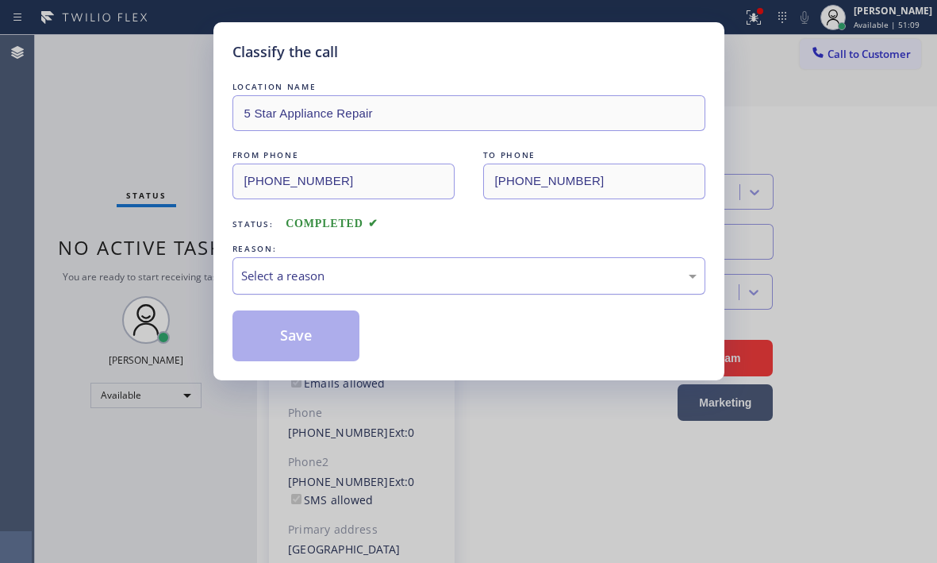
click at [521, 265] on div "Select a reason" at bounding box center [468, 275] width 473 height 37
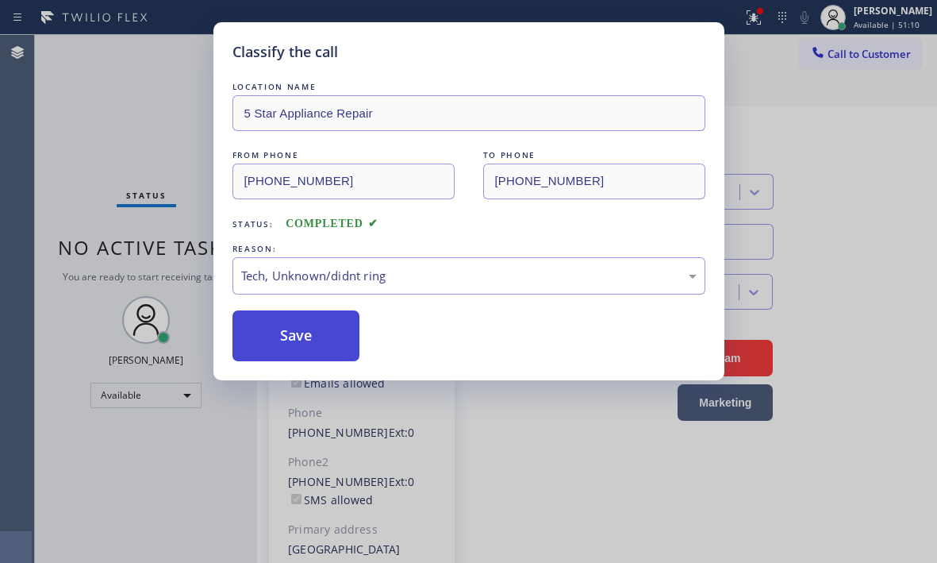
drag, startPoint x: 306, startPoint y: 397, endPoint x: 333, endPoint y: 355, distance: 50.0
click at [363, 268] on div "Tech, Unknown/didnt ring" at bounding box center [468, 276] width 455 height 18
click at [339, 355] on button "Save" at bounding box center [296, 335] width 128 height 51
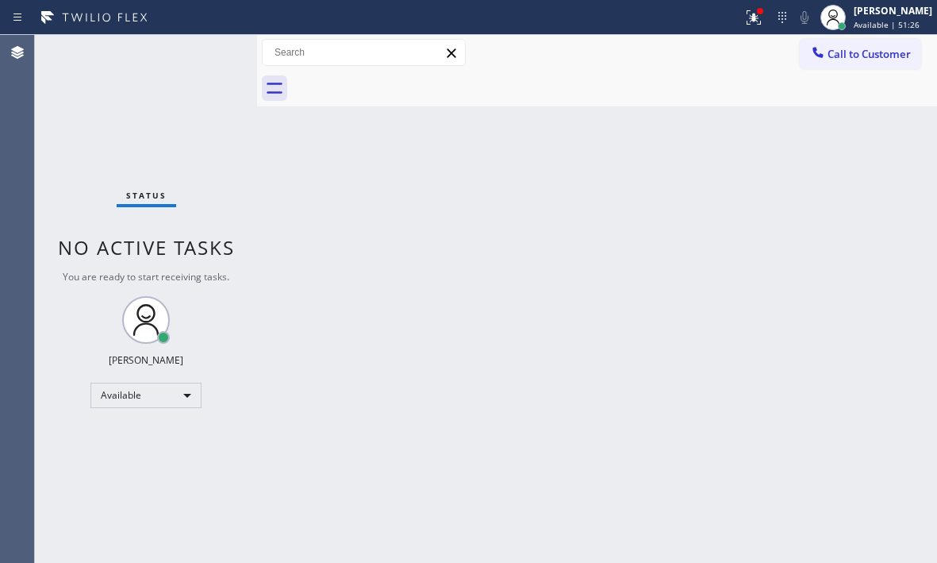
click at [206, 48] on div "Status No active tasks You are ready to start receiving tasks. [PERSON_NAME] Av…" at bounding box center [146, 299] width 222 height 528
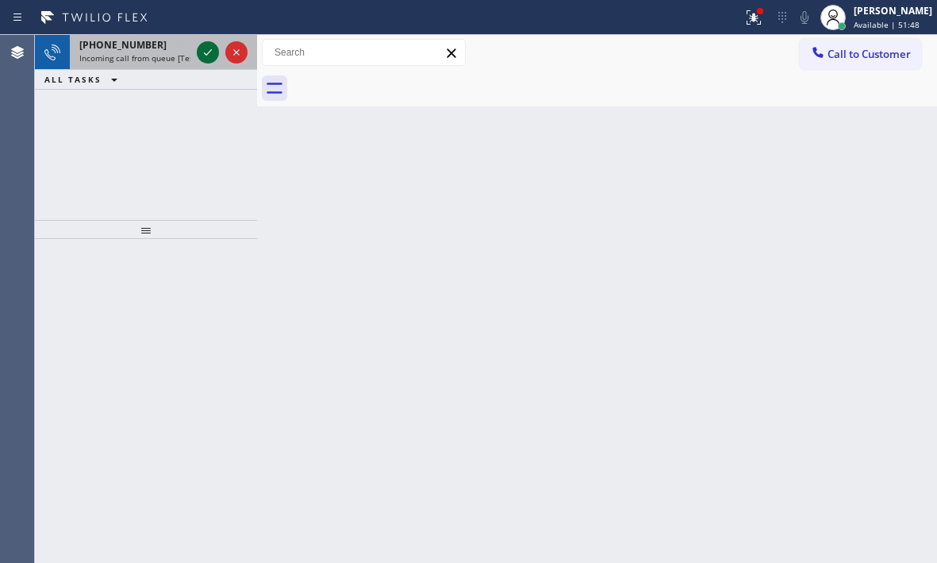
click at [207, 52] on icon at bounding box center [207, 52] width 19 height 19
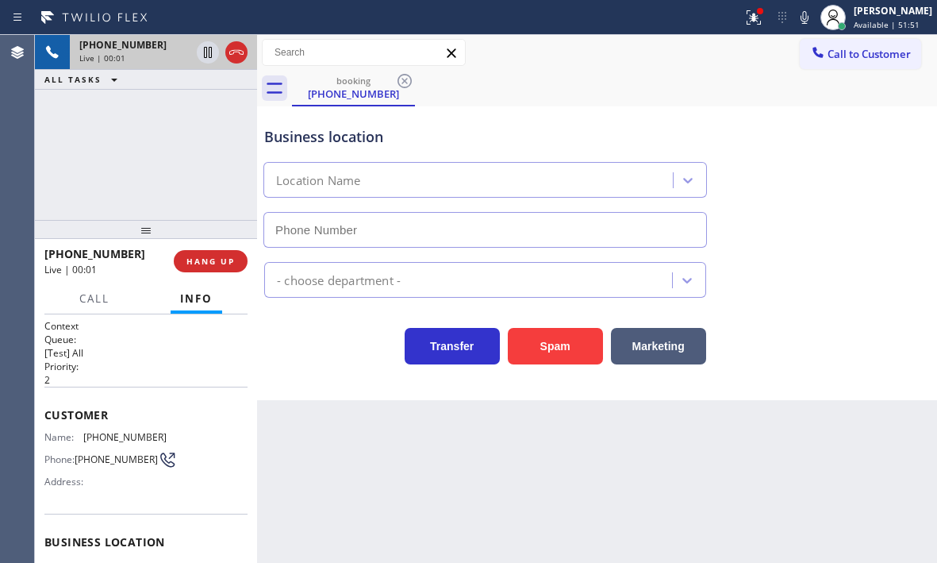
type input "(805) 600-5049"
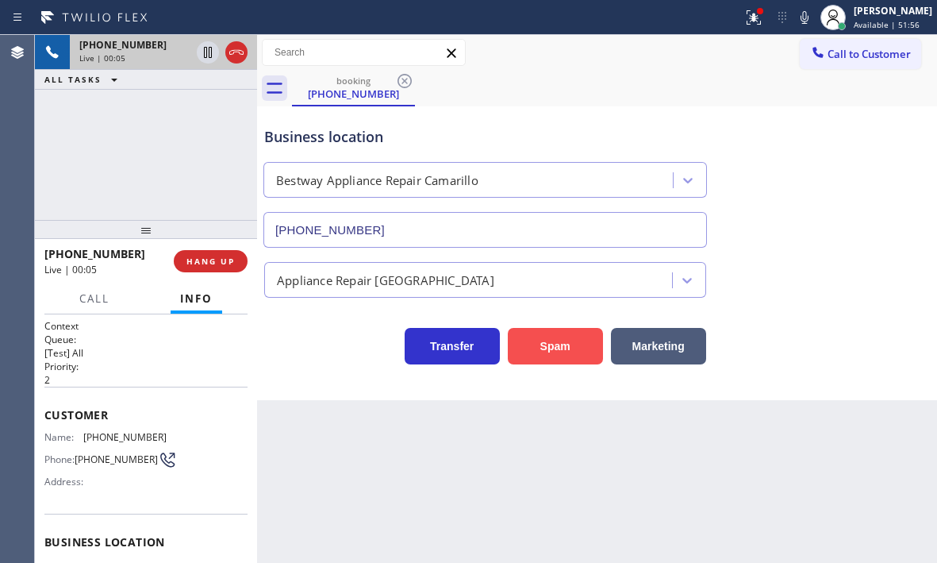
click at [553, 336] on button "Spam" at bounding box center [555, 346] width 95 height 37
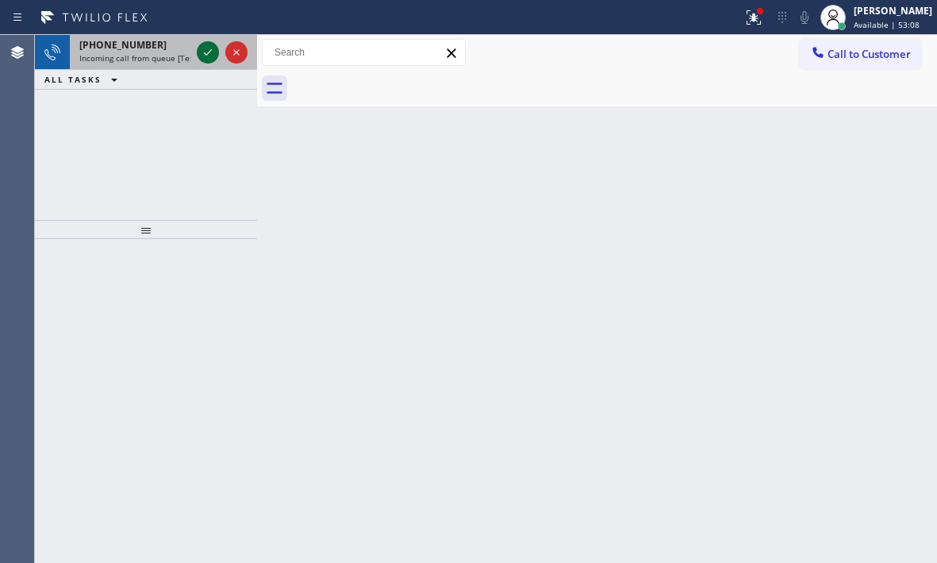
click at [211, 54] on icon at bounding box center [207, 52] width 19 height 19
click at [213, 55] on icon at bounding box center [207, 52] width 19 height 19
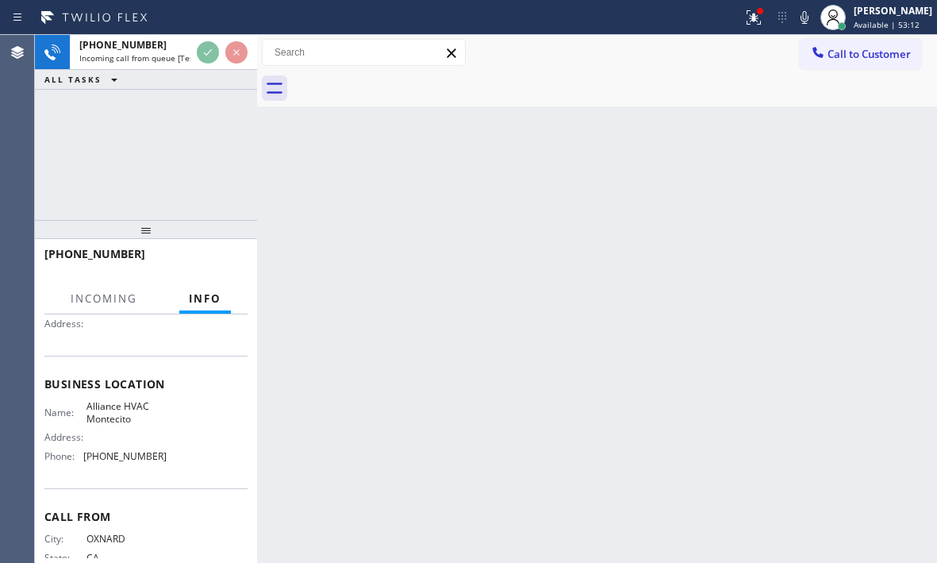
scroll to position [159, 0]
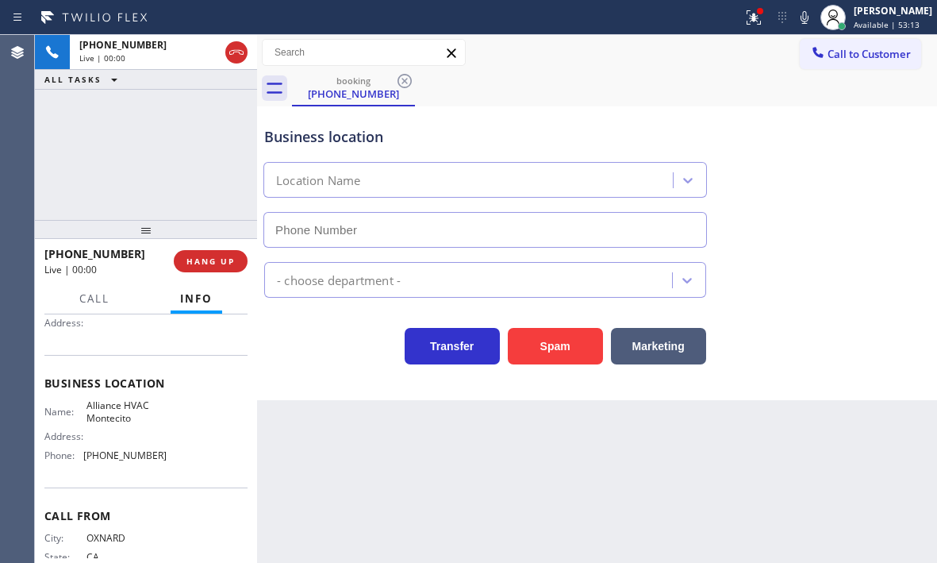
type input "(805) 209-0670"
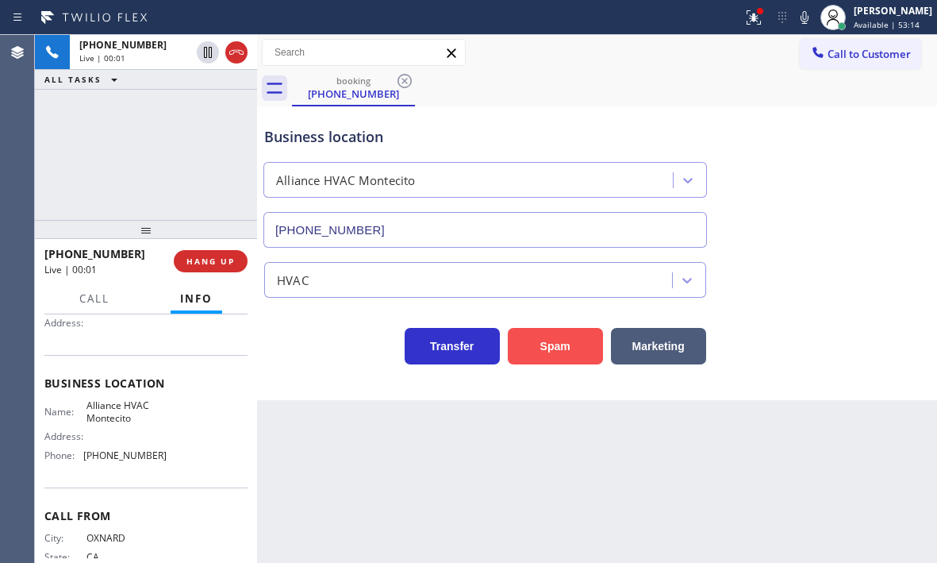
click at [534, 339] on button "Spam" at bounding box center [555, 346] width 95 height 37
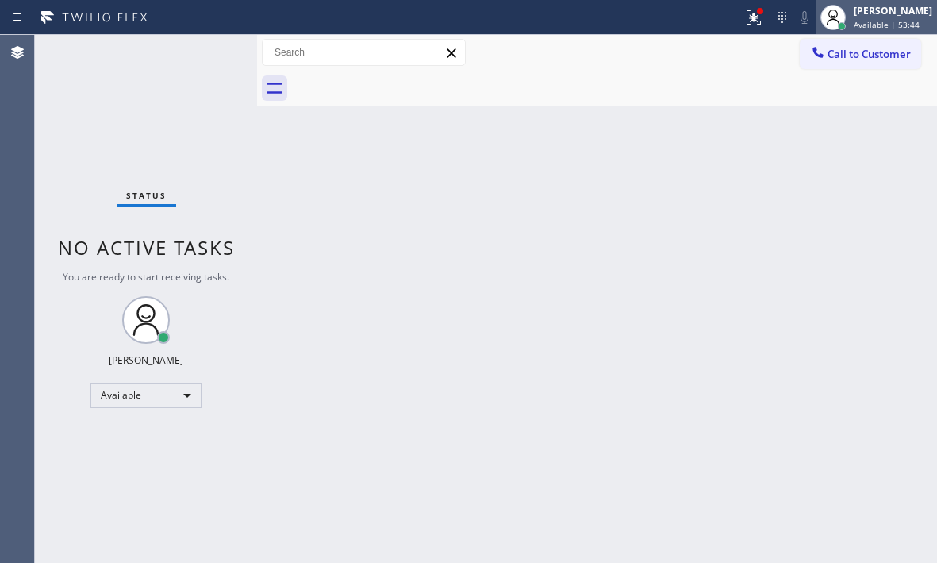
click at [854, 22] on span "Available | 53:44" at bounding box center [887, 24] width 66 height 11
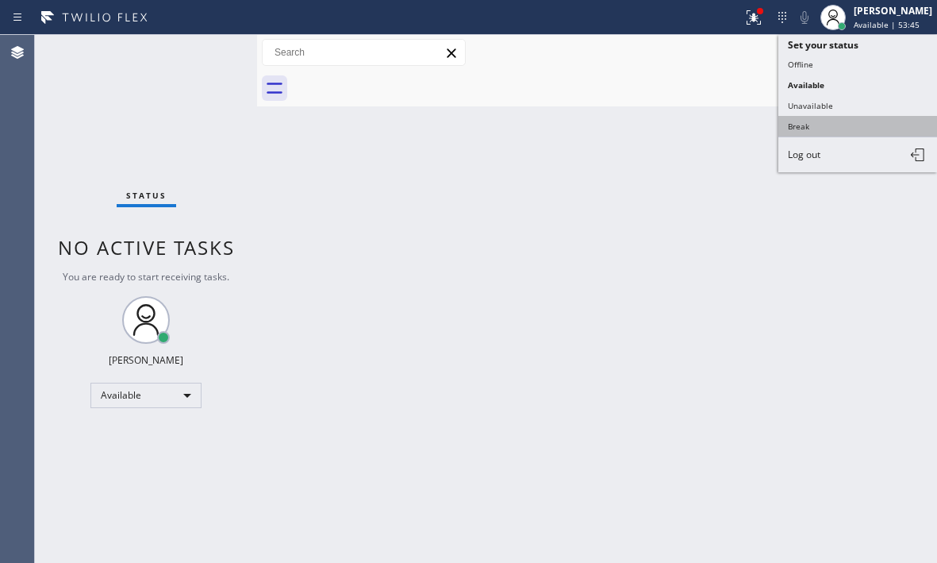
click at [799, 130] on button "Break" at bounding box center [857, 126] width 159 height 21
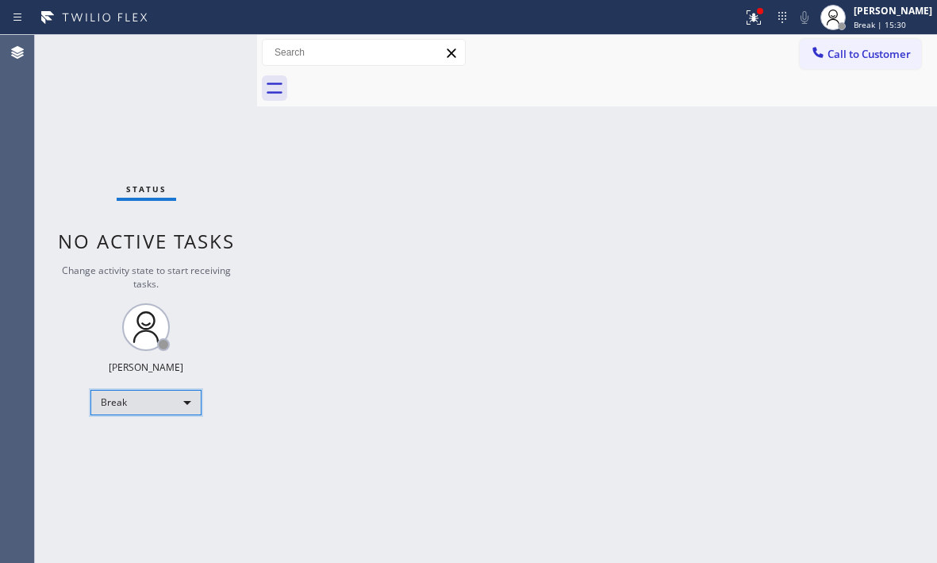
click at [152, 399] on div "Break" at bounding box center [145, 402] width 111 height 25
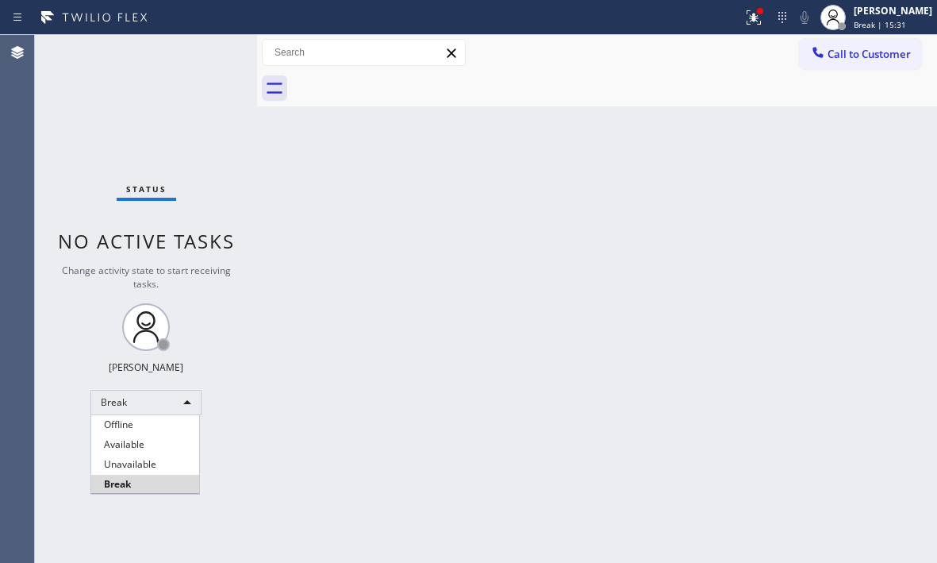
drag, startPoint x: 146, startPoint y: 440, endPoint x: 169, endPoint y: 457, distance: 28.9
click at [146, 439] on li "Available" at bounding box center [145, 444] width 108 height 19
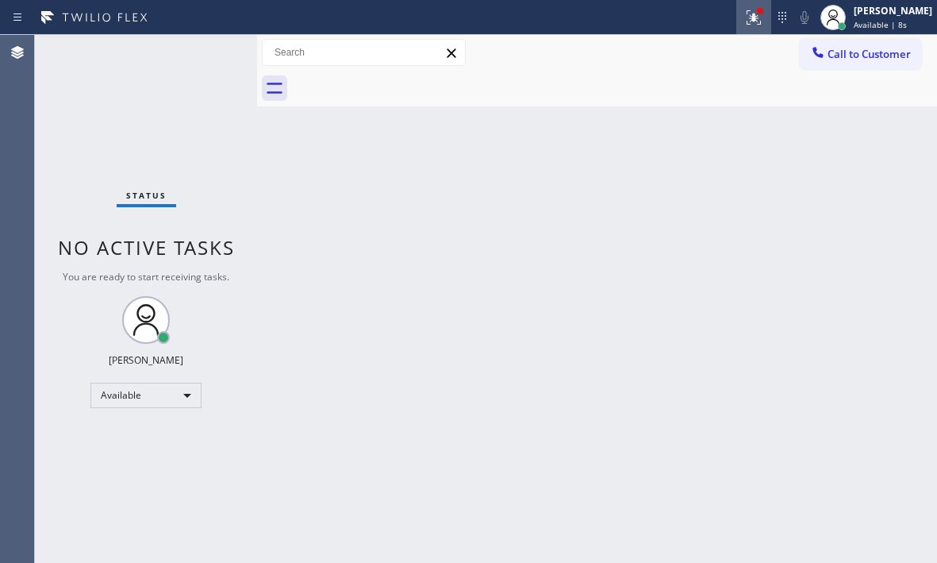
click at [747, 21] on icon at bounding box center [752, 15] width 10 height 11
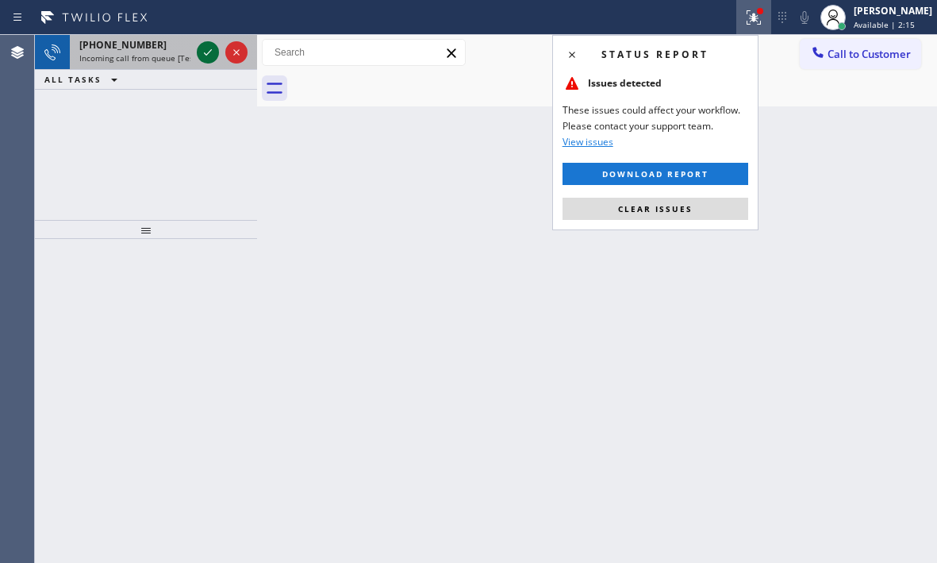
click at [208, 52] on icon at bounding box center [207, 52] width 19 height 19
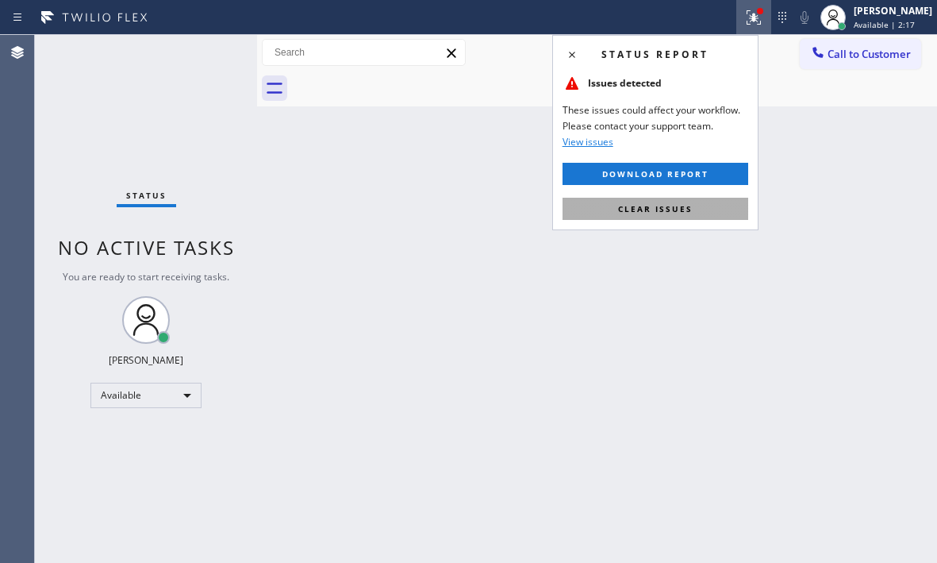
click at [663, 216] on button "Clear issues" at bounding box center [656, 209] width 186 height 22
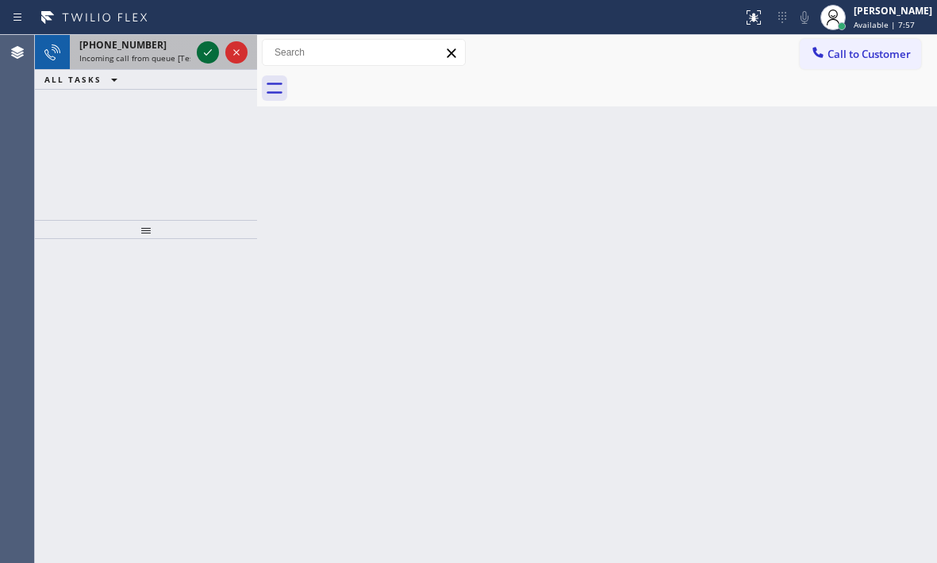
click at [203, 51] on icon at bounding box center [207, 52] width 19 height 19
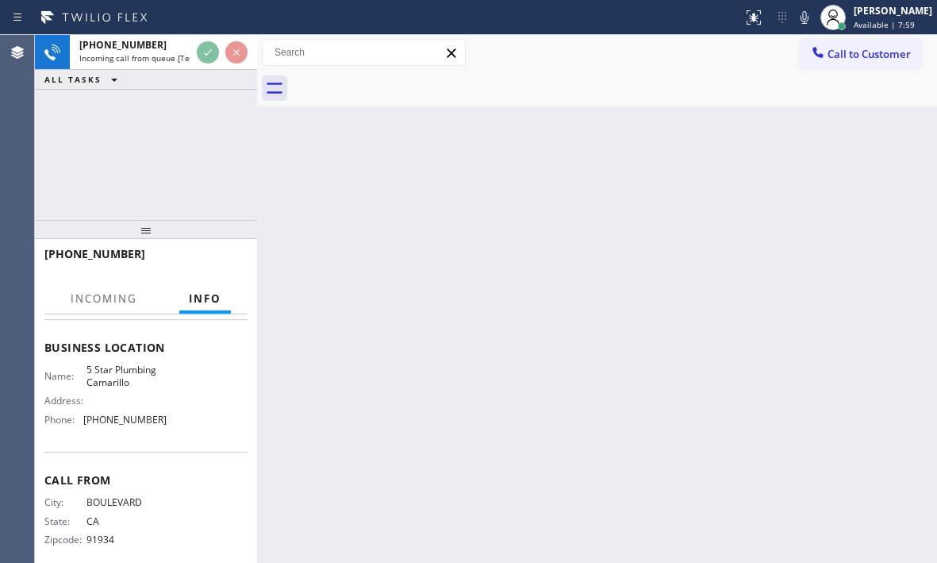
scroll to position [213, 0]
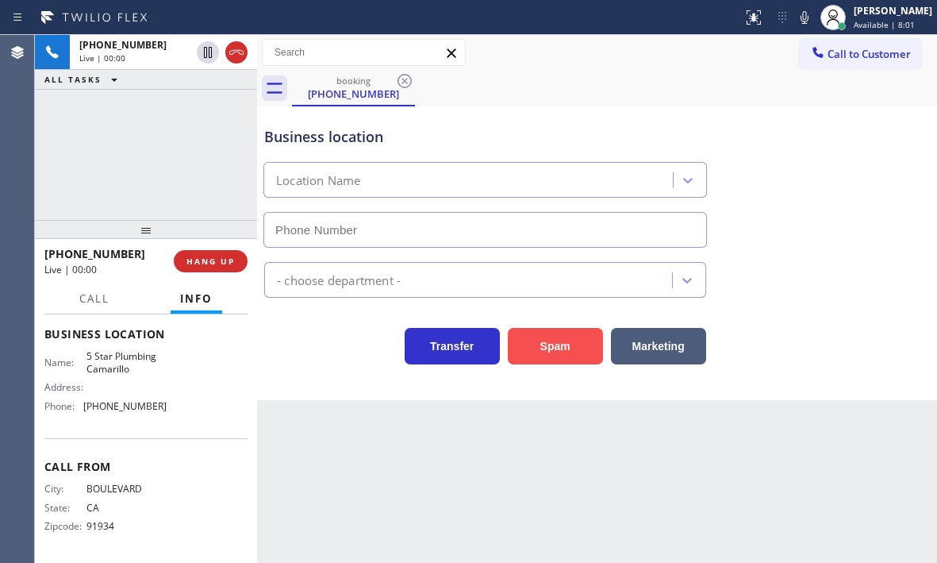
type input "(805) 549-5707"
click at [566, 350] on button "Spam" at bounding box center [555, 346] width 95 height 37
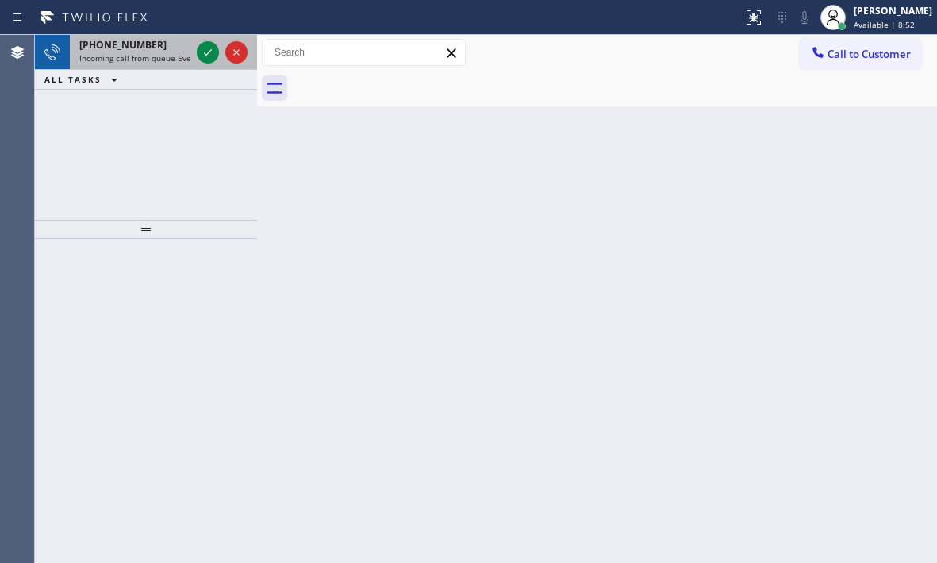
click at [155, 44] on div "+14173631705" at bounding box center [134, 44] width 111 height 13
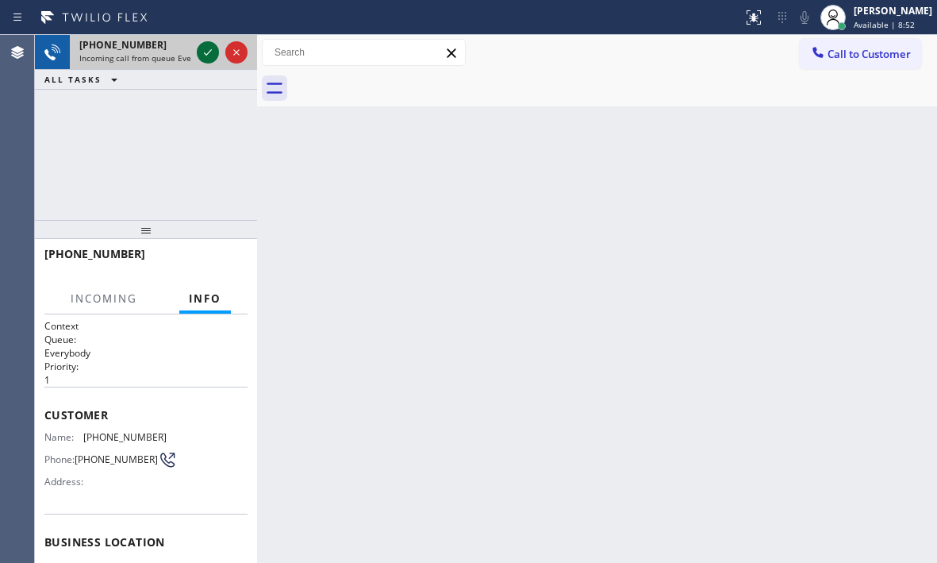
click at [202, 48] on icon at bounding box center [207, 52] width 19 height 19
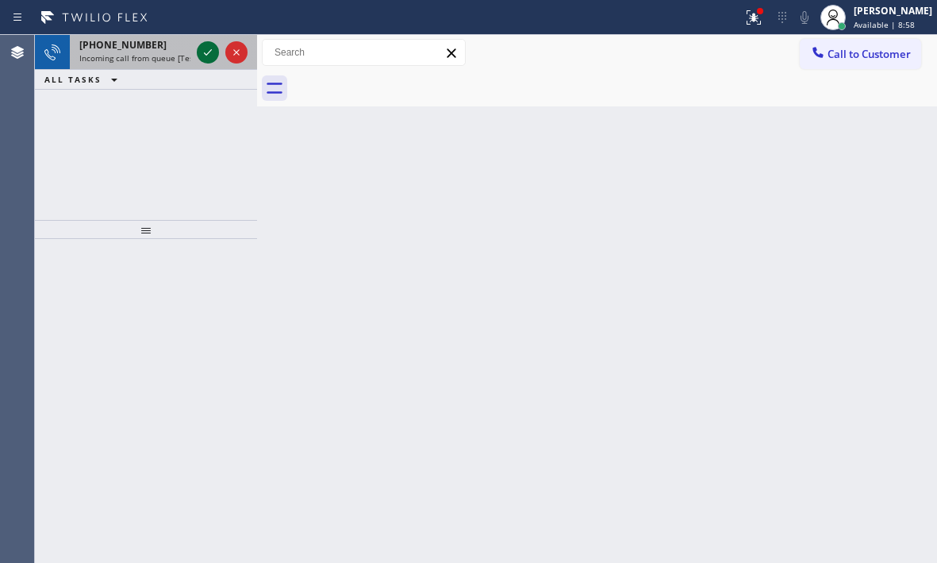
click at [203, 56] on icon at bounding box center [207, 52] width 19 height 19
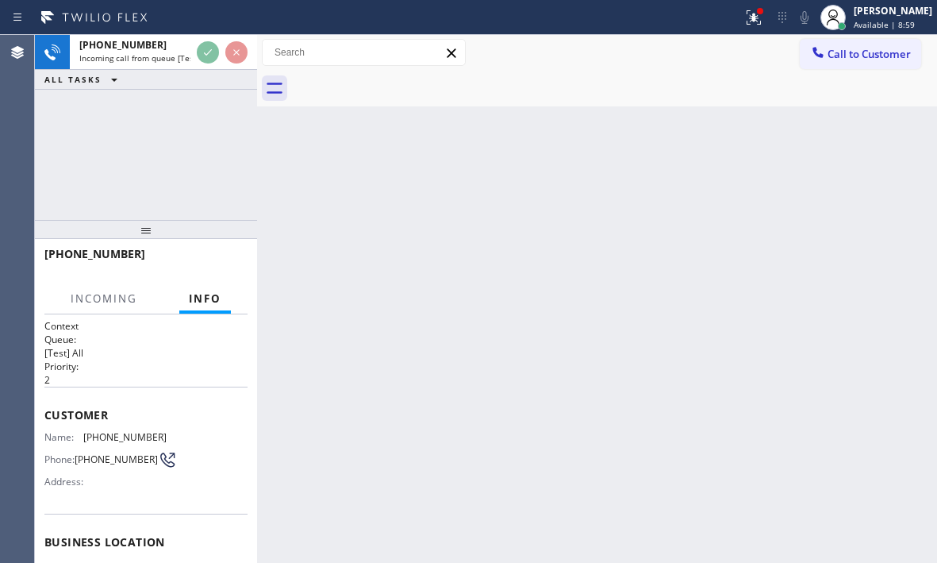
scroll to position [159, 0]
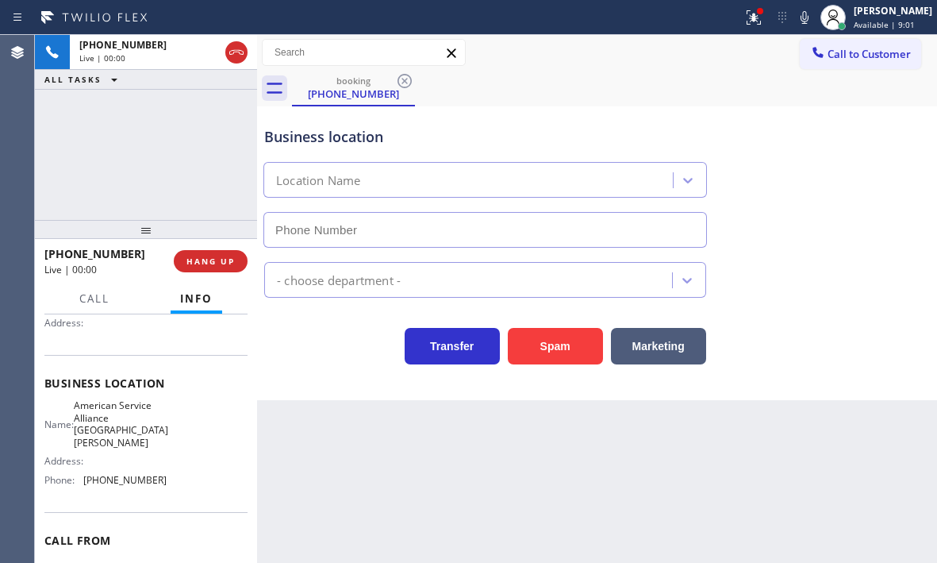
type input "(805) 420-7474"
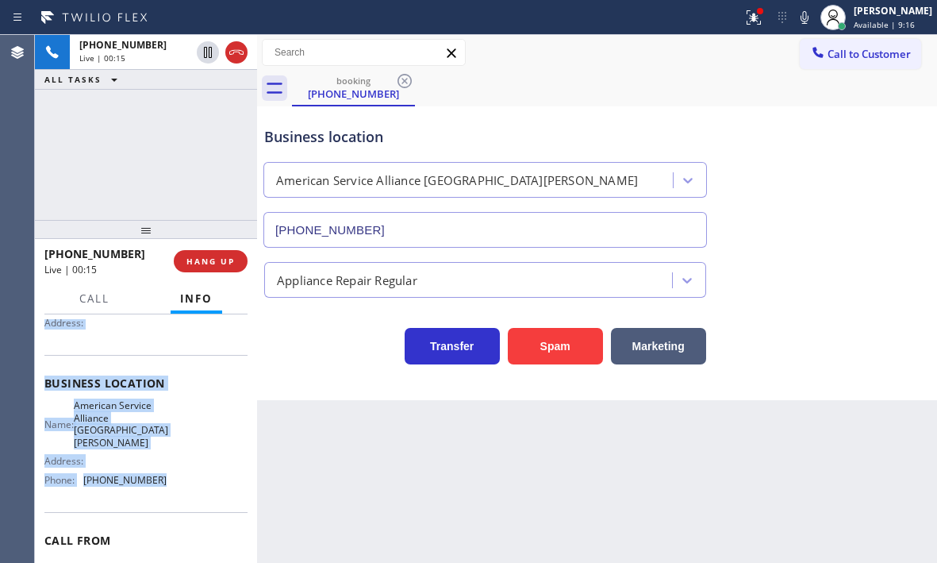
drag, startPoint x: 44, startPoint y: 410, endPoint x: 175, endPoint y: 496, distance: 156.5
click at [175, 496] on div "Context Queue: [Test] All Priority: 2 Customer Name: (805) 705-6689 Phone: (805…" at bounding box center [146, 438] width 222 height 248
copy div "Customer Name: (805) 705-6689 Phone: (805) 705-6689 Address: Business location …"
click at [201, 261] on span "HANG UP" at bounding box center [210, 261] width 48 height 11
click at [220, 267] on button "HANG UP" at bounding box center [211, 261] width 74 height 22
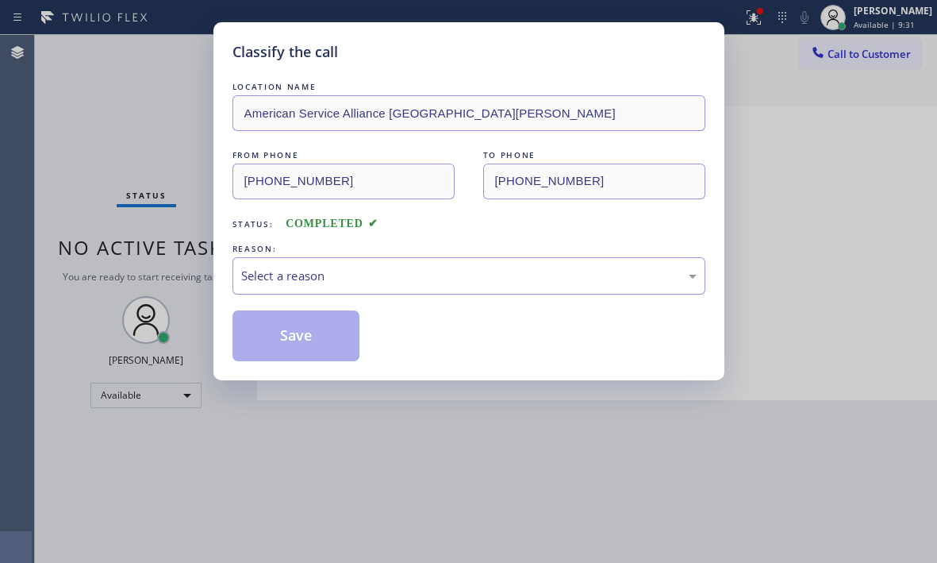
click at [478, 273] on div "Select a reason" at bounding box center [468, 276] width 455 height 18
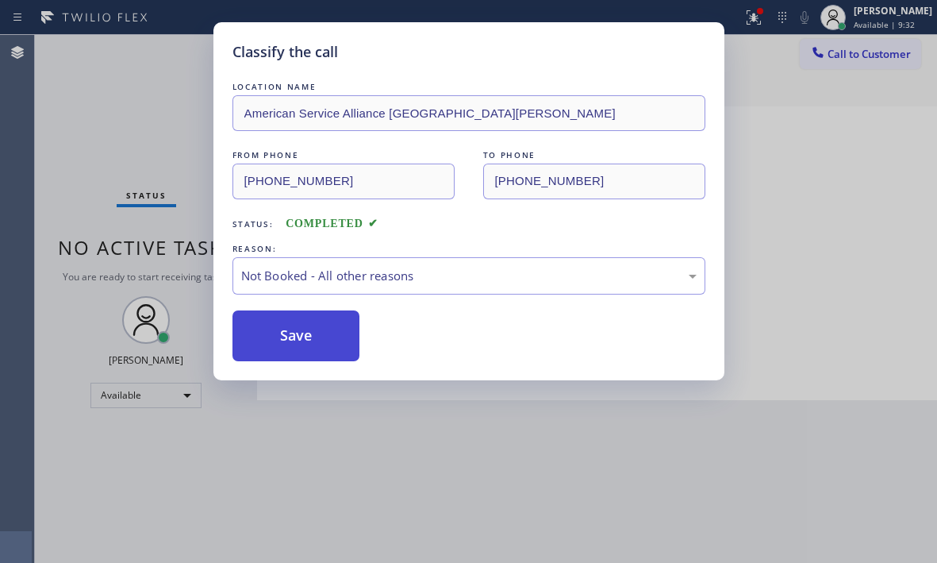
click at [278, 336] on button "Save" at bounding box center [296, 335] width 128 height 51
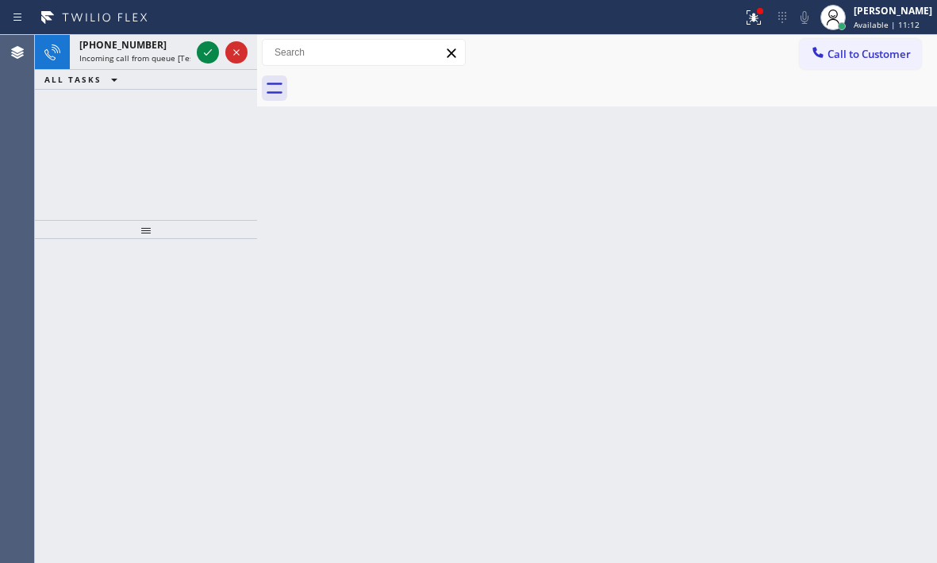
click at [205, 52] on icon at bounding box center [207, 52] width 19 height 19
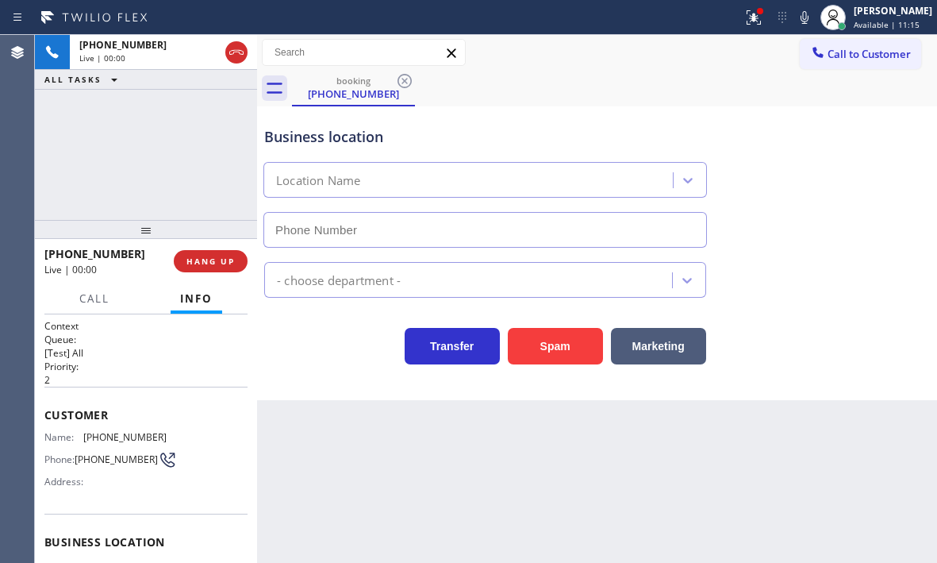
type input "(323) 238-8219"
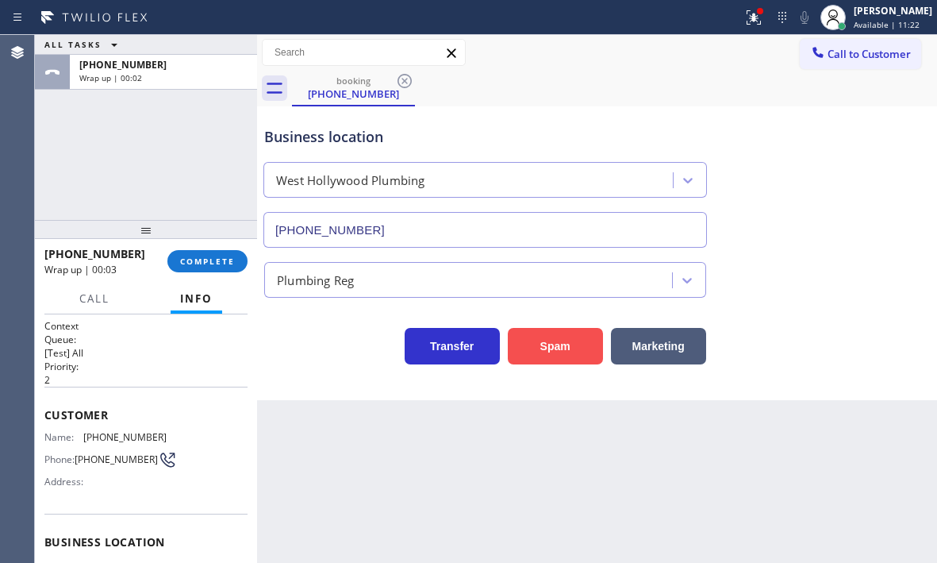
click at [549, 350] on button "Spam" at bounding box center [555, 346] width 95 height 37
click at [213, 259] on span "COMPLETE" at bounding box center [207, 261] width 55 height 11
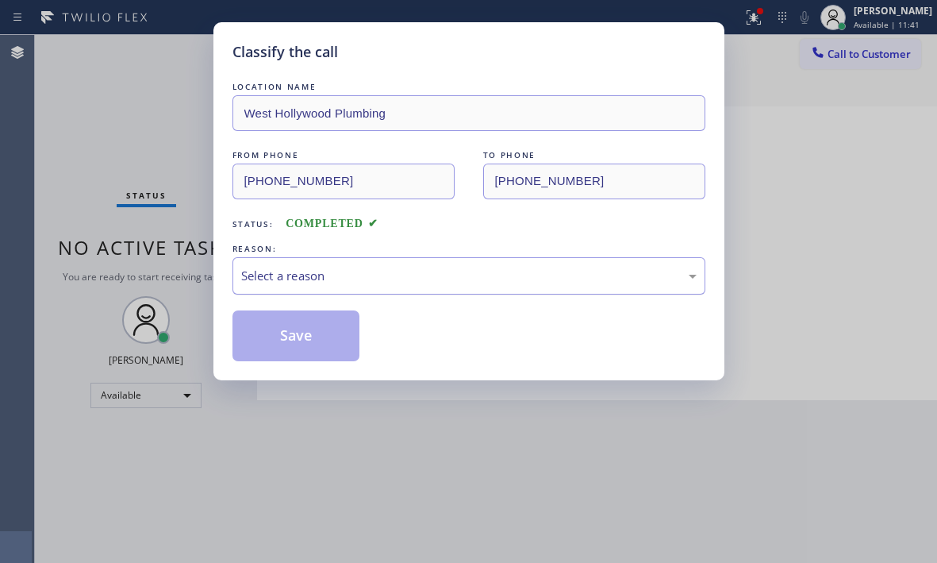
click at [473, 281] on div "Select a reason" at bounding box center [468, 276] width 455 height 18
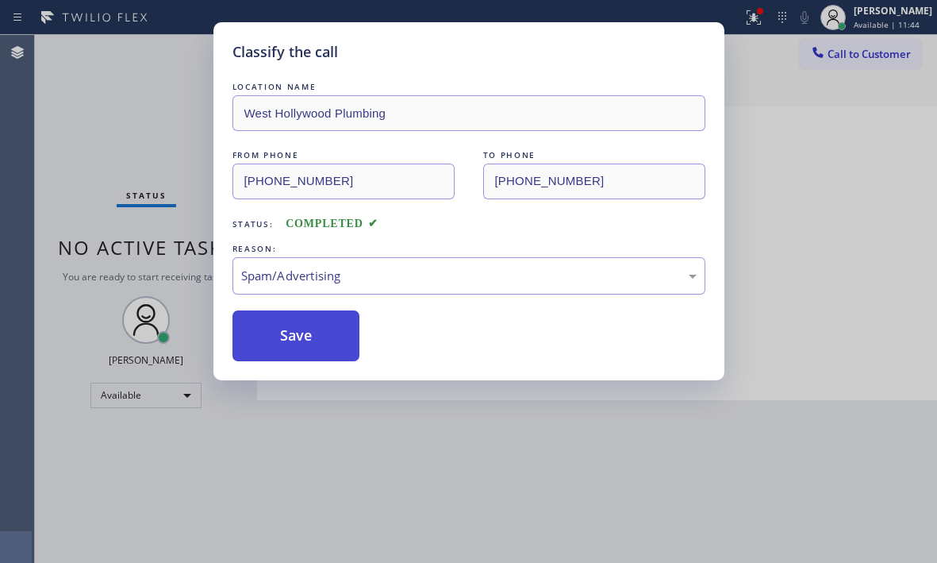
click at [302, 345] on button "Save" at bounding box center [296, 335] width 128 height 51
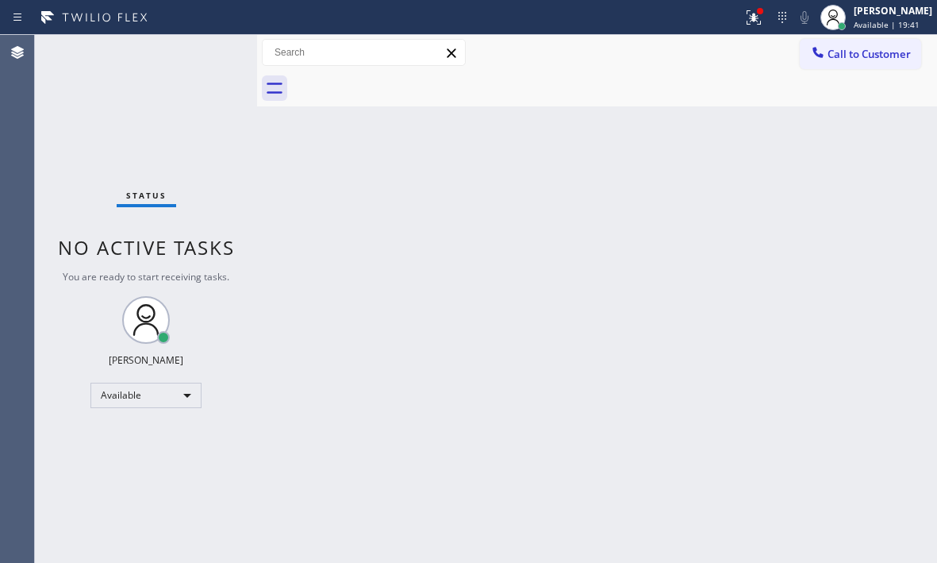
click at [151, 125] on div "Status No active tasks You are ready to start receiving tasks. [PERSON_NAME] Av…" at bounding box center [146, 299] width 222 height 528
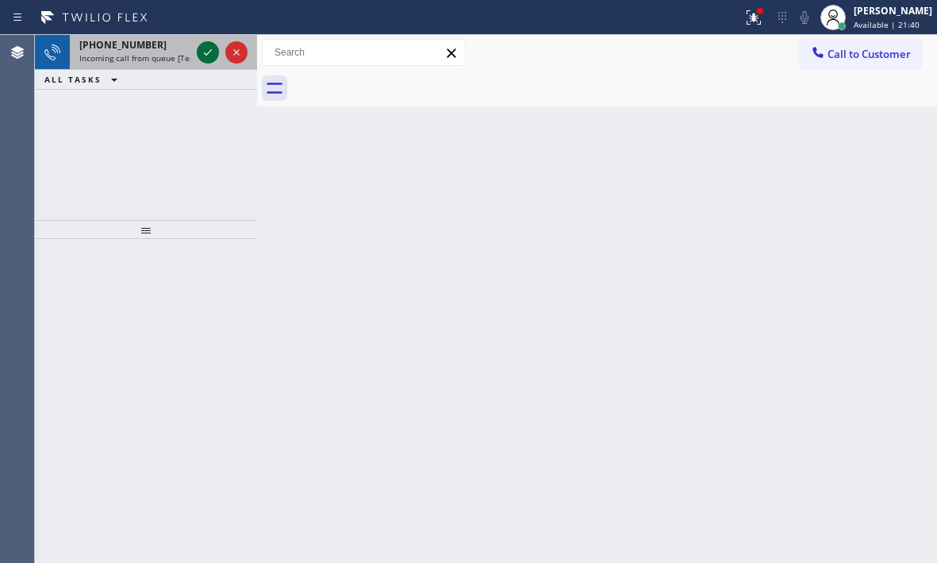
click at [207, 55] on icon at bounding box center [208, 52] width 8 height 6
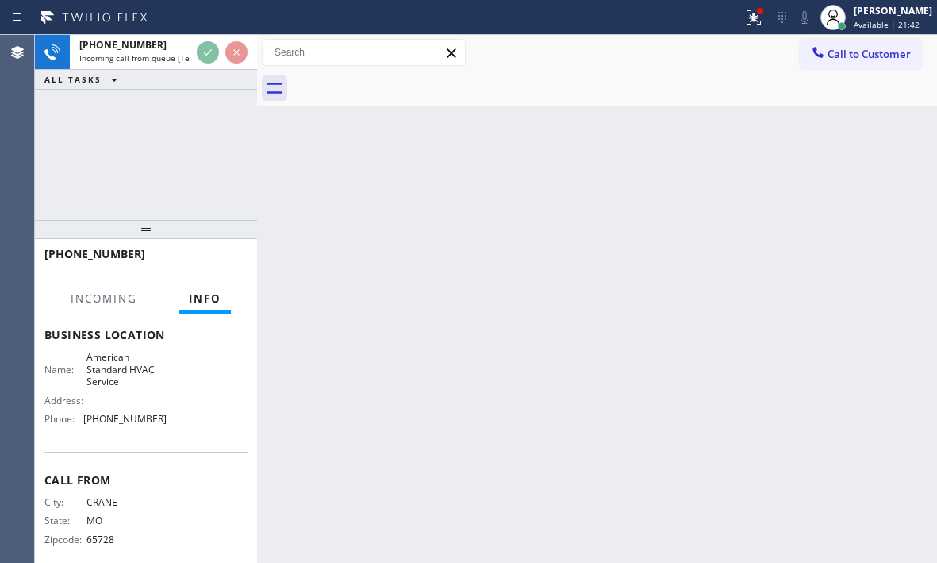
scroll to position [226, 0]
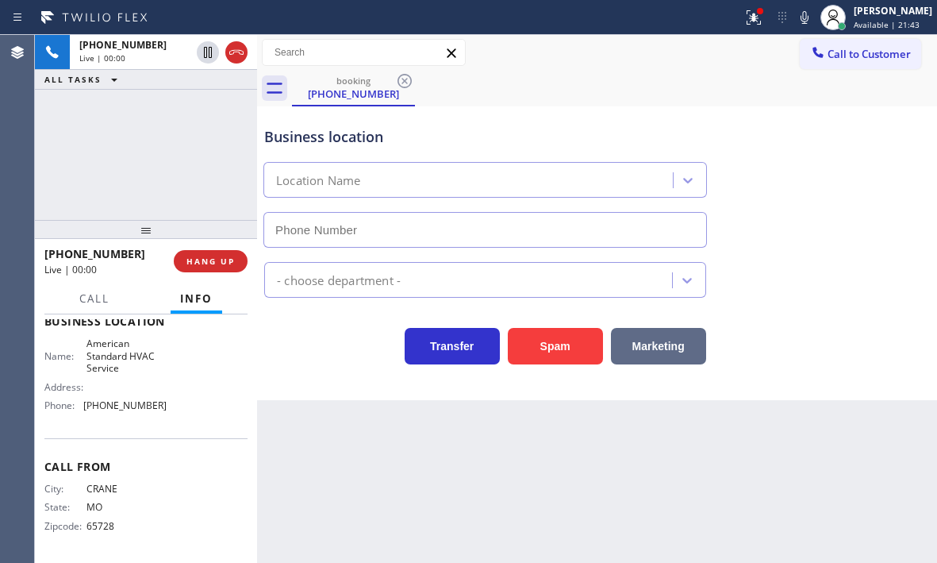
type input "(844) 734-2822"
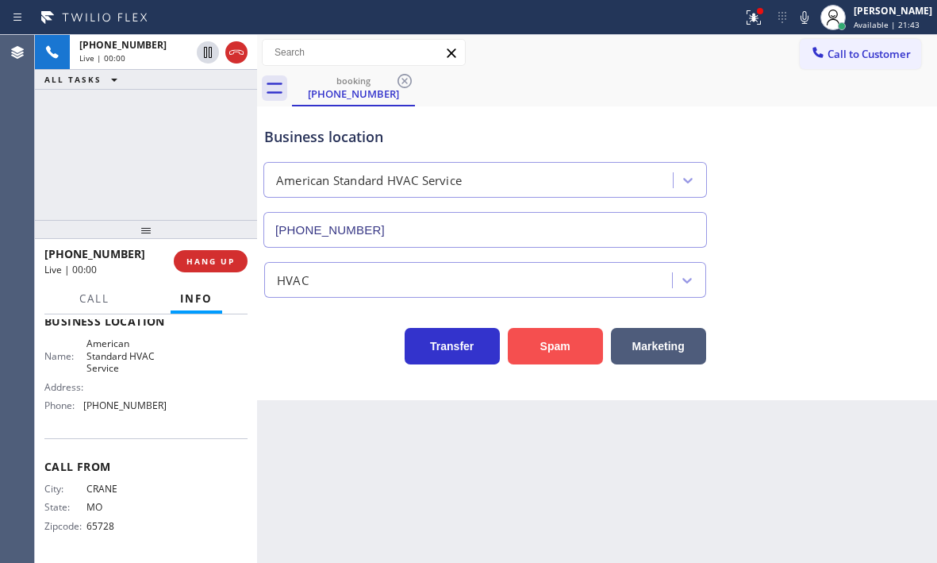
click at [571, 349] on button "Spam" at bounding box center [555, 346] width 95 height 37
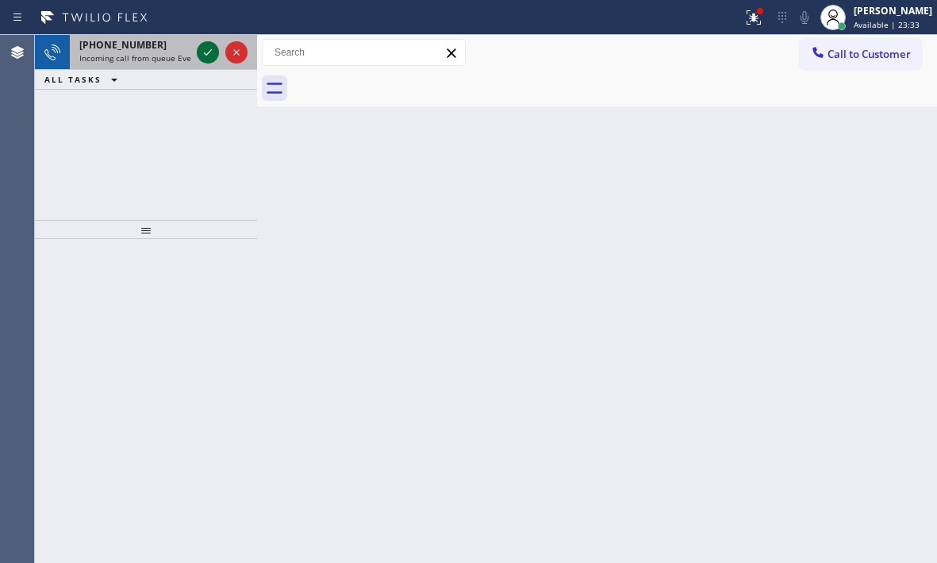
click at [205, 52] on icon at bounding box center [207, 52] width 19 height 19
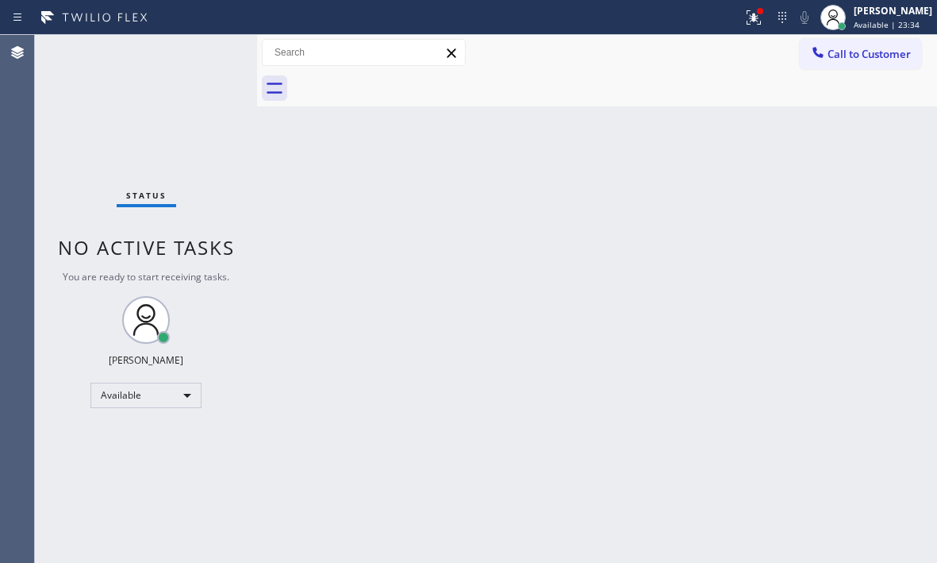
click at [205, 52] on div "Status No active tasks You are ready to start receiving tasks. [PERSON_NAME] Av…" at bounding box center [146, 299] width 222 height 528
click at [367, 291] on div "Back to Dashboard Change Sender ID Customers Technicians Select a contact Outbo…" at bounding box center [597, 299] width 680 height 528
click at [228, 286] on div "Status No active tasks You are ready to start receiving tasks. [PERSON_NAME] Av…" at bounding box center [146, 299] width 222 height 528
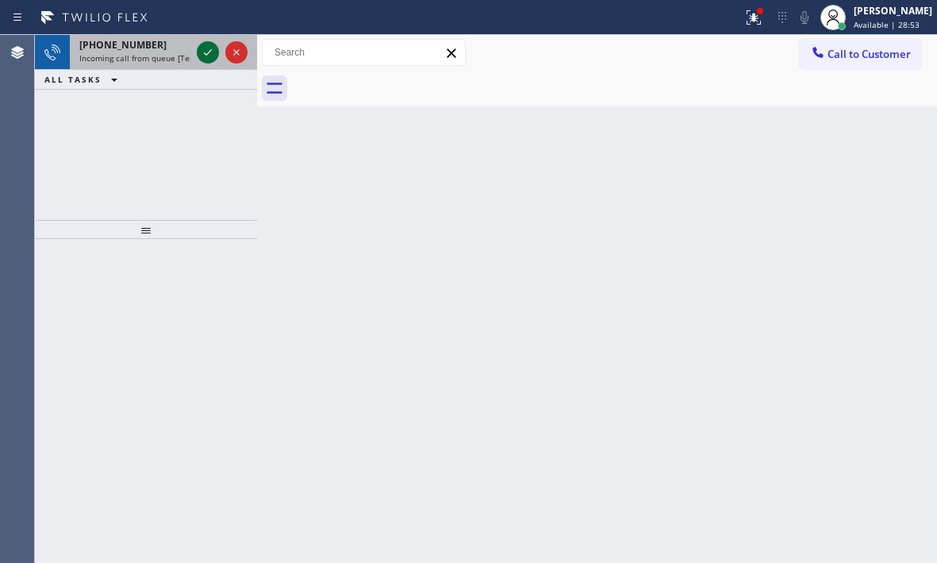
click at [203, 51] on icon at bounding box center [207, 52] width 19 height 19
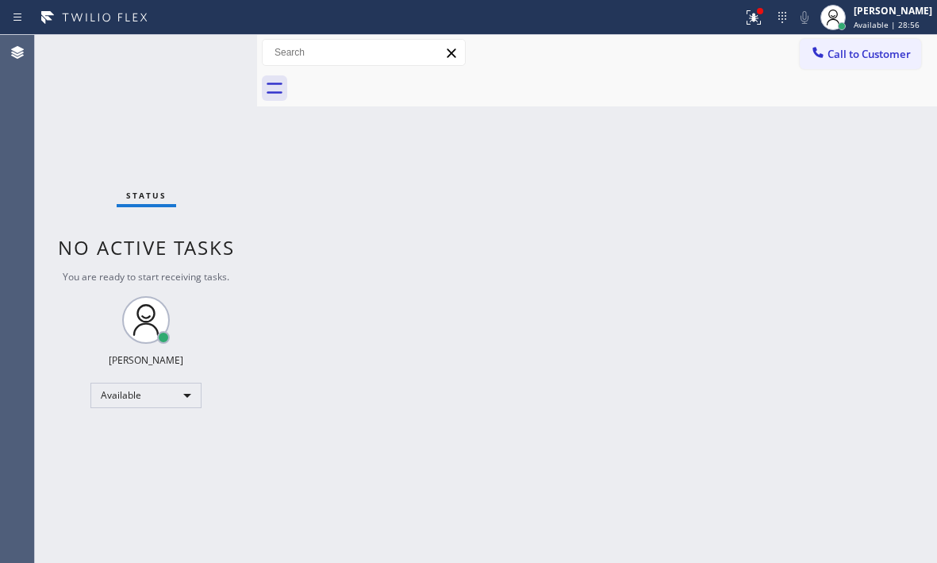
click at [206, 57] on div "Status No active tasks You are ready to start receiving tasks. [PERSON_NAME] Av…" at bounding box center [146, 299] width 222 height 528
click at [602, 234] on div "Back to Dashboard Change Sender ID Customers Technicians Select a contact Outbo…" at bounding box center [597, 299] width 680 height 528
click at [694, 316] on div "Back to Dashboard Change Sender ID Customers Technicians Select a contact Outbo…" at bounding box center [597, 299] width 680 height 528
click at [694, 313] on div "Back to Dashboard Change Sender ID Customers Technicians Select a contact Outbo…" at bounding box center [597, 299] width 680 height 528
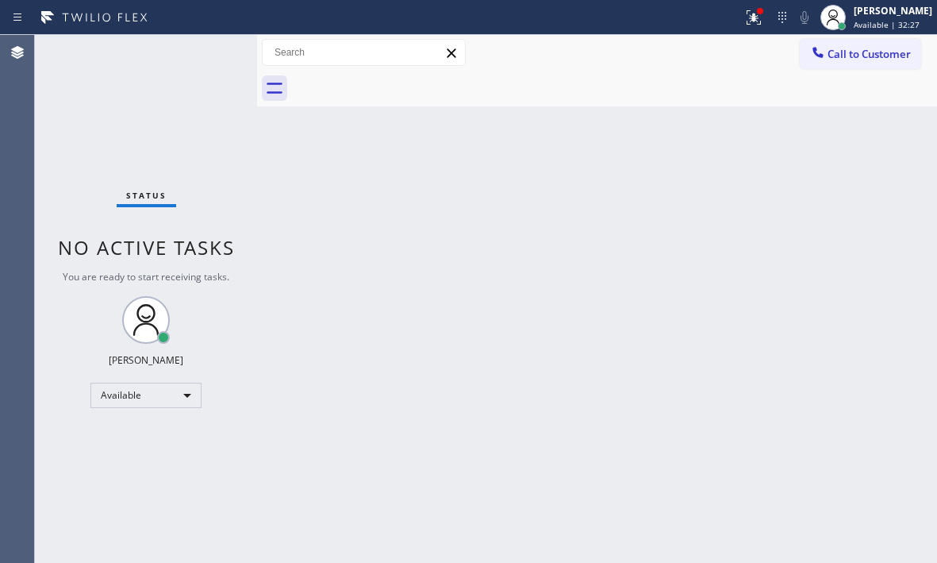
click at [694, 313] on div "Back to Dashboard Change Sender ID Customers Technicians Select a contact Outbo…" at bounding box center [597, 299] width 680 height 528
click at [79, 121] on div "Status No active tasks You are ready to start receiving tasks. [PERSON_NAME] Av…" at bounding box center [146, 299] width 222 height 528
click at [856, 16] on div "[PERSON_NAME]" at bounding box center [893, 10] width 79 height 13
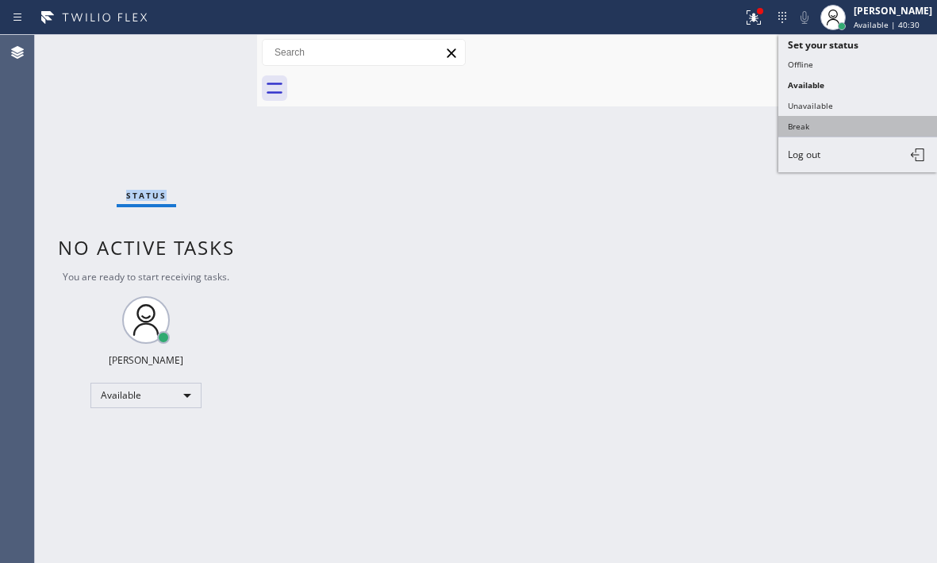
click at [813, 121] on button "Break" at bounding box center [857, 126] width 159 height 21
